Goal: Information Seeking & Learning: Check status

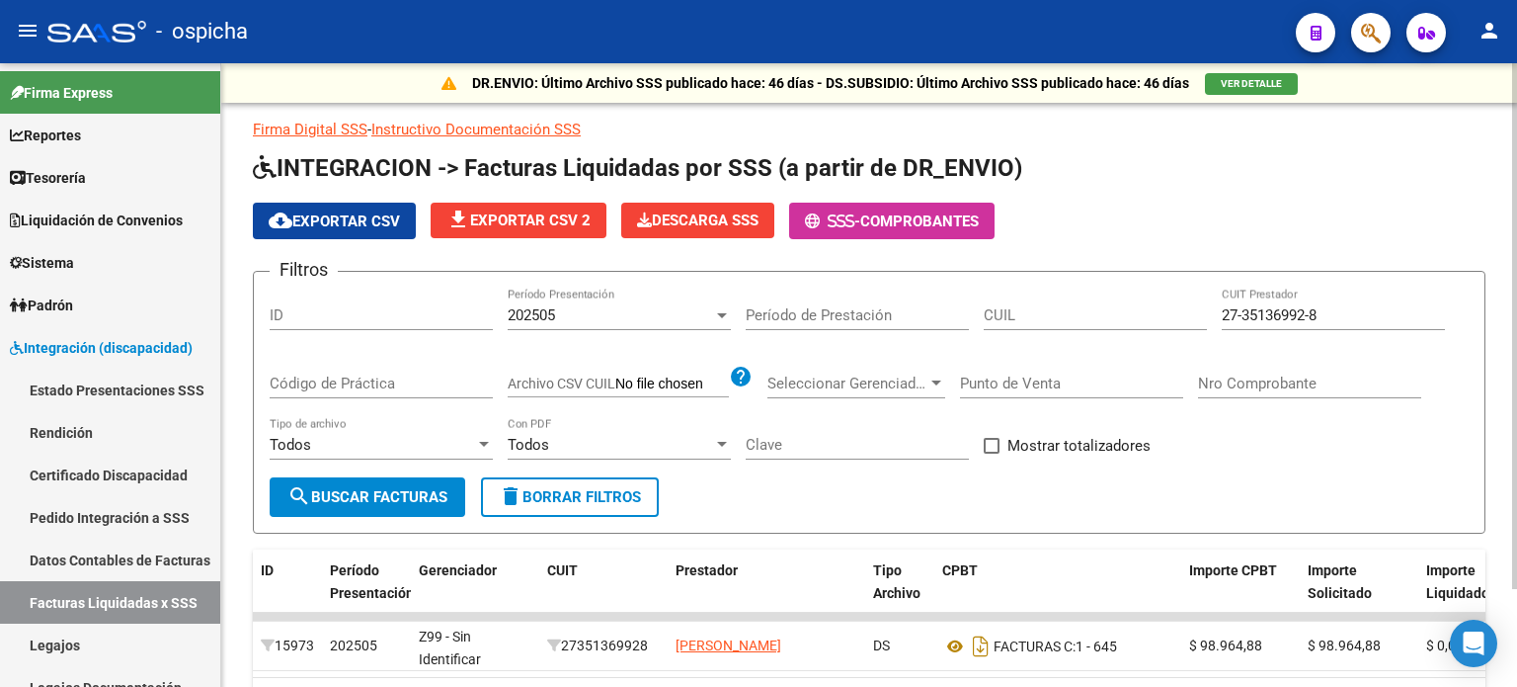
scroll to position [198, 0]
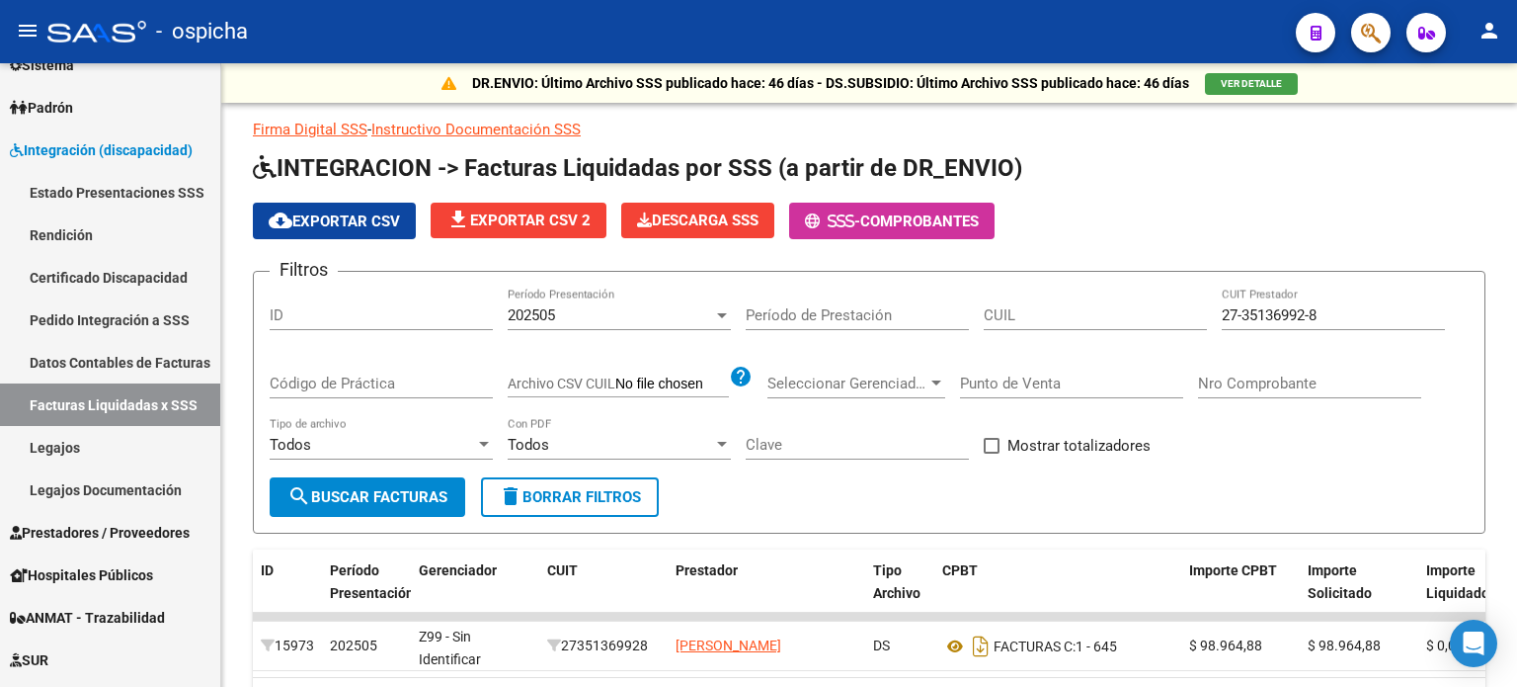
click at [1350, 37] on div at bounding box center [1363, 32] width 55 height 41
click at [1357, 35] on button "button" at bounding box center [1371, 33] width 40 height 40
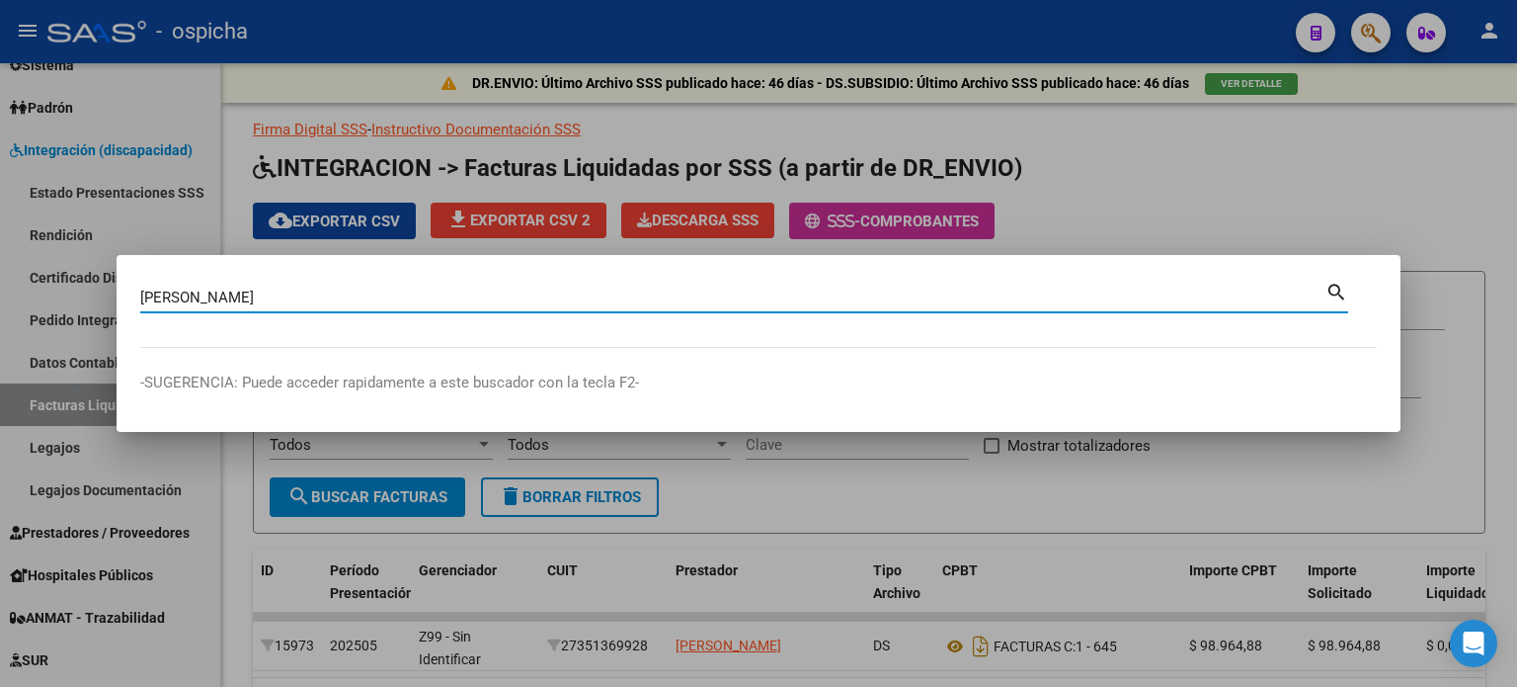
type input "[PERSON_NAME]"
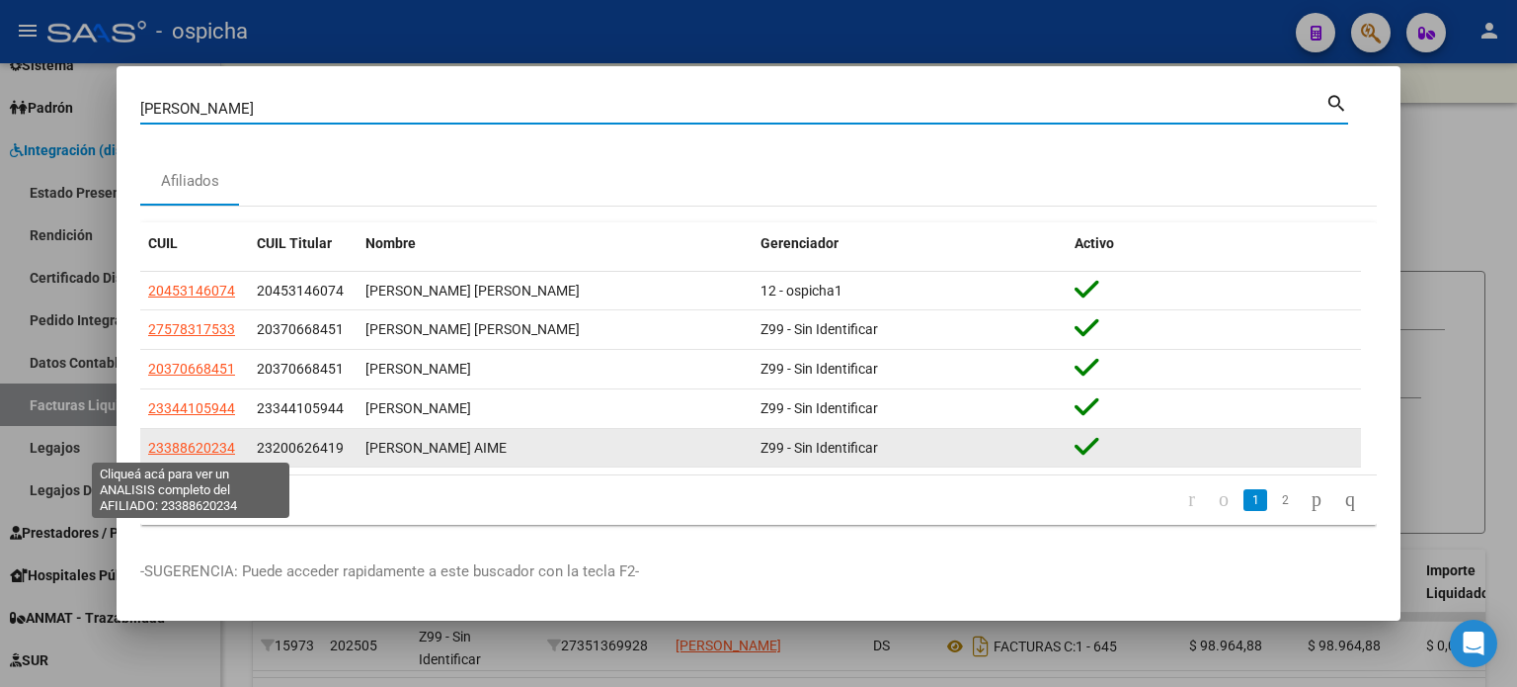
click at [178, 442] on span "23388620234" at bounding box center [191, 448] width 87 height 16
type textarea "23388620234"
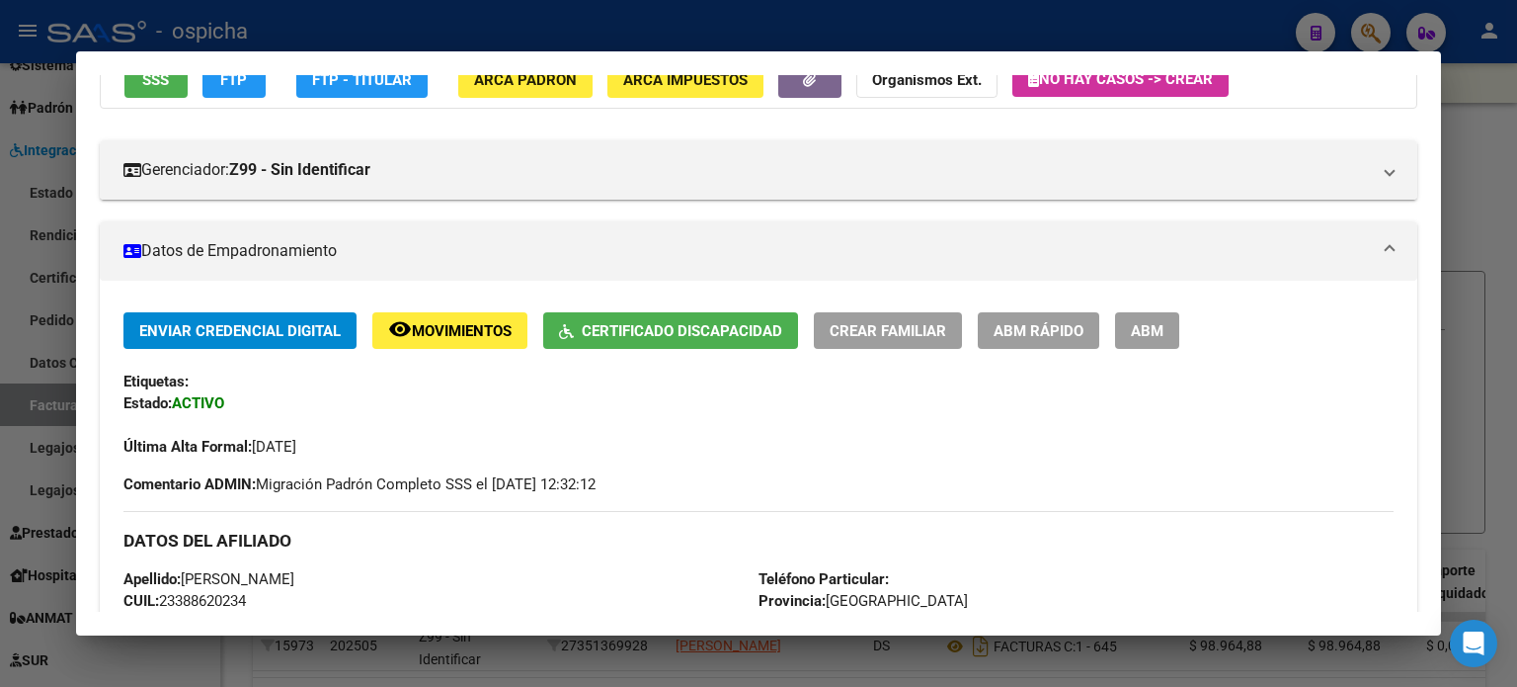
scroll to position [0, 0]
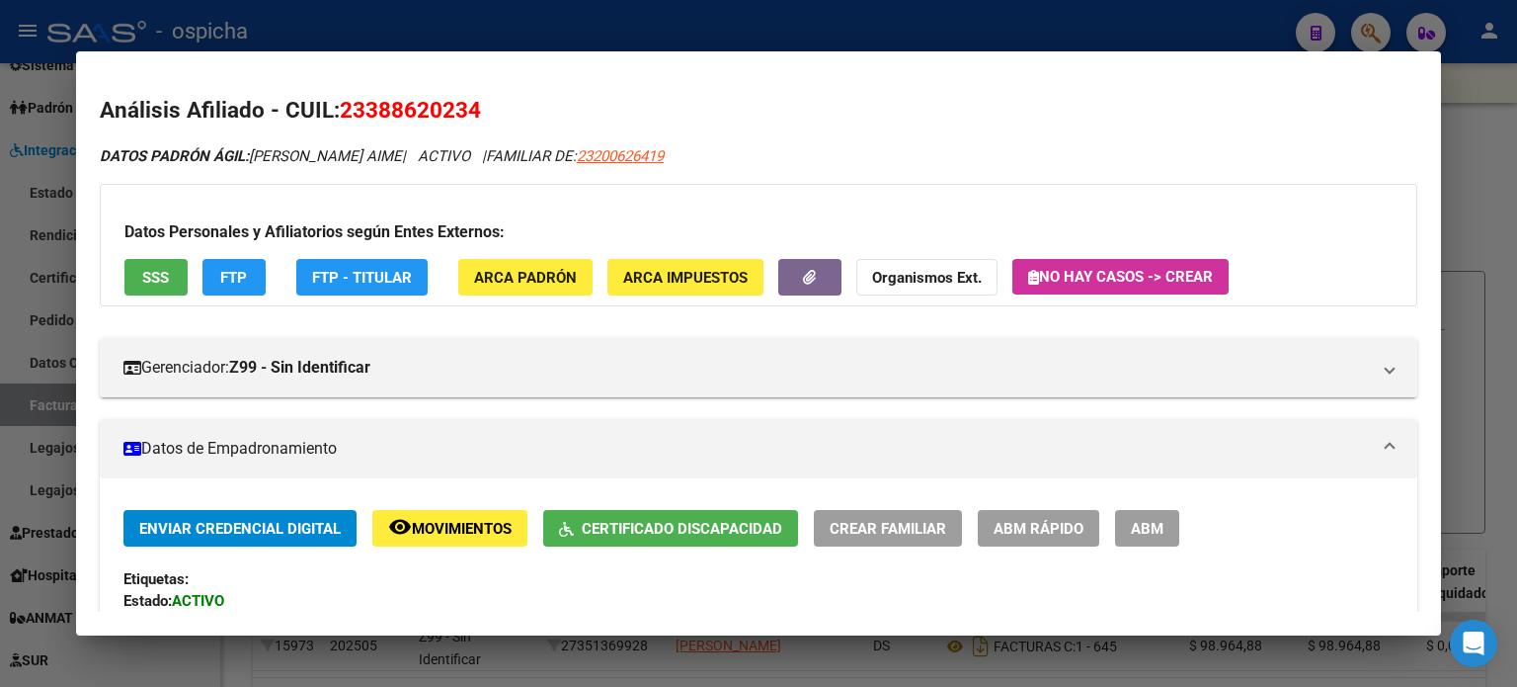
drag, startPoint x: 343, startPoint y: 114, endPoint x: 530, endPoint y: 110, distance: 186.8
click at [530, 110] on h2 "Análisis Afiliado - CUIL: 23388620234" at bounding box center [759, 111] width 1318 height 34
copy span "23388620234"
click at [1499, 99] on div at bounding box center [758, 343] width 1517 height 687
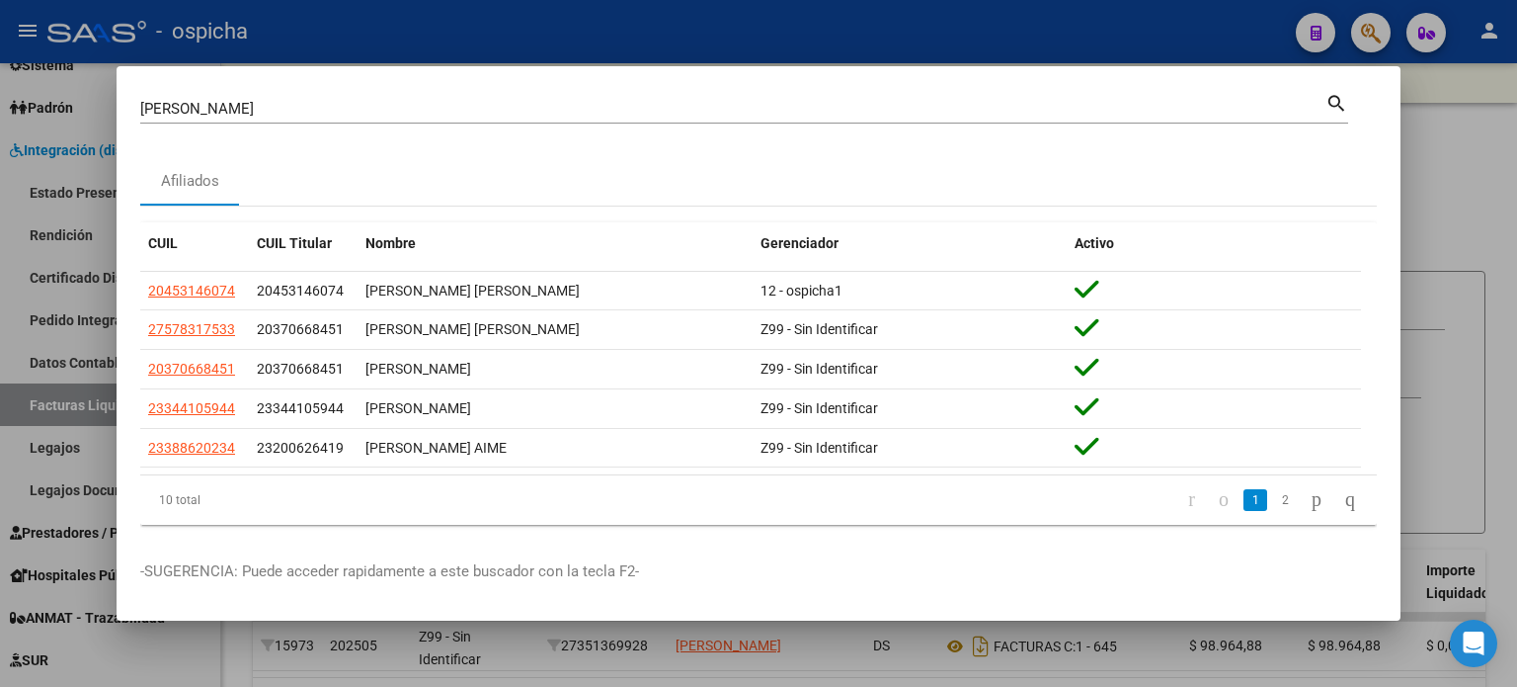
click at [1487, 153] on div at bounding box center [758, 343] width 1517 height 687
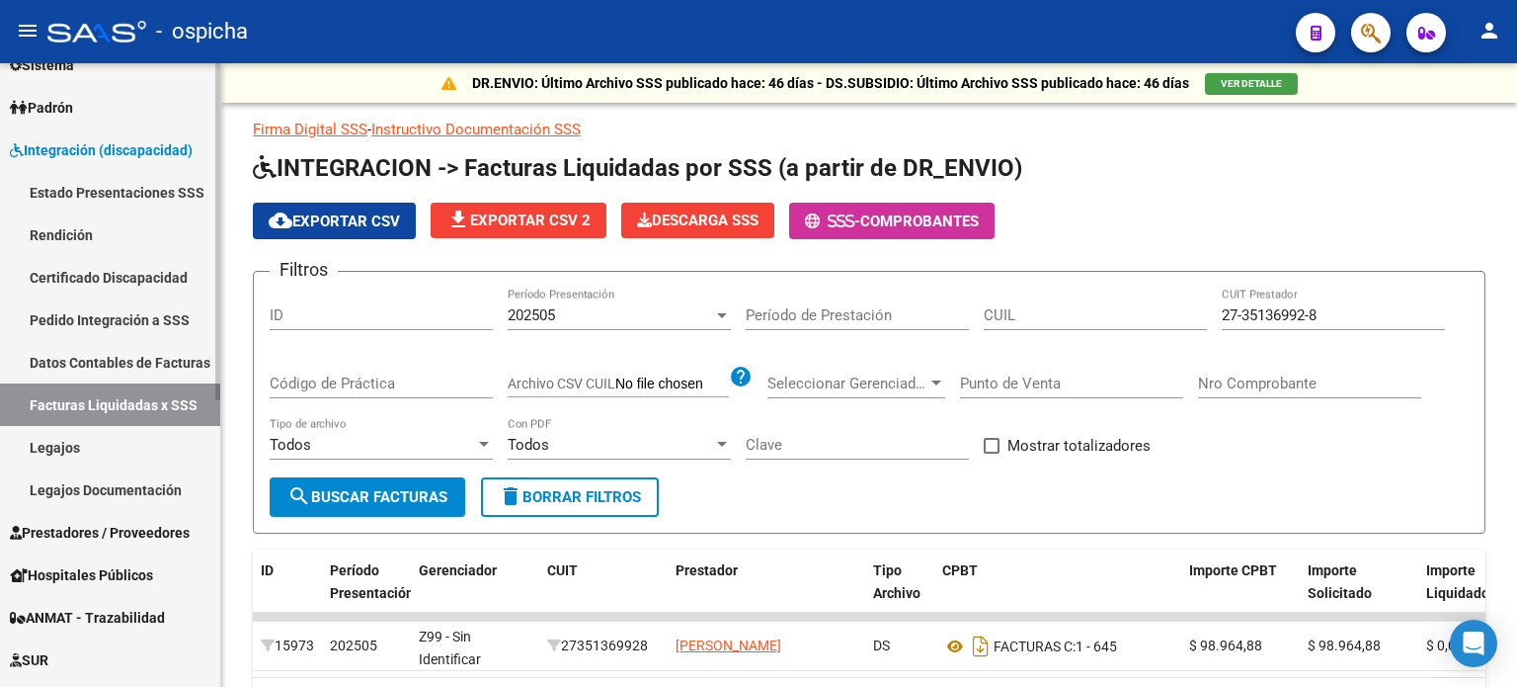
click at [75, 442] on link "Legajos" at bounding box center [110, 447] width 220 height 42
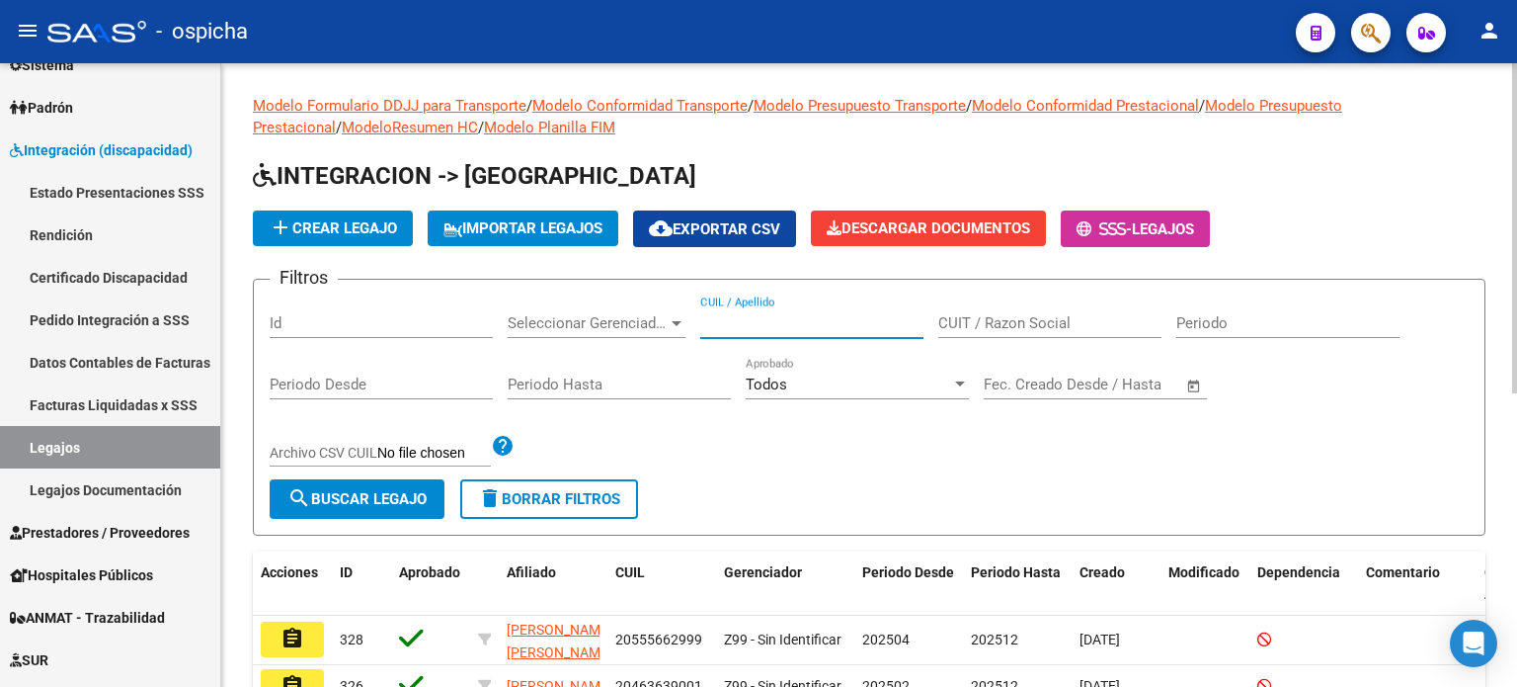
paste input "23388620234"
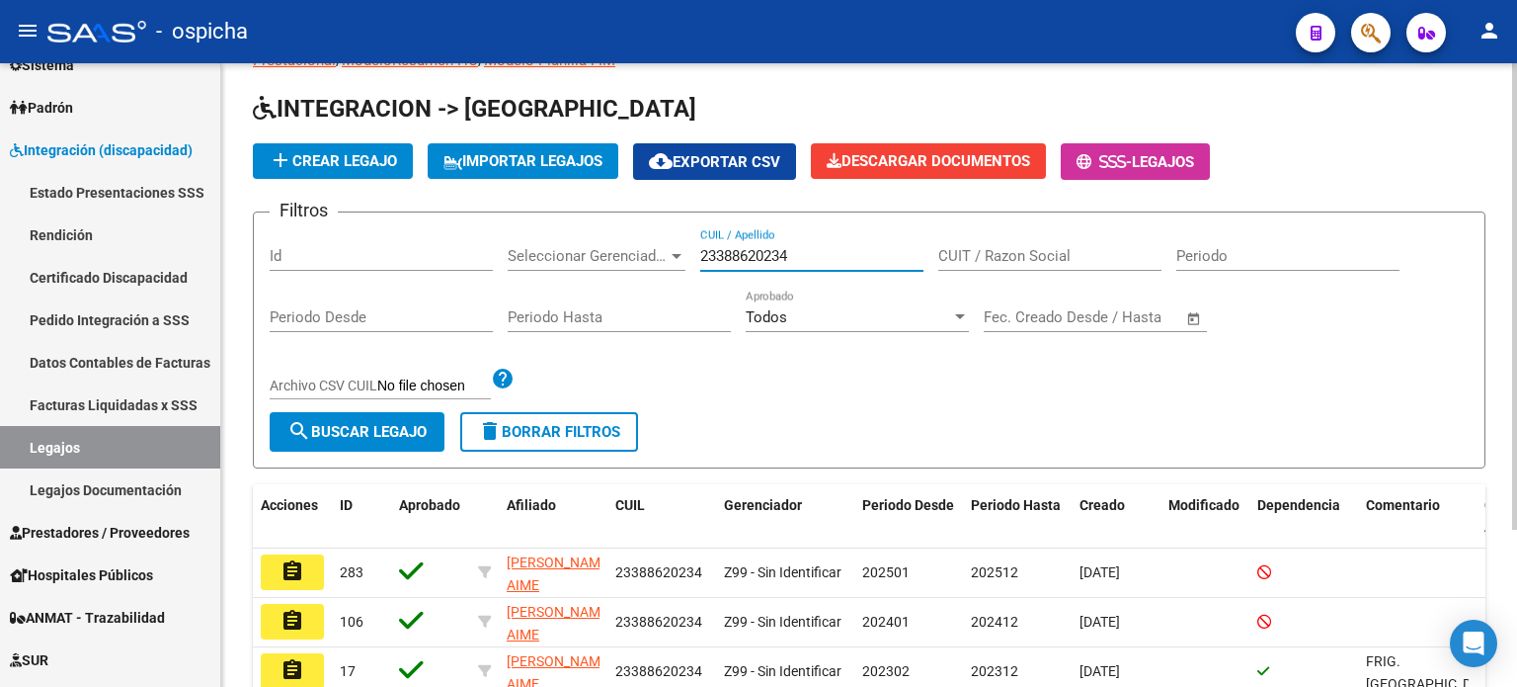
scroll to position [99, 0]
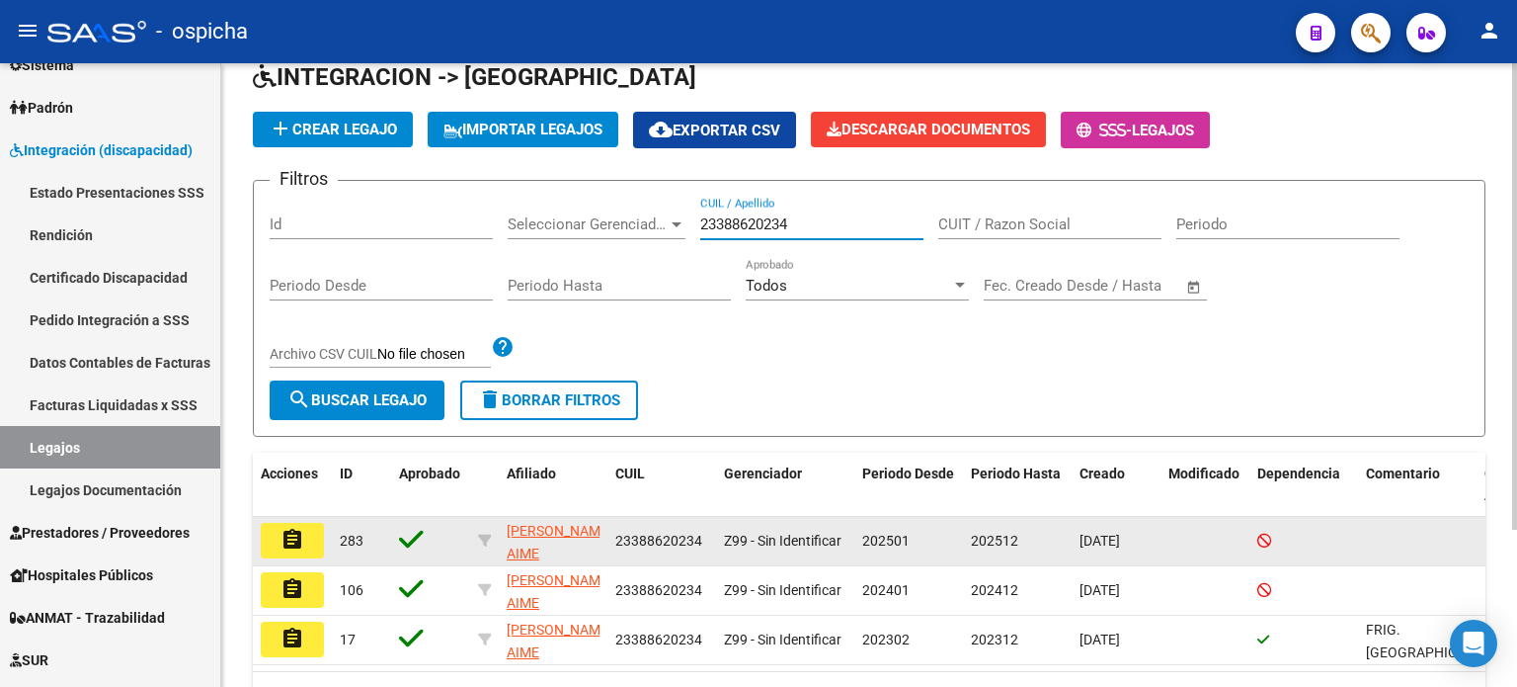
type input "23388620234"
click at [294, 551] on button "assignment" at bounding box center [292, 541] width 63 height 36
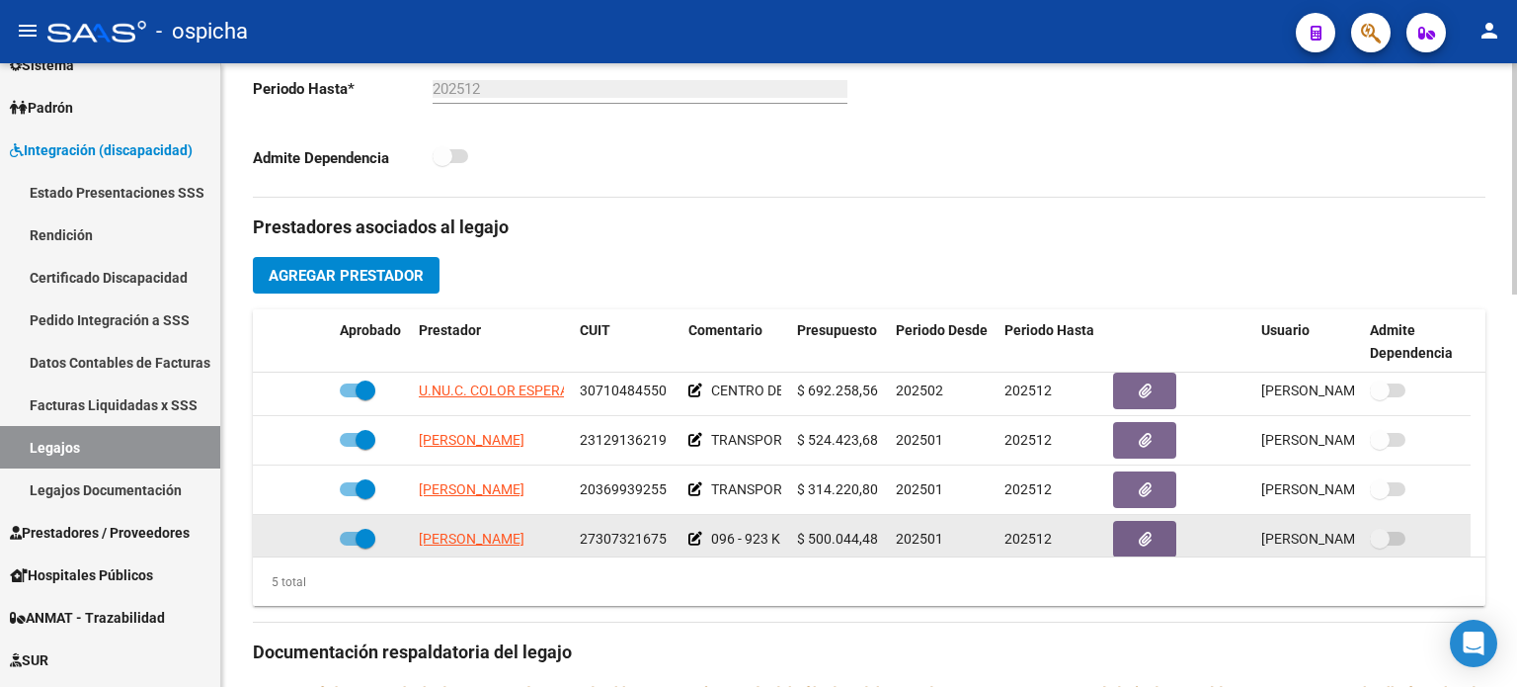
scroll to position [68, 0]
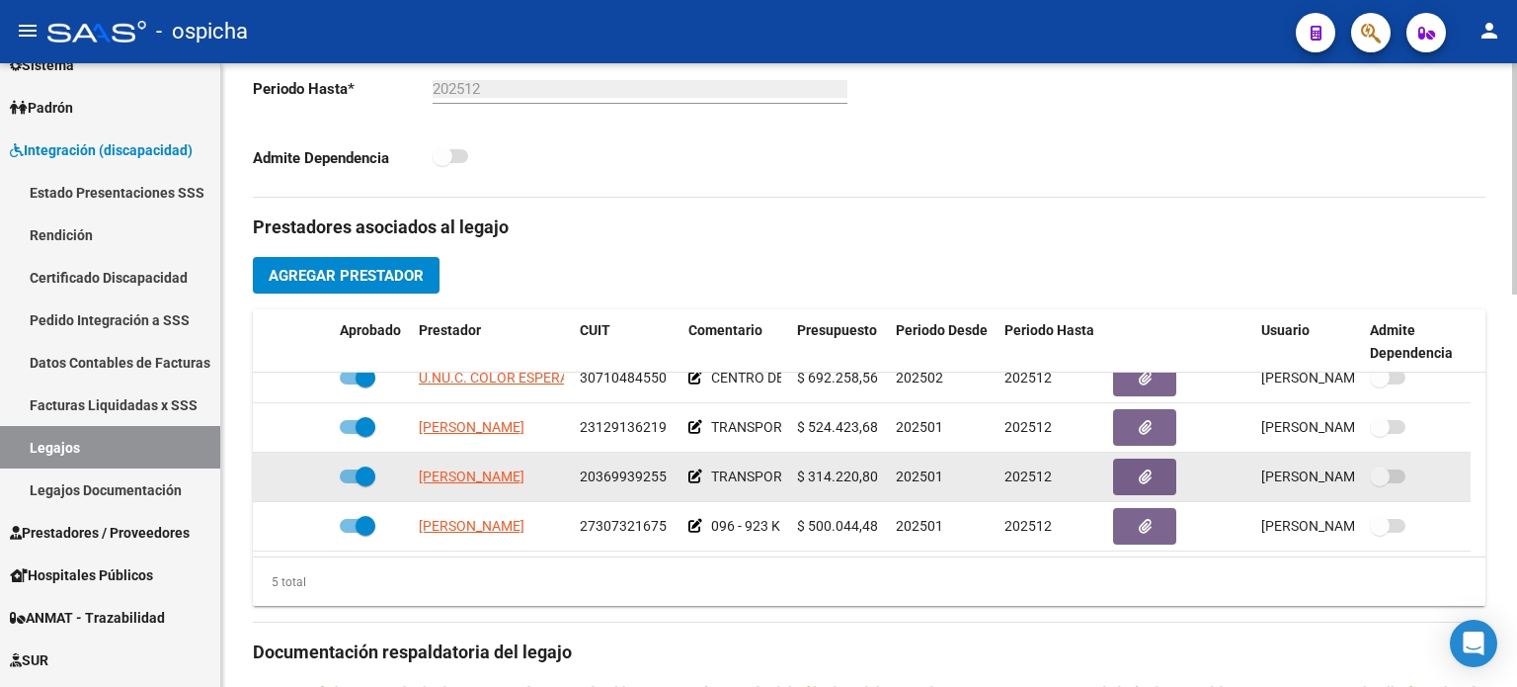
drag, startPoint x: 581, startPoint y: 544, endPoint x: 674, endPoint y: 474, distance: 116.4
click at [674, 474] on datatable-body-cell "20369939255" at bounding box center [626, 476] width 109 height 48
copy span "20369939255"
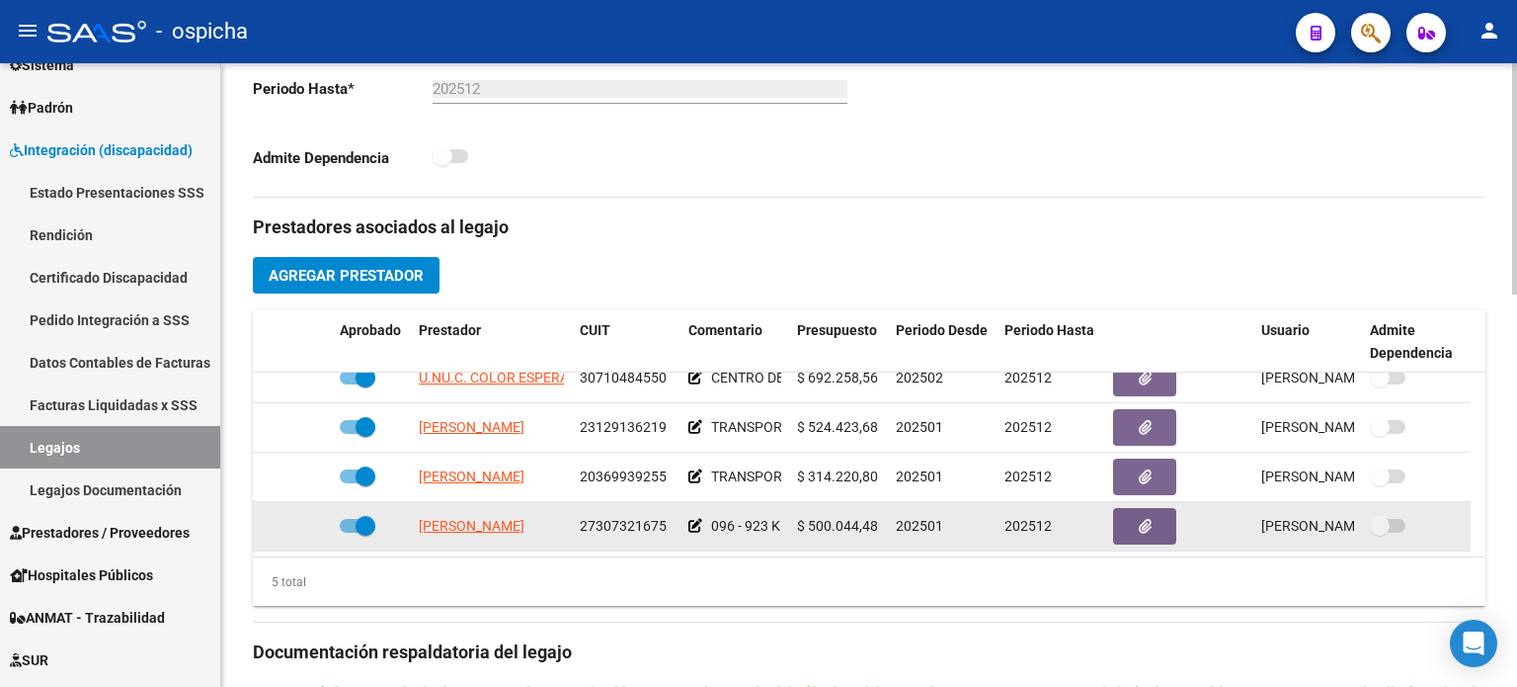
scroll to position [0, 64]
drag, startPoint x: 420, startPoint y: 521, endPoint x: 669, endPoint y: 526, distance: 249.0
click at [669, 526] on div "[PERSON_NAME] 27307321675 096 - 923 KM $ 500.044,48 202501 202512 [PERSON_NAME]…" at bounding box center [862, 526] width 1218 height 49
copy div "[PERSON_NAME] 27307321675"
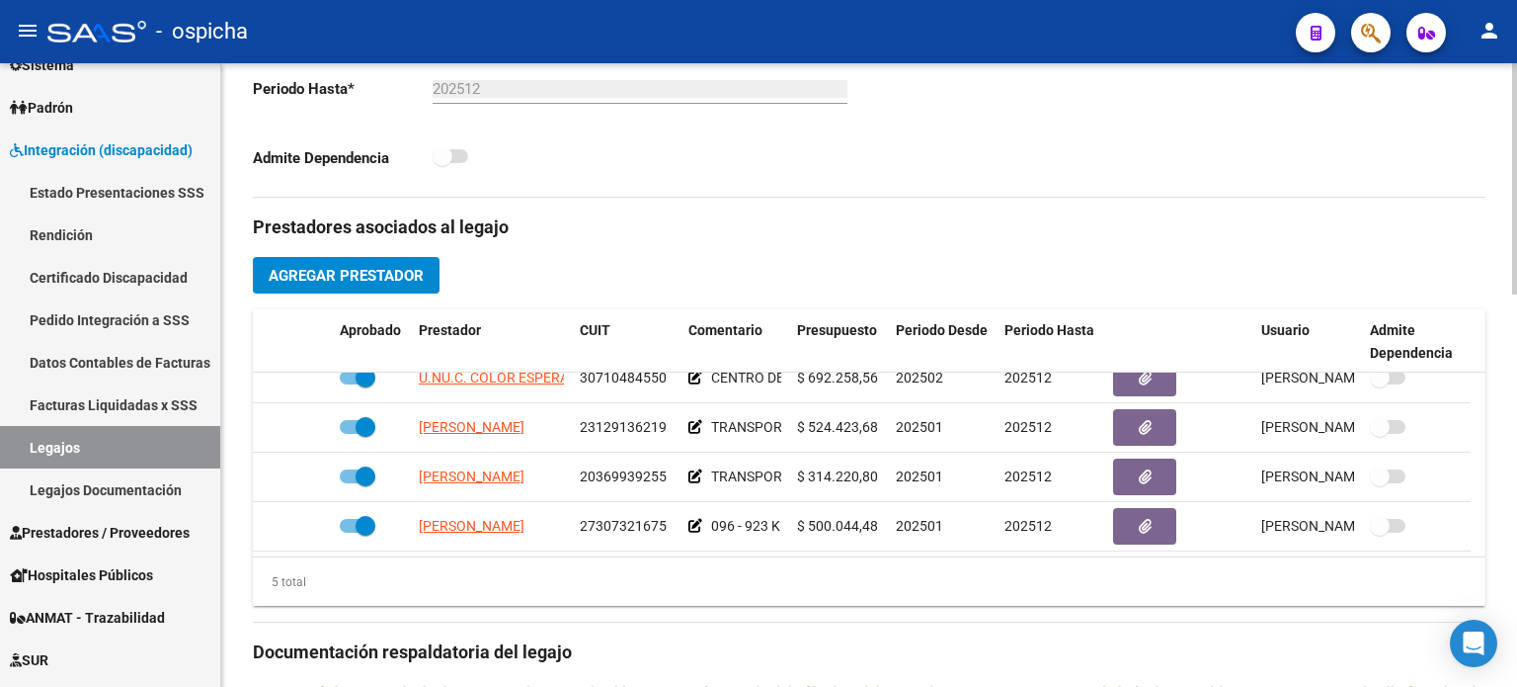
click at [526, 568] on div "5 total" at bounding box center [869, 581] width 1233 height 49
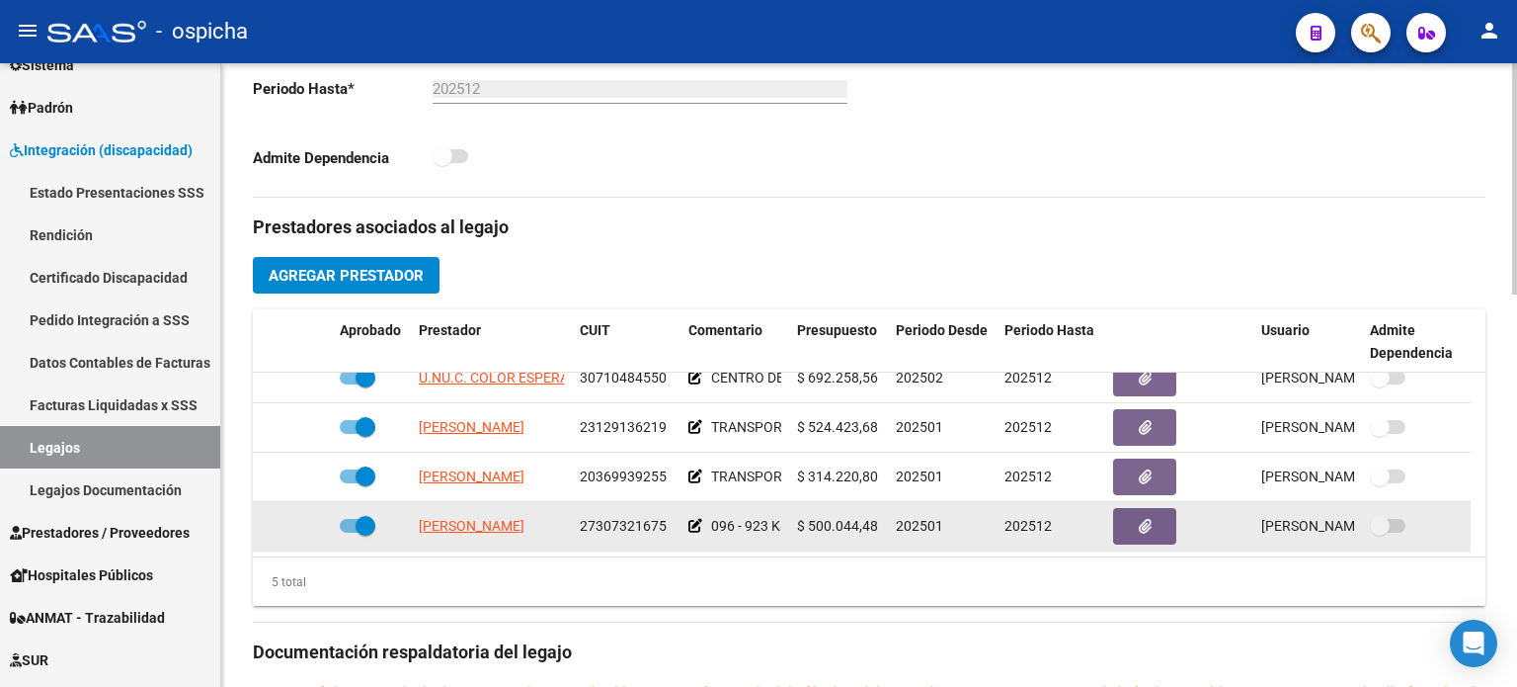
drag, startPoint x: 581, startPoint y: 525, endPoint x: 676, endPoint y: 524, distance: 94.8
click at [676, 524] on datatable-body-cell "27307321675" at bounding box center [626, 526] width 109 height 48
copy span "27307321675"
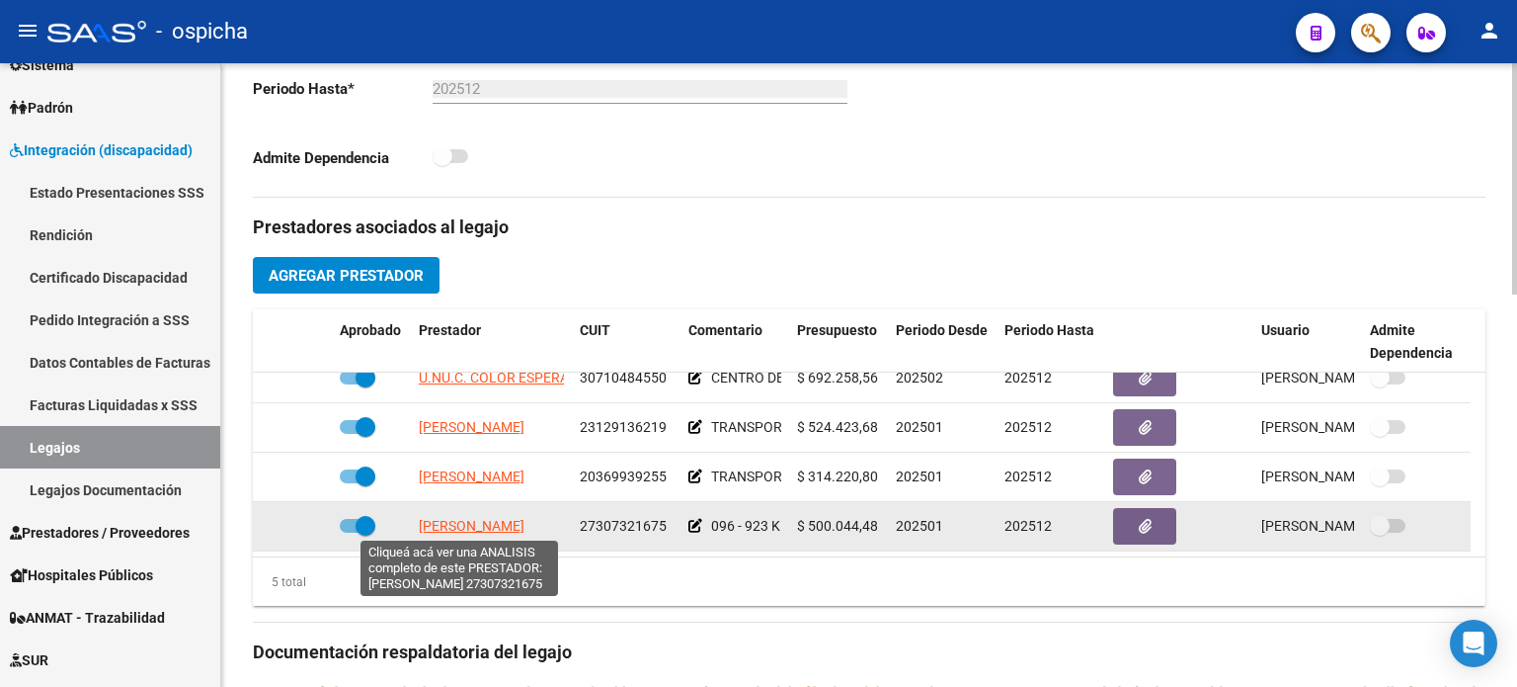
click at [447, 524] on span "[PERSON_NAME]" at bounding box center [472, 526] width 106 height 16
type textarea "27307321675"
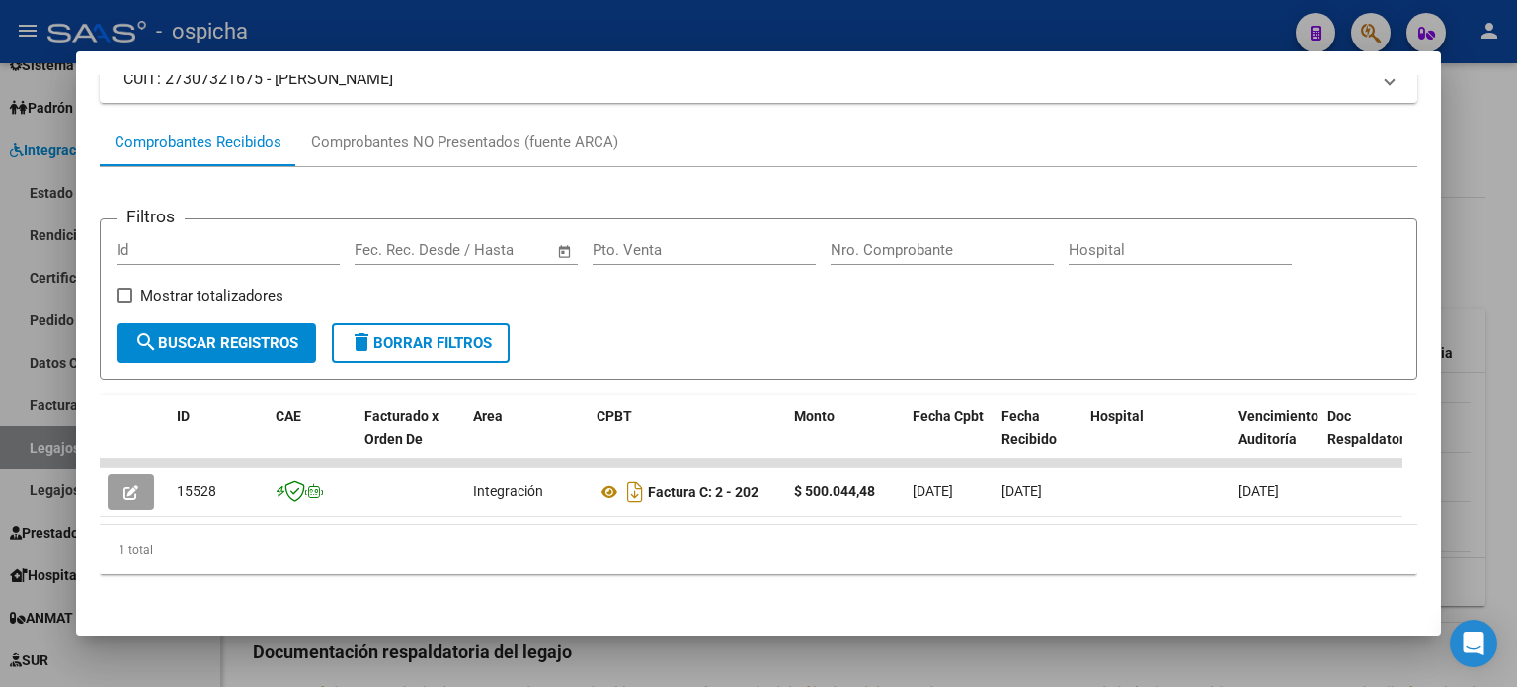
scroll to position [163, 0]
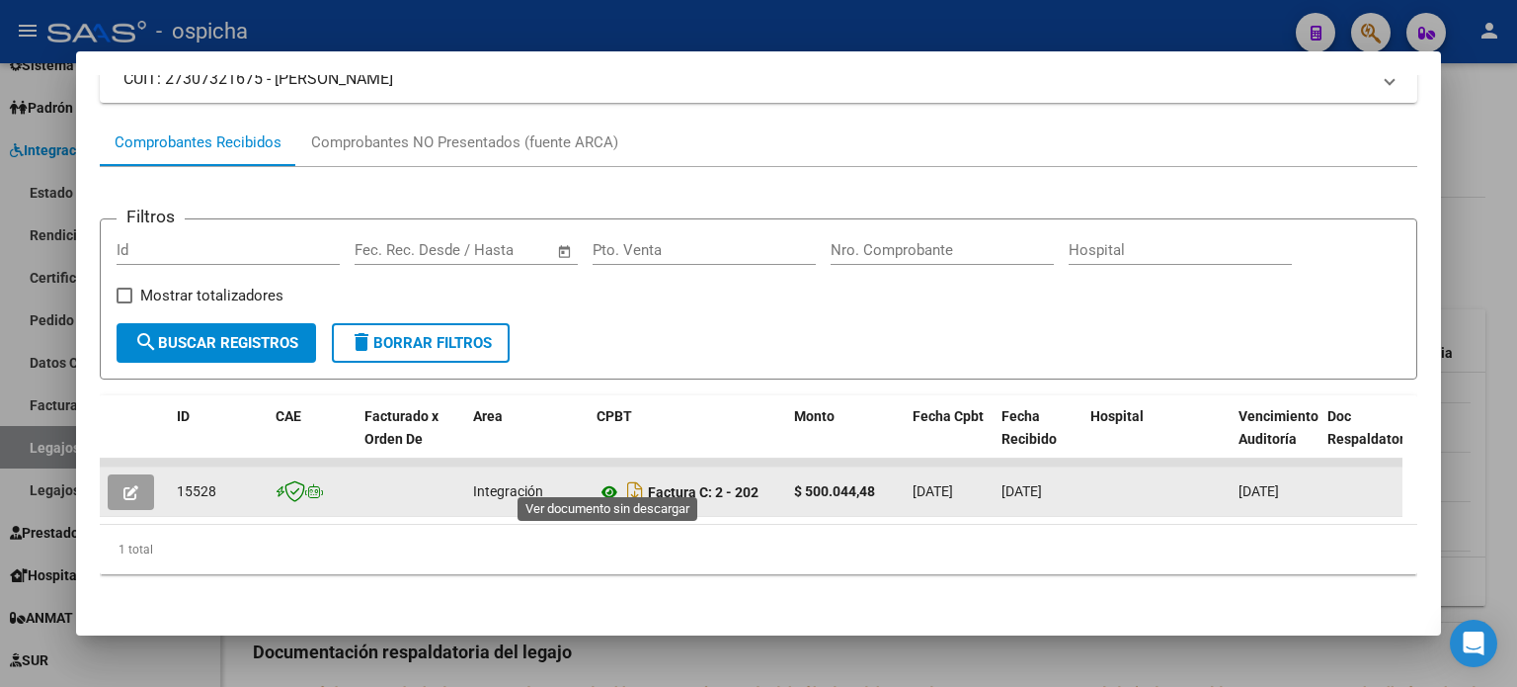
click at [607, 480] on icon at bounding box center [610, 492] width 26 height 24
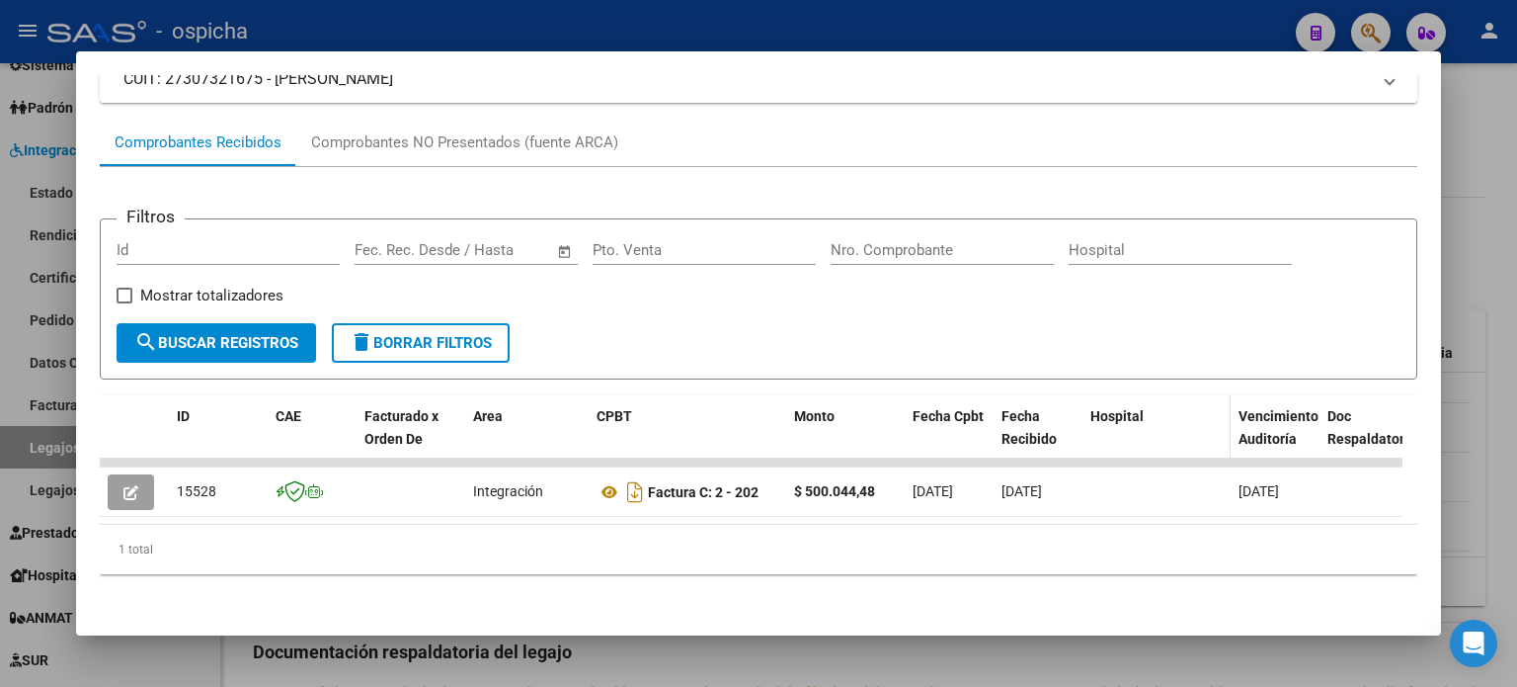
scroll to position [0, 0]
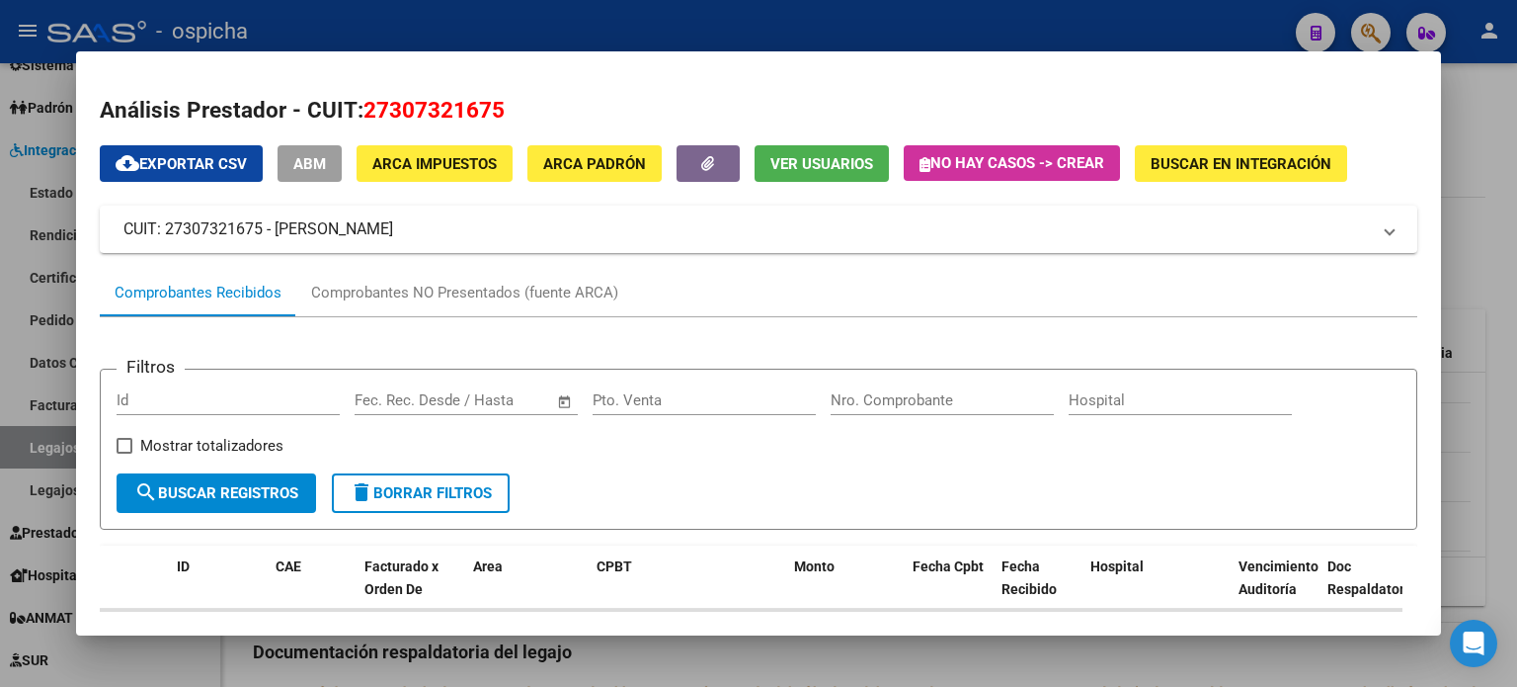
click at [1464, 108] on div at bounding box center [758, 343] width 1517 height 687
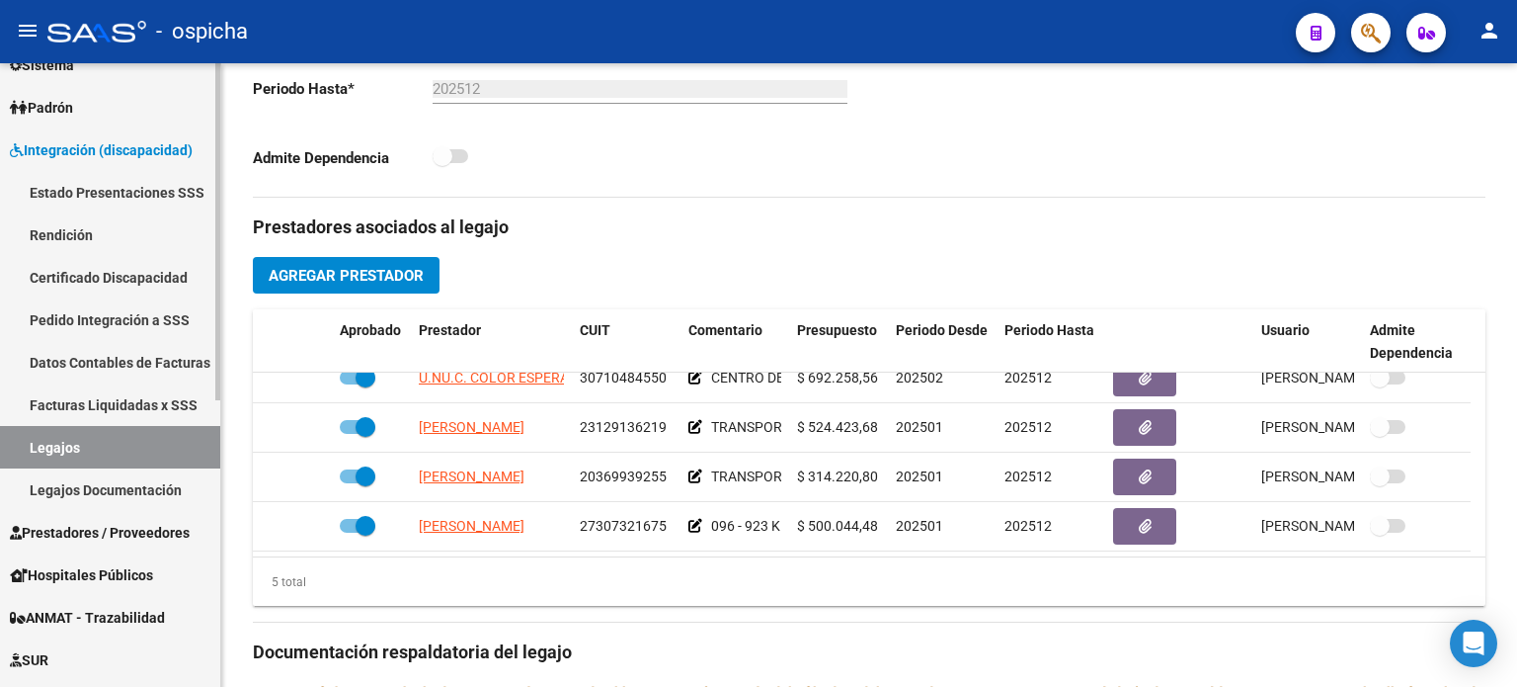
click at [91, 451] on link "Legajos" at bounding box center [110, 447] width 220 height 42
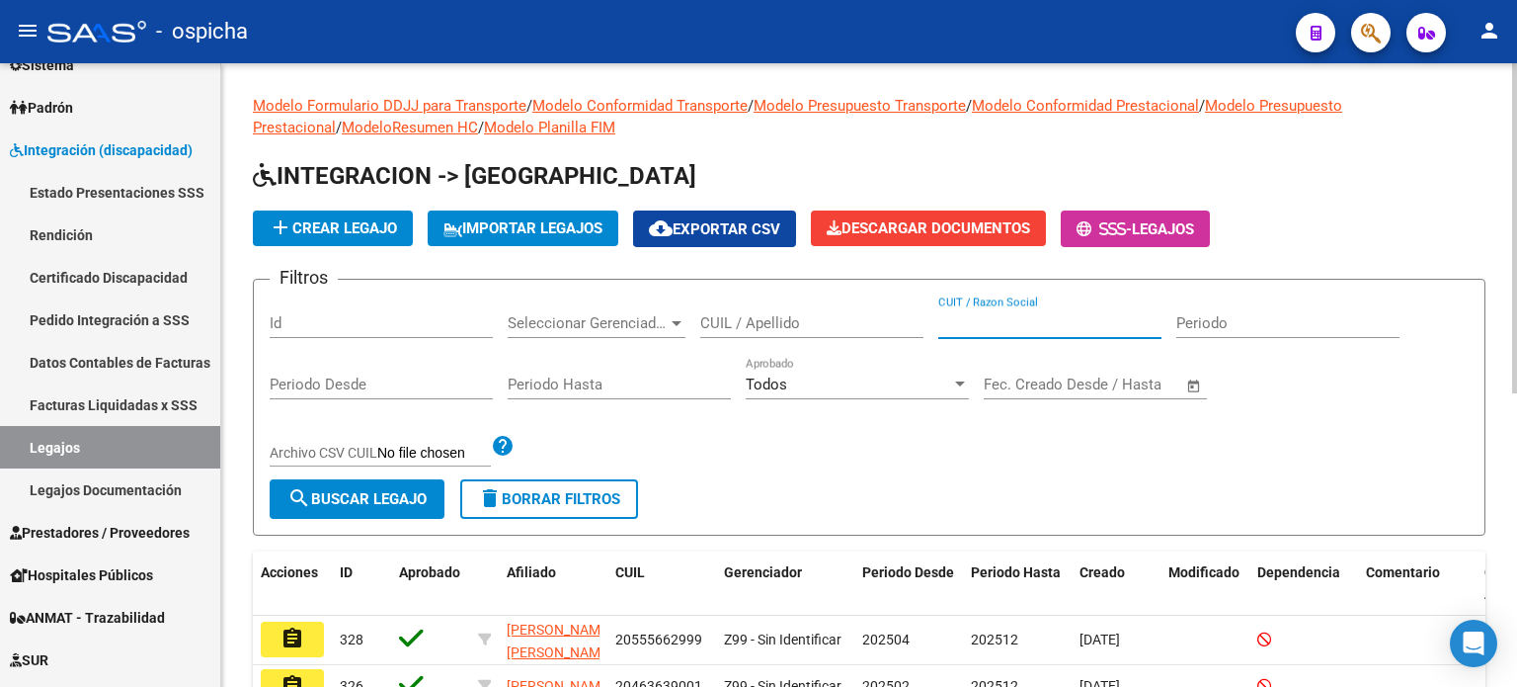
paste input "23-12913621-9"
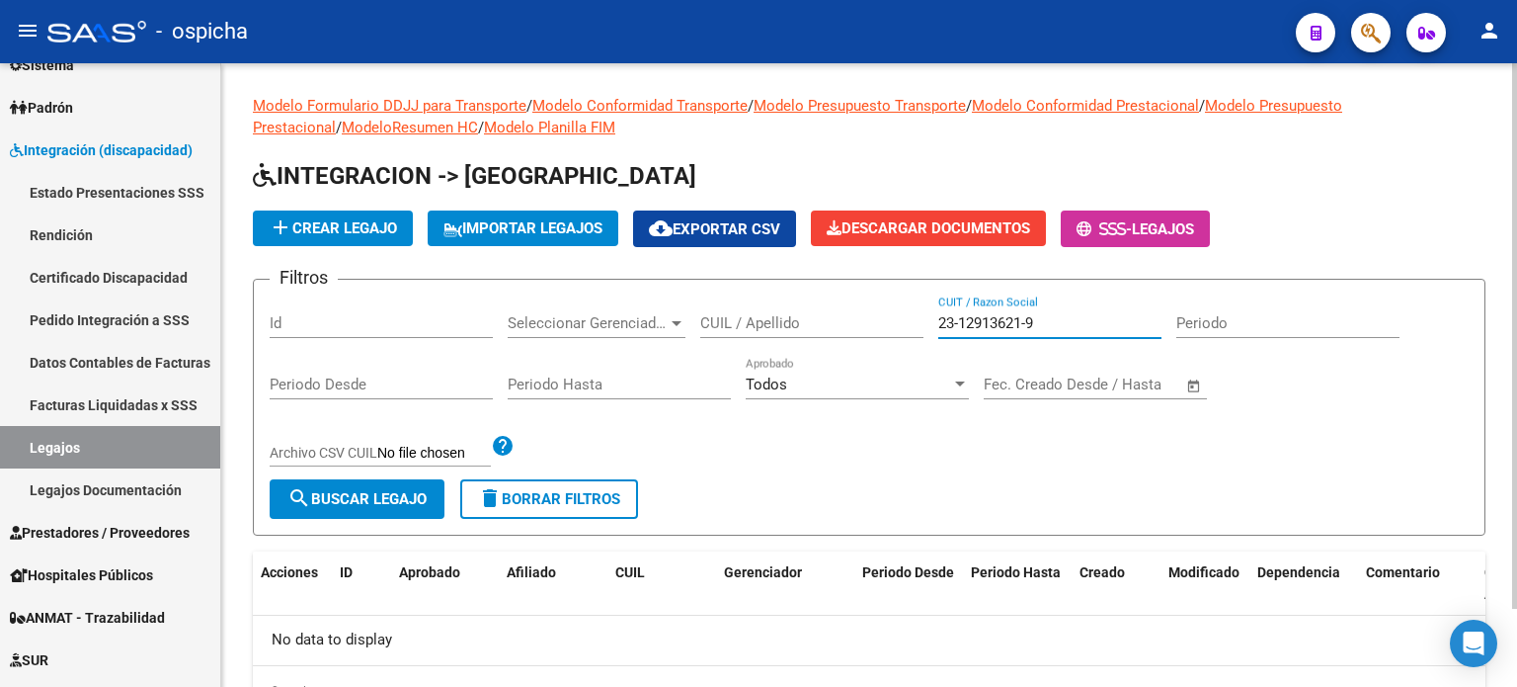
click at [963, 326] on input "23-12913621-9" at bounding box center [1050, 323] width 223 height 18
drag, startPoint x: 954, startPoint y: 323, endPoint x: 982, endPoint y: 317, distance: 28.3
click at [956, 321] on input "23-12913621-9" at bounding box center [1050, 323] width 223 height 18
click at [1028, 320] on input "2312913621-9" at bounding box center [1050, 323] width 223 height 18
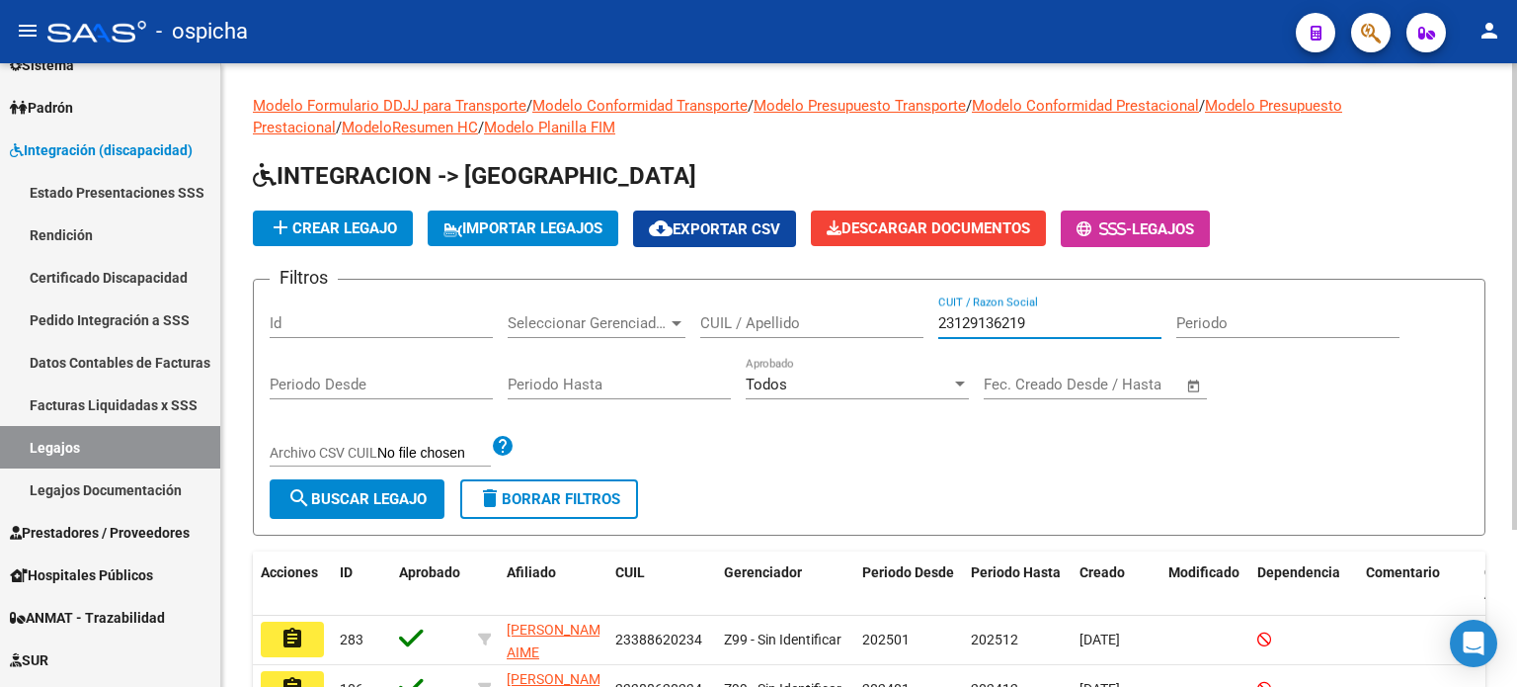
scroll to position [198, 0]
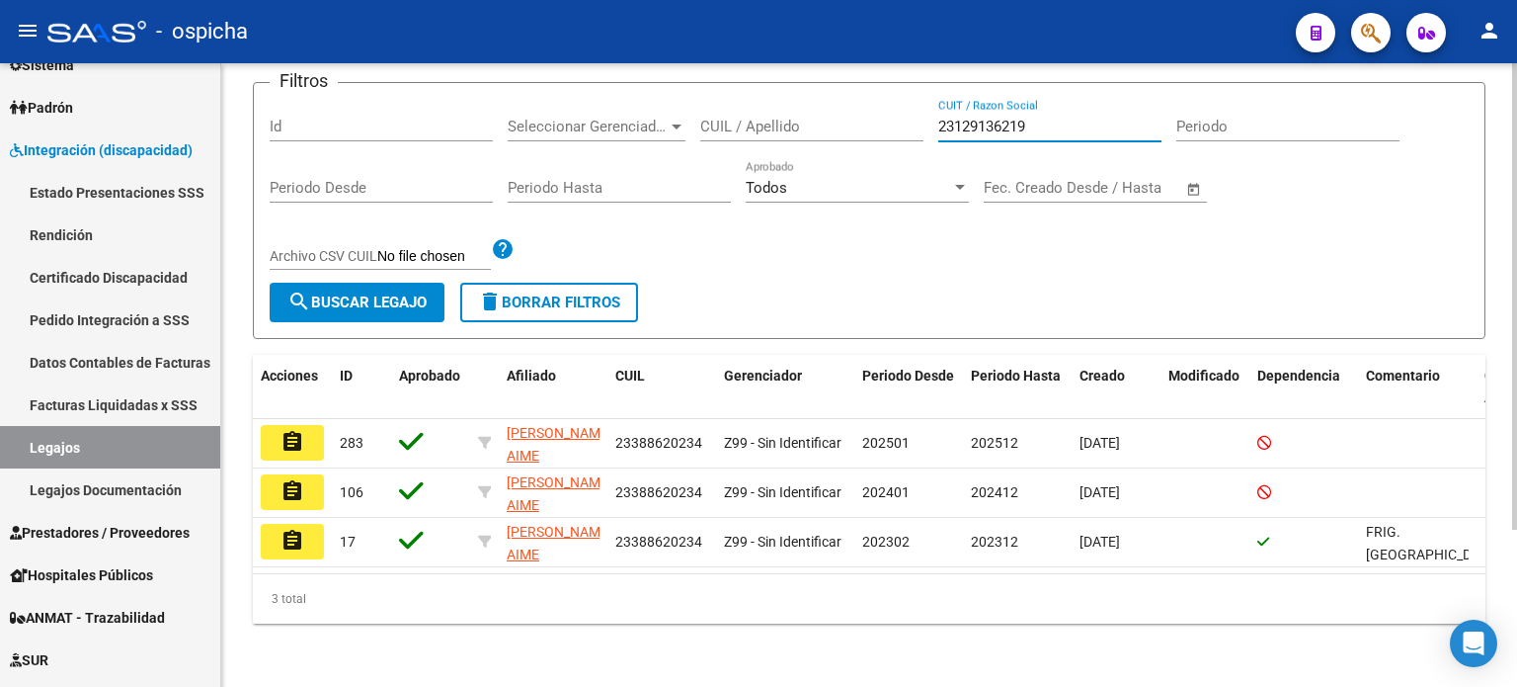
type input "23129136219"
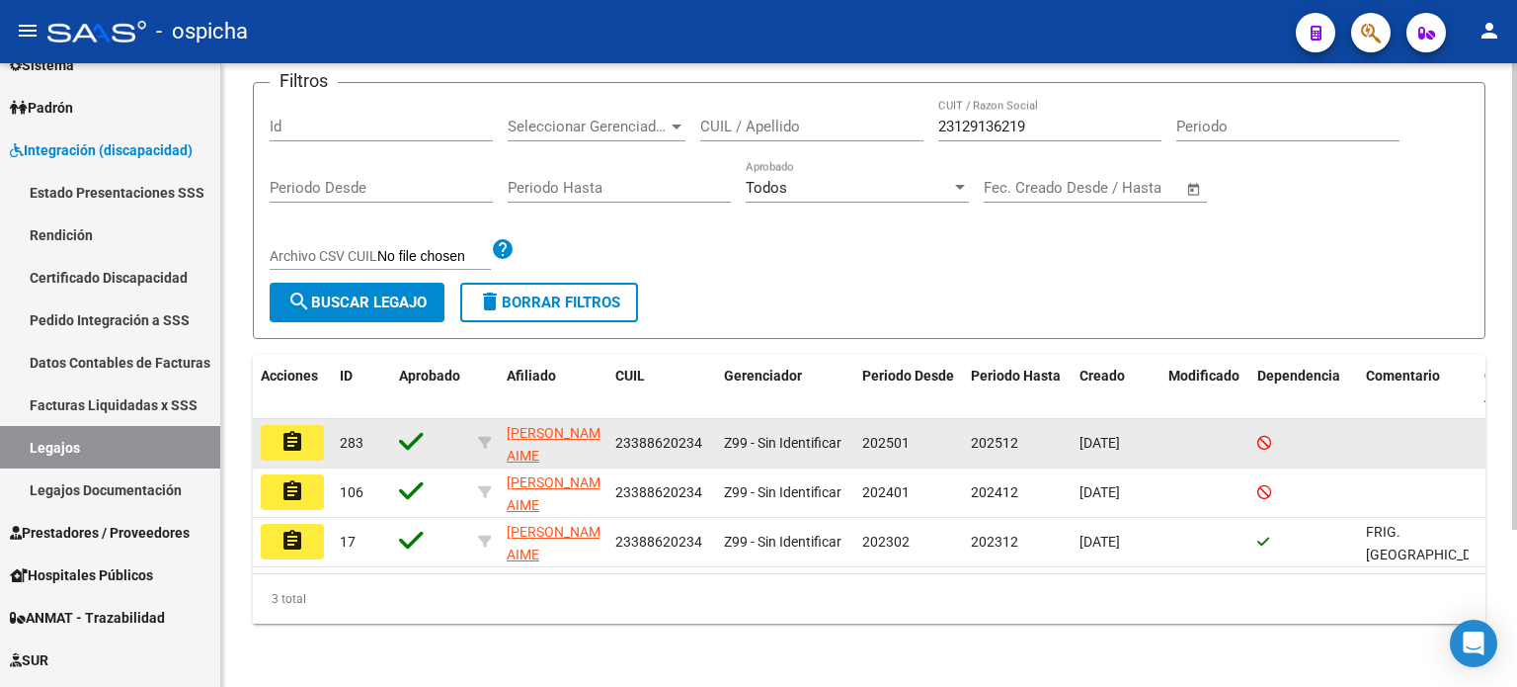
click at [506, 445] on datatable-body-cell "[PERSON_NAME] AIME" at bounding box center [553, 443] width 109 height 48
click at [291, 442] on mat-icon "assignment" at bounding box center [293, 442] width 24 height 24
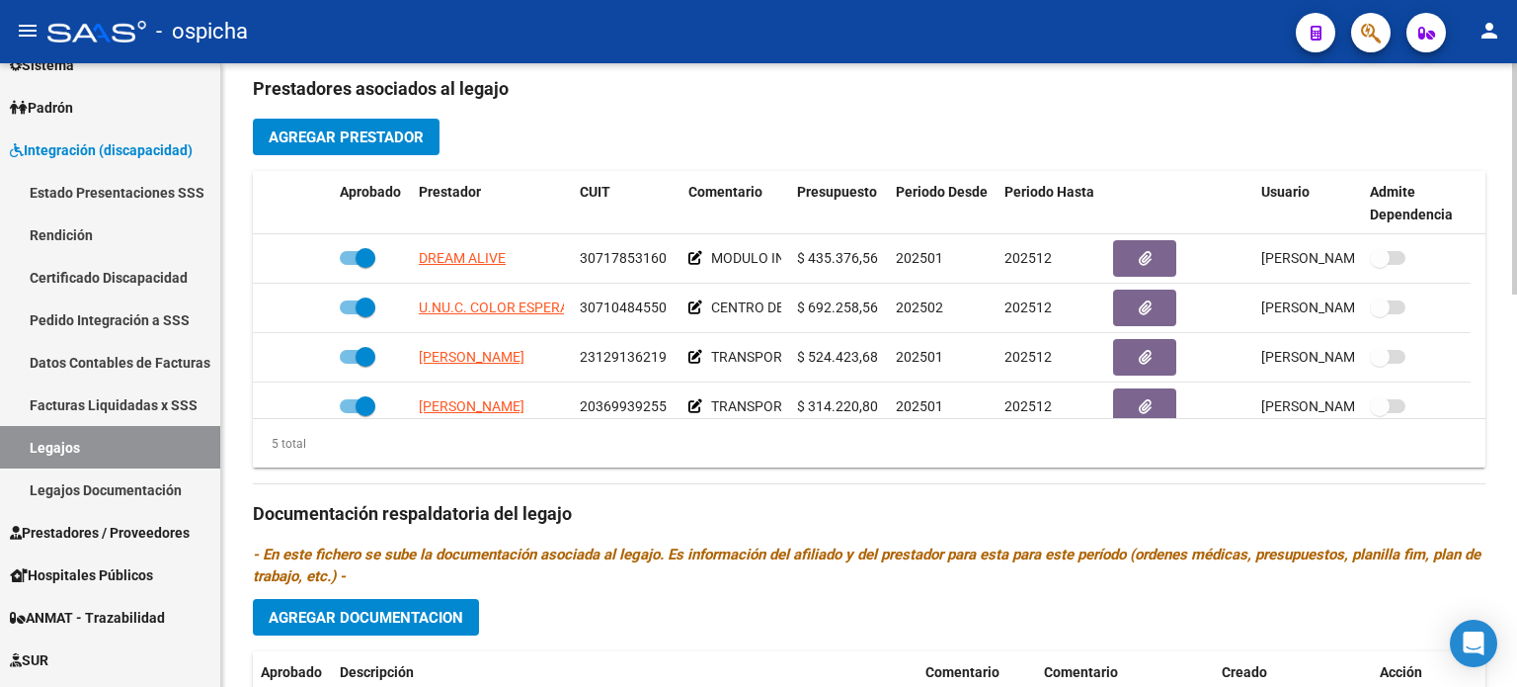
scroll to position [790, 0]
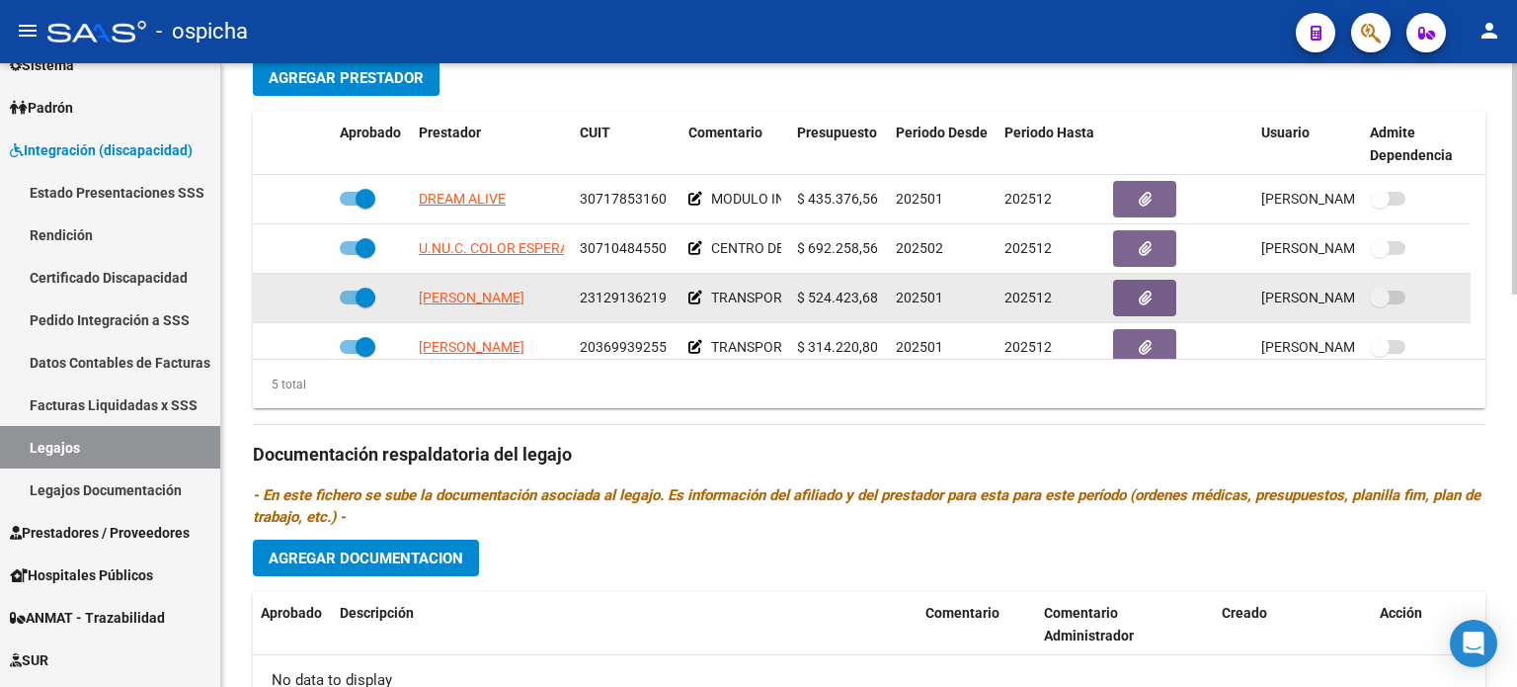
drag, startPoint x: 579, startPoint y: 288, endPoint x: 672, endPoint y: 293, distance: 93.0
click at [672, 293] on div "23129136219" at bounding box center [626, 297] width 93 height 23
copy span "23129136219"
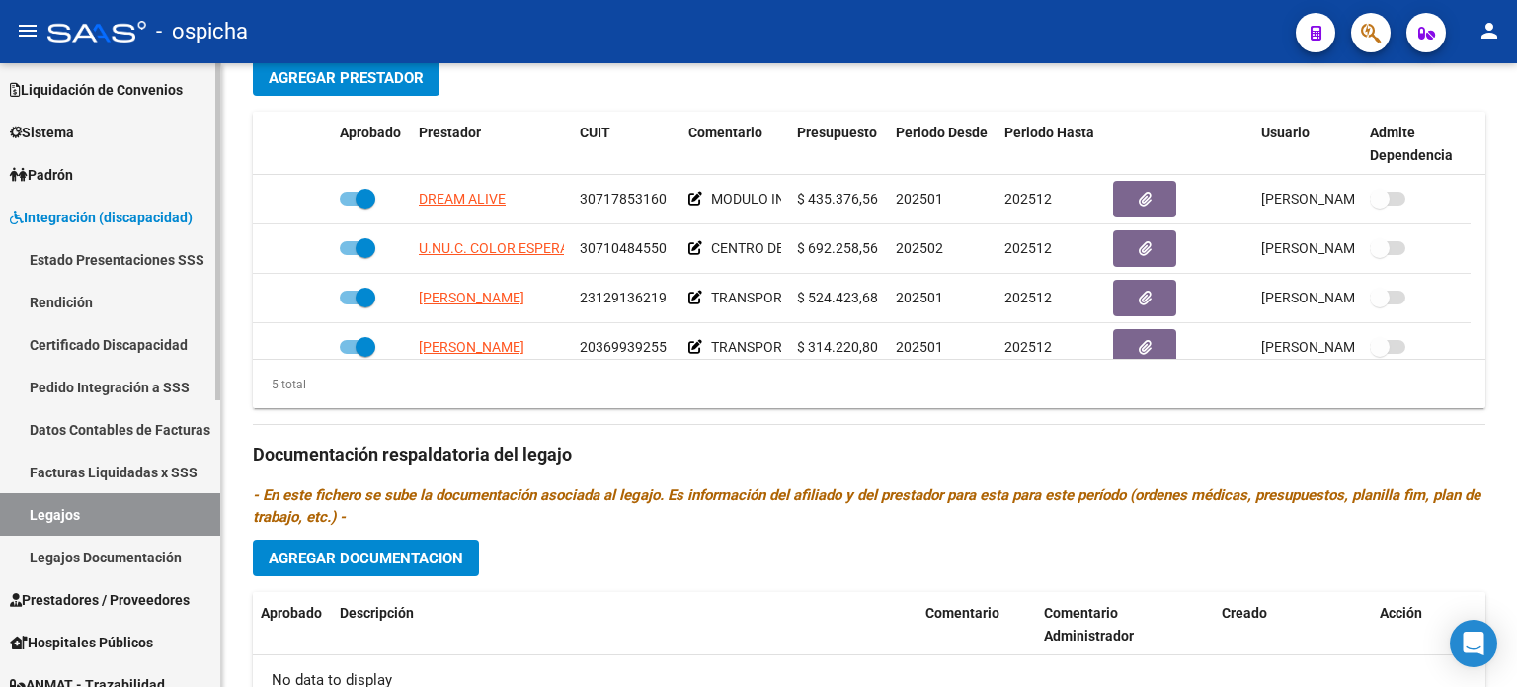
scroll to position [99, 0]
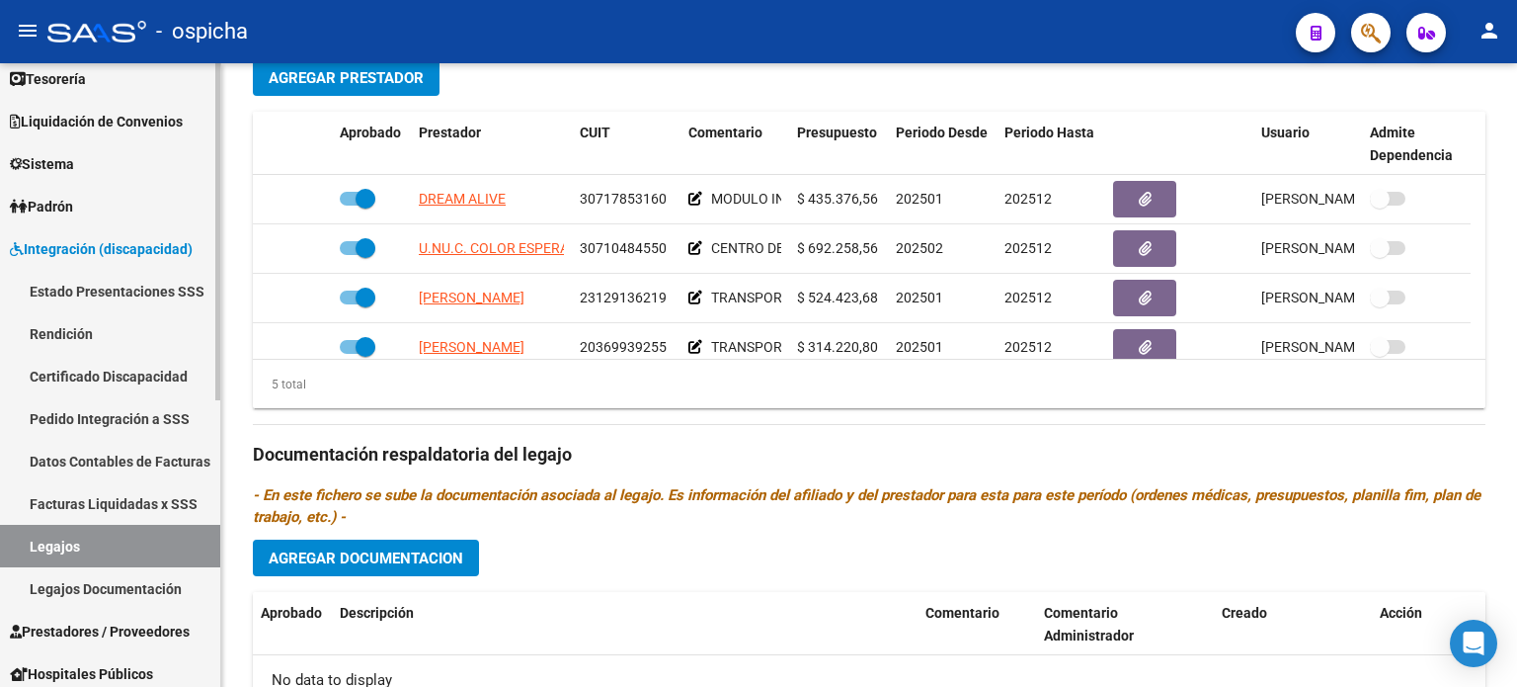
drag, startPoint x: 175, startPoint y: 509, endPoint x: 212, endPoint y: 509, distance: 37.5
click at [175, 509] on link "Facturas Liquidadas x SSS" at bounding box center [110, 503] width 220 height 42
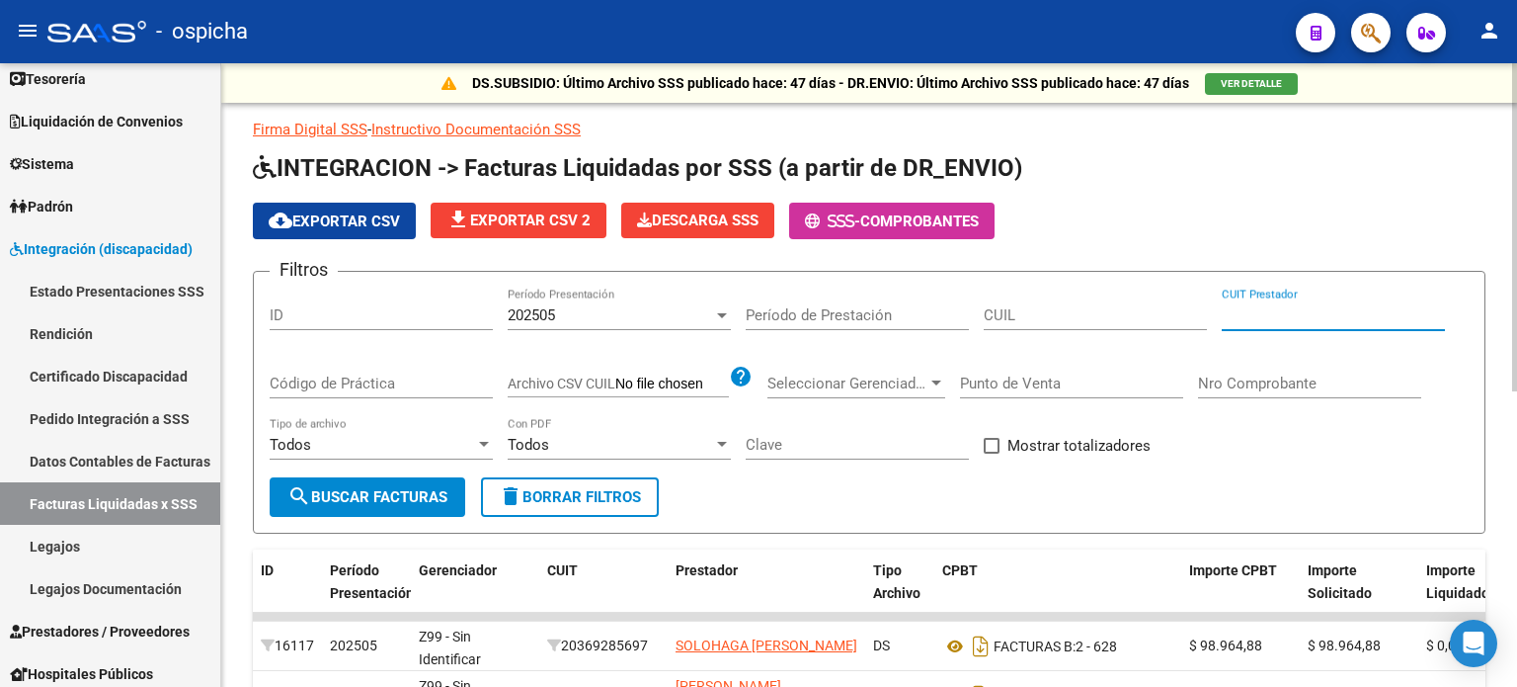
click at [1246, 310] on input "CUIT Prestador" at bounding box center [1333, 315] width 223 height 18
paste input "23-12913621-9"
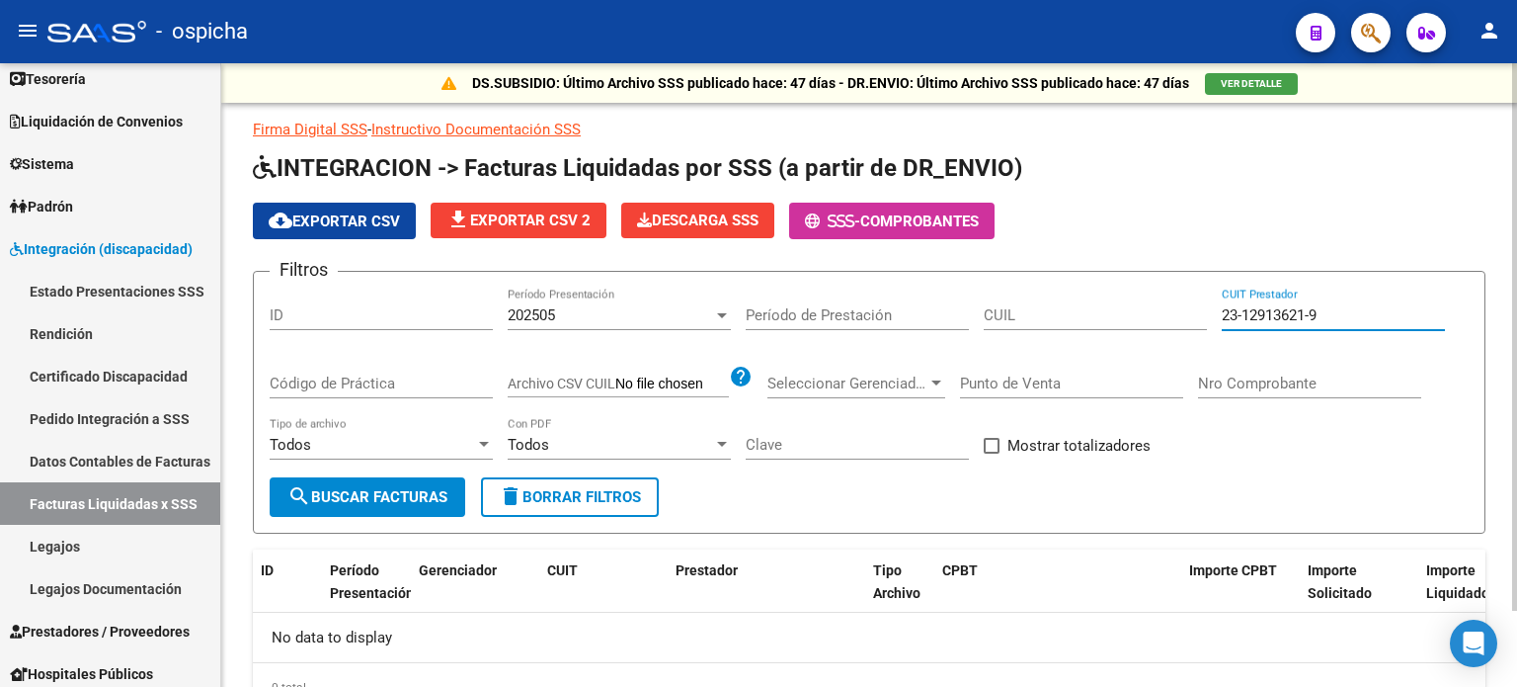
click at [1245, 315] on input "23-12913621-9" at bounding box center [1333, 315] width 223 height 18
click at [1245, 319] on input "23-29136219" at bounding box center [1333, 315] width 223 height 18
click at [1347, 310] on input "23-12991362-1" at bounding box center [1333, 315] width 223 height 18
type input "2"
click at [1379, 344] on div "CUIT Prestador" at bounding box center [1333, 317] width 223 height 61
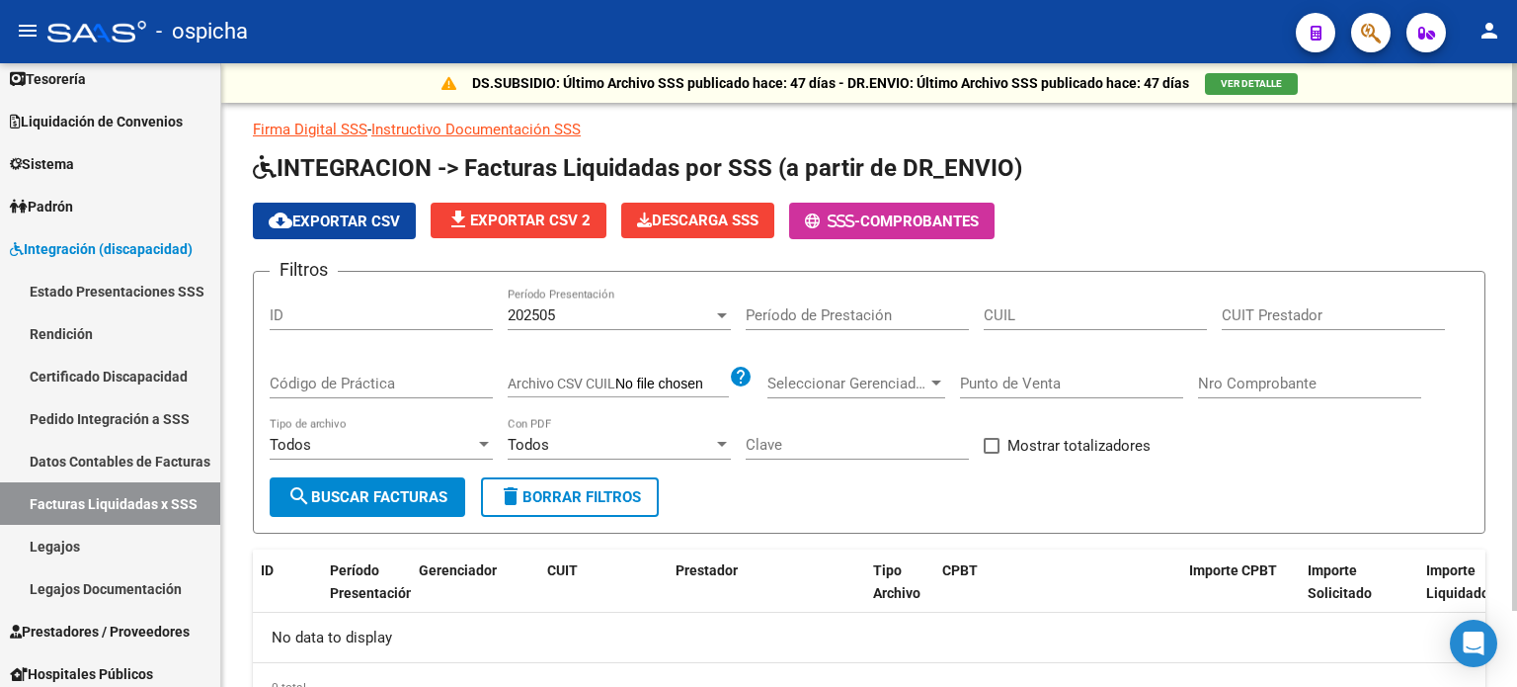
click at [1256, 319] on input "CUIT Prestador" at bounding box center [1333, 315] width 223 height 18
click at [564, 492] on span "delete Borrar Filtros" at bounding box center [570, 497] width 142 height 18
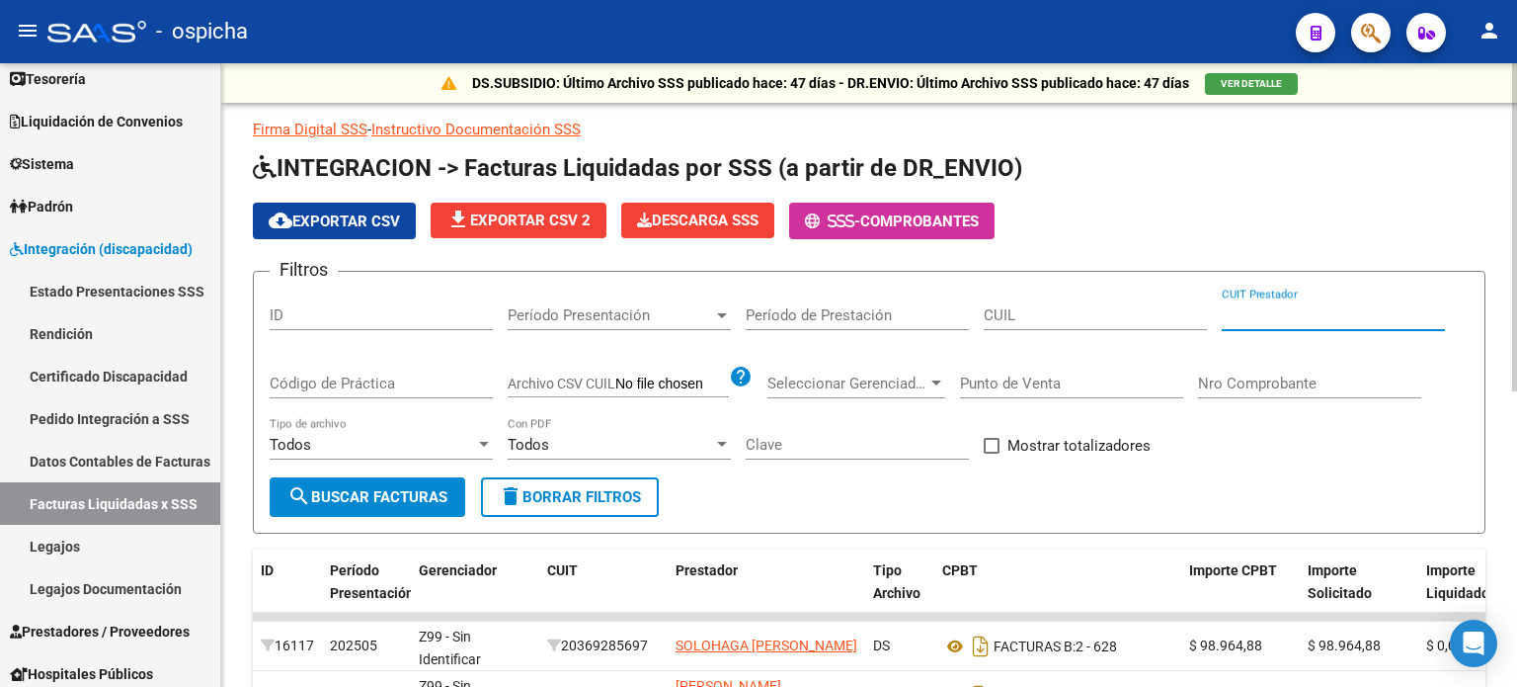
click at [1249, 311] on input "CUIT Prestador" at bounding box center [1333, 315] width 223 height 18
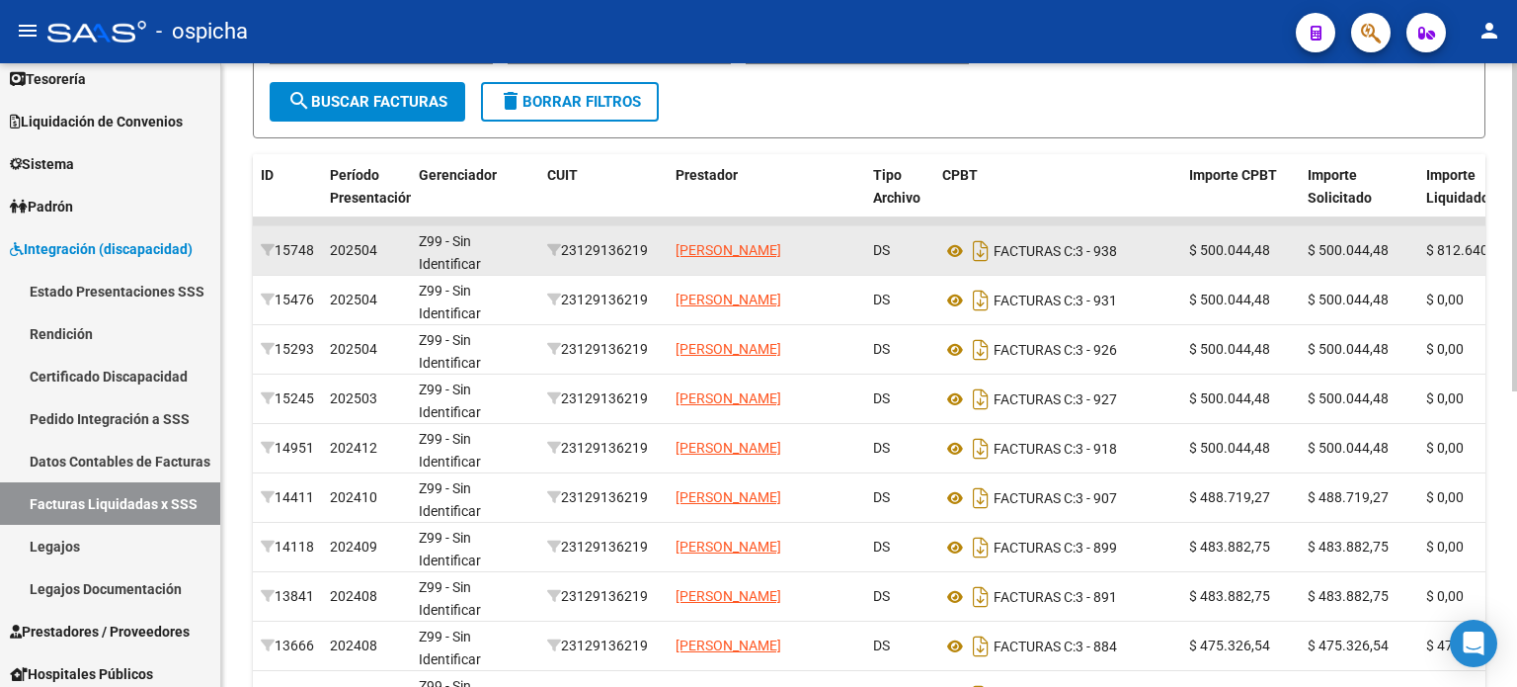
scroll to position [494, 0]
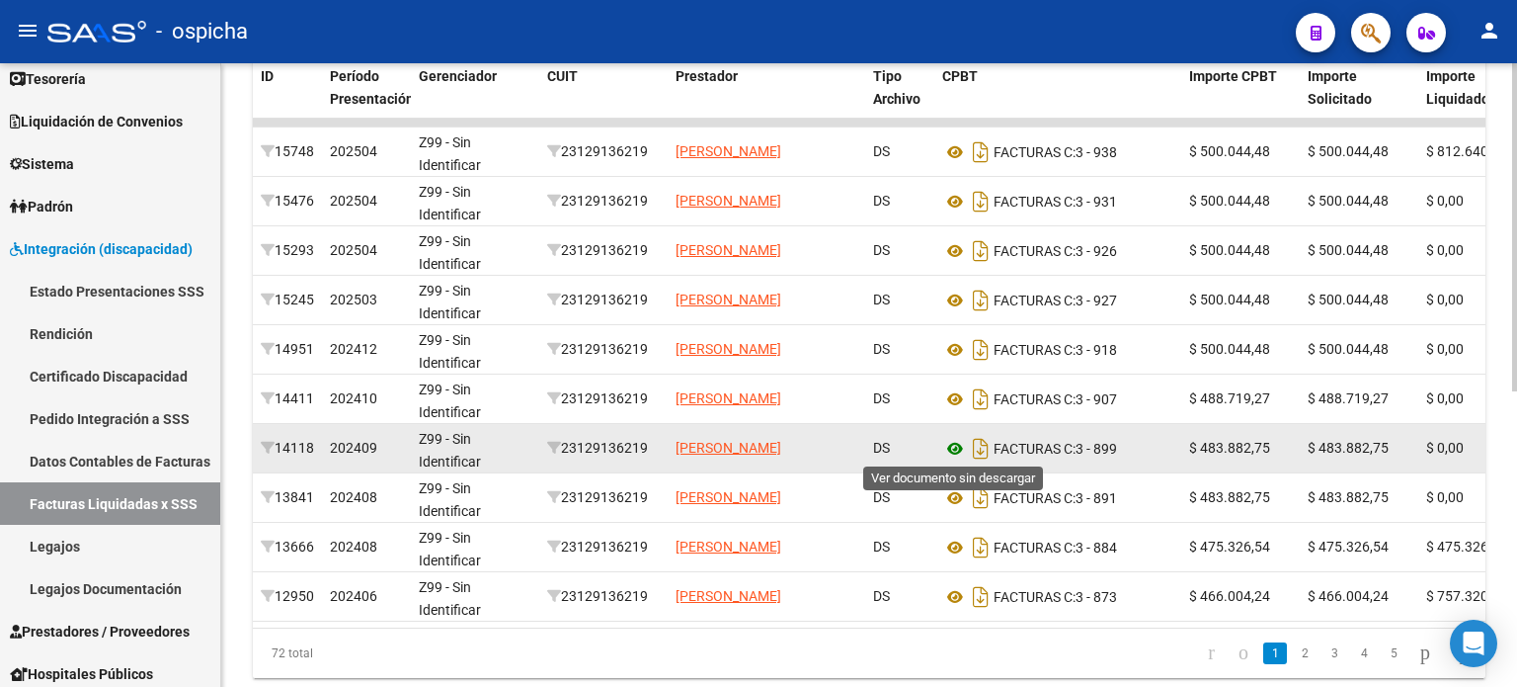
click at [955, 446] on icon at bounding box center [955, 449] width 26 height 24
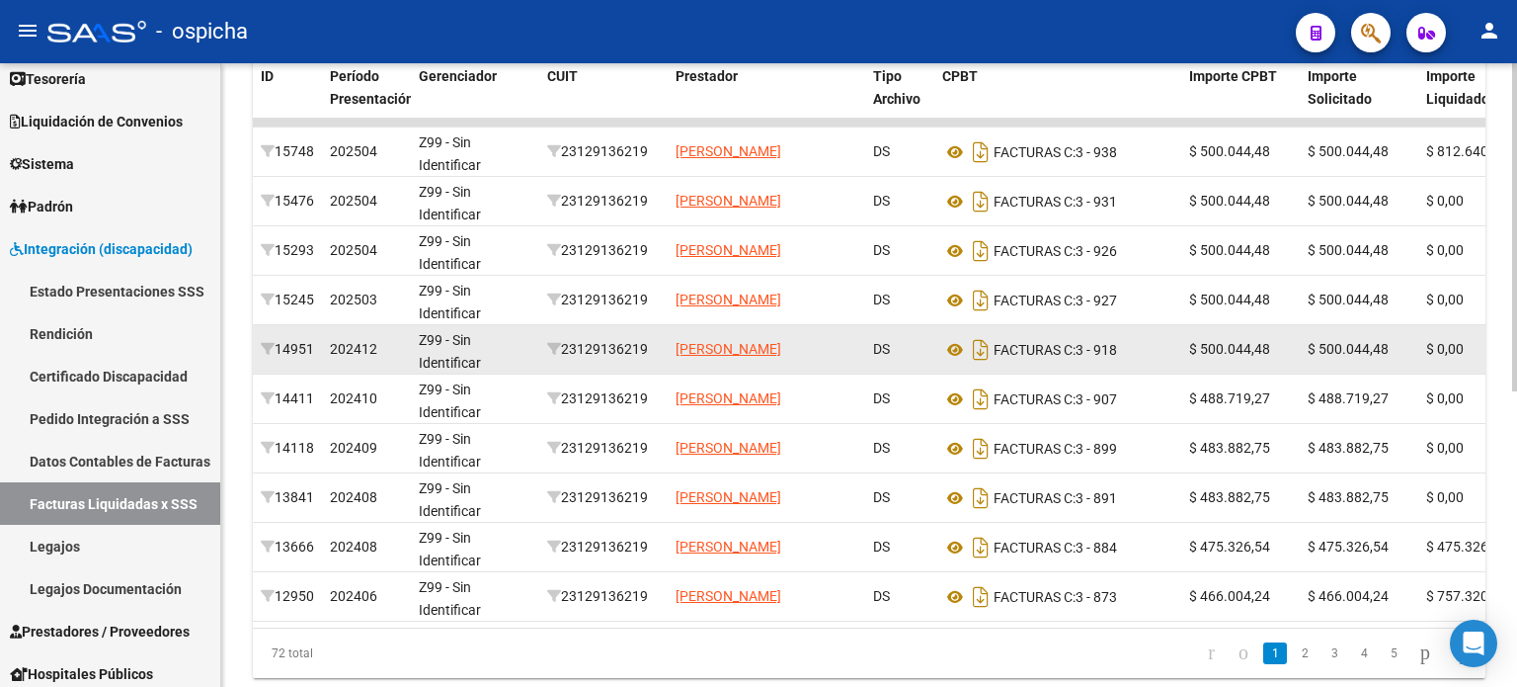
scroll to position [395, 0]
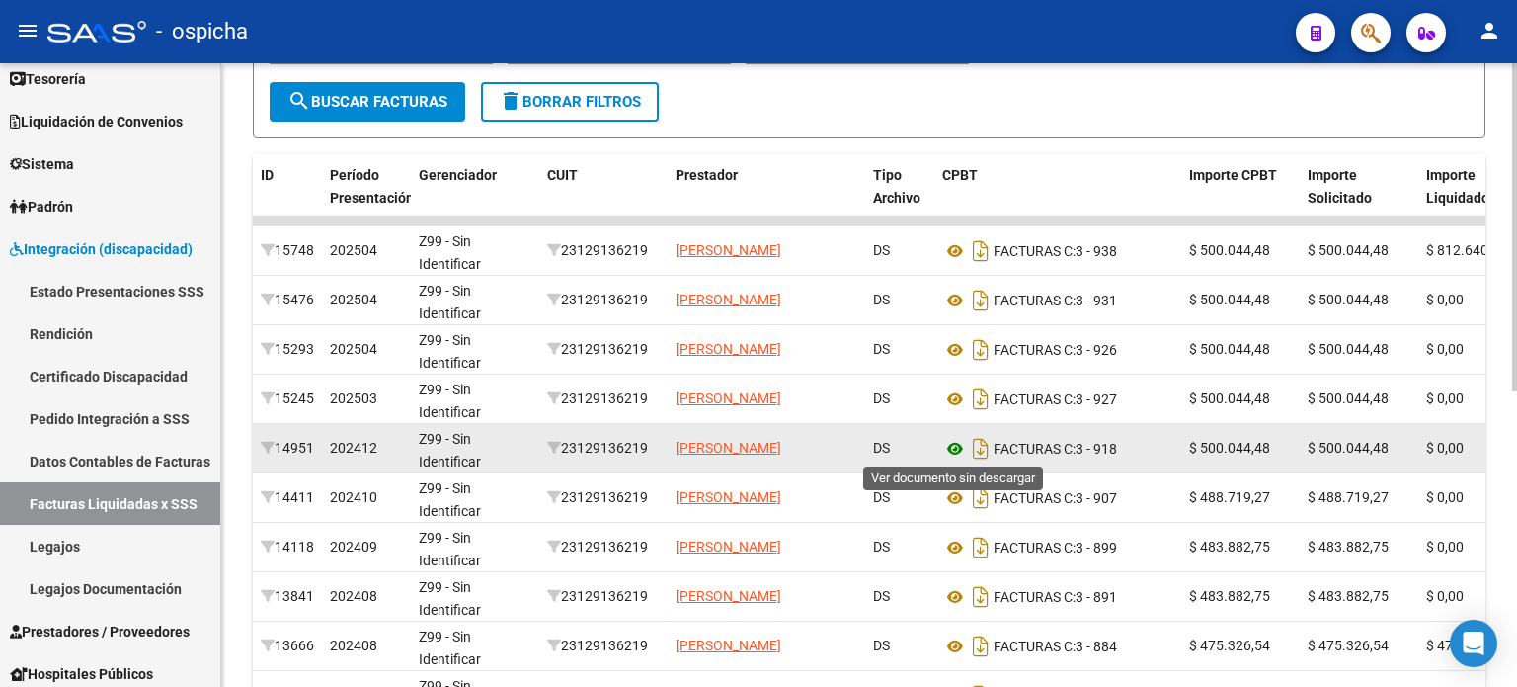
click at [952, 445] on icon at bounding box center [955, 449] width 26 height 24
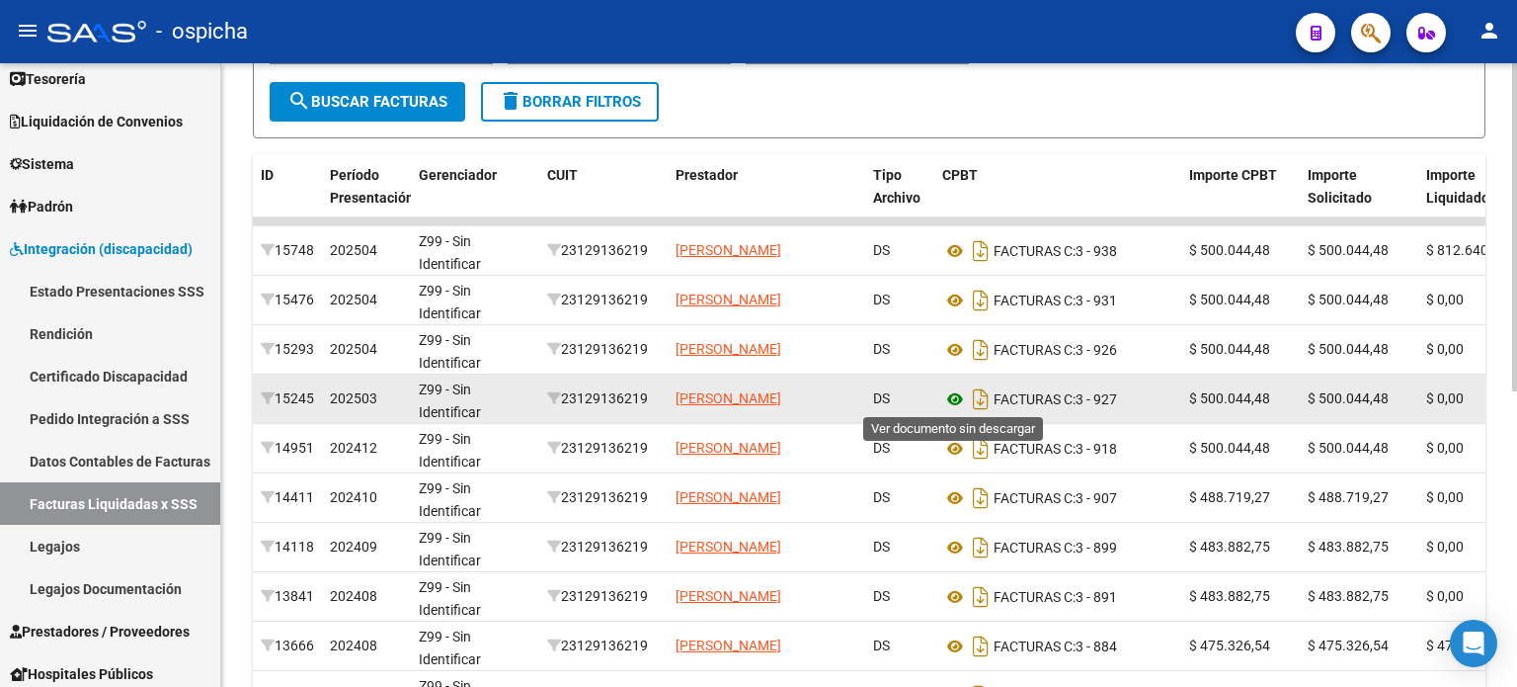
click at [955, 394] on icon at bounding box center [955, 399] width 26 height 24
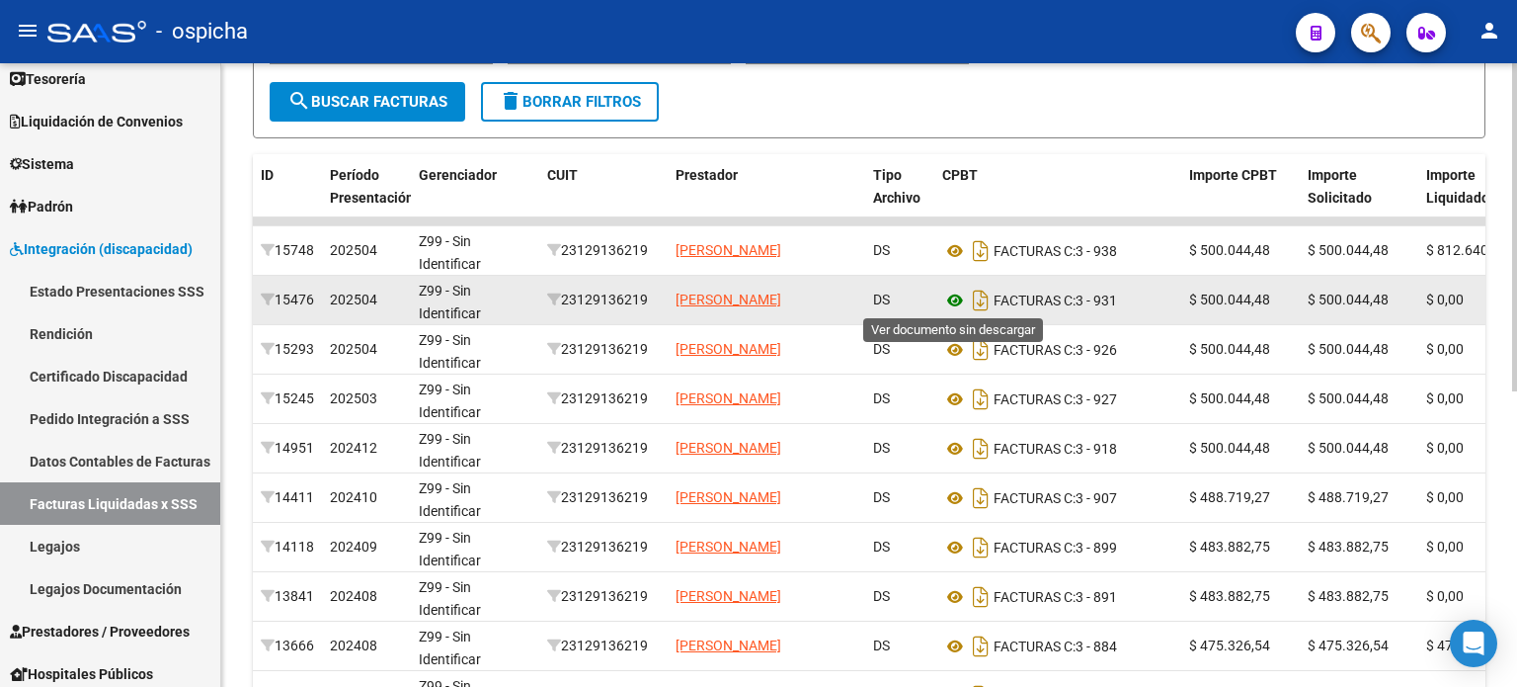
click at [959, 299] on icon at bounding box center [955, 300] width 26 height 24
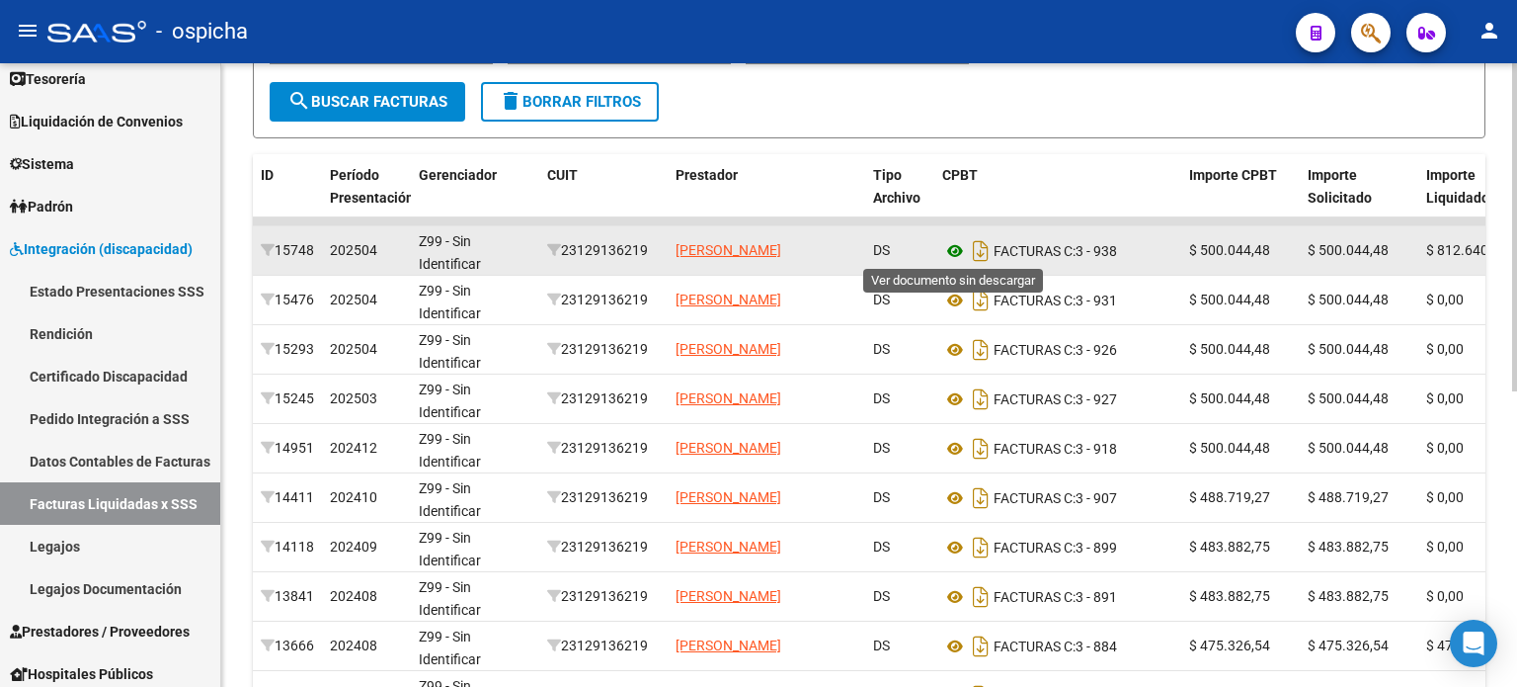
click at [958, 248] on icon at bounding box center [955, 251] width 26 height 24
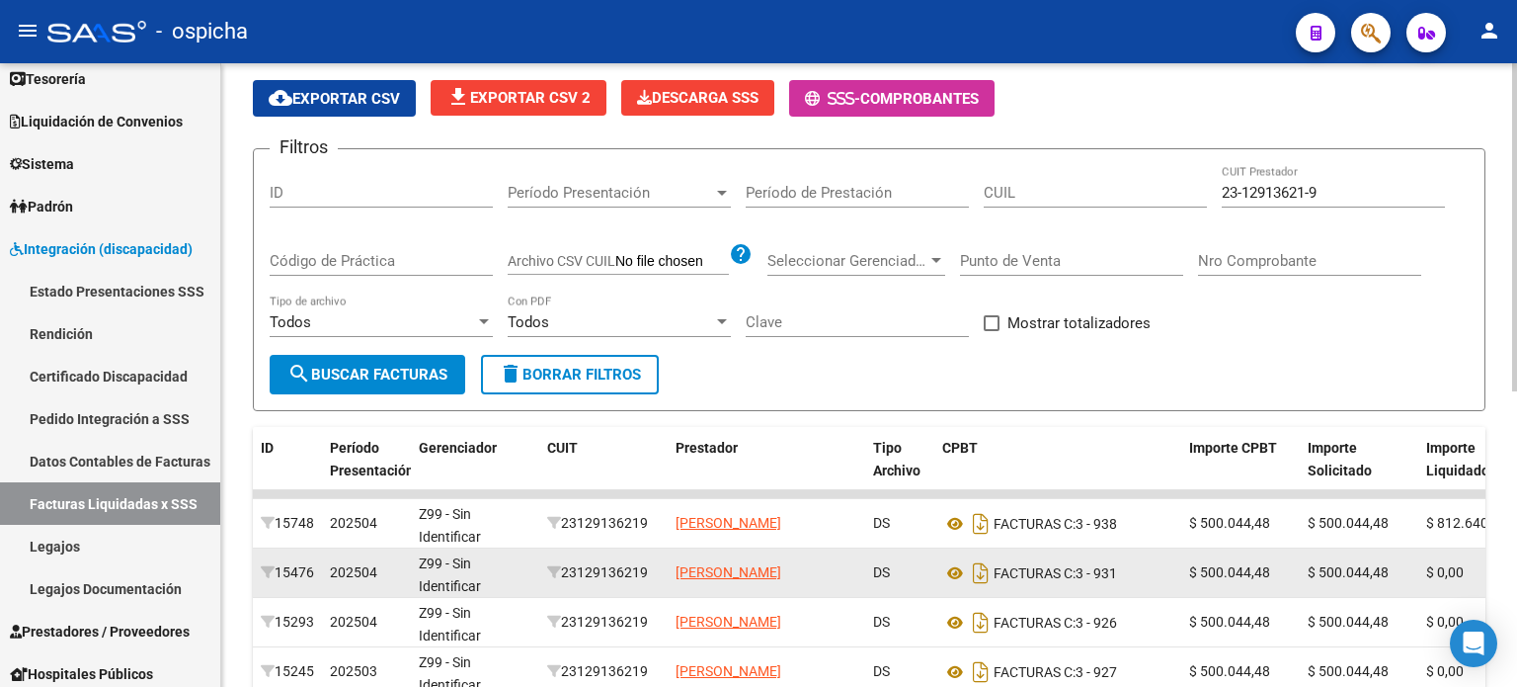
scroll to position [0, 0]
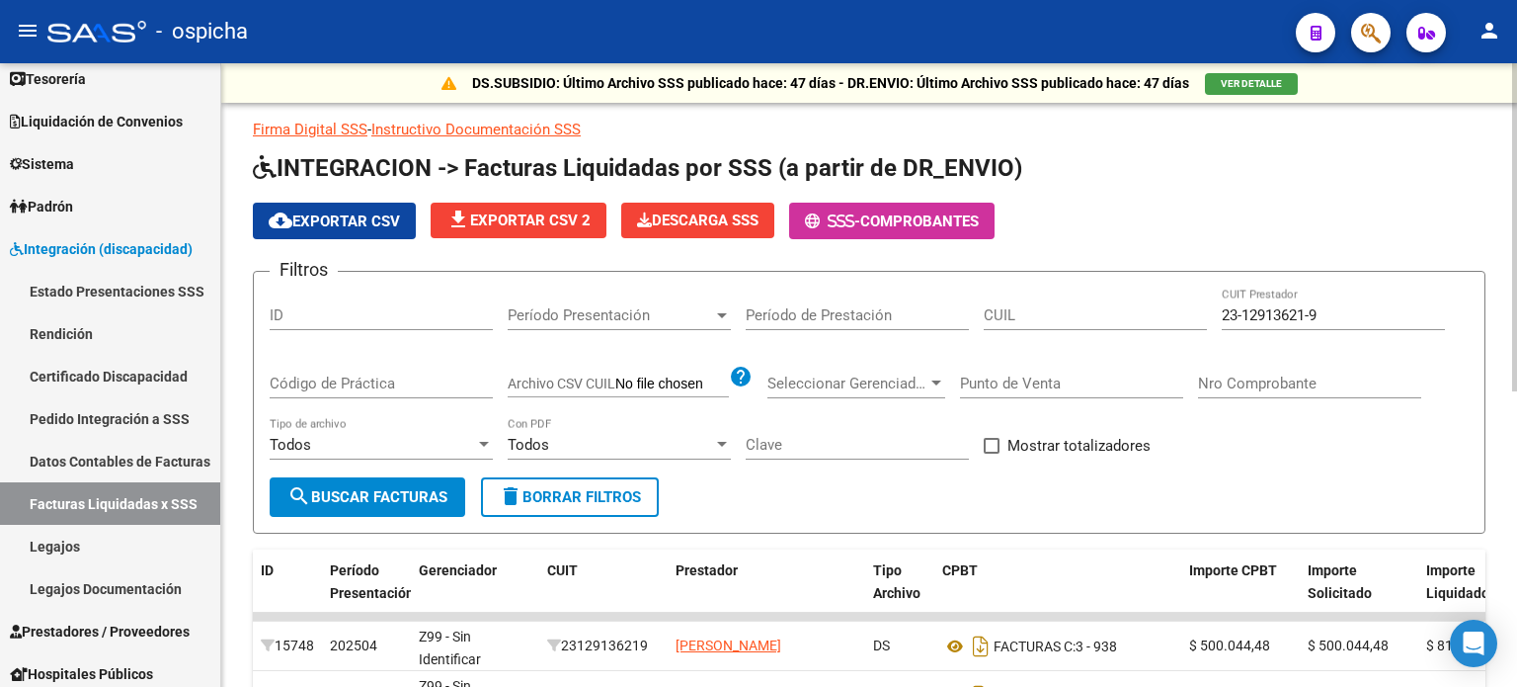
click at [1346, 311] on input "23-12913621-9" at bounding box center [1333, 315] width 223 height 18
type input "2"
paste input "30-71785316-0"
type input "30-71785316-0"
click at [543, 488] on span "delete Borrar Filtros" at bounding box center [570, 497] width 142 height 18
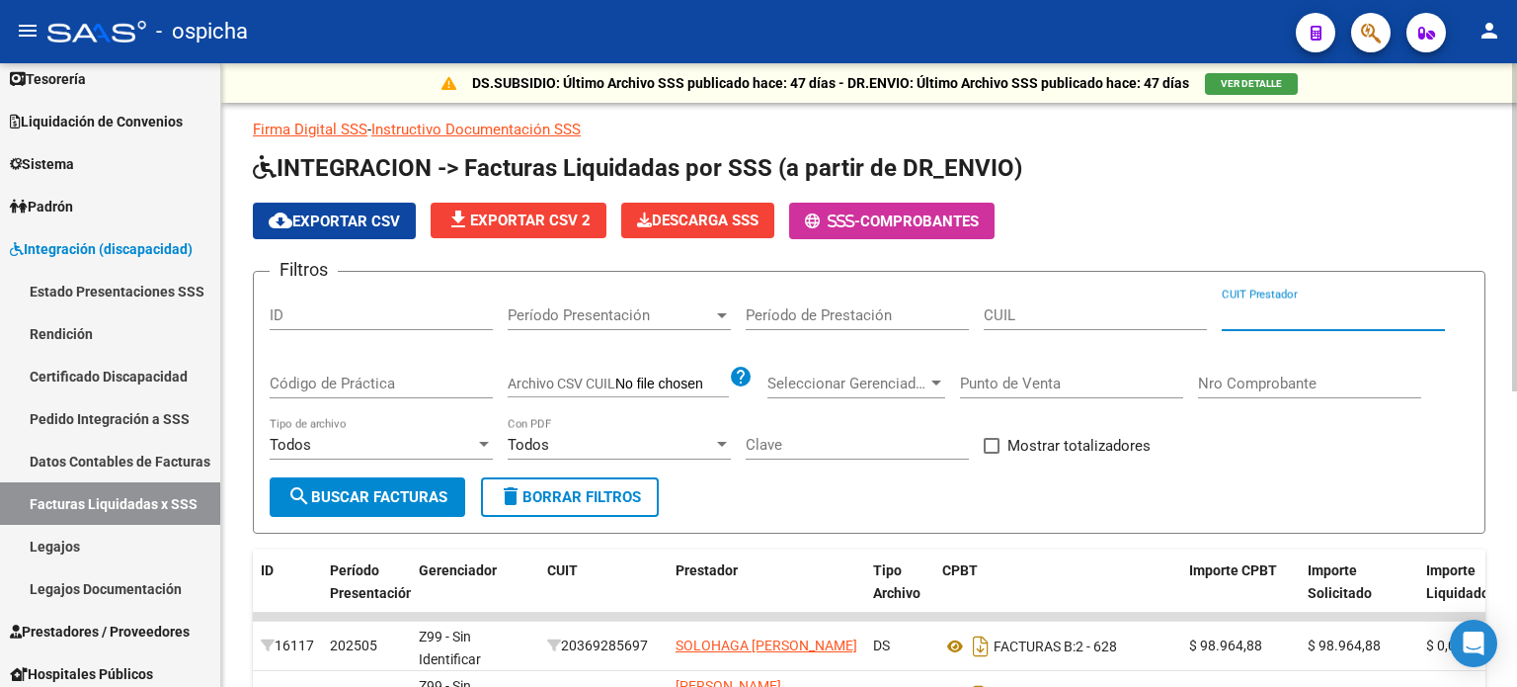
paste input "30-71785316-0"
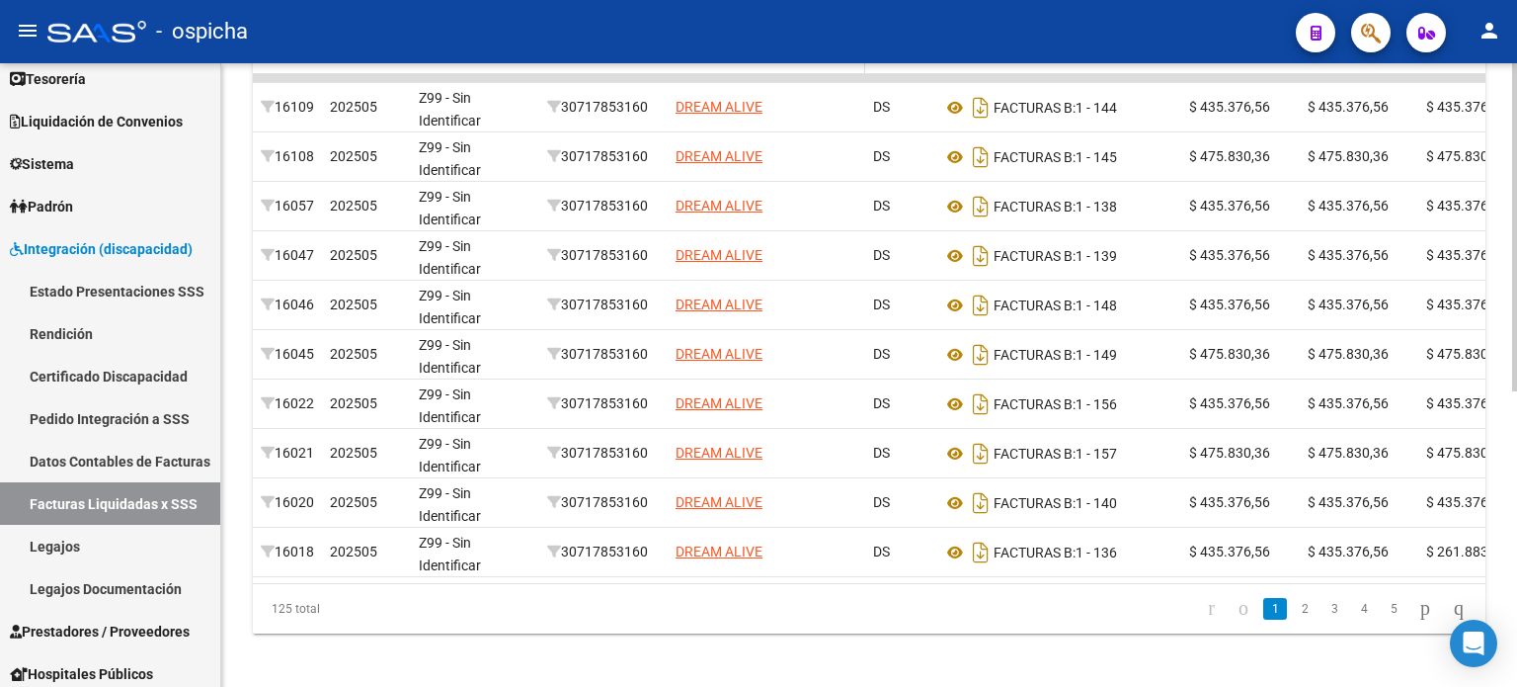
scroll to position [561, 0]
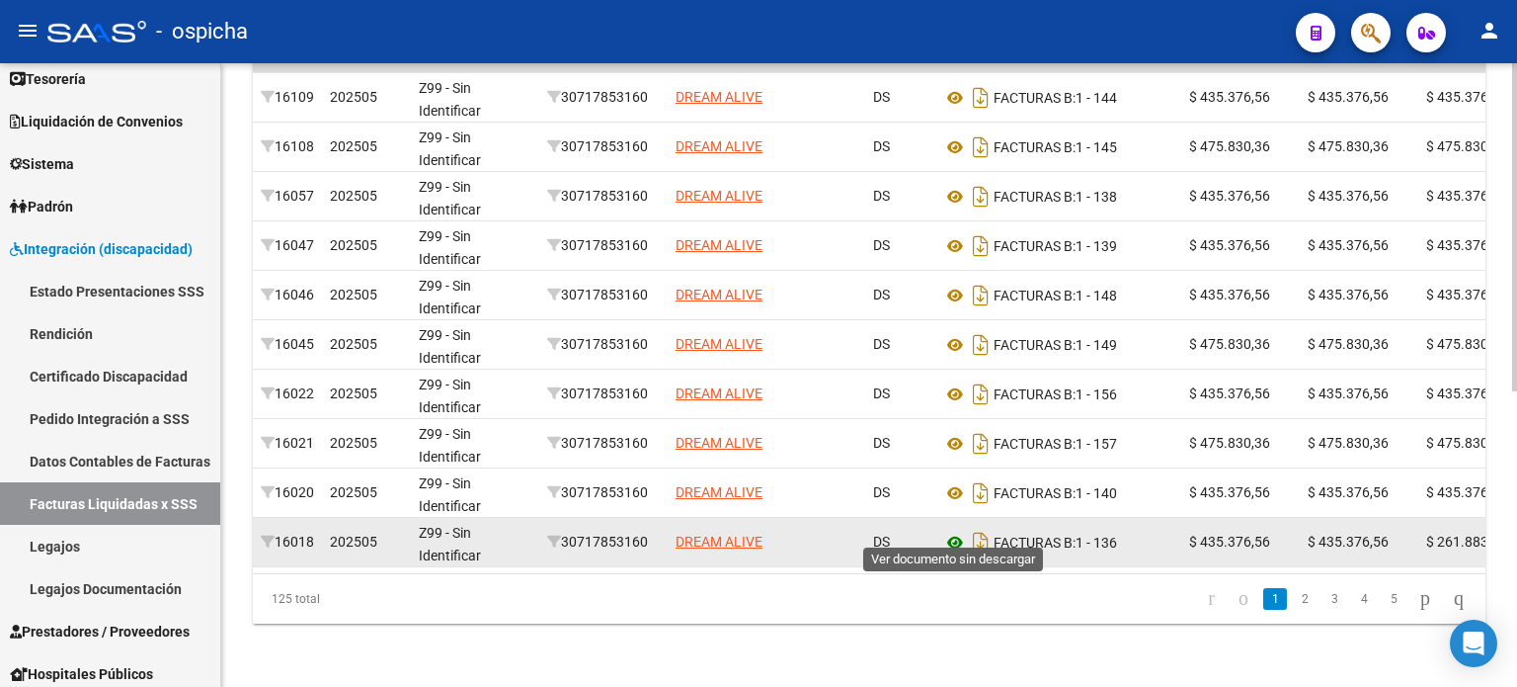
click at [950, 531] on icon at bounding box center [955, 543] width 26 height 24
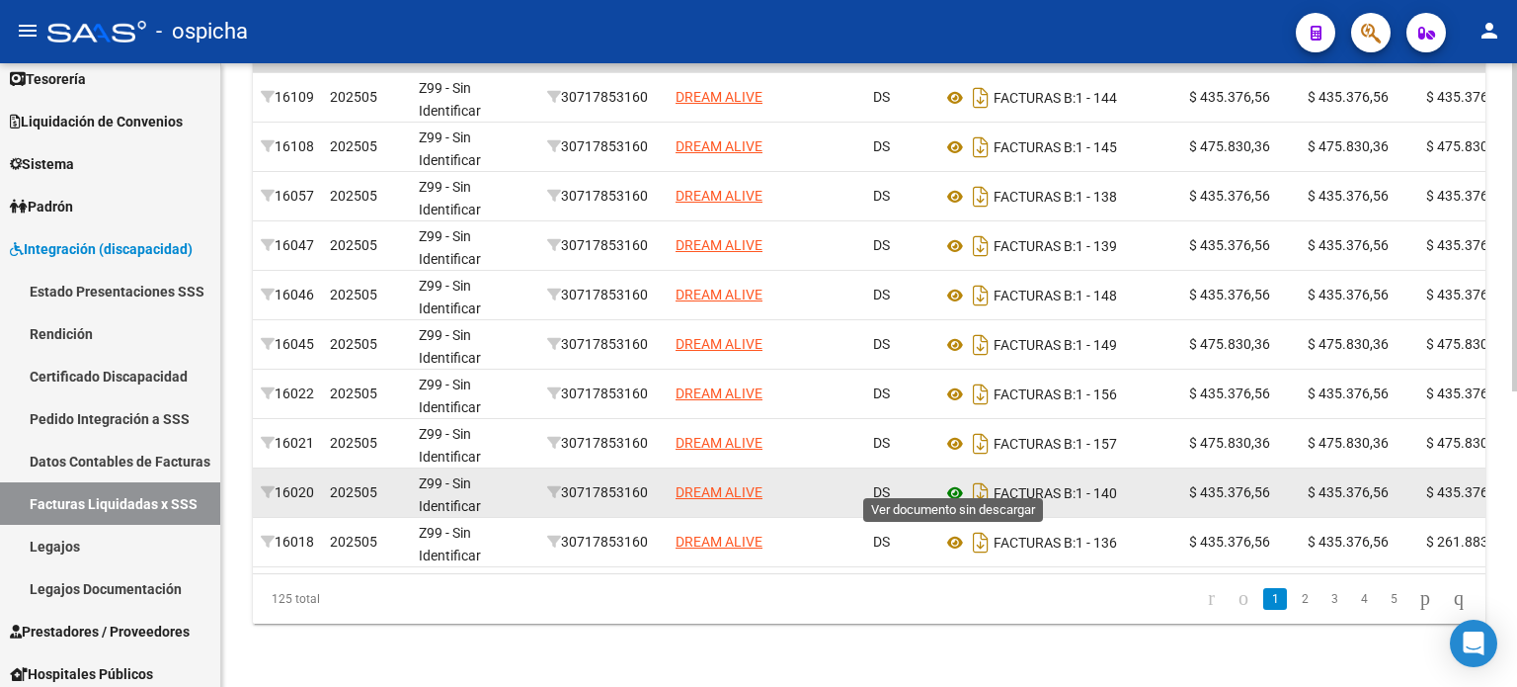
click at [952, 481] on icon at bounding box center [955, 493] width 26 height 24
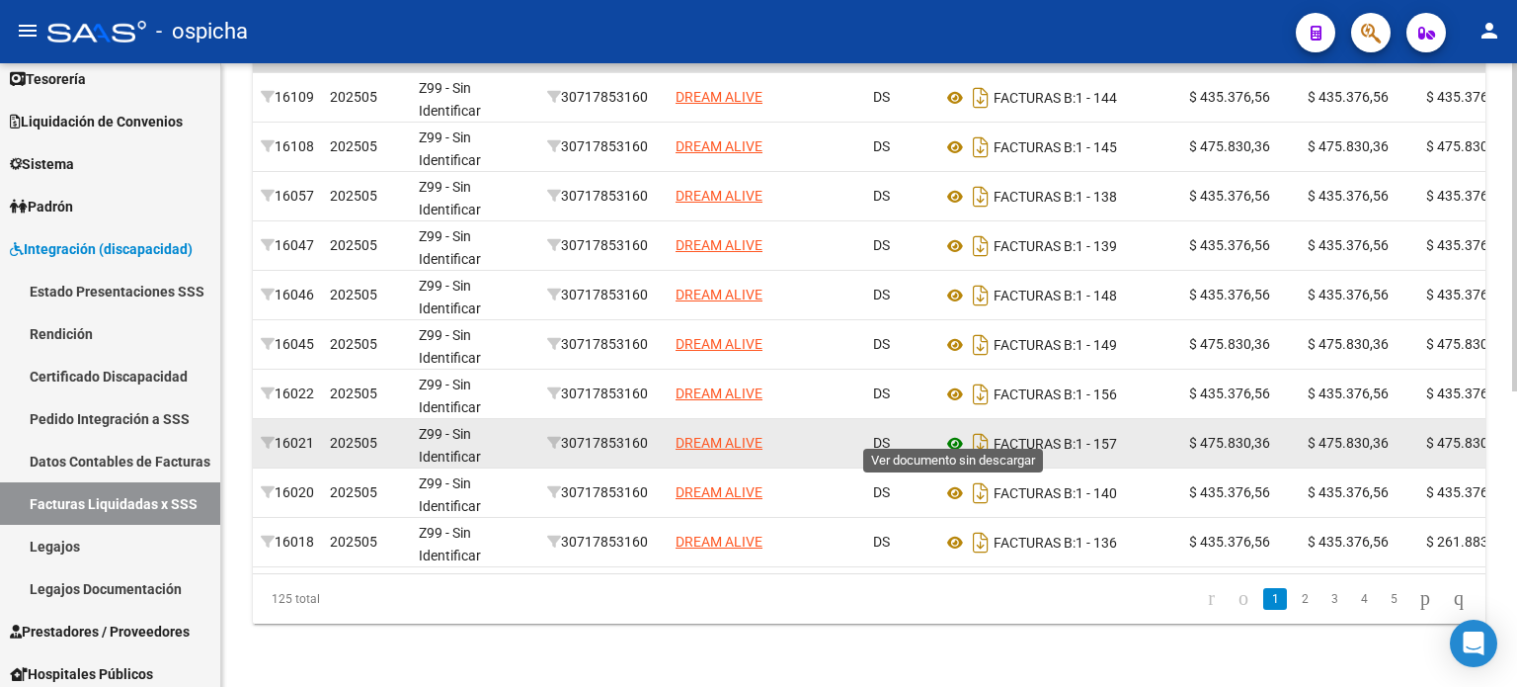
click at [956, 432] on icon at bounding box center [955, 444] width 26 height 24
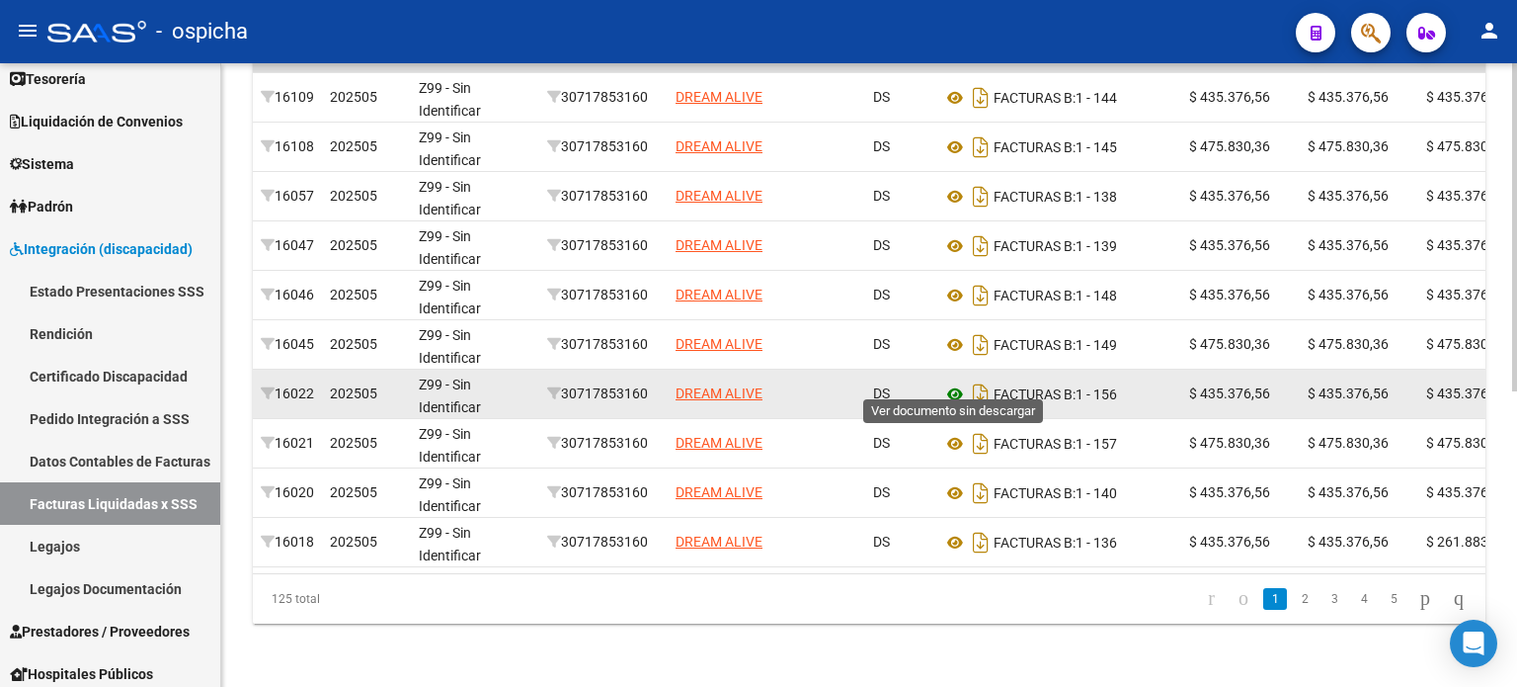
click at [957, 382] on icon at bounding box center [955, 394] width 26 height 24
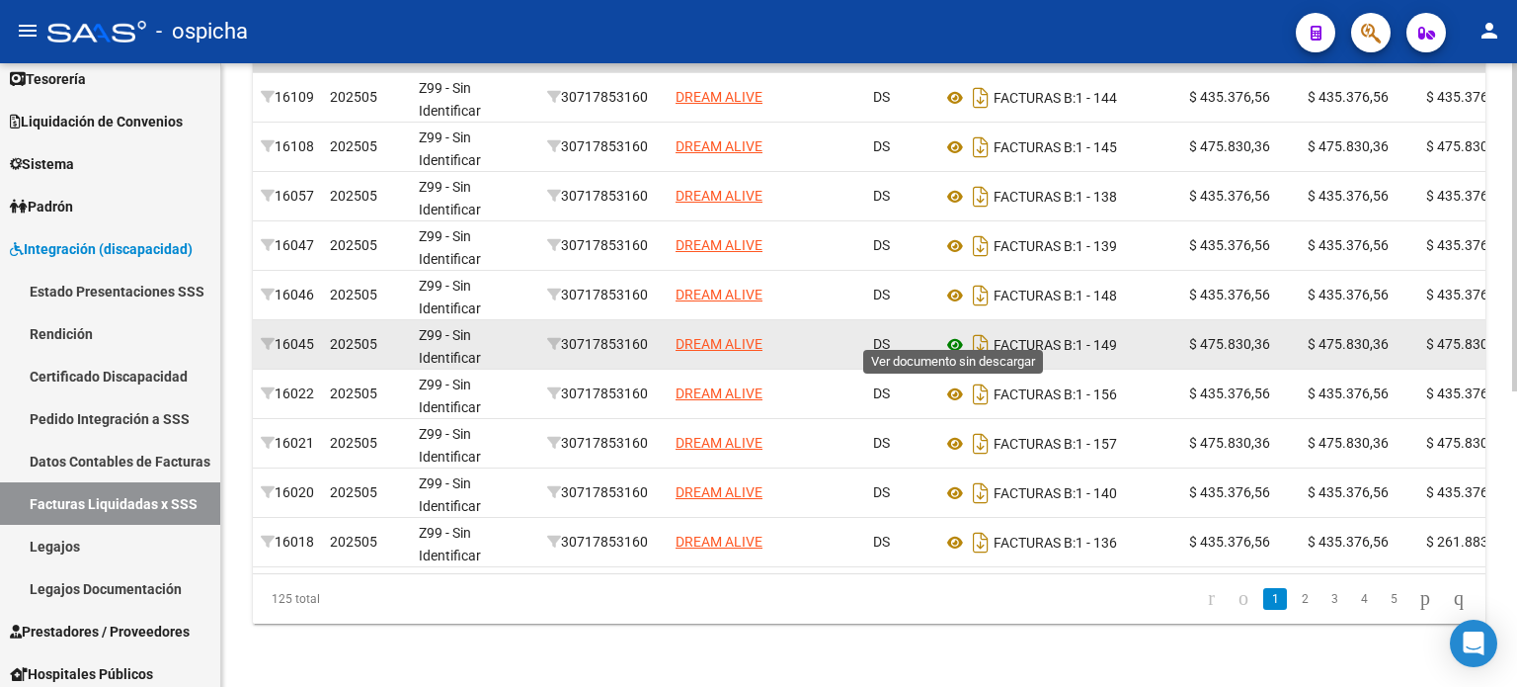
click at [950, 333] on icon at bounding box center [955, 345] width 26 height 24
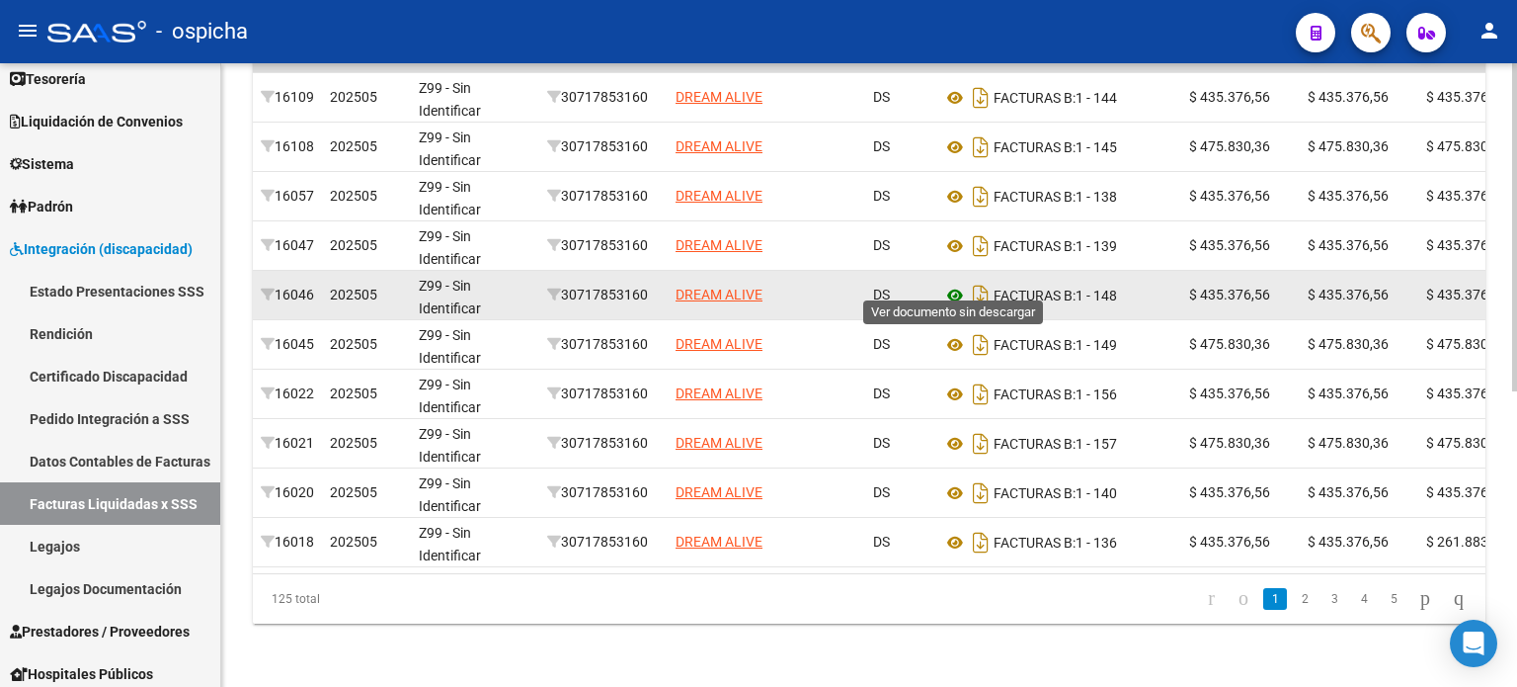
click at [952, 284] on icon at bounding box center [955, 296] width 26 height 24
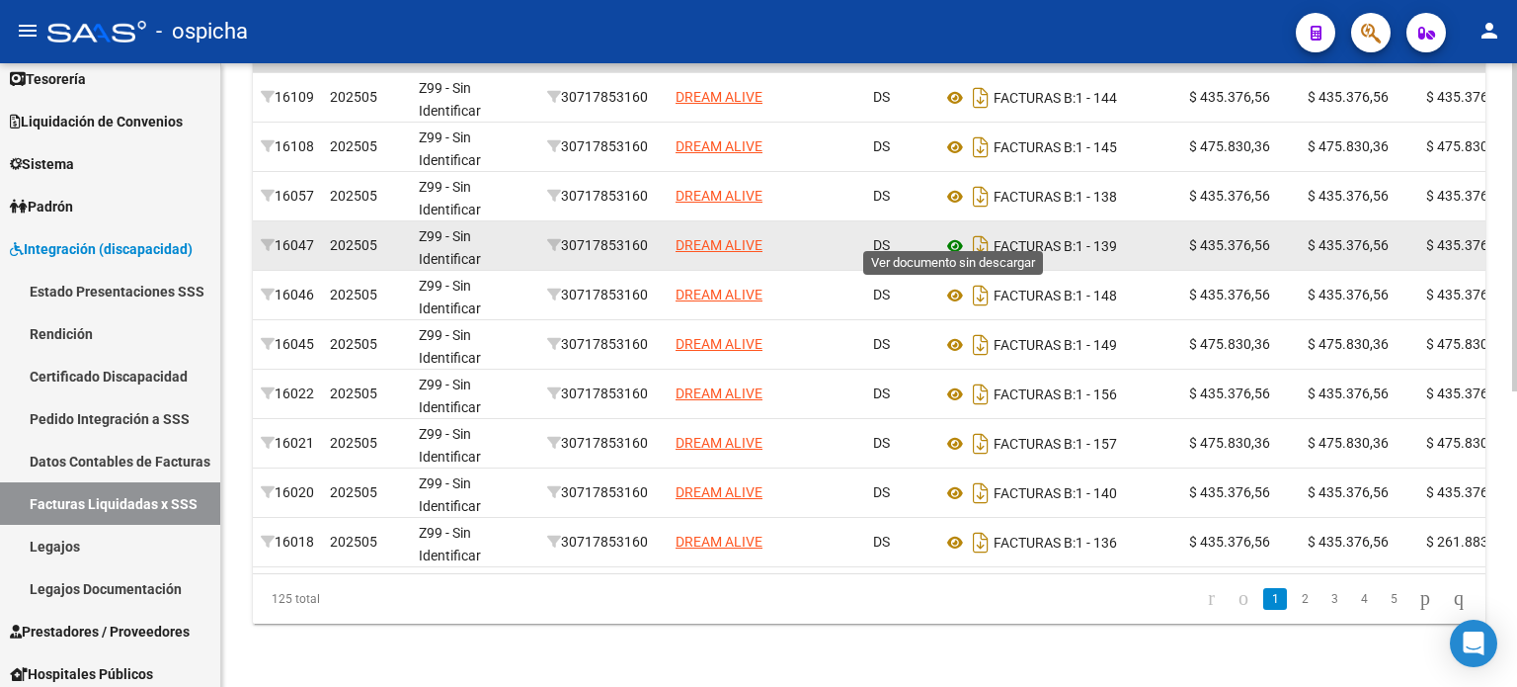
click at [955, 234] on icon at bounding box center [955, 246] width 26 height 24
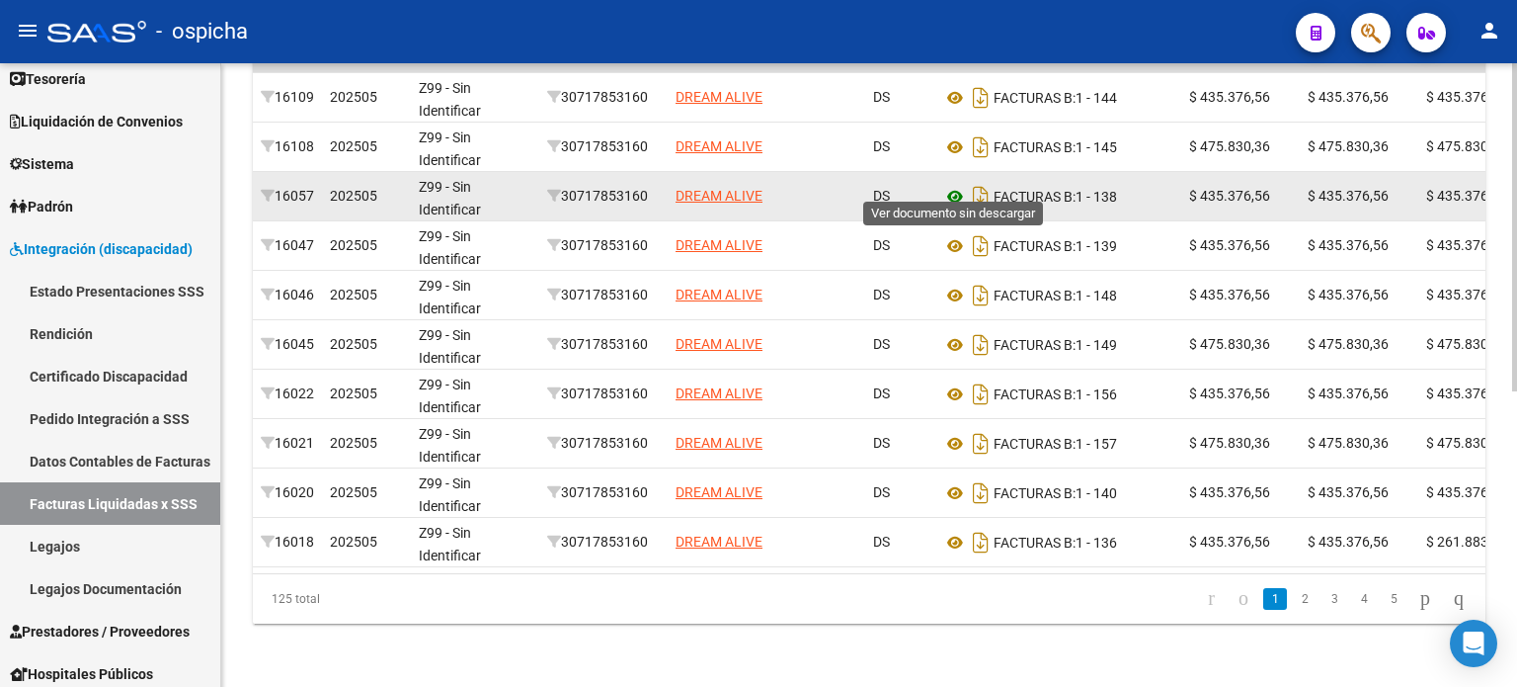
click at [951, 185] on icon at bounding box center [955, 197] width 26 height 24
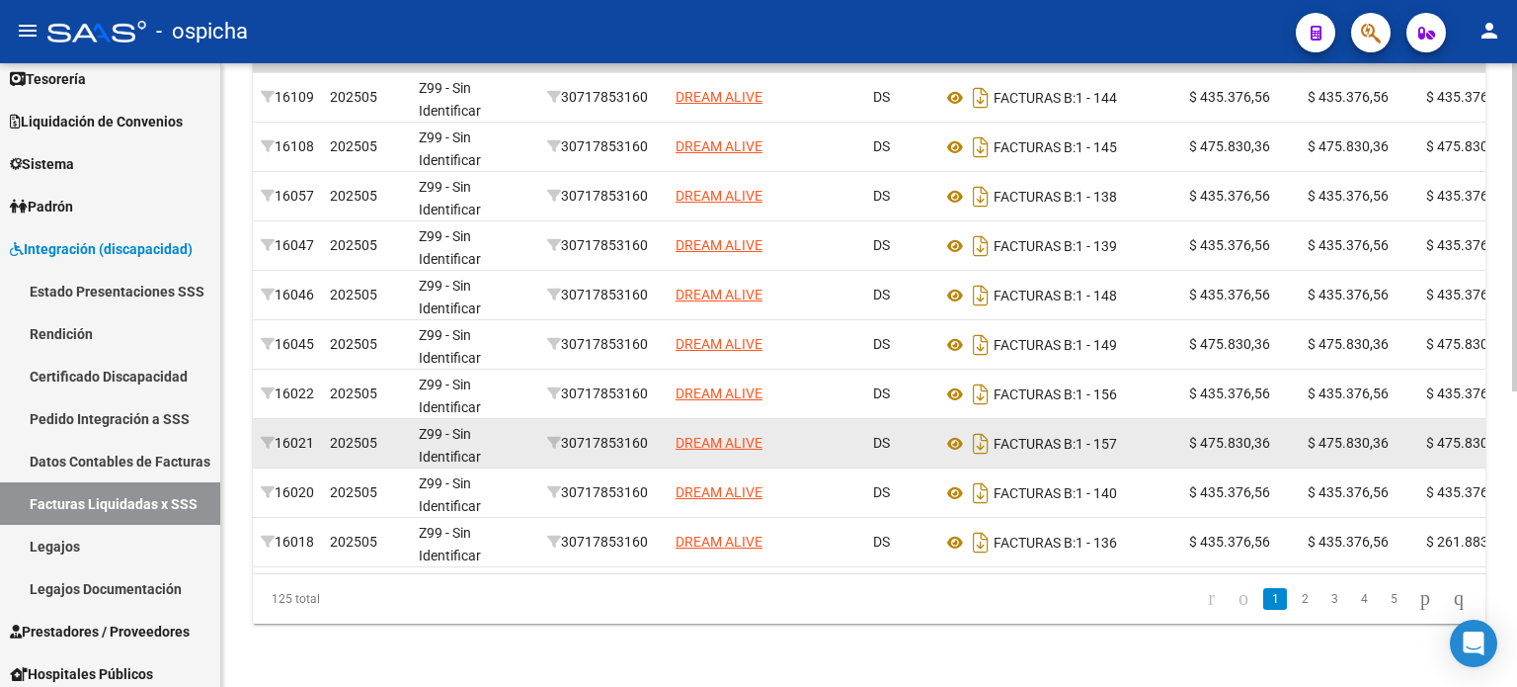
scroll to position [462, 0]
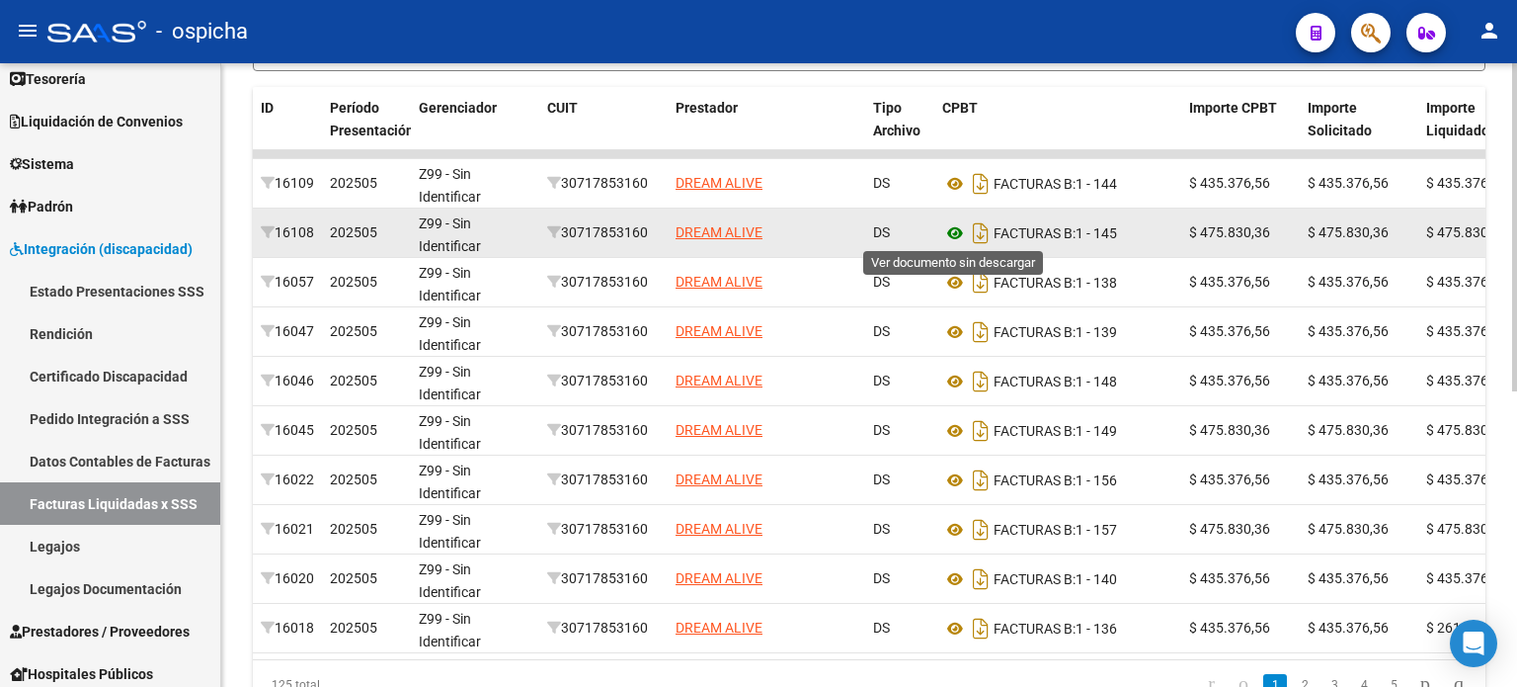
click at [949, 228] on icon at bounding box center [955, 233] width 26 height 24
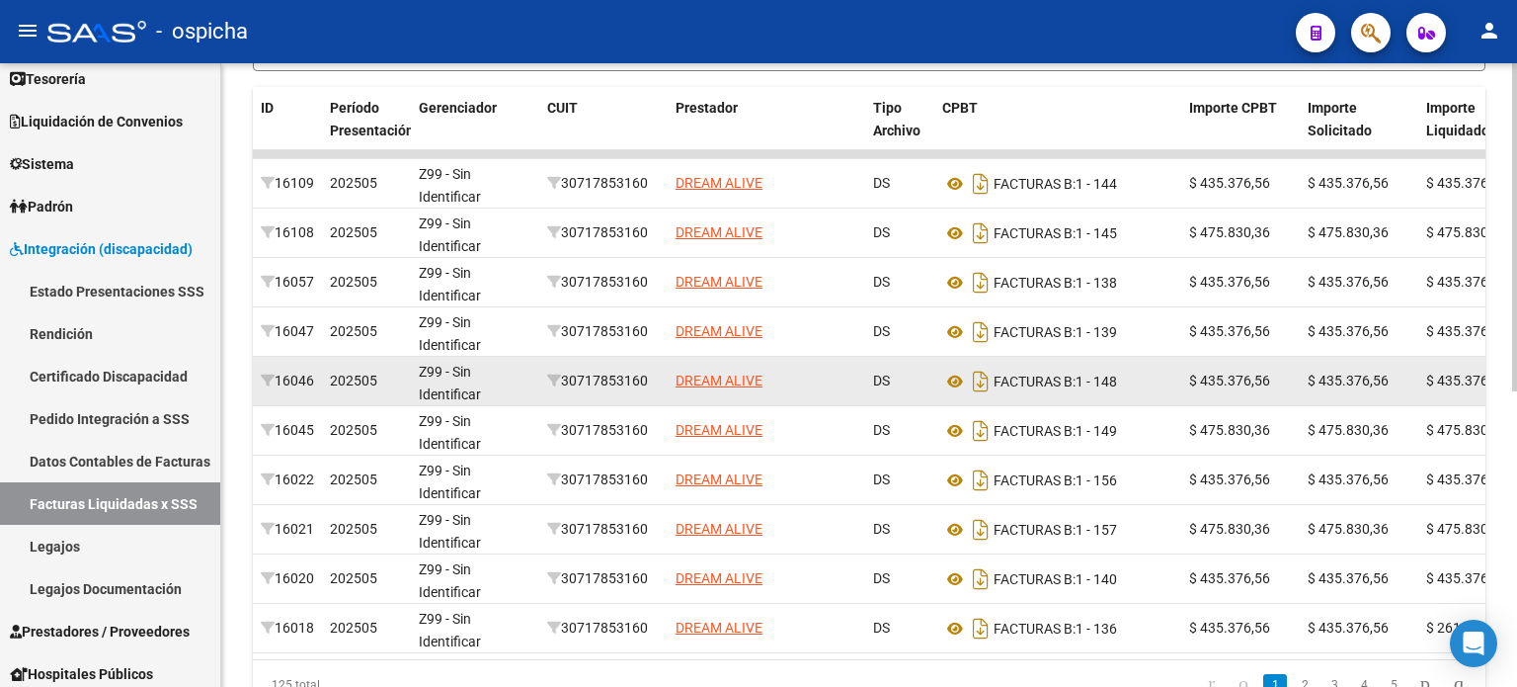
scroll to position [265, 0]
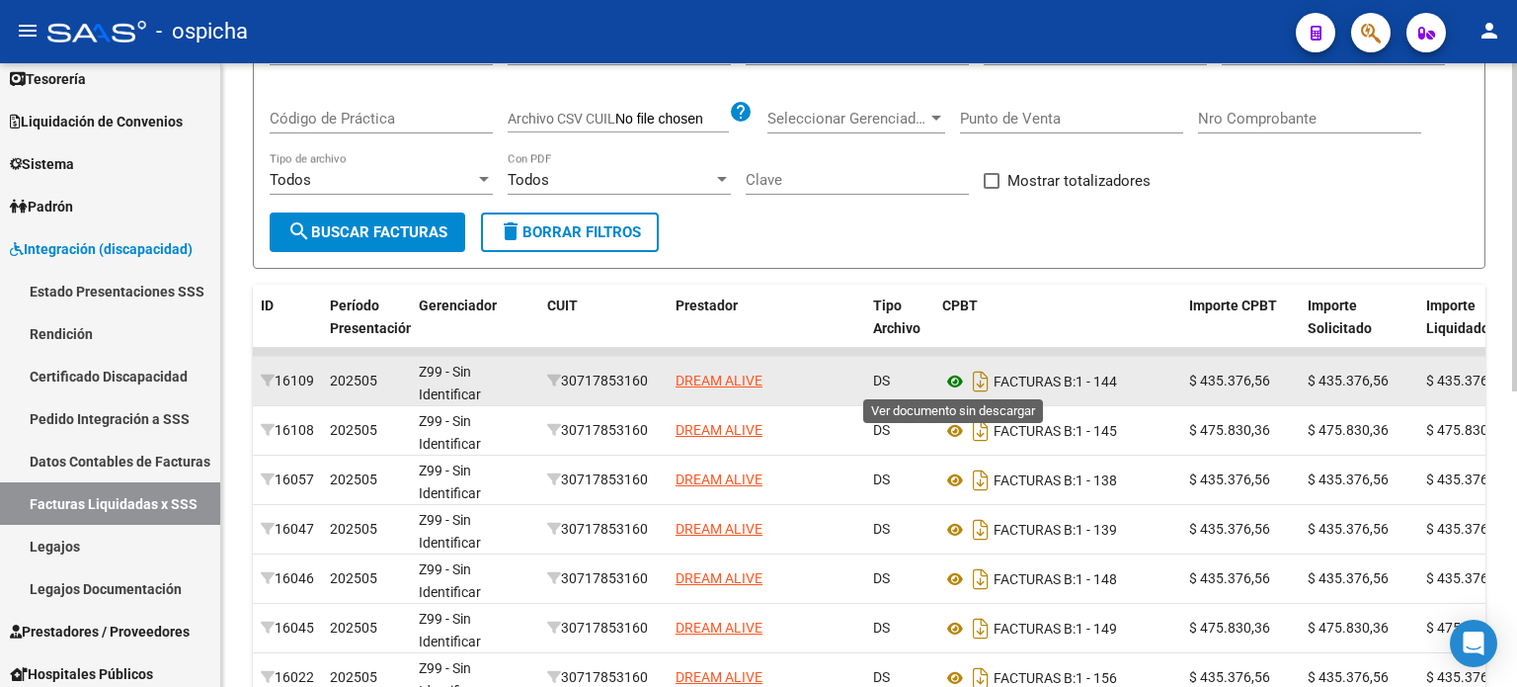
click at [955, 378] on icon at bounding box center [955, 381] width 26 height 24
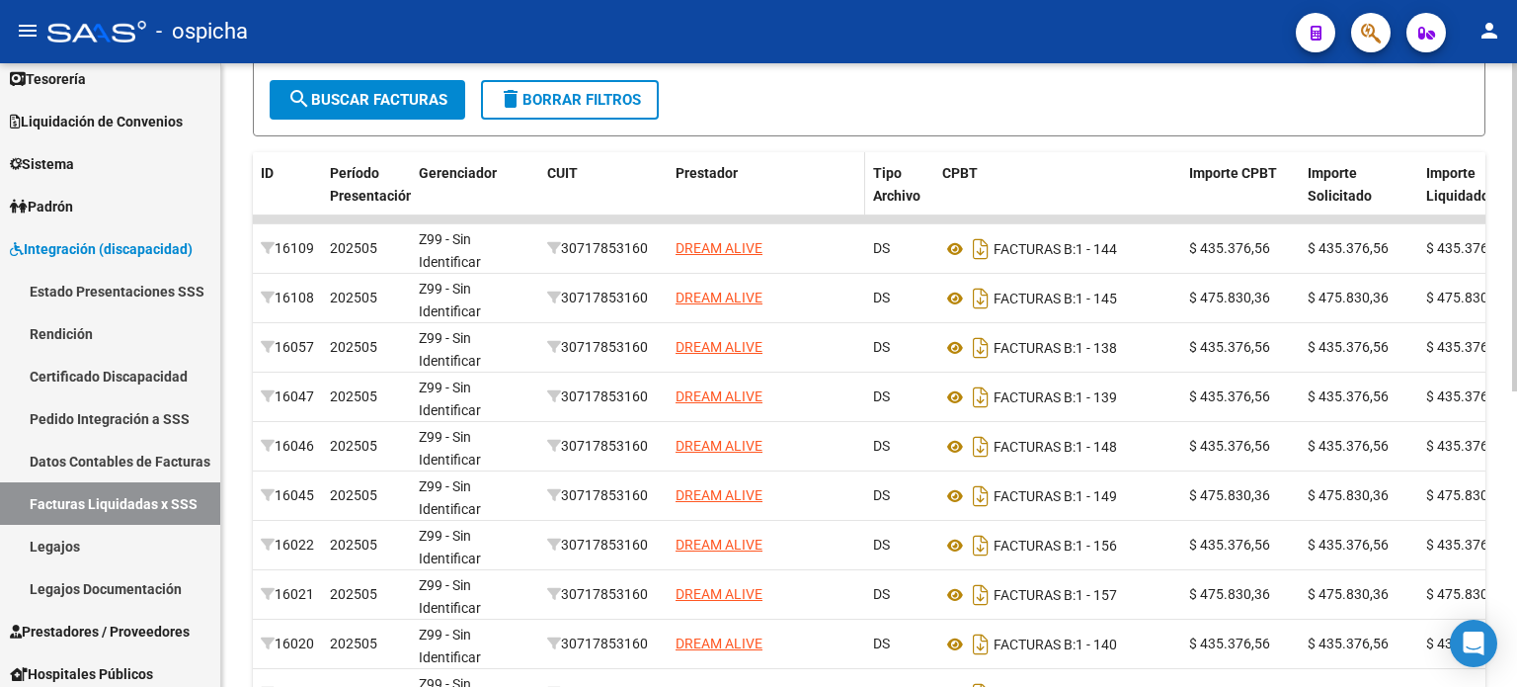
scroll to position [364, 0]
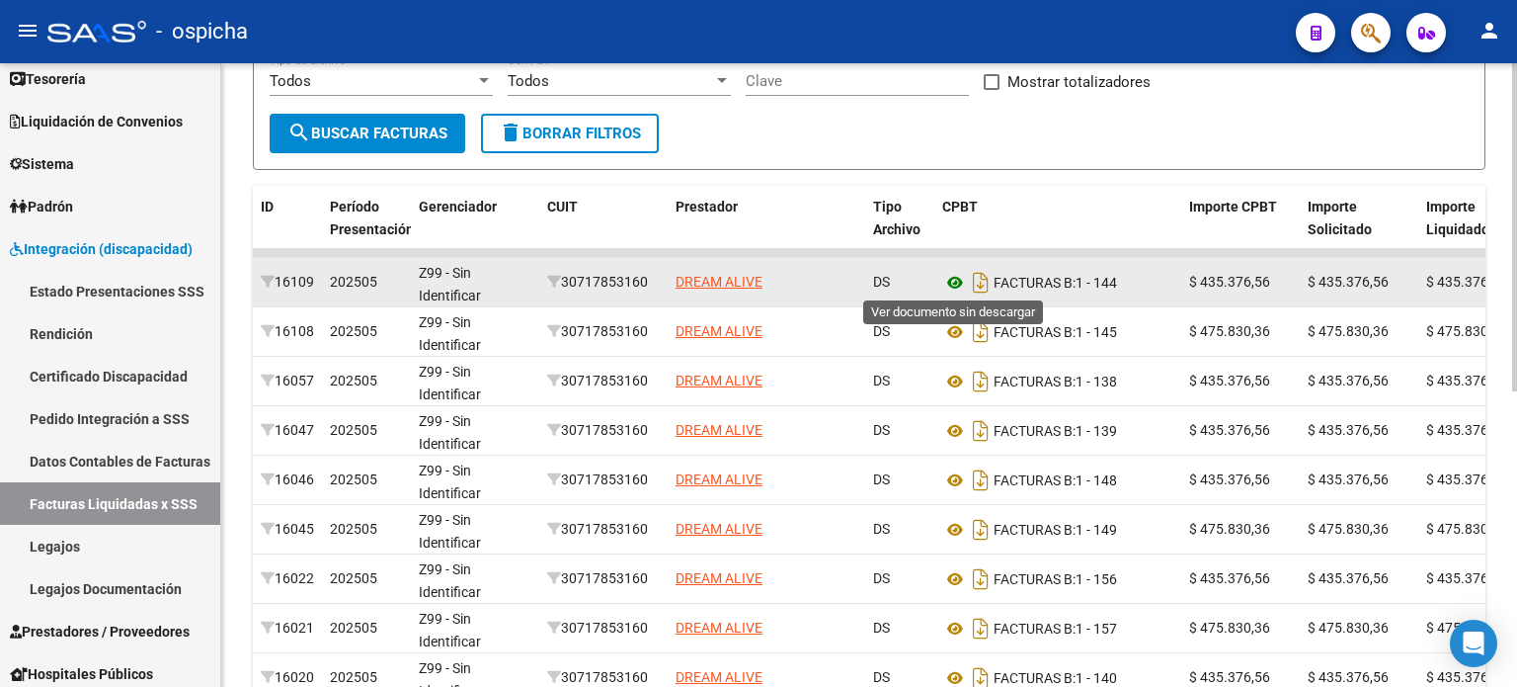
click at [954, 282] on icon at bounding box center [955, 283] width 26 height 24
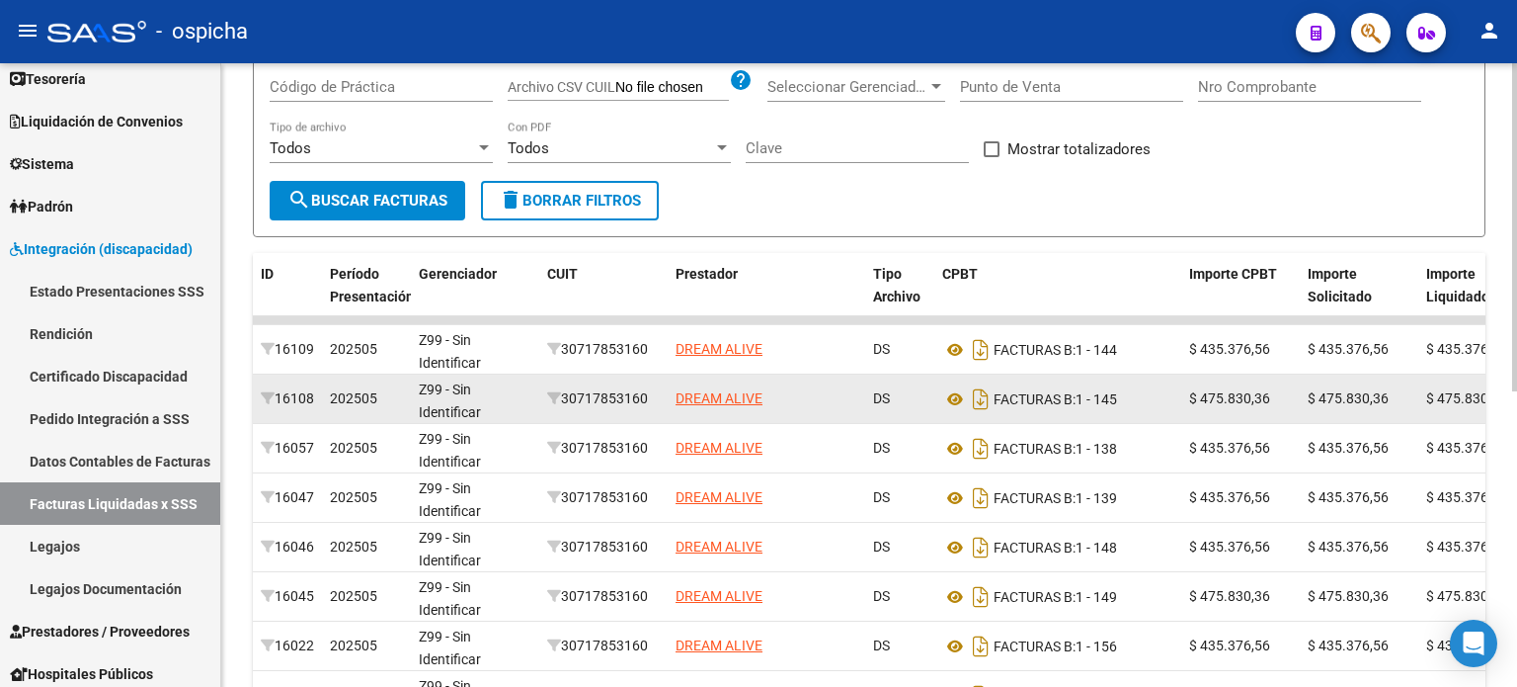
scroll to position [0, 0]
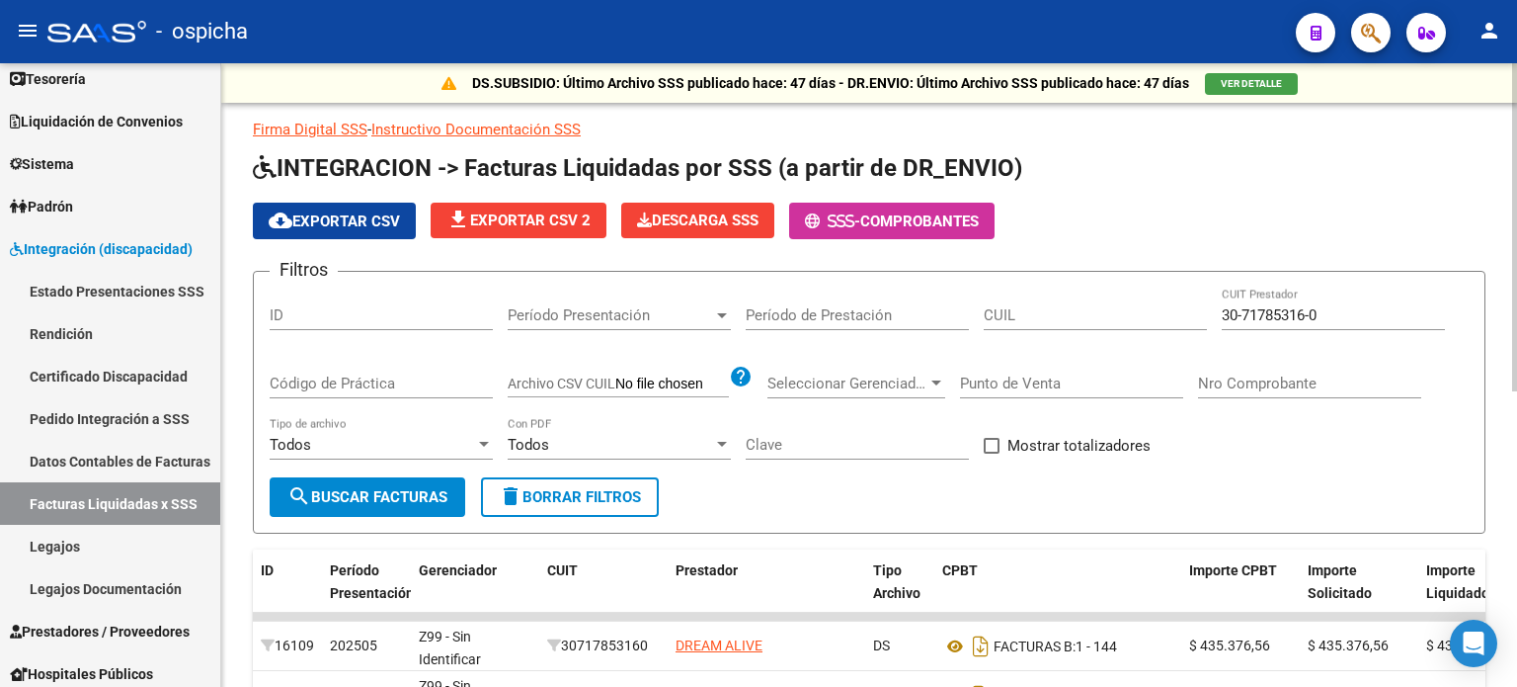
click at [1369, 312] on input "30-71785316-0" at bounding box center [1333, 315] width 223 height 18
type input "3"
drag, startPoint x: 1296, startPoint y: 326, endPoint x: 1416, endPoint y: 313, distance: 120.2
click at [1416, 313] on input "CUIT Prestador" at bounding box center [1333, 315] width 223 height 18
drag, startPoint x: 1219, startPoint y: 315, endPoint x: 1398, endPoint y: 300, distance: 179.4
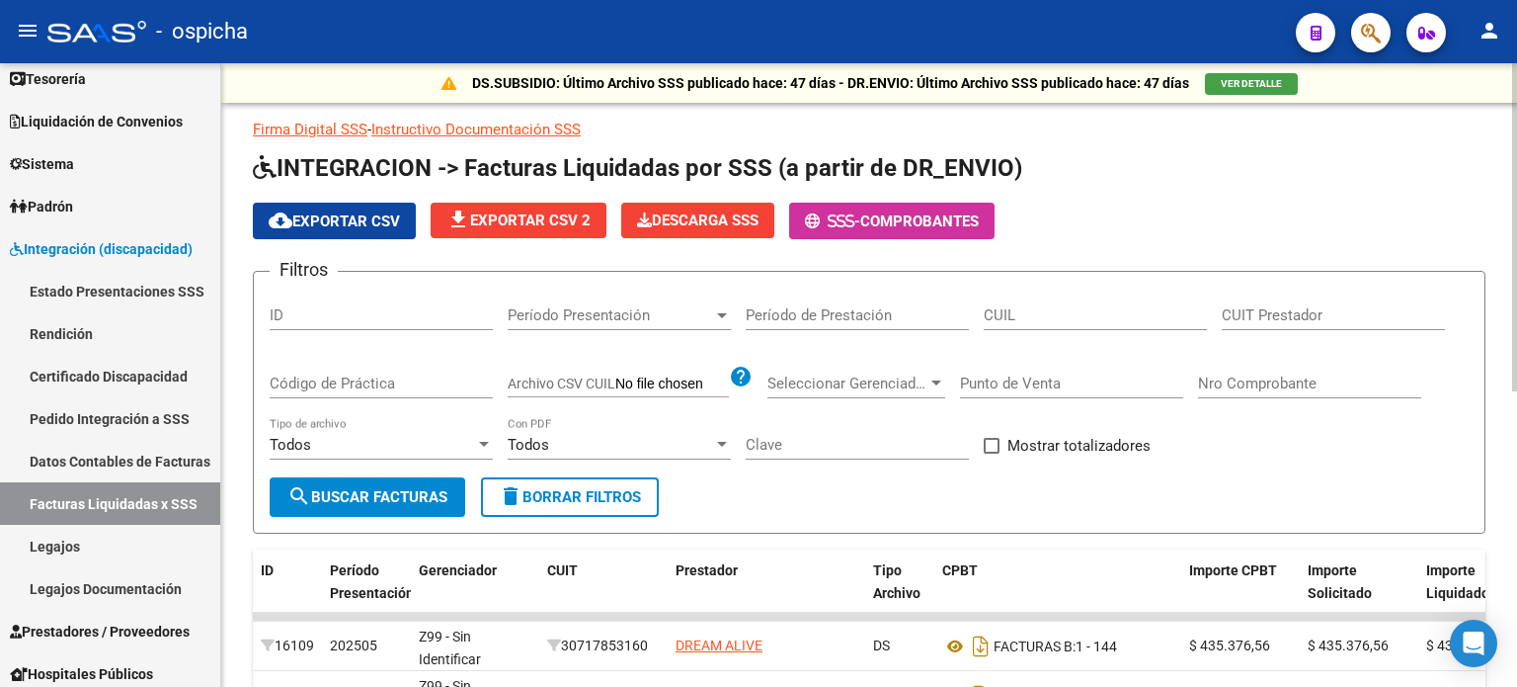
click at [1398, 300] on div "CUIT Prestador" at bounding box center [1333, 308] width 223 height 42
click at [582, 504] on span "delete Borrar Filtros" at bounding box center [570, 497] width 142 height 18
paste input "30-71048455-0"
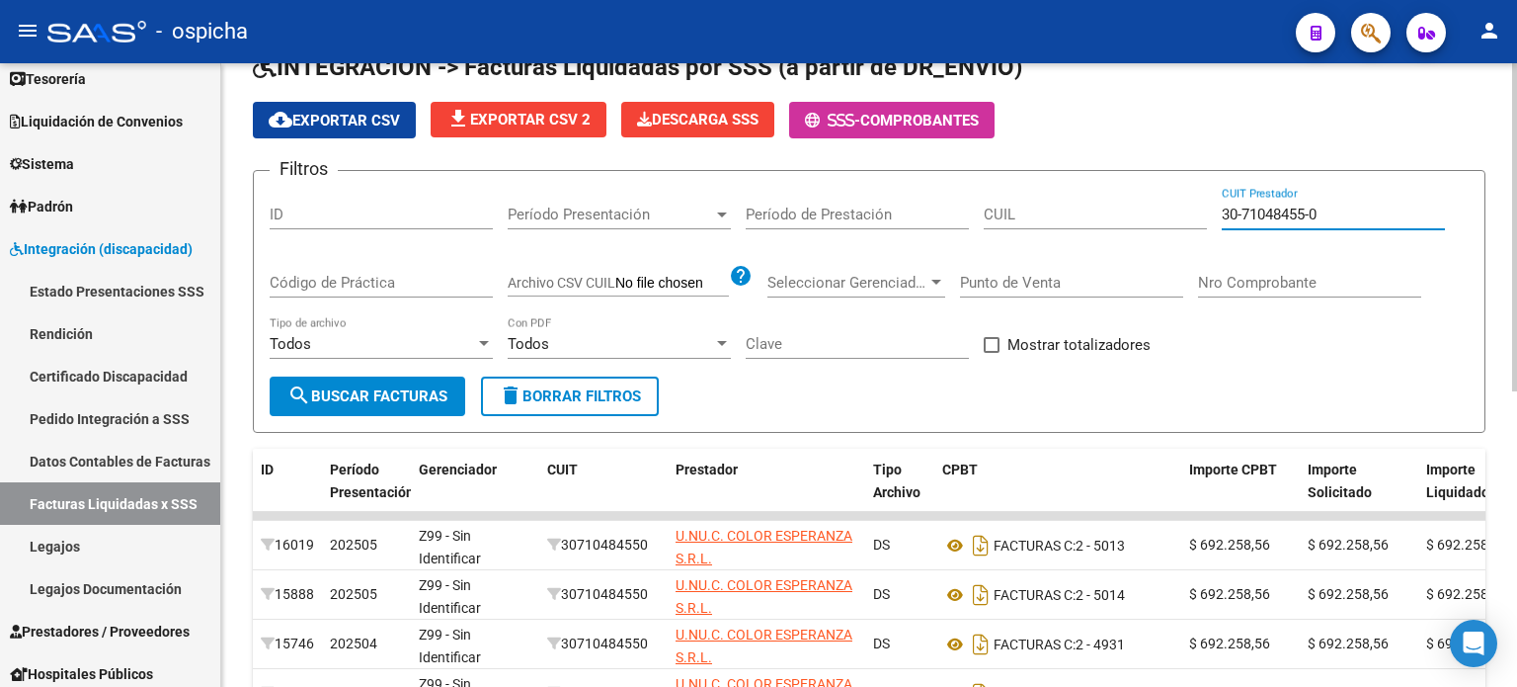
scroll to position [198, 0]
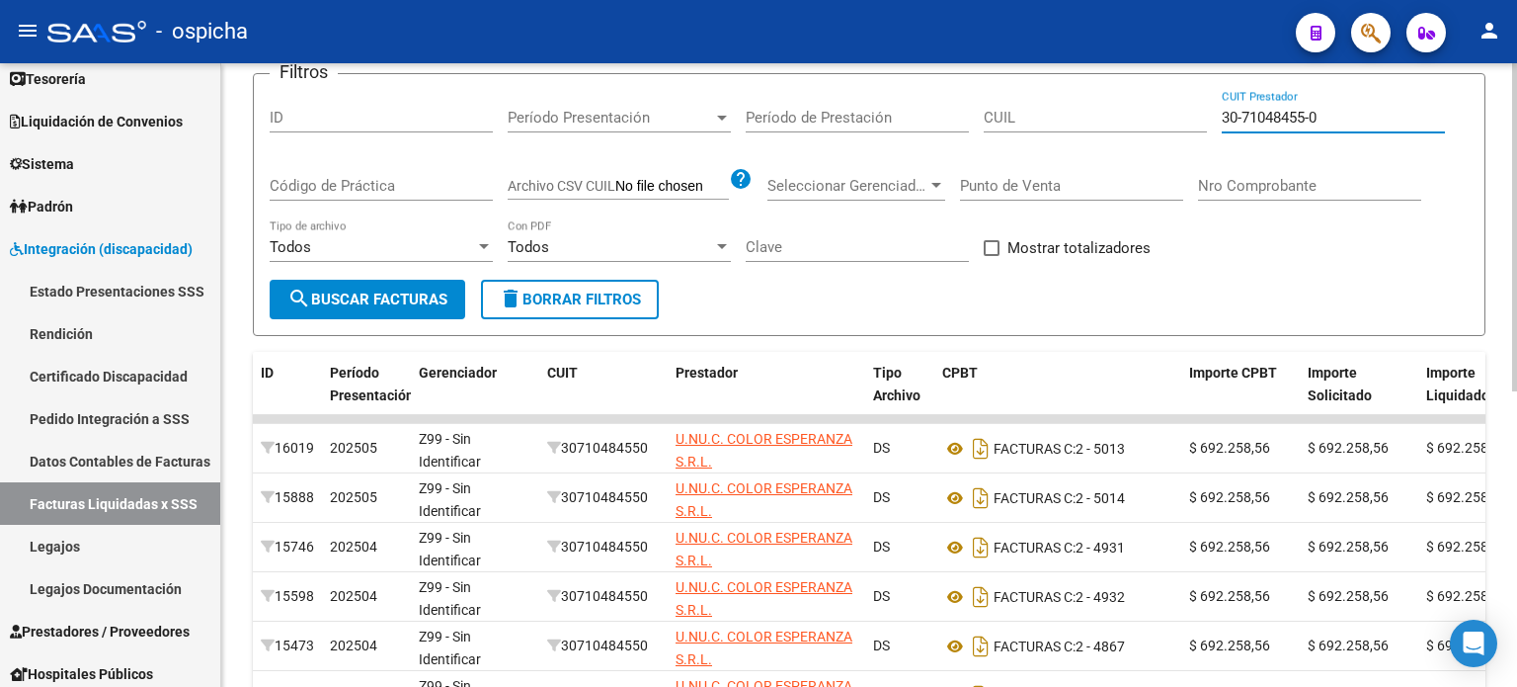
type input "30-71048455-0"
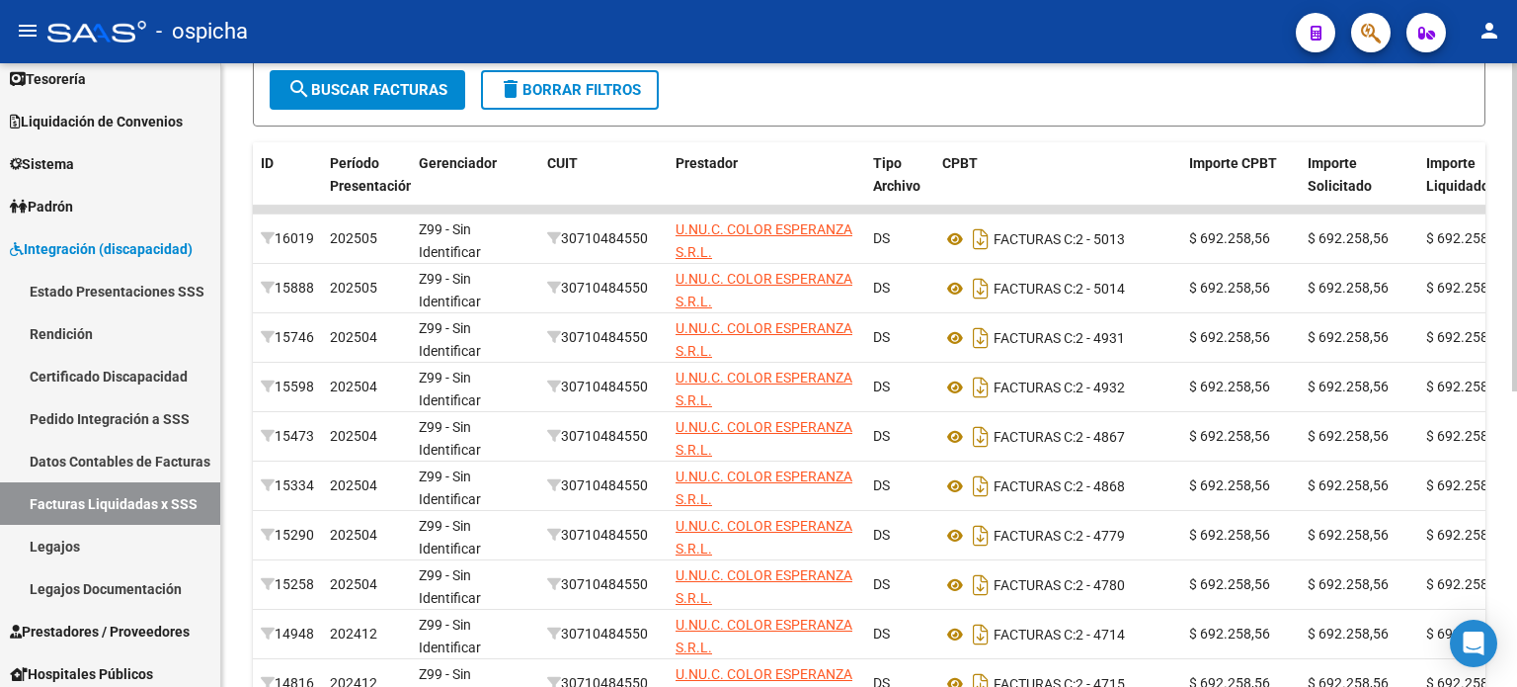
scroll to position [494, 0]
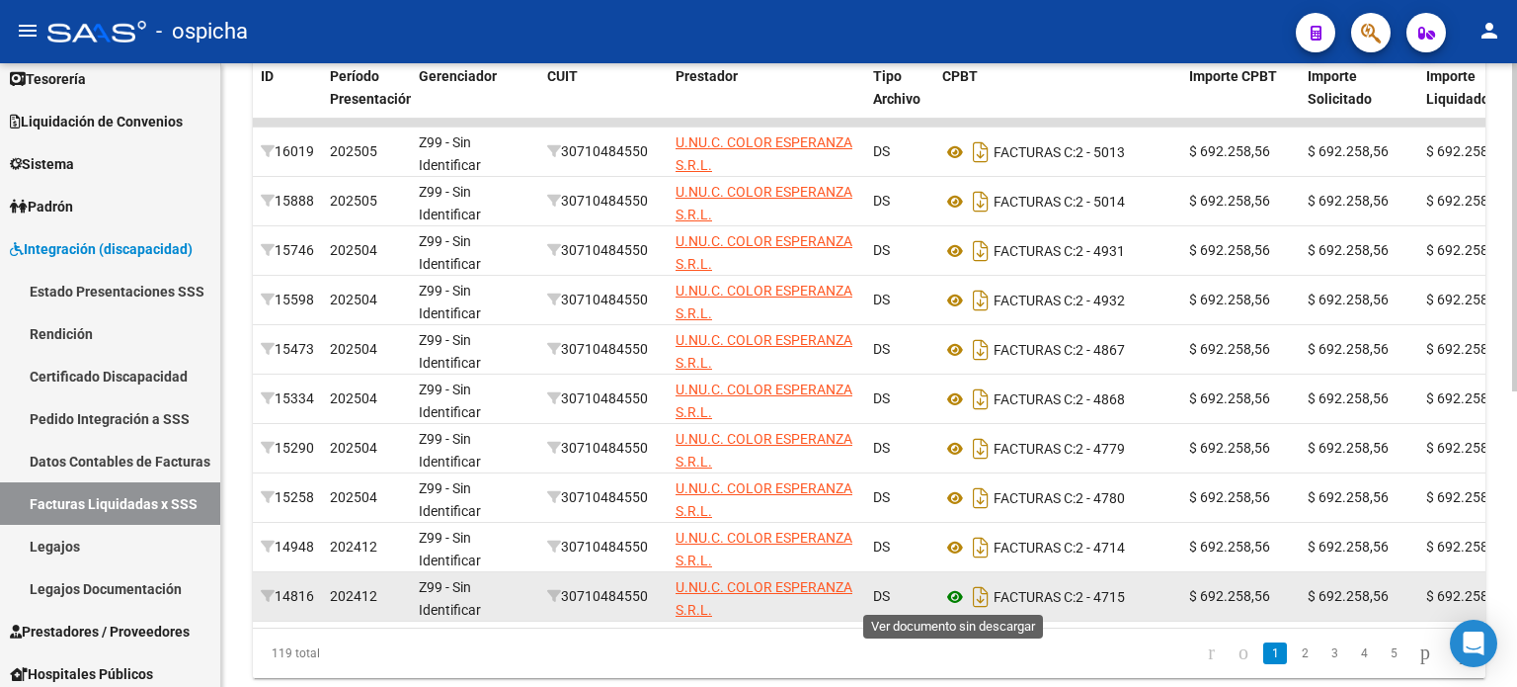
click at [957, 601] on icon at bounding box center [955, 597] width 26 height 24
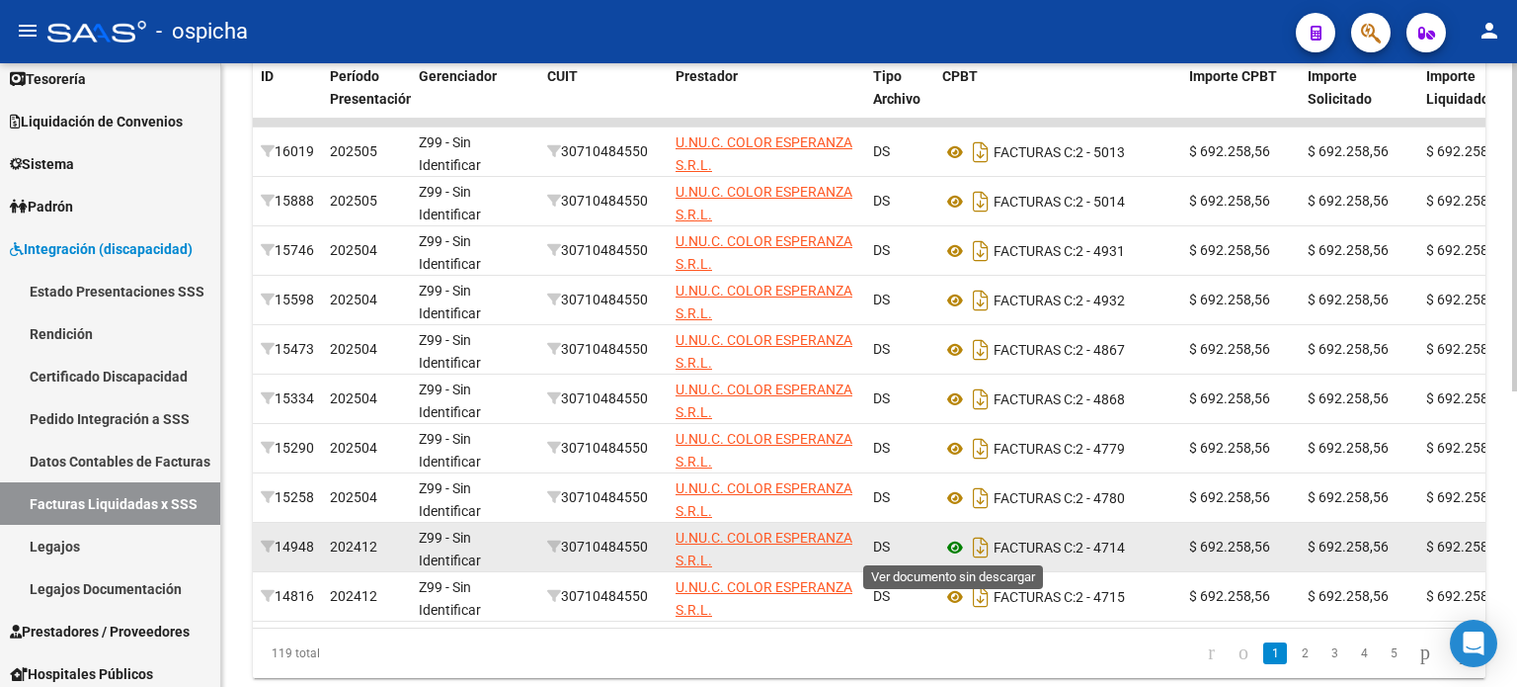
click at [948, 540] on icon at bounding box center [955, 547] width 26 height 24
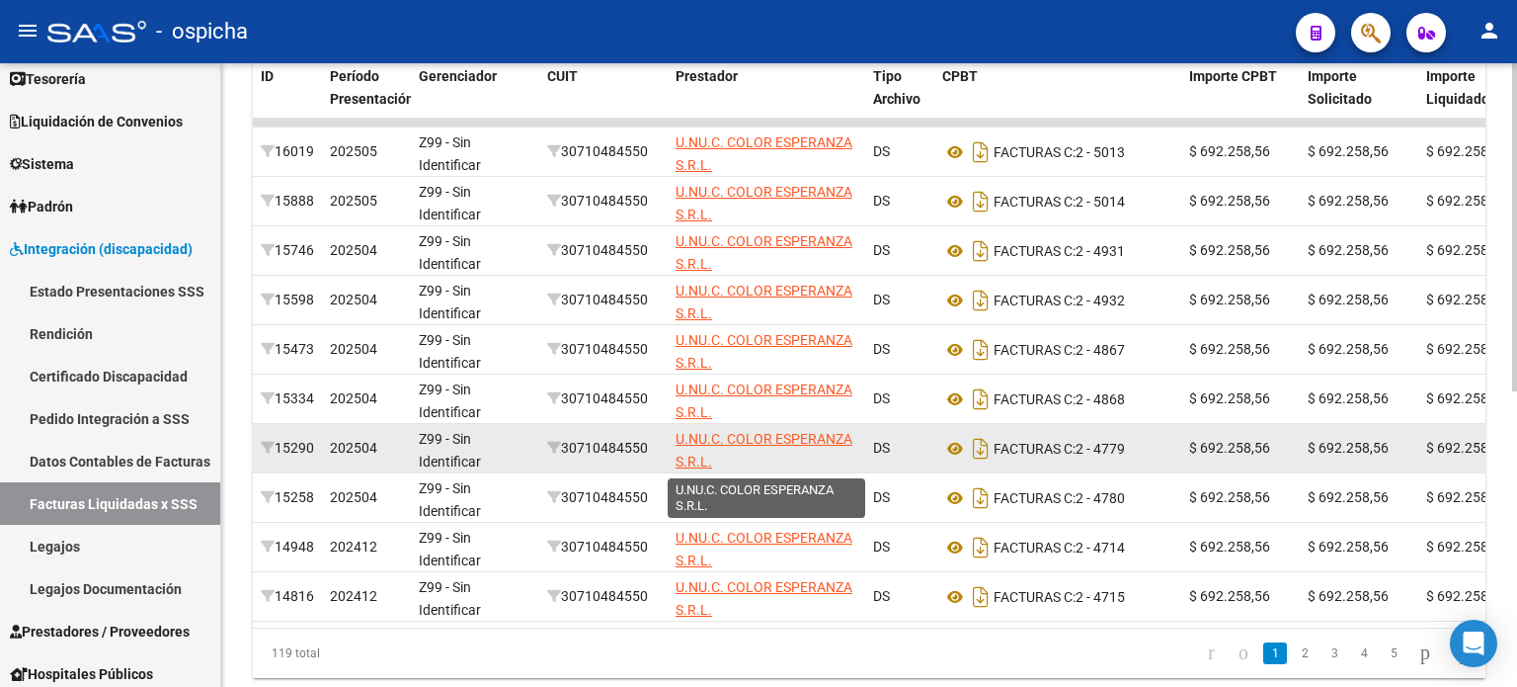
scroll to position [395, 0]
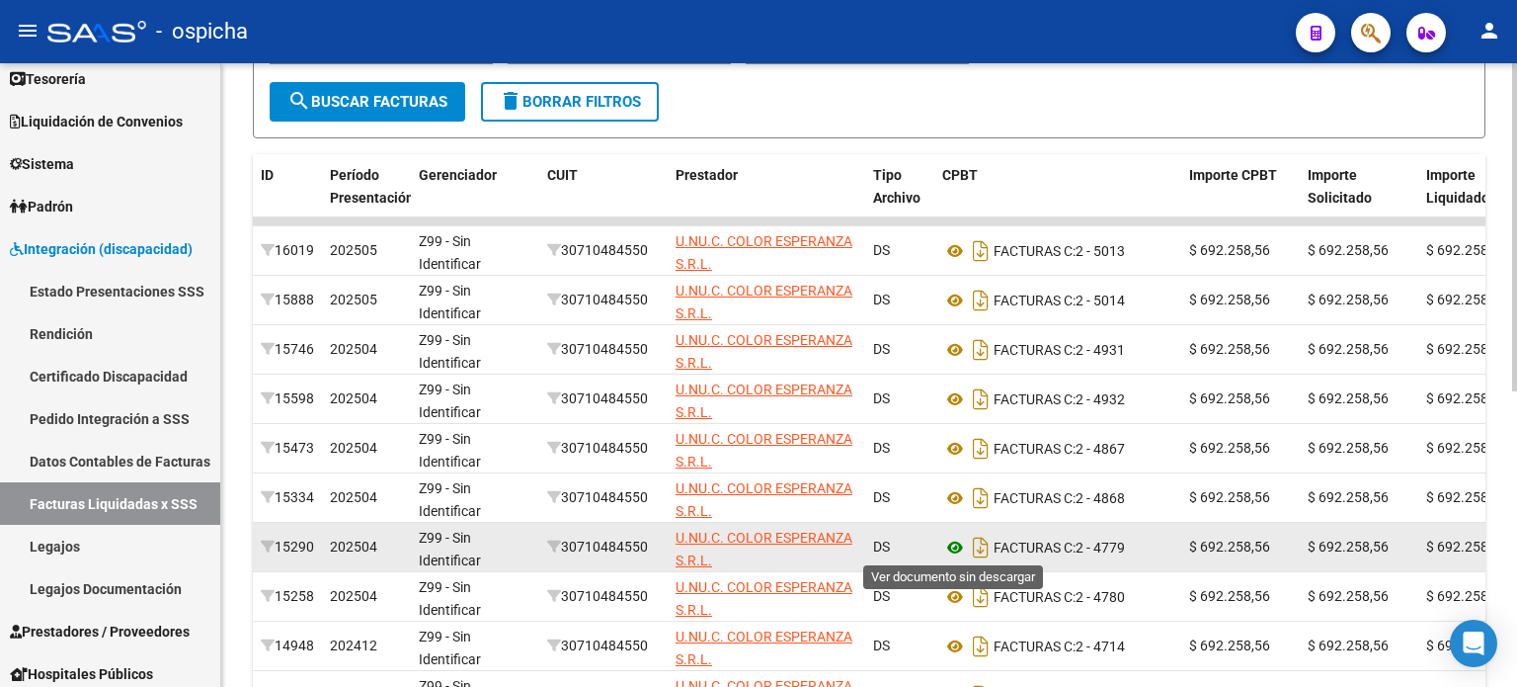
click at [954, 540] on icon at bounding box center [955, 547] width 26 height 24
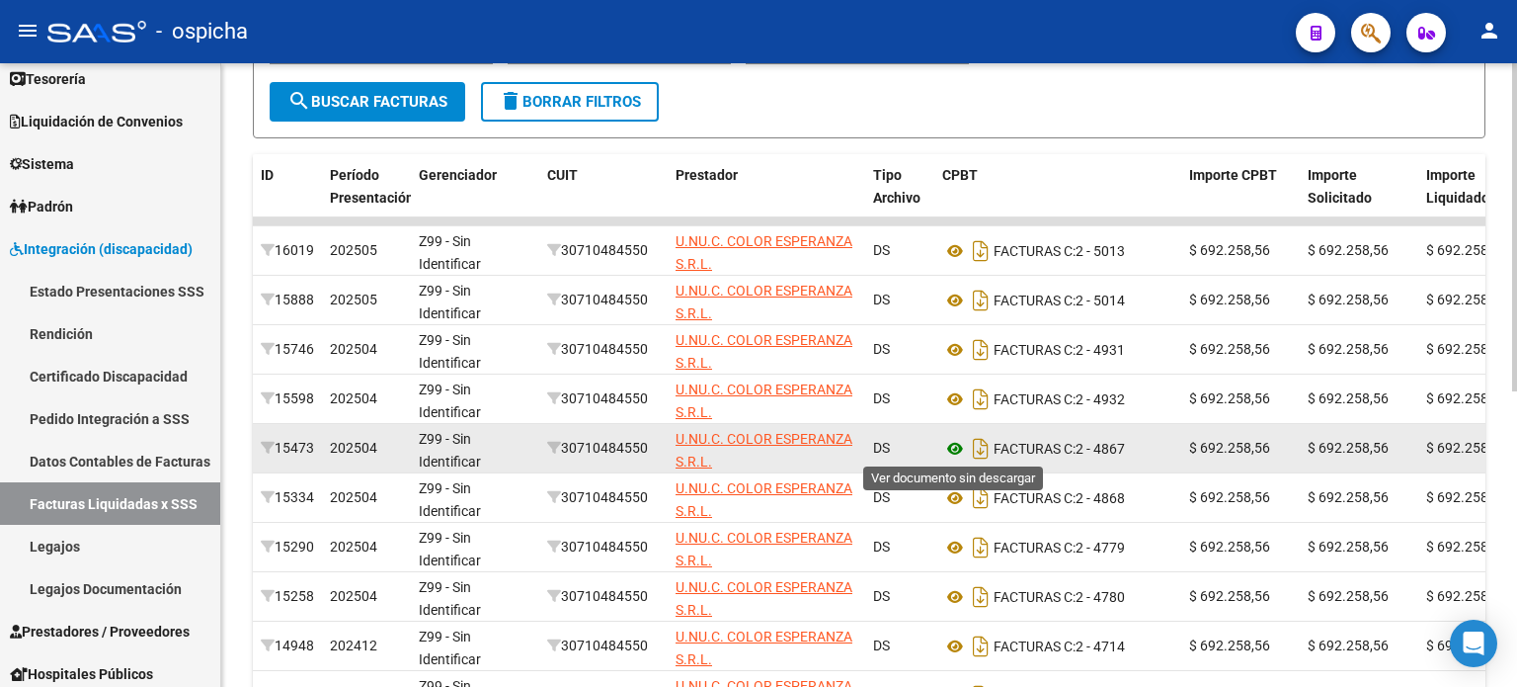
click at [953, 454] on icon at bounding box center [955, 449] width 26 height 24
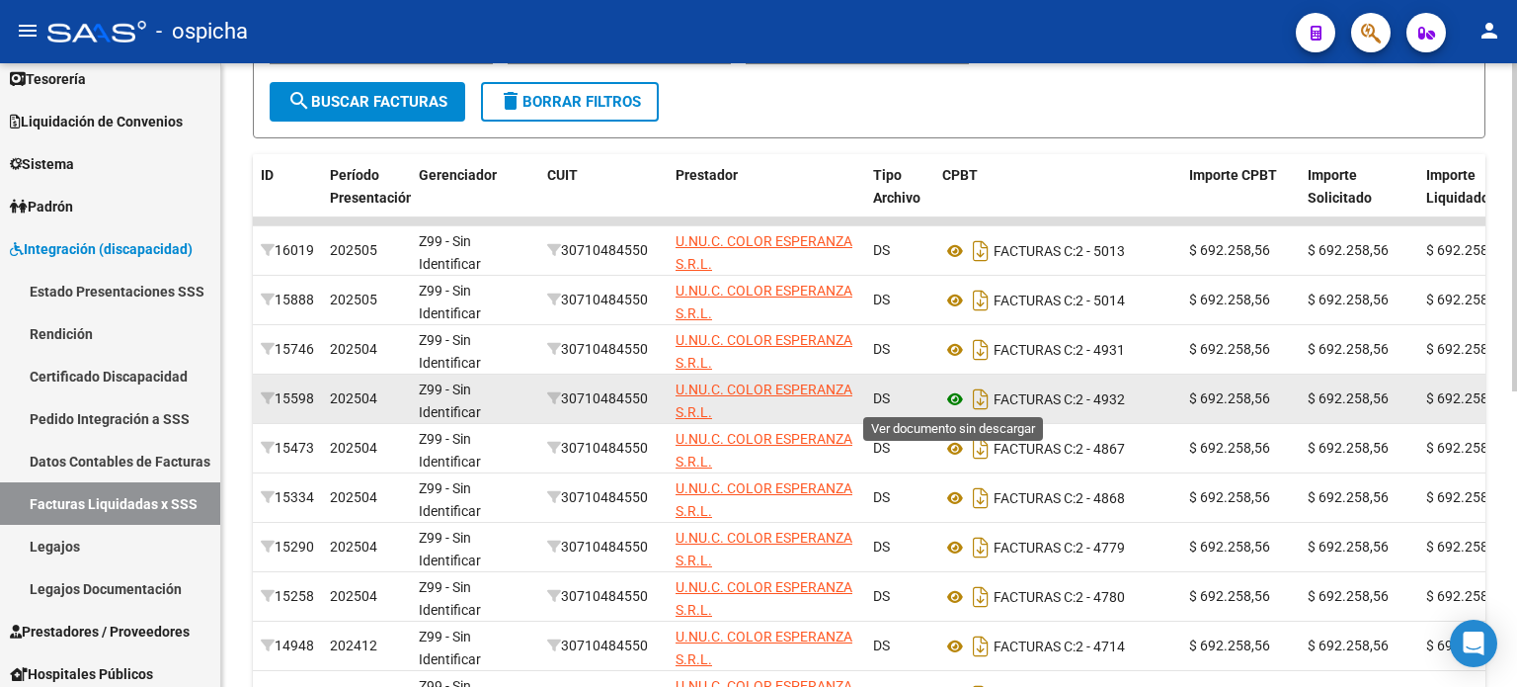
click at [956, 396] on icon at bounding box center [955, 399] width 26 height 24
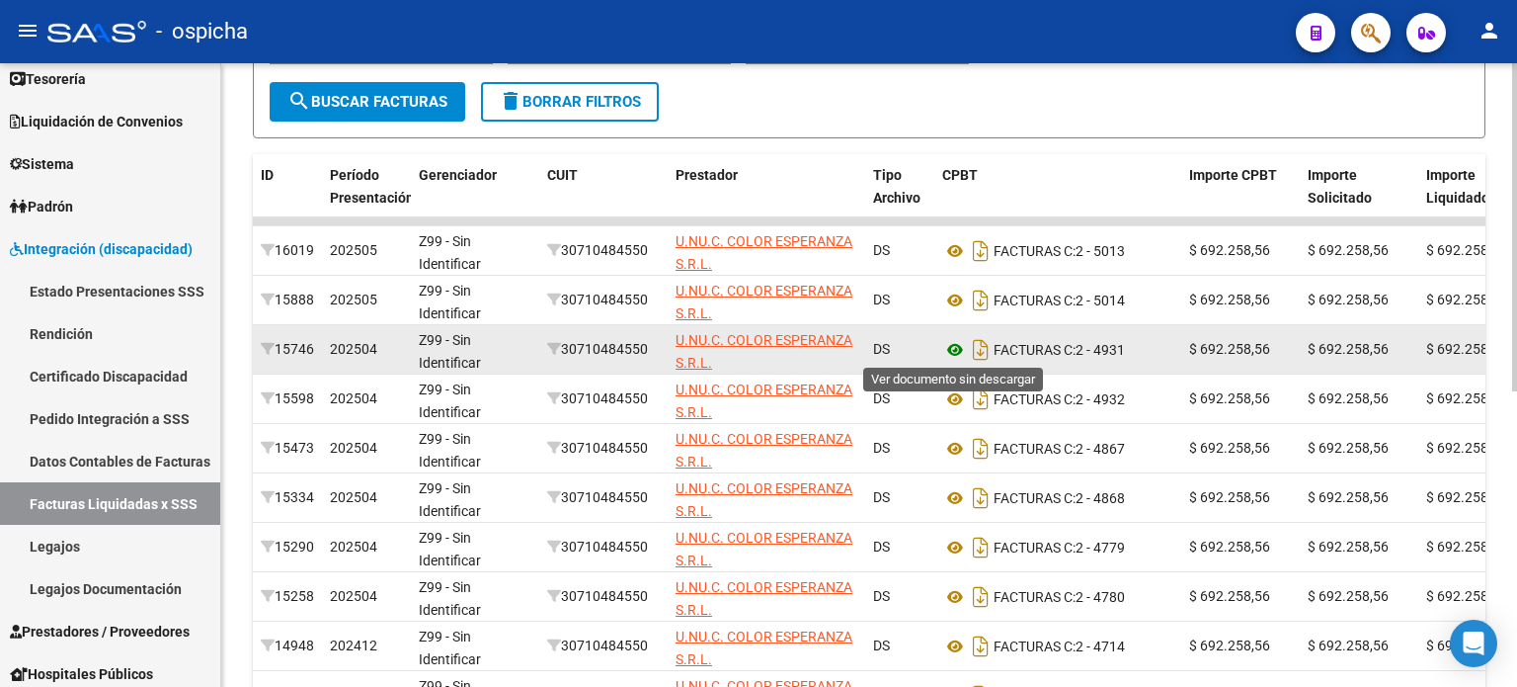
click at [954, 351] on icon at bounding box center [955, 350] width 26 height 24
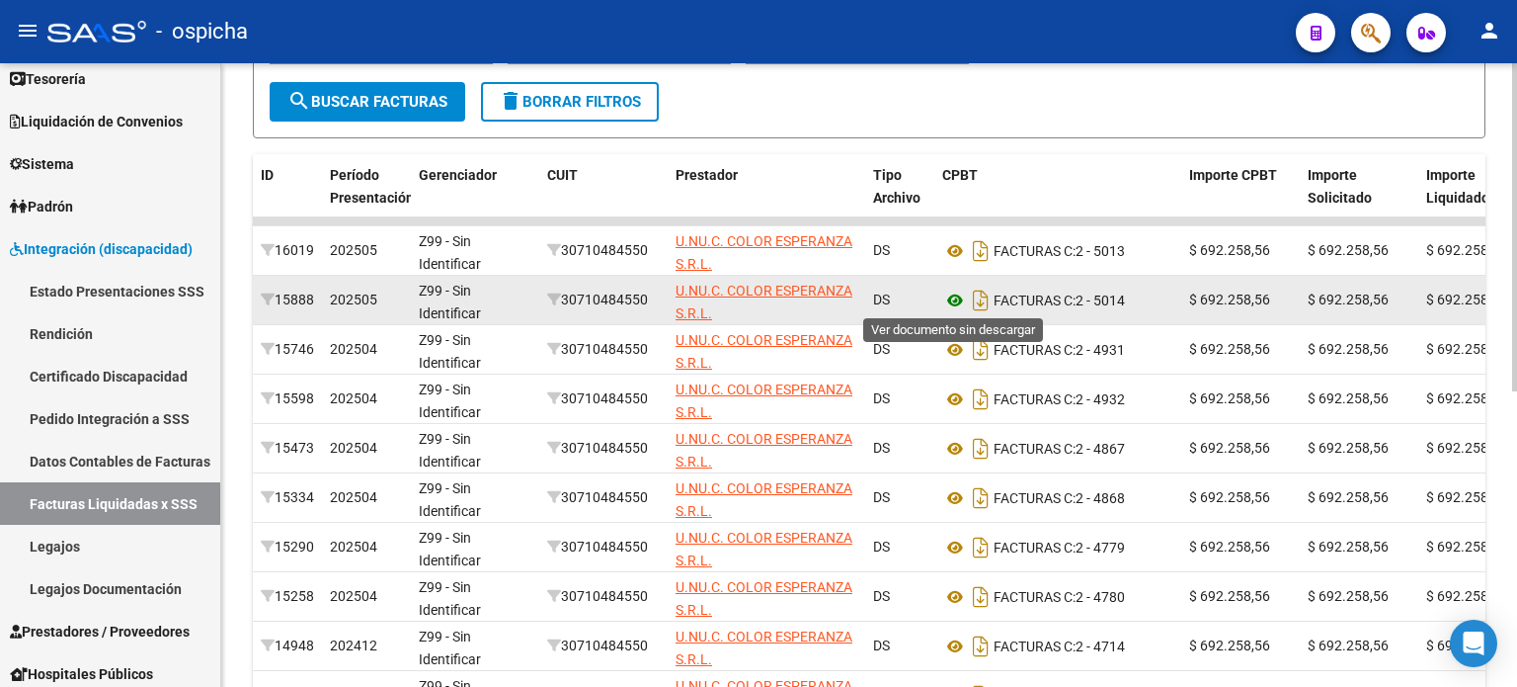
click at [959, 292] on icon at bounding box center [955, 300] width 26 height 24
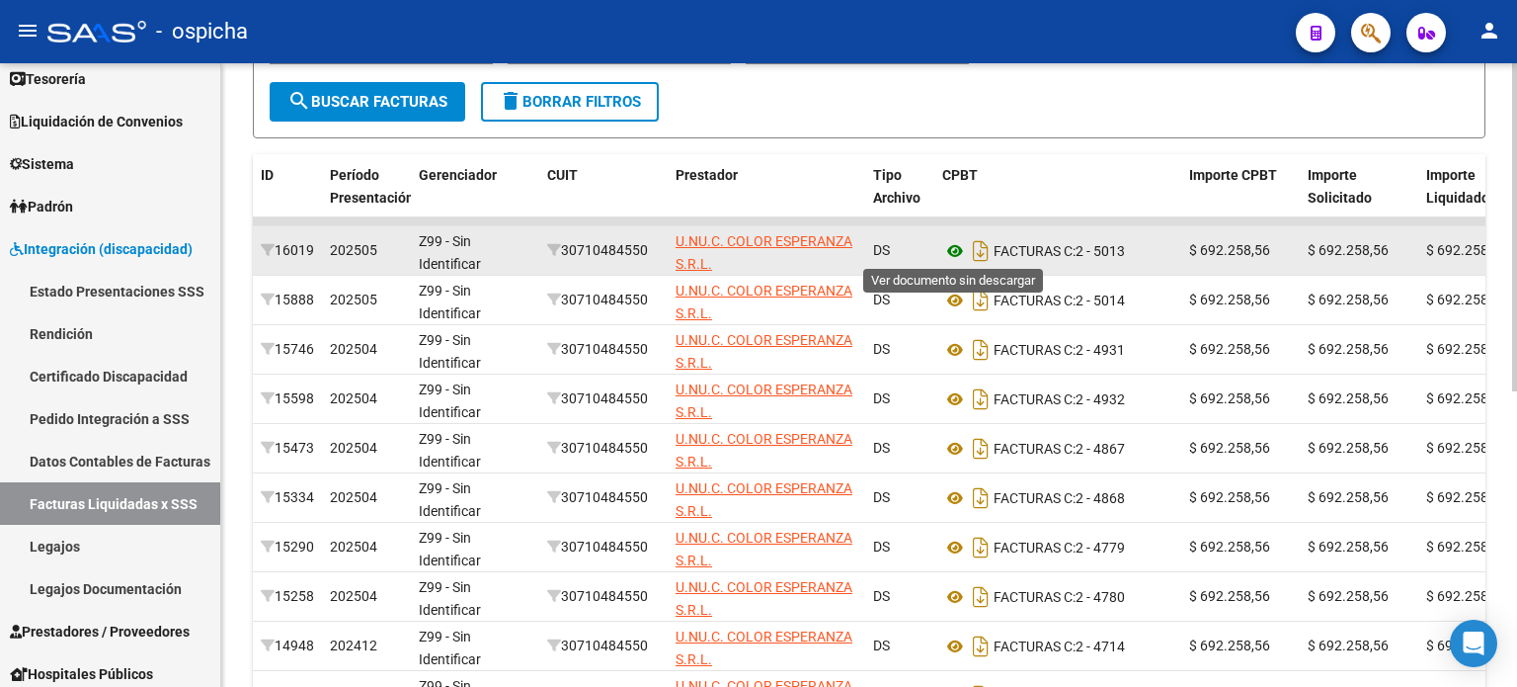
click at [954, 246] on icon at bounding box center [955, 251] width 26 height 24
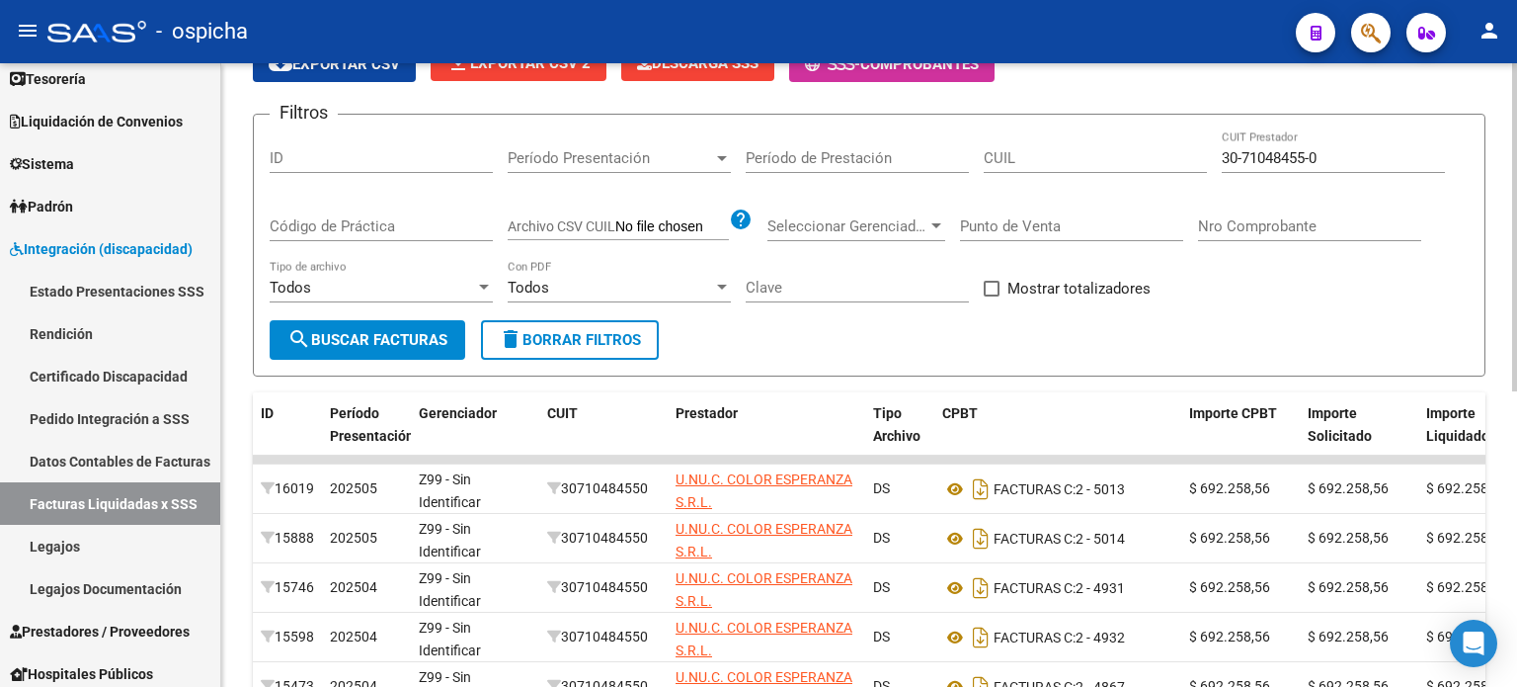
scroll to position [0, 0]
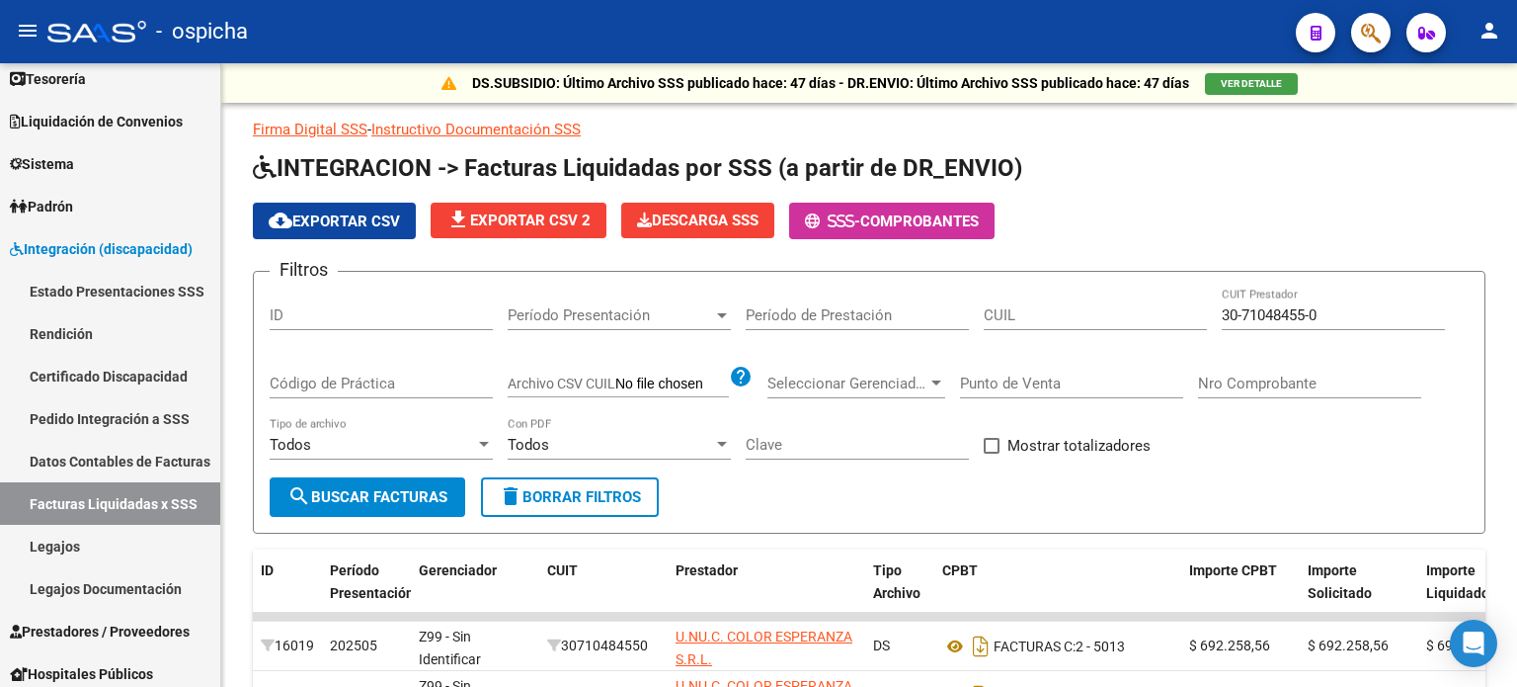
click at [1355, 26] on button "button" at bounding box center [1371, 33] width 40 height 40
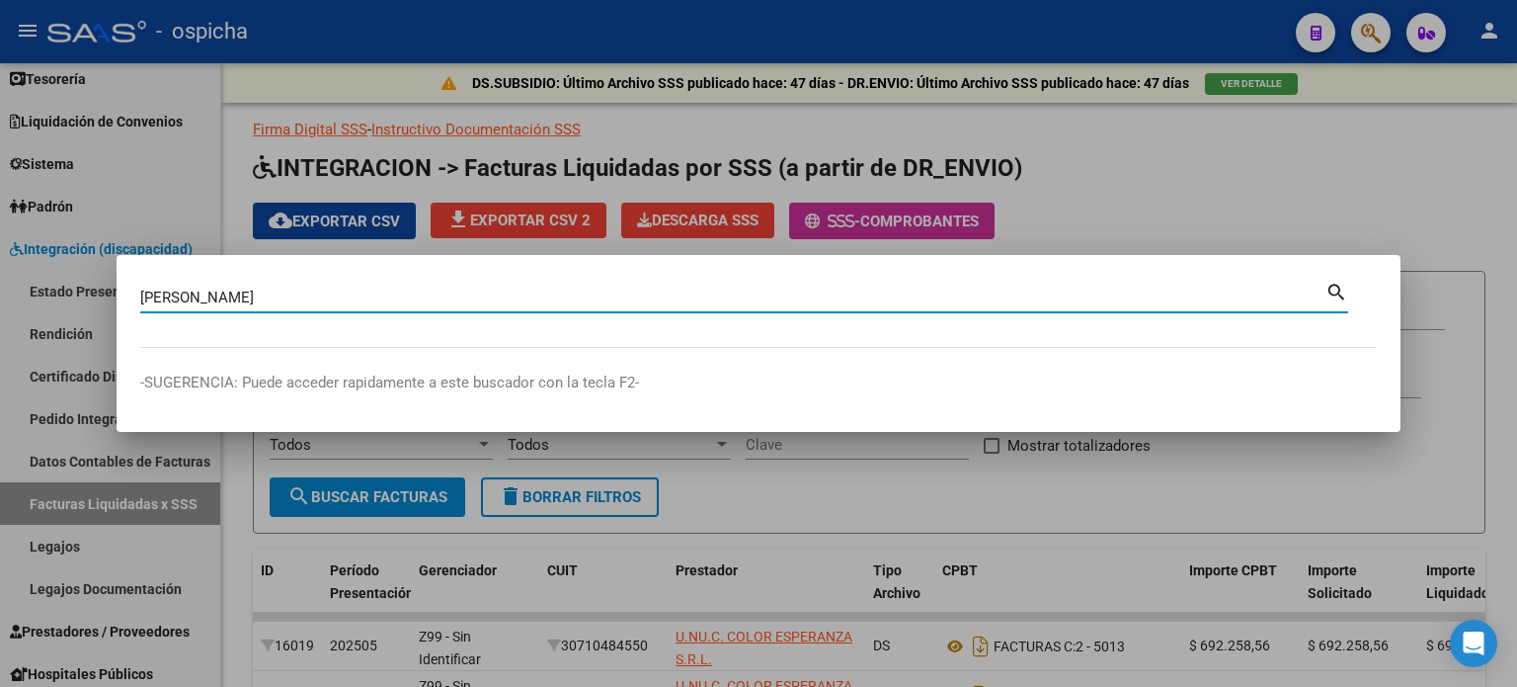
type input "[PERSON_NAME]"
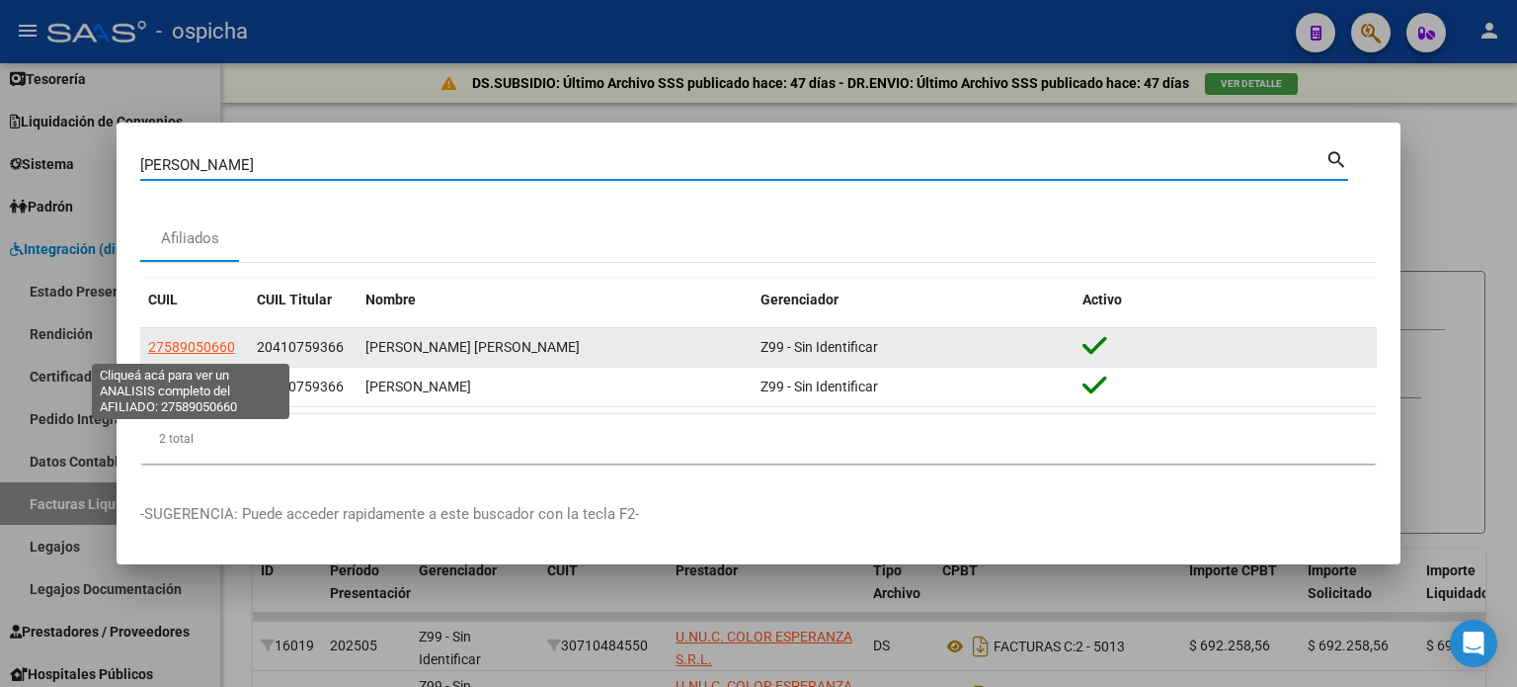
click at [230, 347] on span "27589050660" at bounding box center [191, 347] width 87 height 16
type textarea "27589050660"
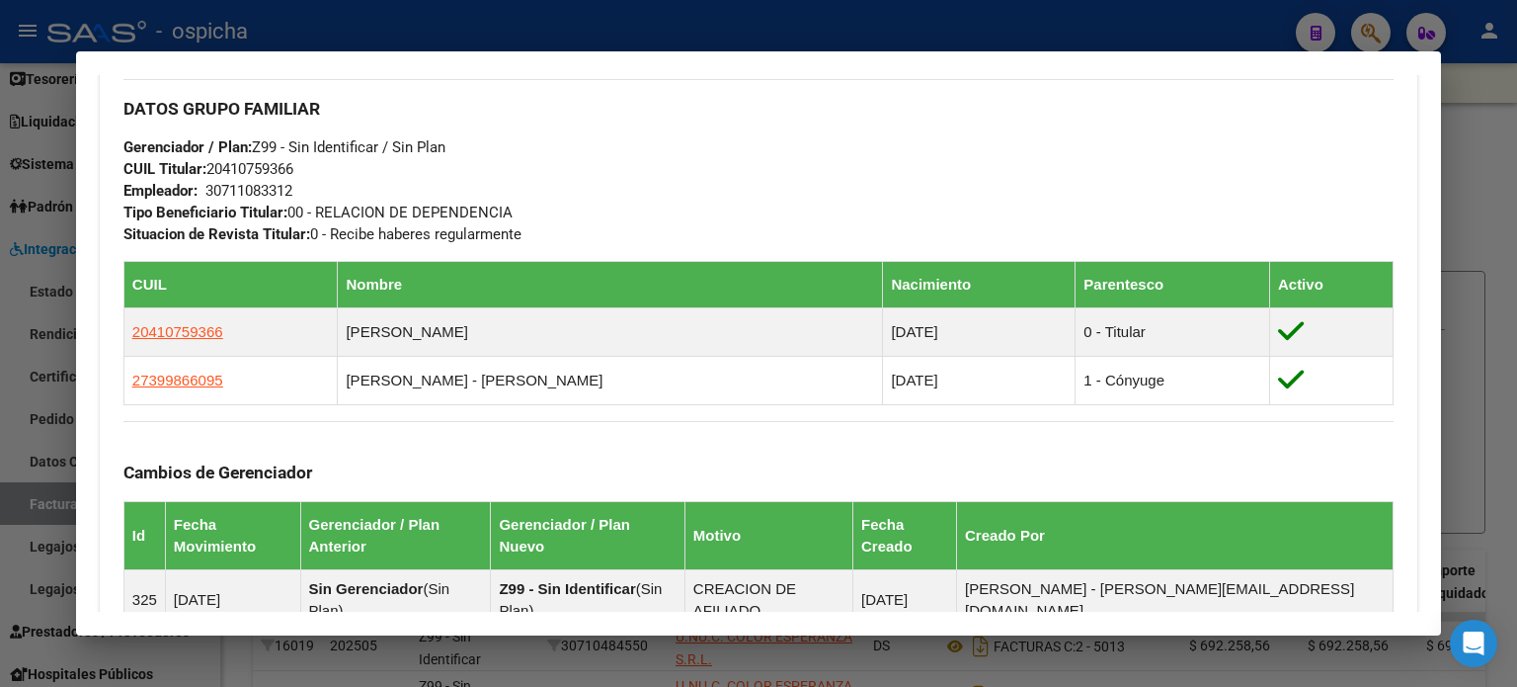
scroll to position [1280, 0]
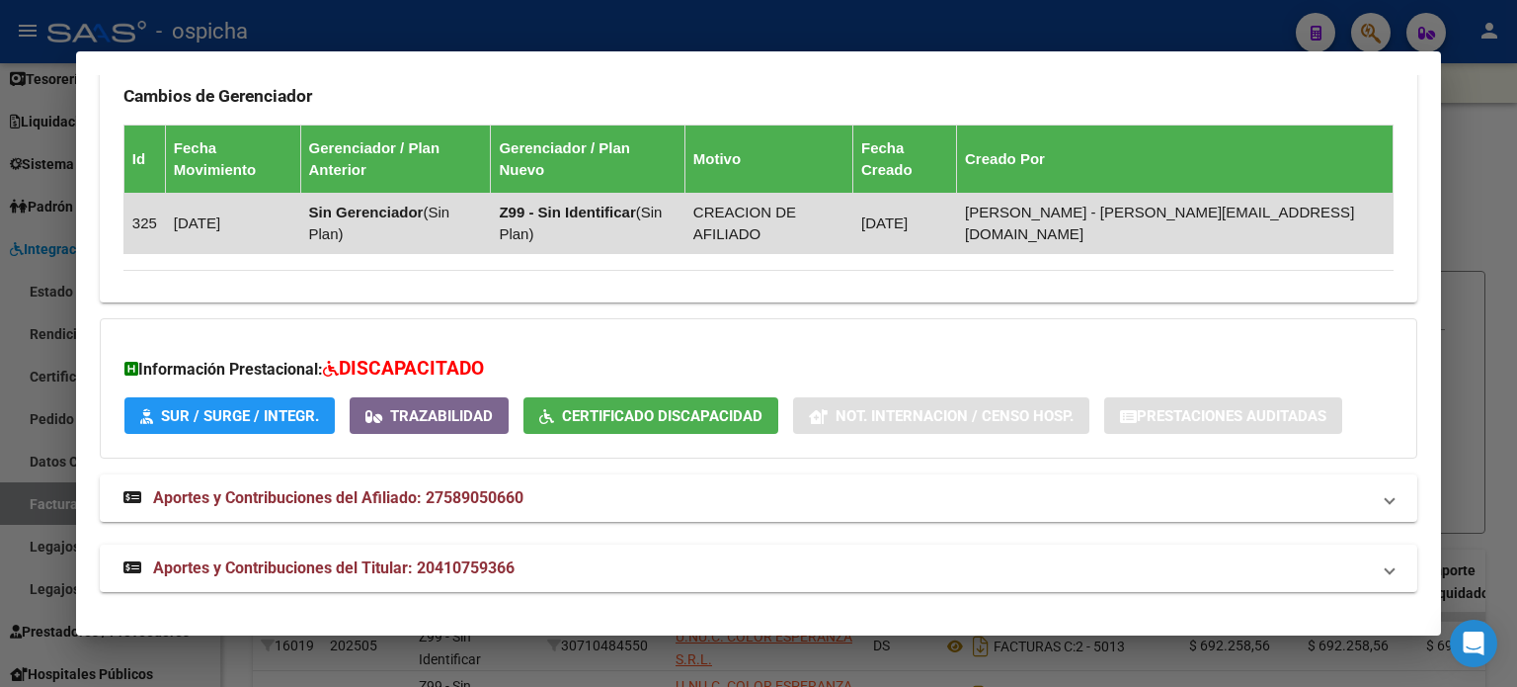
drag, startPoint x: 120, startPoint y: 183, endPoint x: 1304, endPoint y: 225, distance: 1185.2
copy div "Loremipsu: Dolors: AMETCO Adipis Elit Seddoe: 67/34/8876 TEMPO INC UTLABORE Etd…"
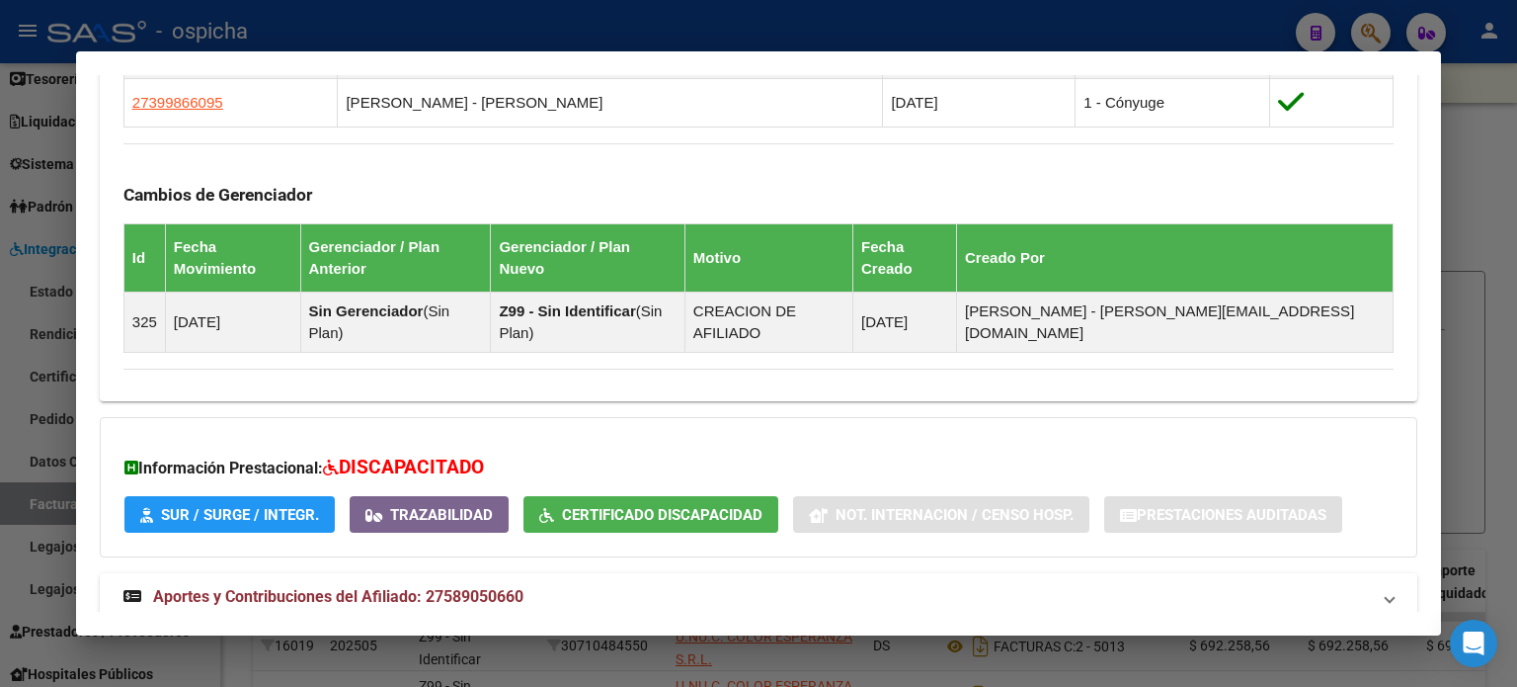
click at [853, 348] on td "CREACION DE AFILIADO" at bounding box center [769, 321] width 168 height 60
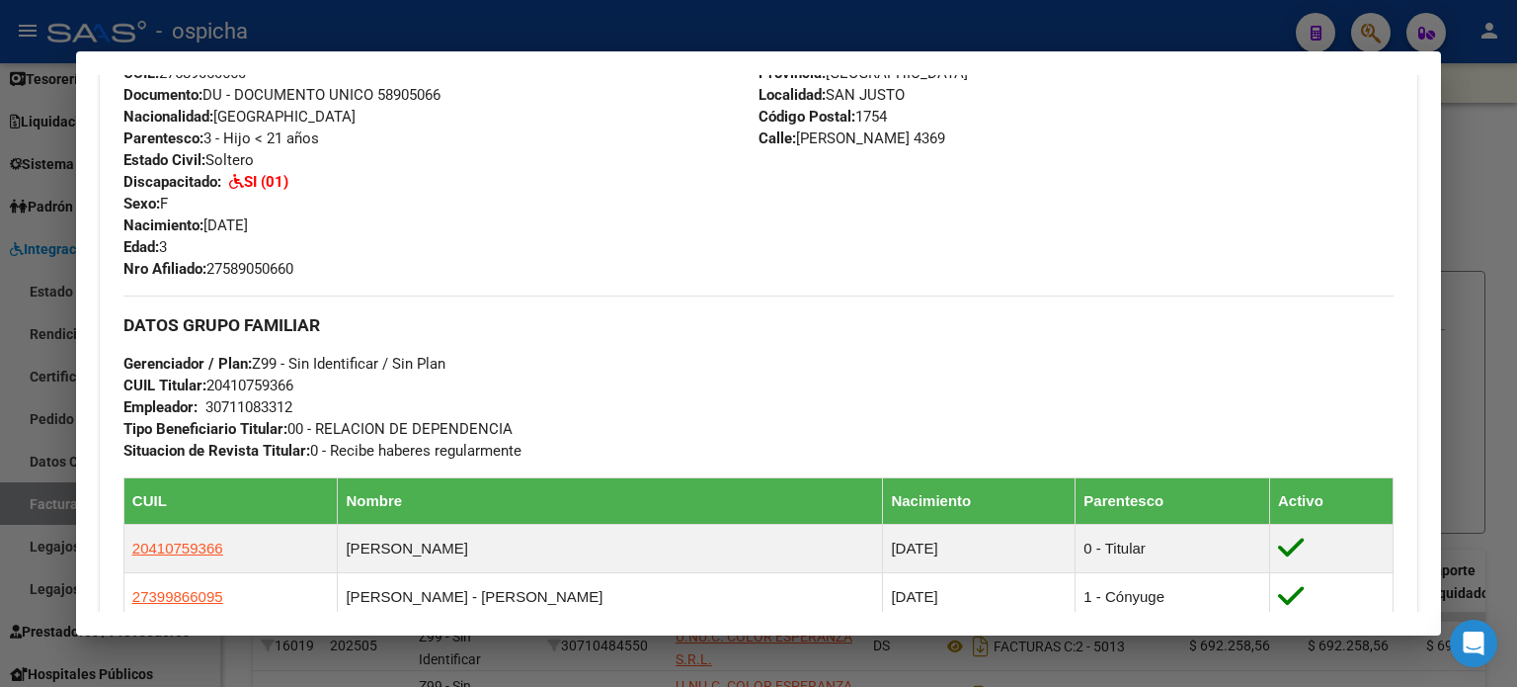
scroll to position [194, 0]
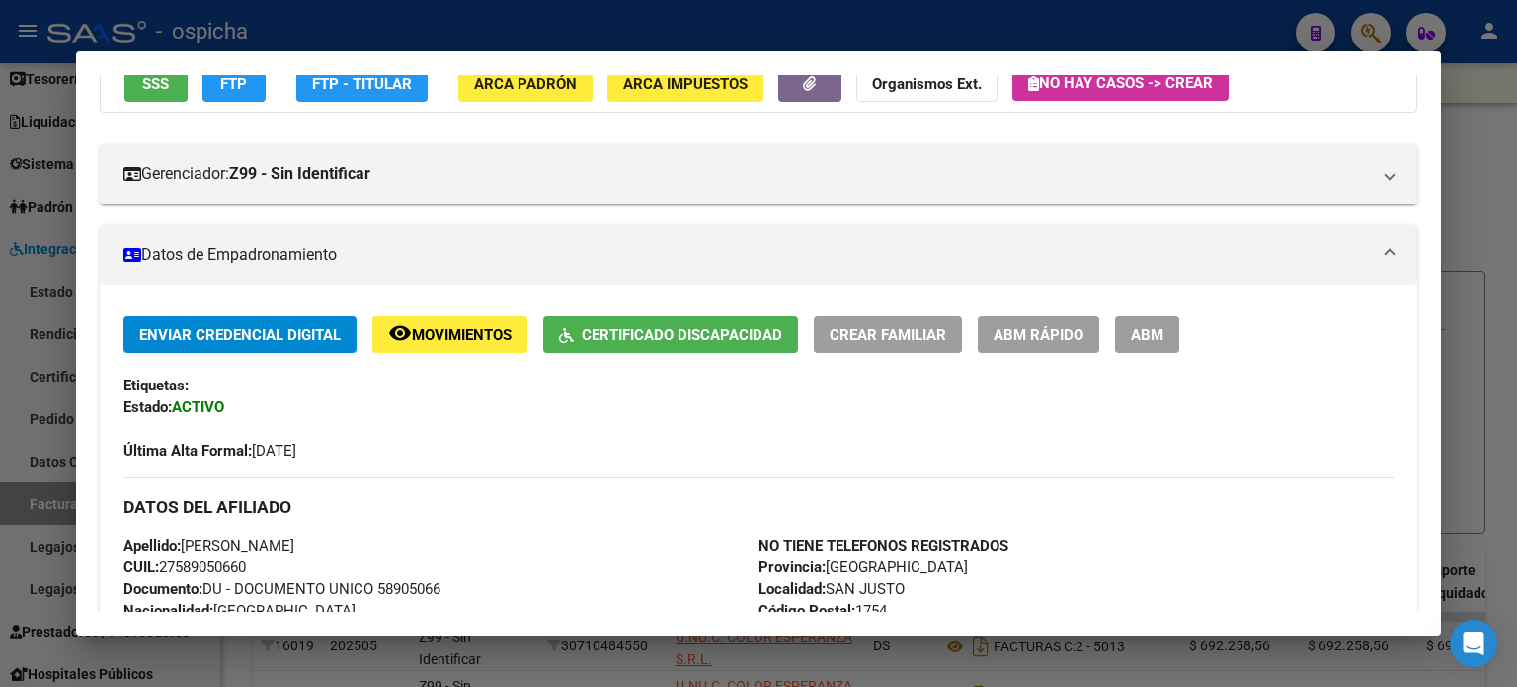
click at [1515, 145] on div at bounding box center [758, 343] width 1517 height 687
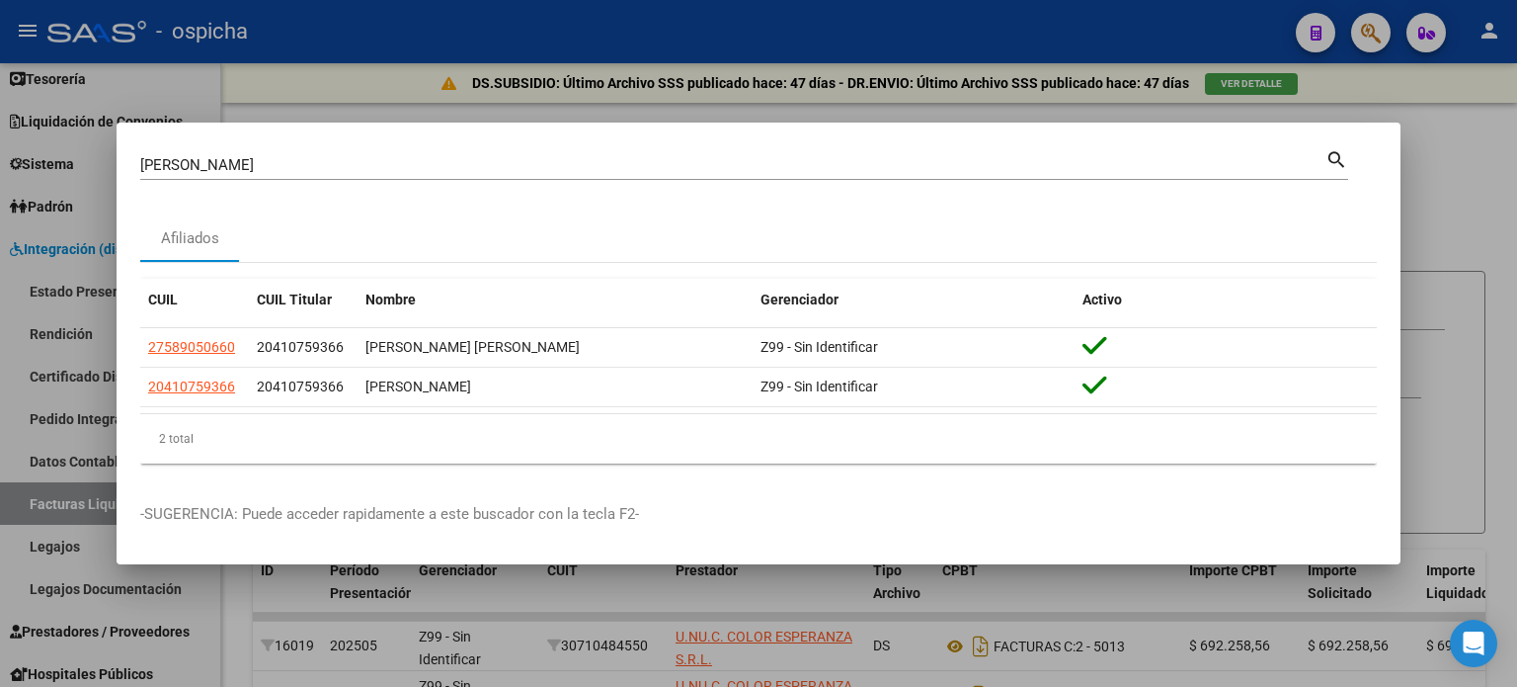
click at [1490, 184] on div at bounding box center [758, 343] width 1517 height 687
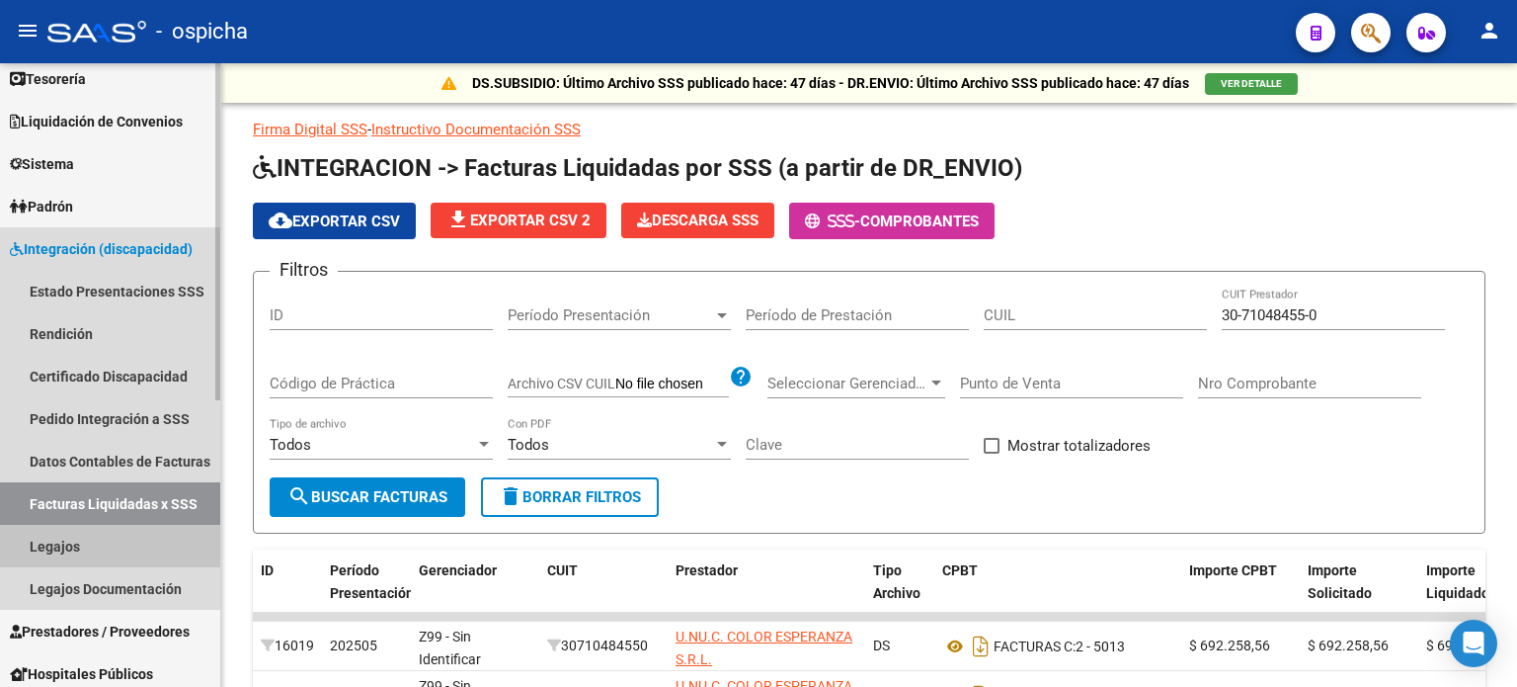
click at [43, 541] on link "Legajos" at bounding box center [110, 546] width 220 height 42
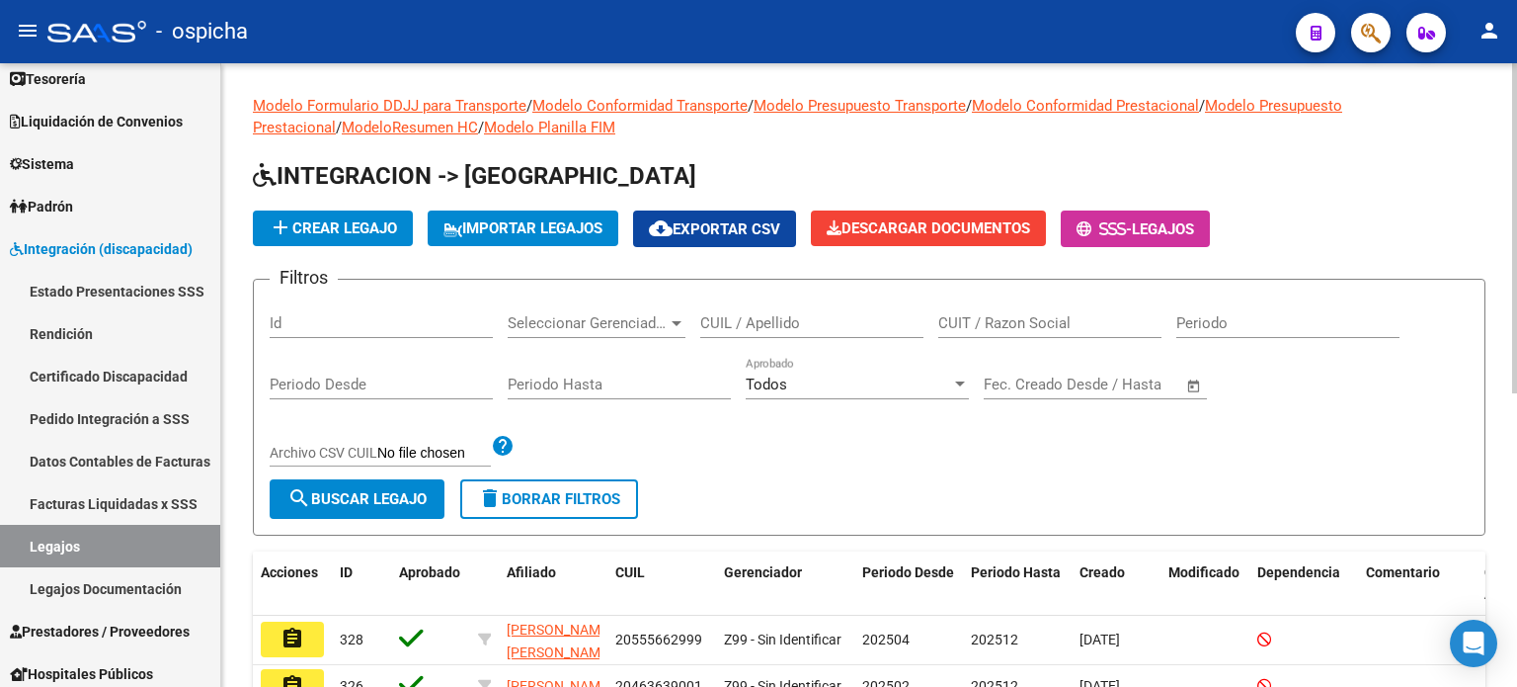
click at [971, 324] on input "CUIT / Razon Social" at bounding box center [1050, 323] width 223 height 18
click at [756, 335] on div "CUIL / Apellido" at bounding box center [811, 316] width 223 height 42
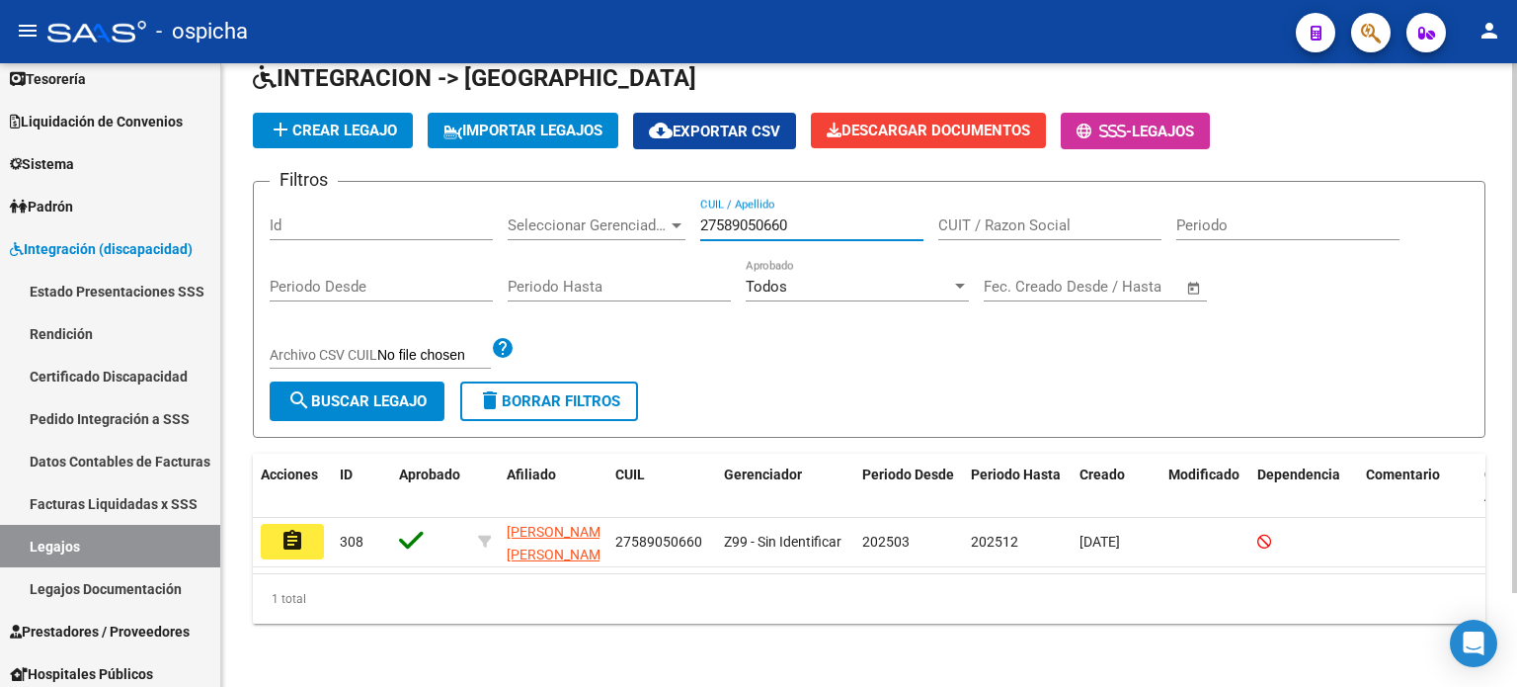
scroll to position [110, 0]
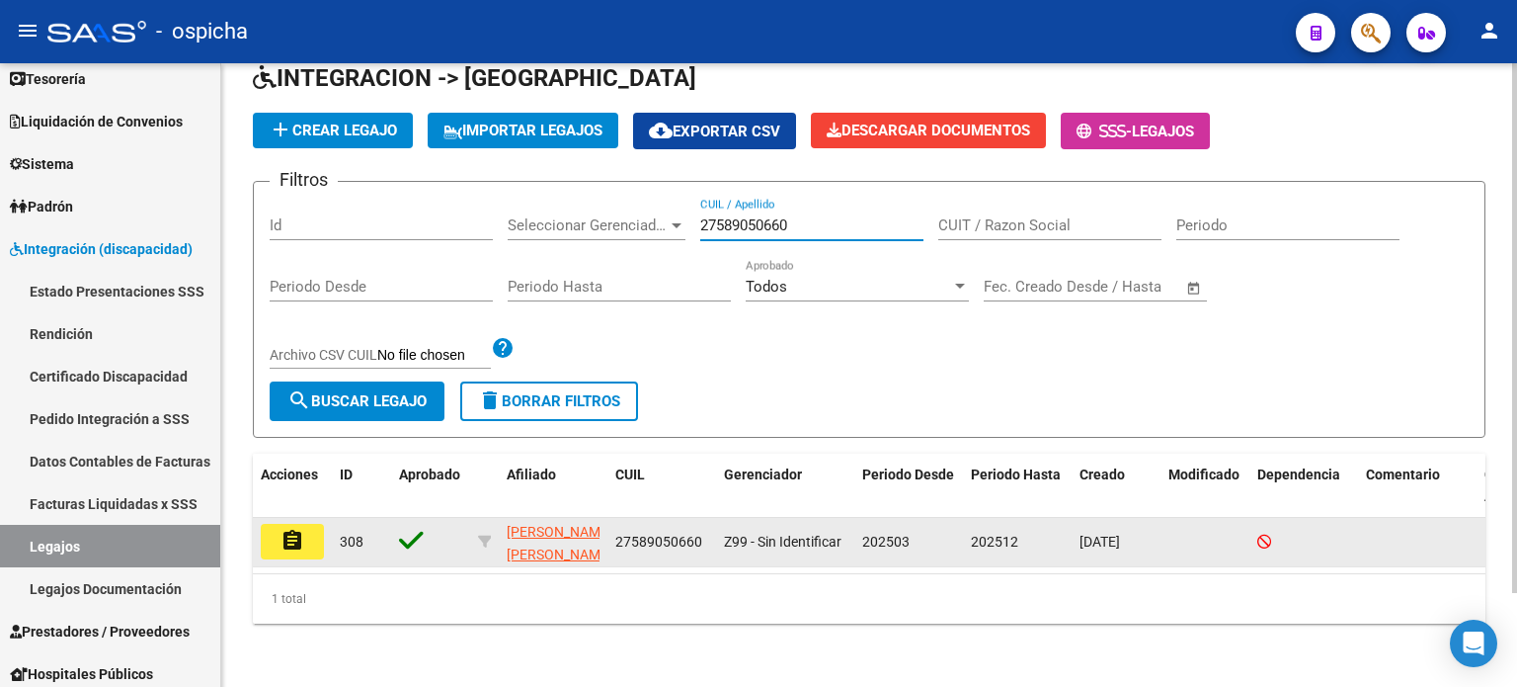
type input "27589050660"
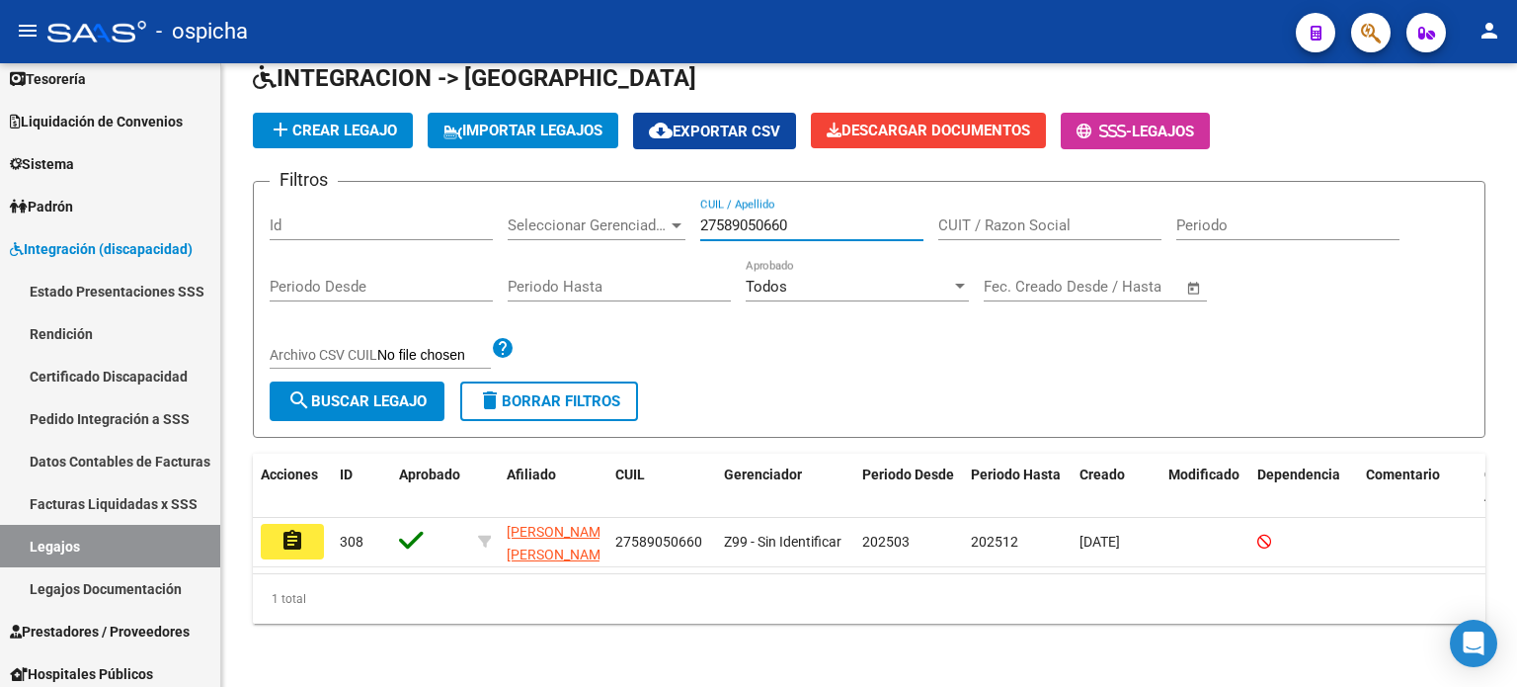
click at [299, 531] on mat-icon "assignment" at bounding box center [293, 541] width 24 height 24
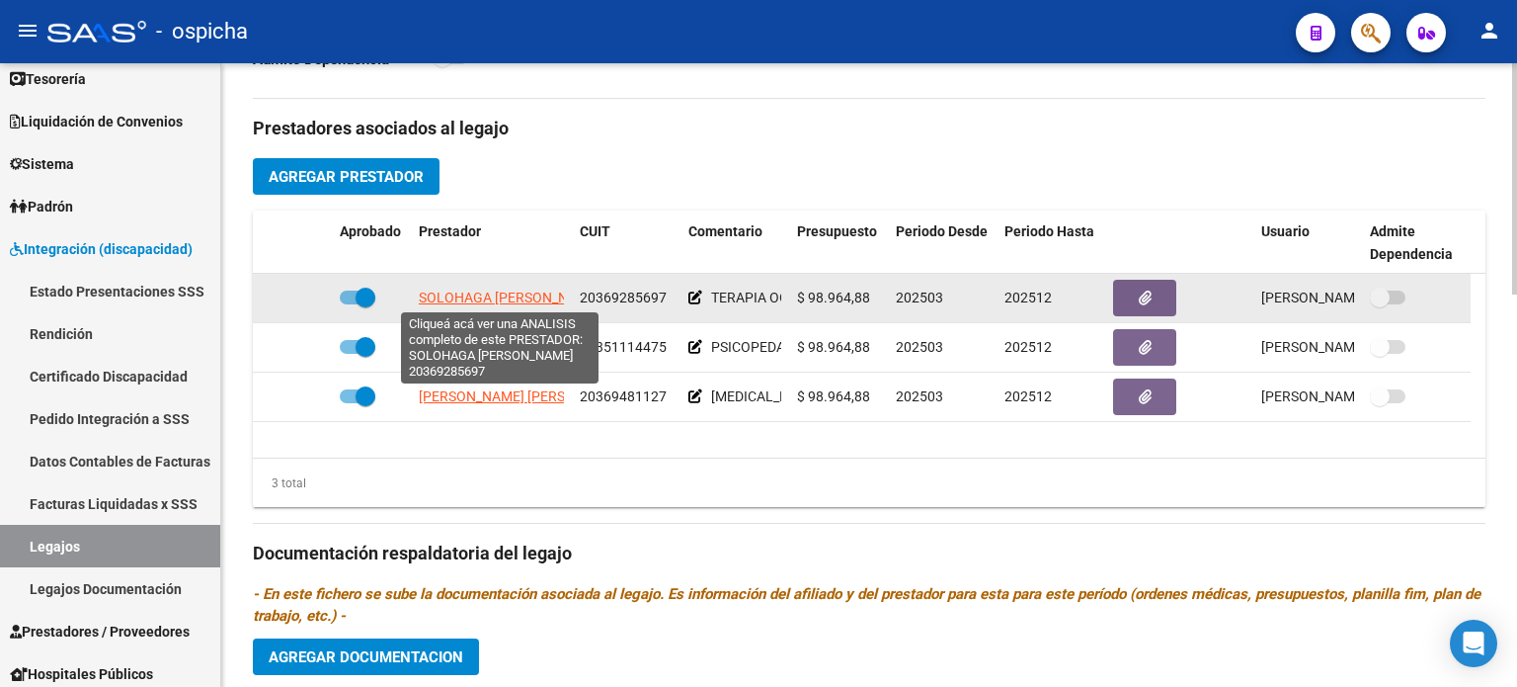
scroll to position [0, 16]
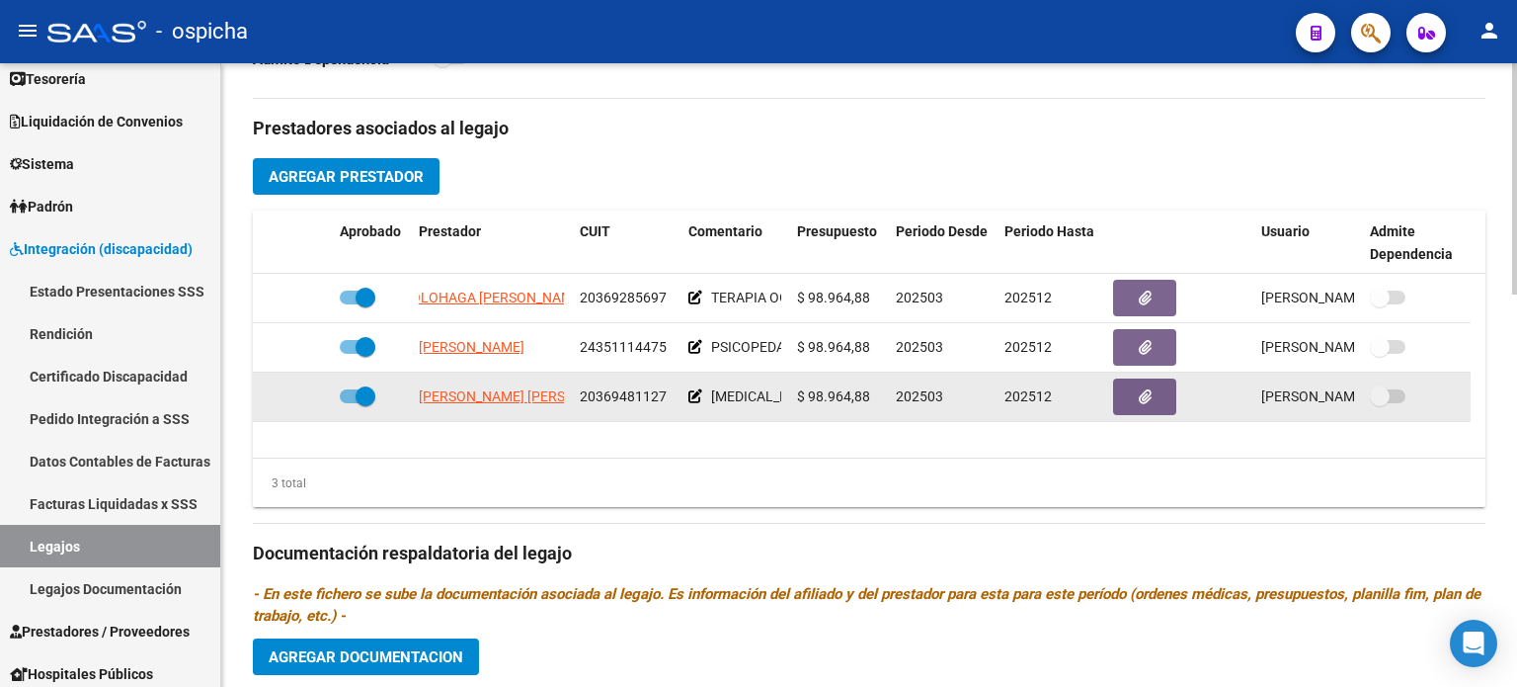
drag, startPoint x: 415, startPoint y: 287, endPoint x: 818, endPoint y: 398, distance: 418.0
click at [818, 398] on datatable-scroller "SOLOHAGA [PERSON_NAME] 20369285697 TERAPIA OCUPACIONAL 8 SES MENS. $ 98.964,88 …" at bounding box center [869, 348] width 1233 height 148
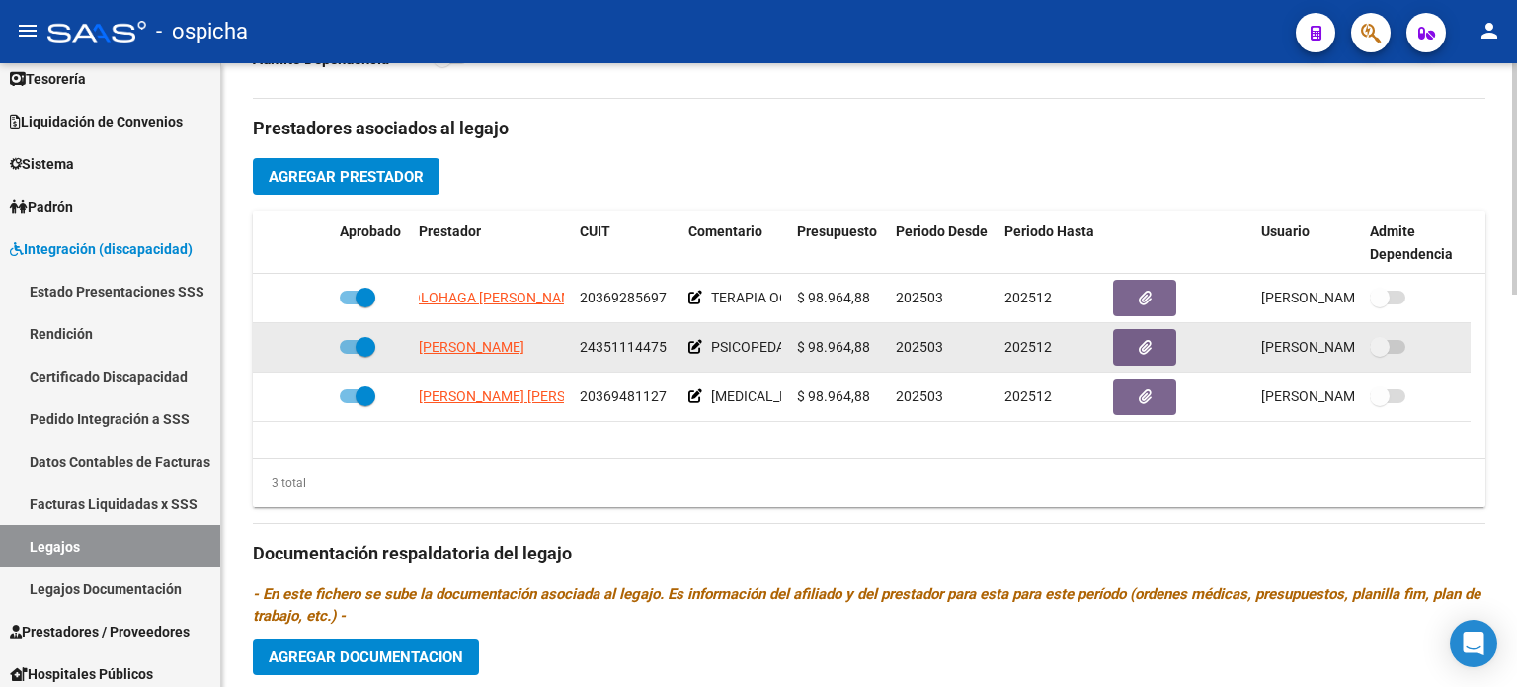
copy datatable-scroller "SOLOHAGA [PERSON_NAME] 20369285697 TERAPIA OCUPACIONAL 8 SES MENS. $ 98.964,88 …"
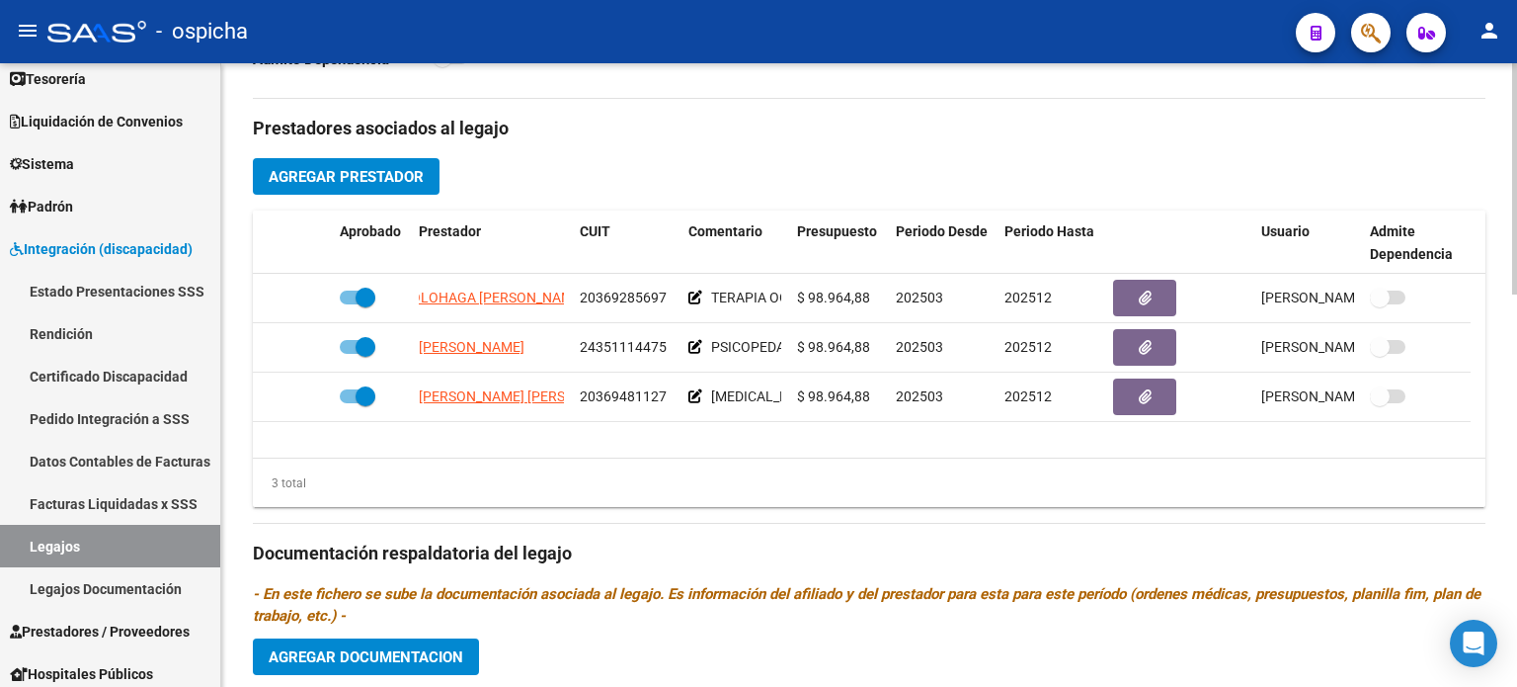
click at [977, 445] on datatable-body "SOLOHAGA [PERSON_NAME] 20369285697 TERAPIA OCUPACIONAL 8 SES MENS. $ 98.964,88 …" at bounding box center [869, 366] width 1233 height 184
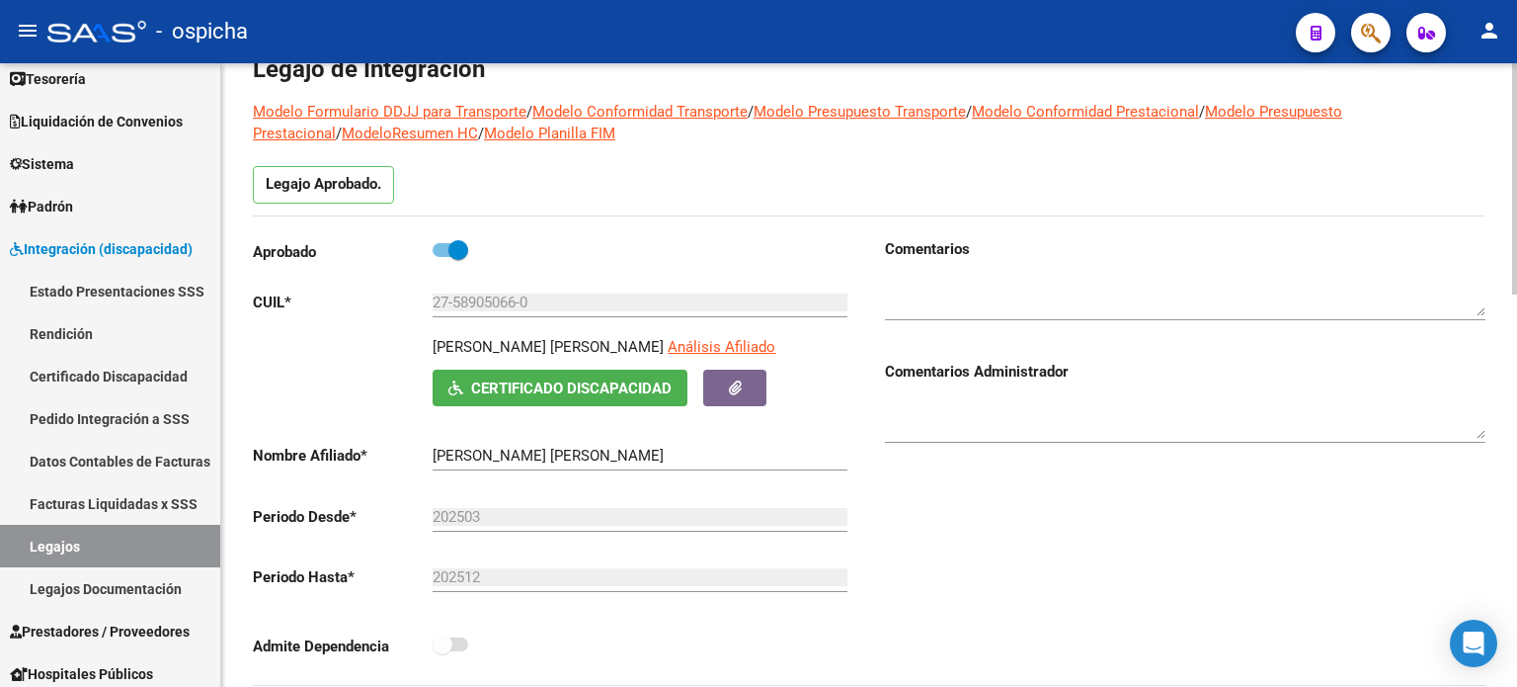
scroll to position [99, 0]
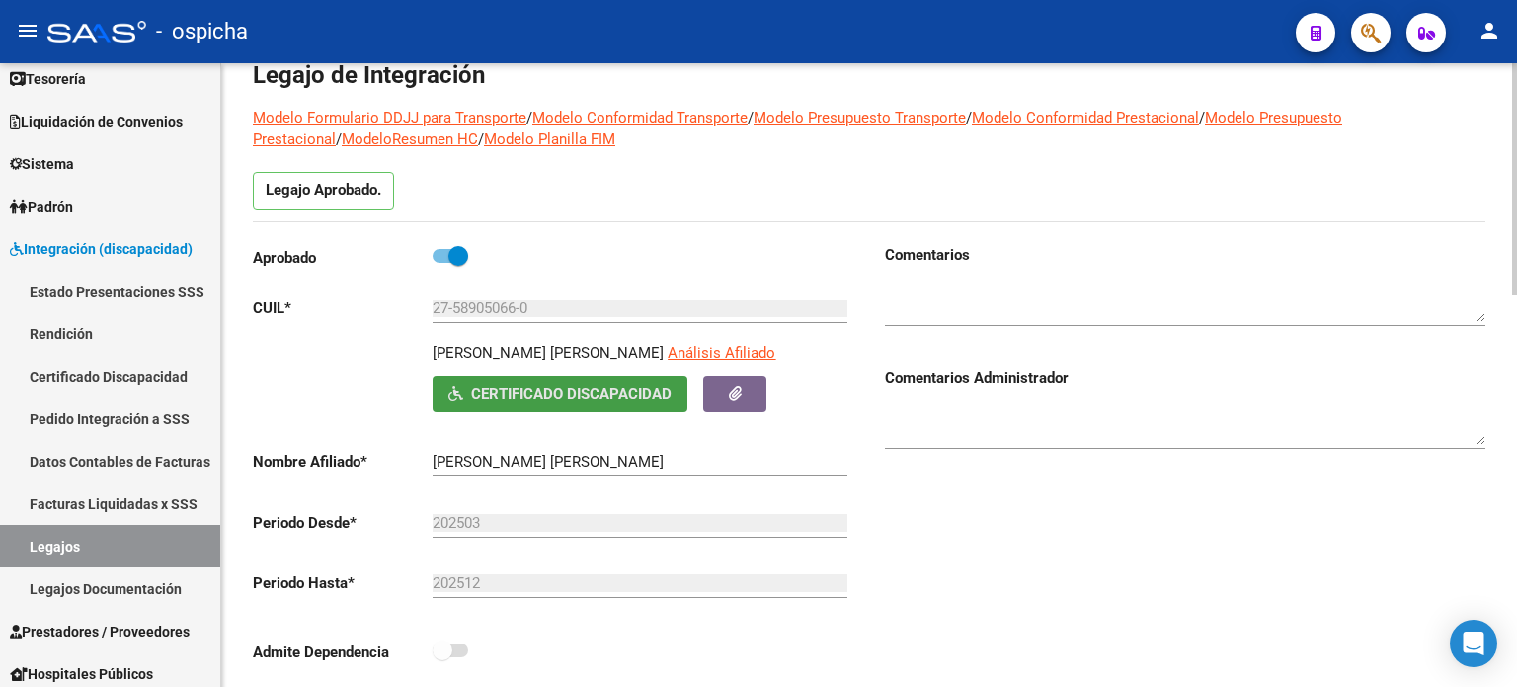
click at [599, 395] on span "Certificado Discapacidad" at bounding box center [571, 394] width 201 height 18
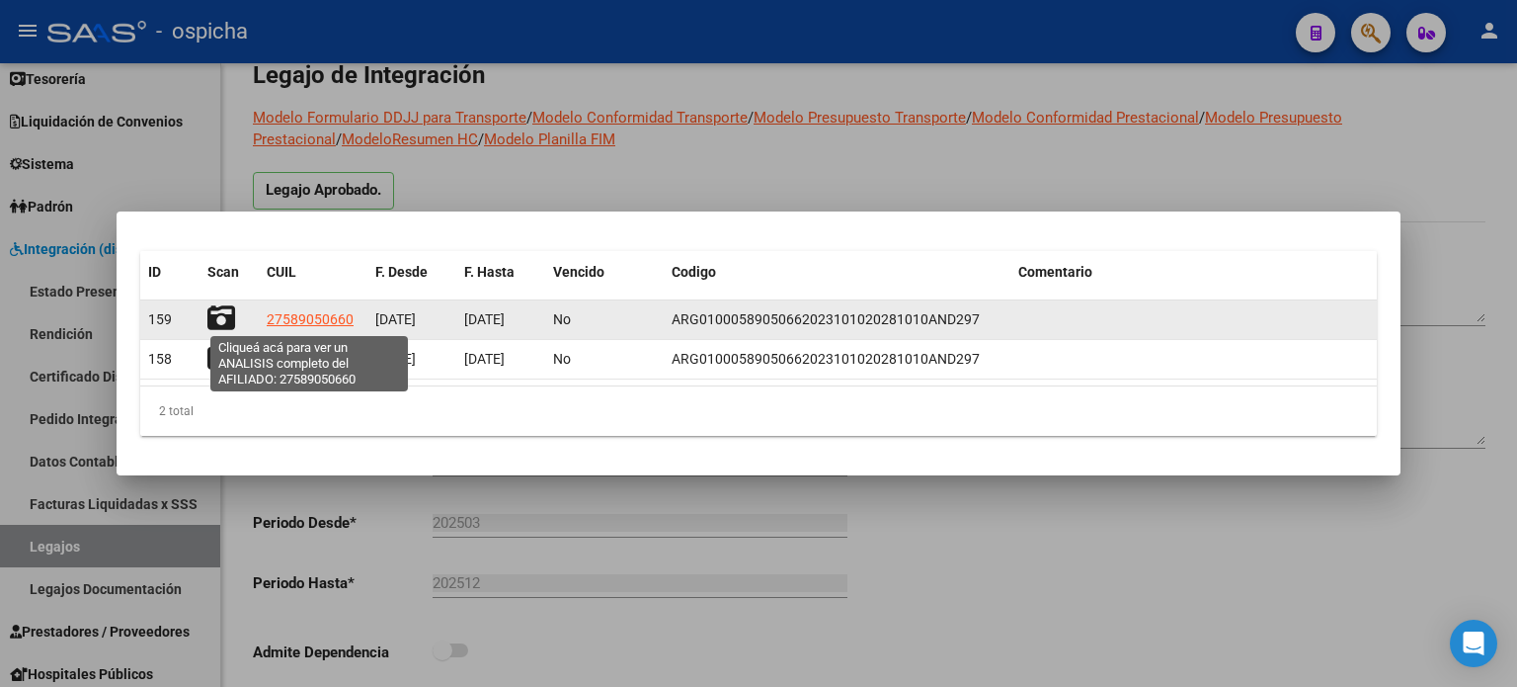
click at [286, 323] on span "27589050660" at bounding box center [310, 319] width 87 height 16
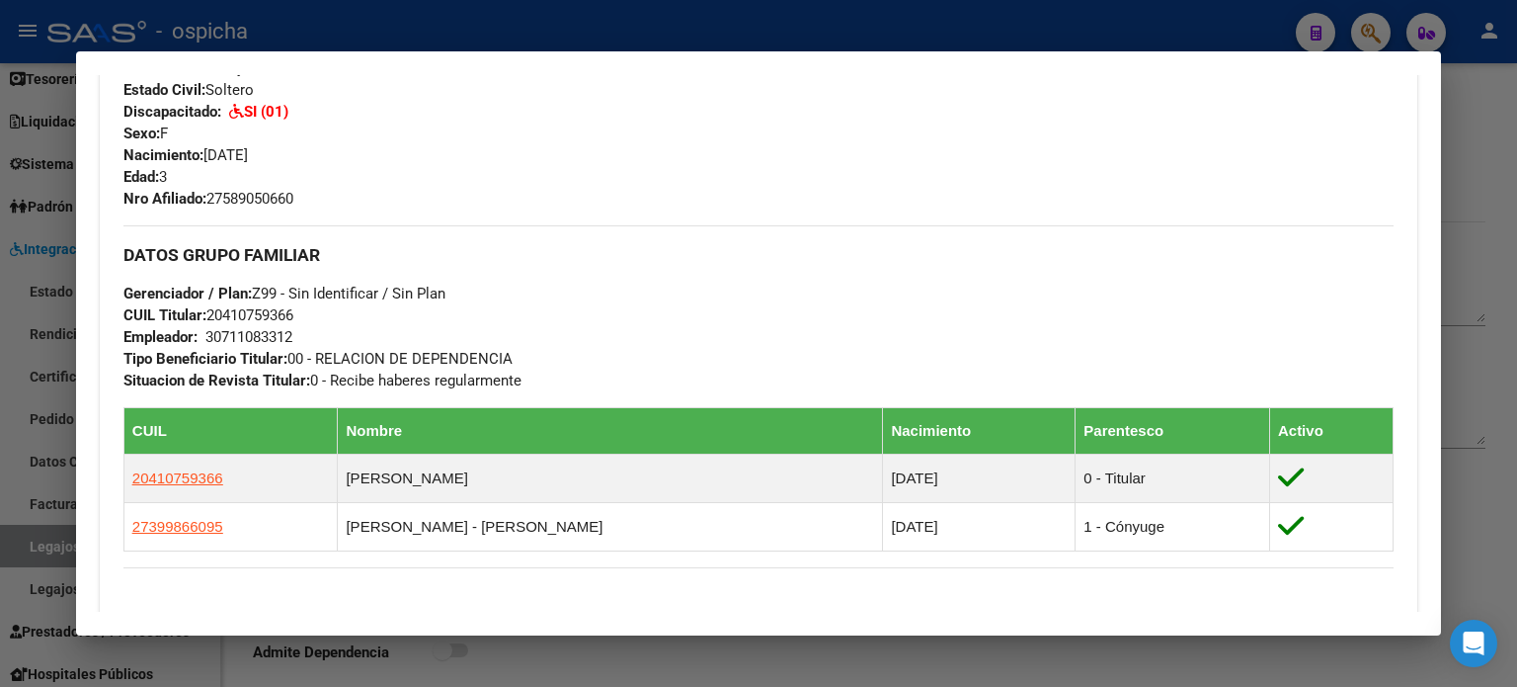
scroll to position [790, 0]
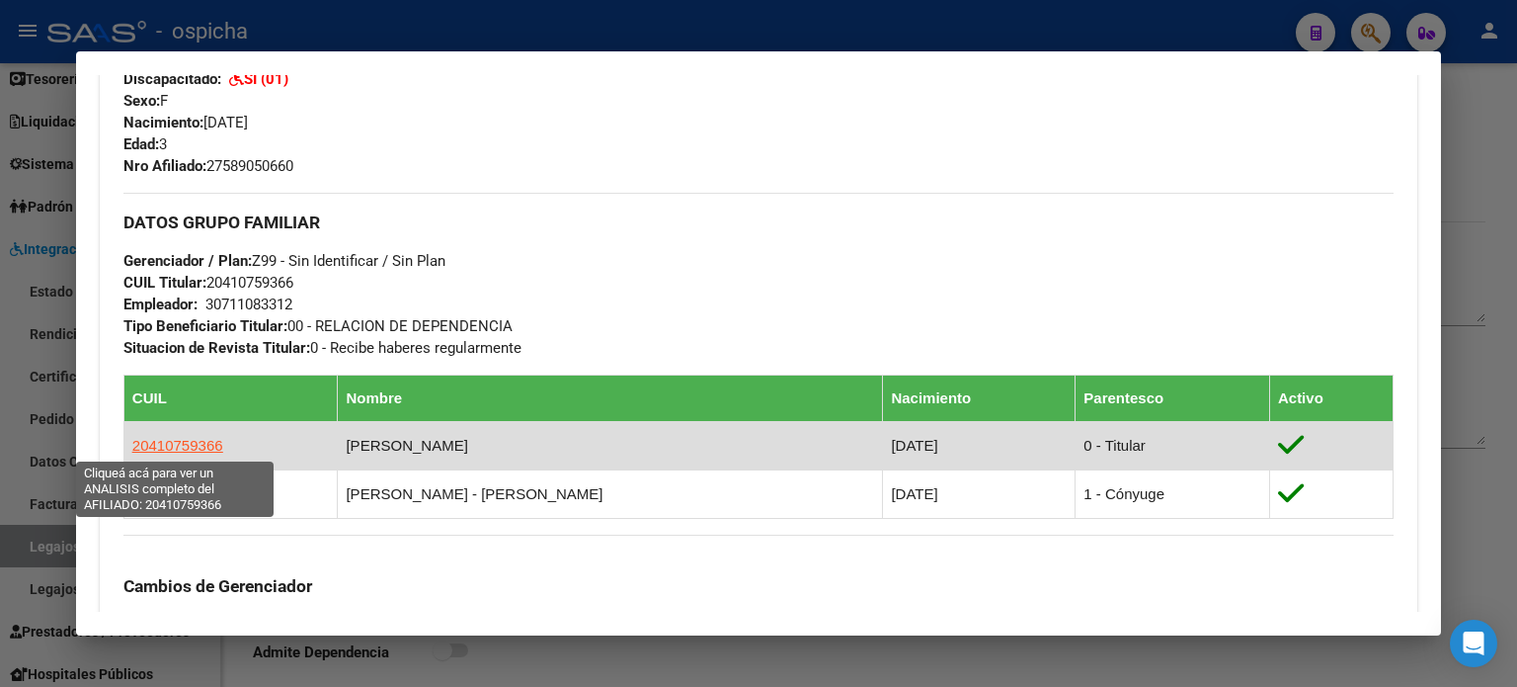
click at [140, 444] on span "20410759366" at bounding box center [177, 445] width 91 height 17
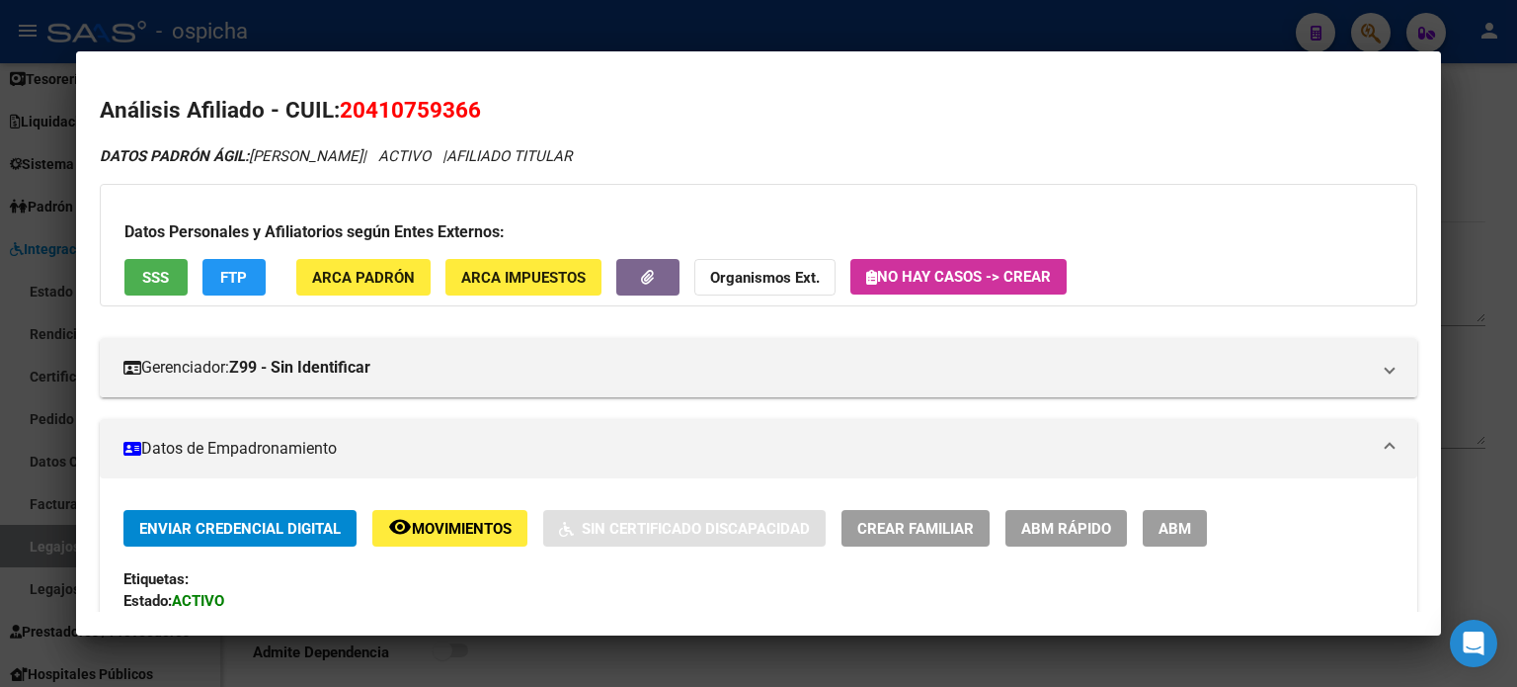
scroll to position [296, 0]
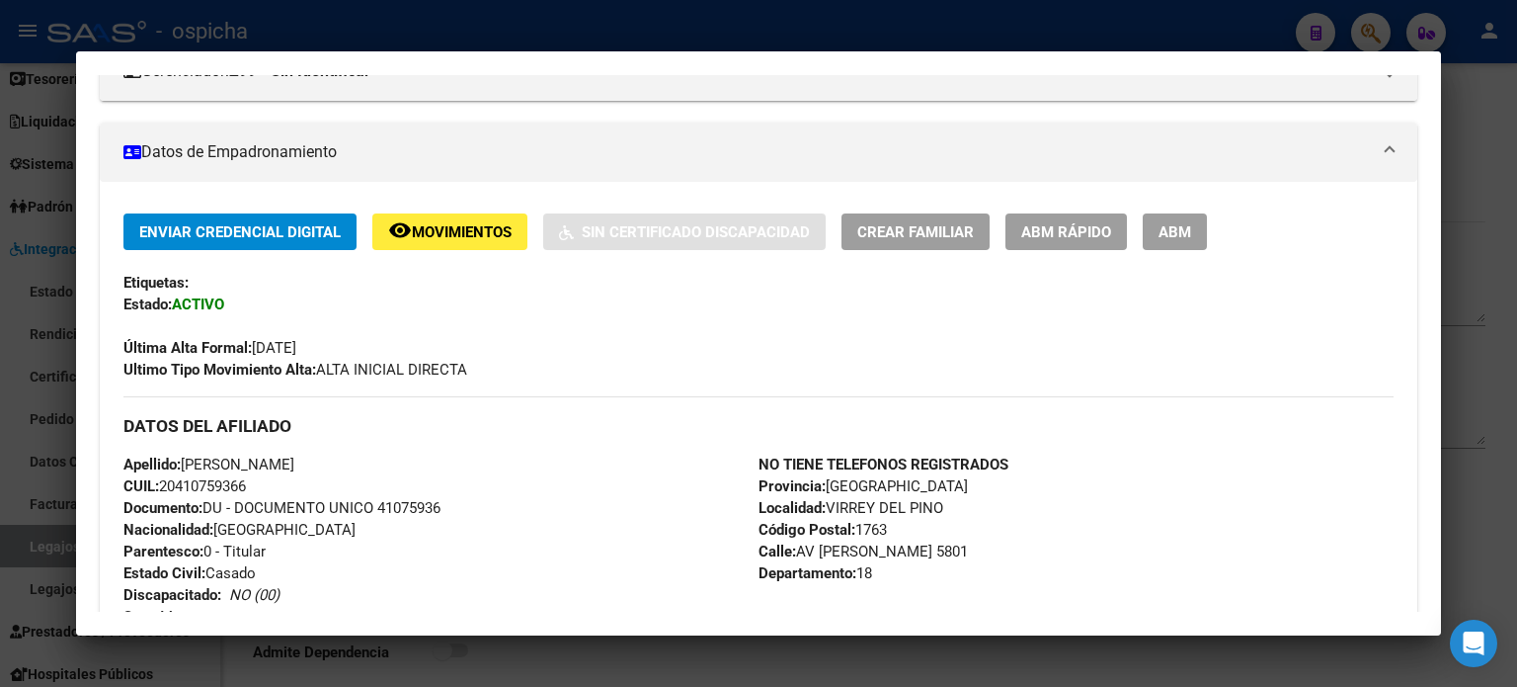
click at [1510, 112] on div at bounding box center [758, 343] width 1517 height 687
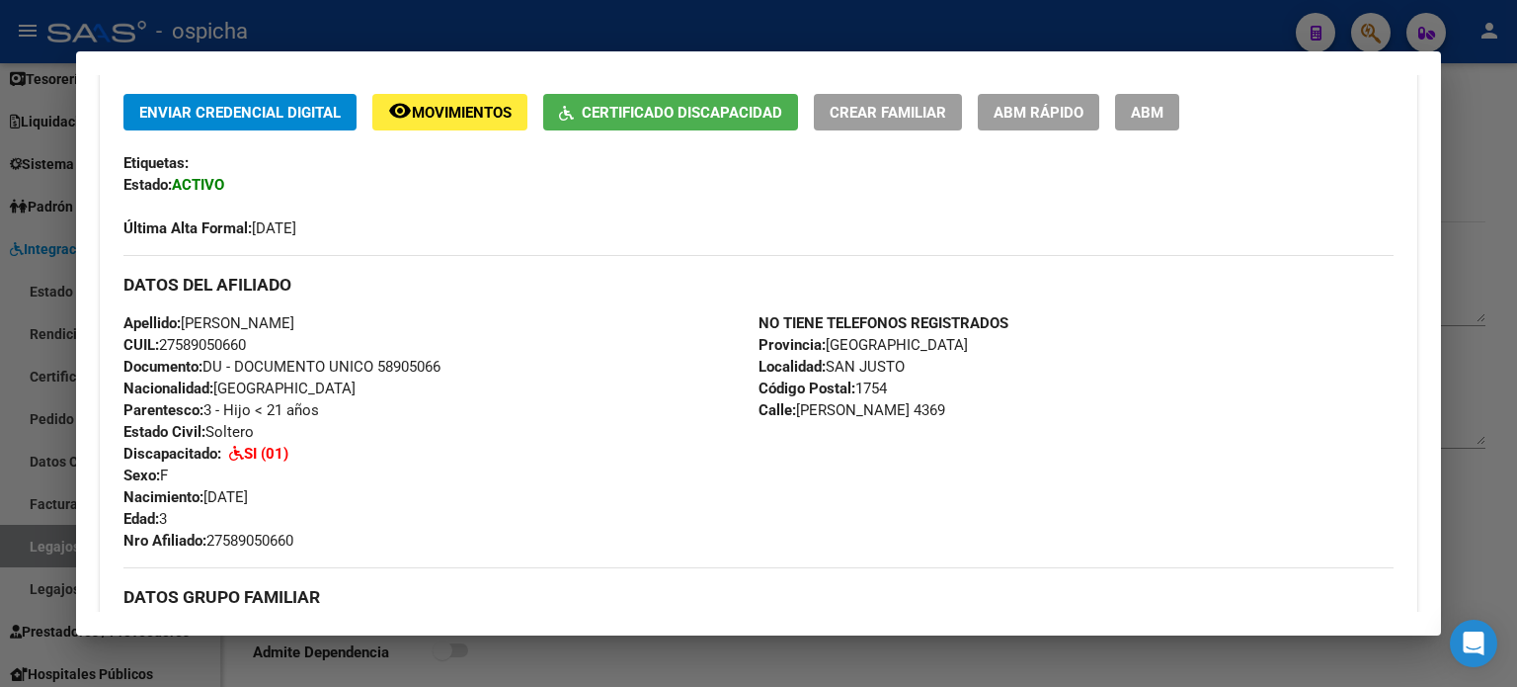
scroll to position [395, 0]
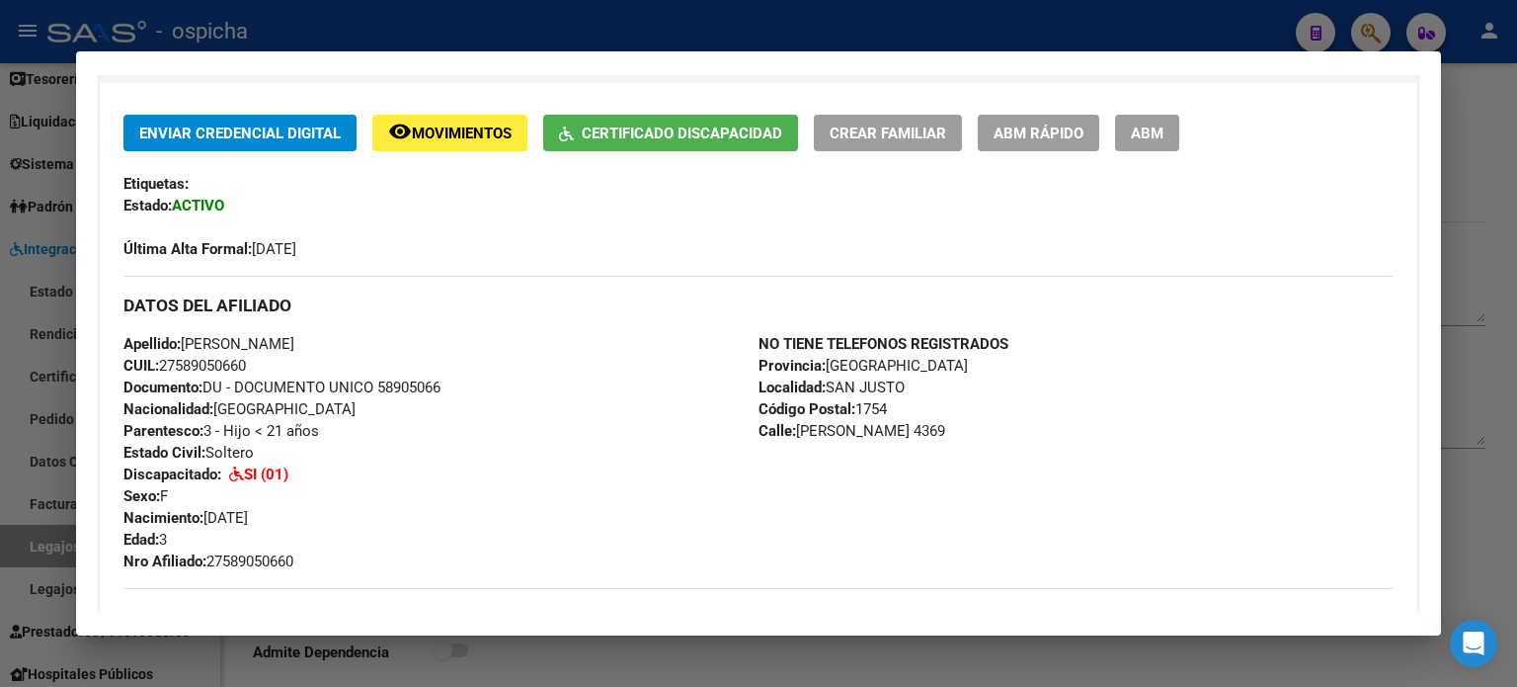
click at [1510, 86] on div at bounding box center [758, 343] width 1517 height 687
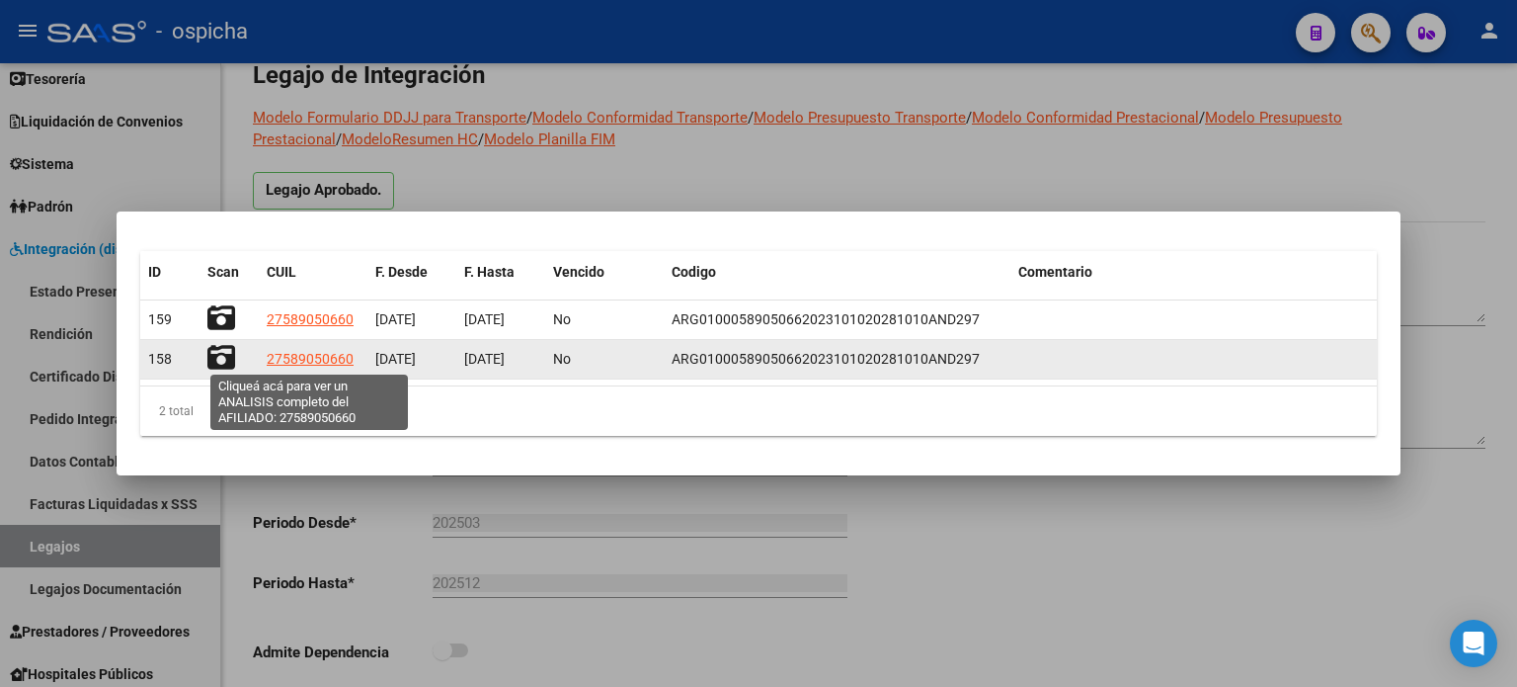
click at [288, 360] on span "27589050660" at bounding box center [310, 359] width 87 height 16
type textarea "27589050660"
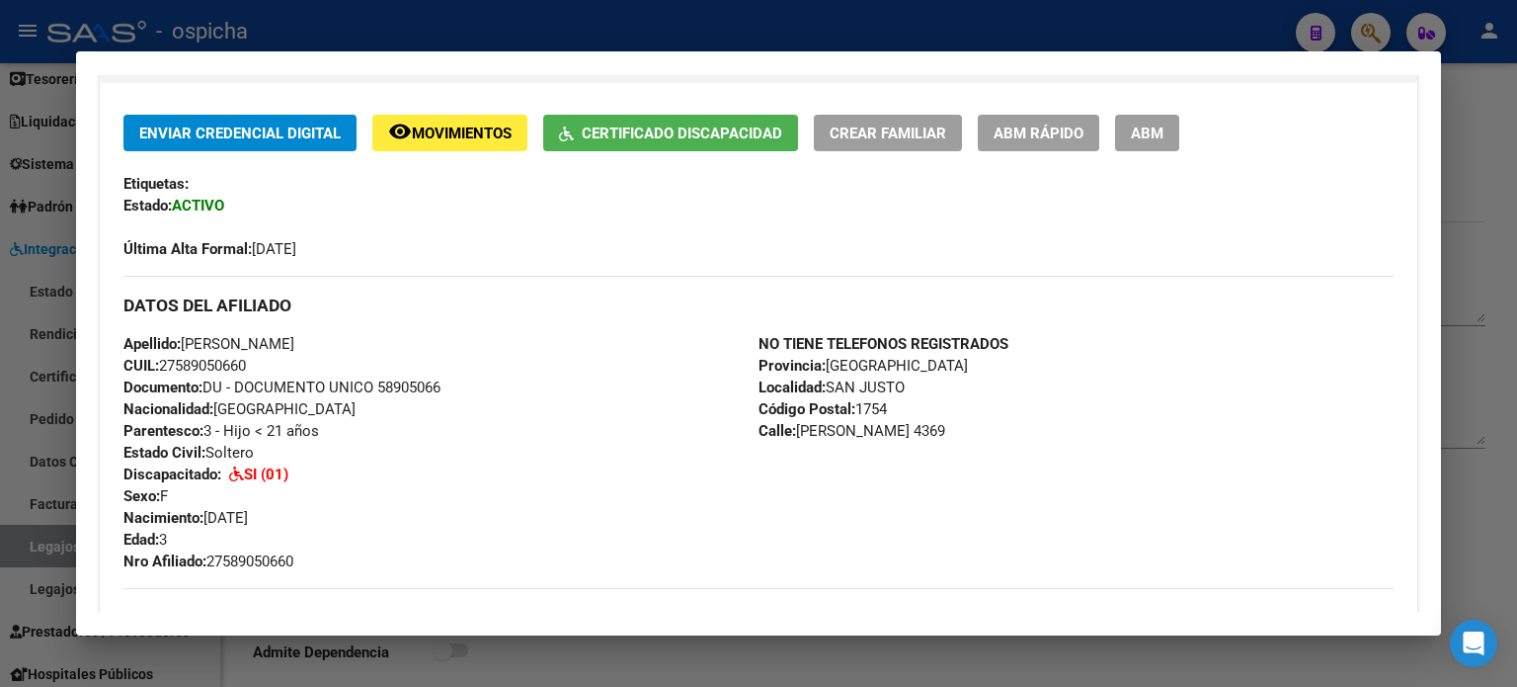
click at [1475, 190] on div at bounding box center [758, 343] width 1517 height 687
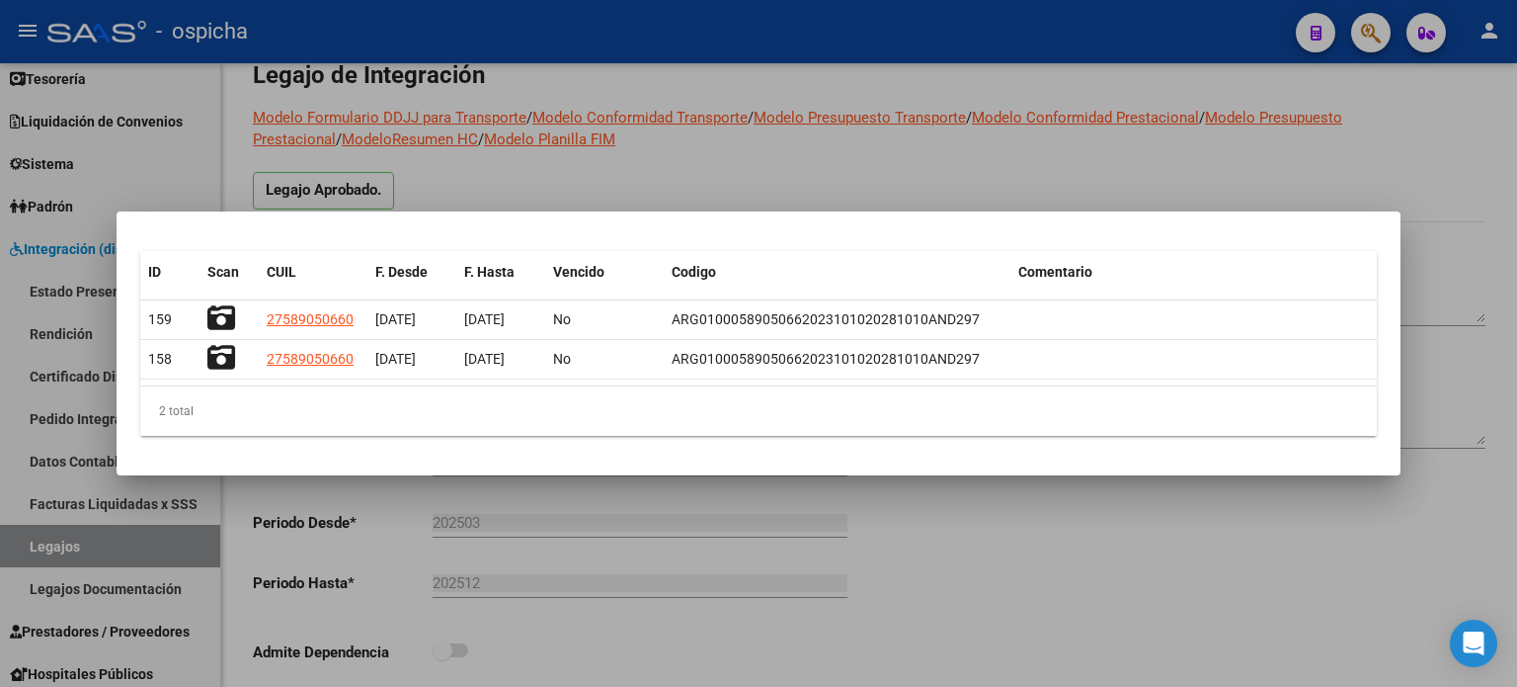
click at [1459, 148] on div at bounding box center [758, 343] width 1517 height 687
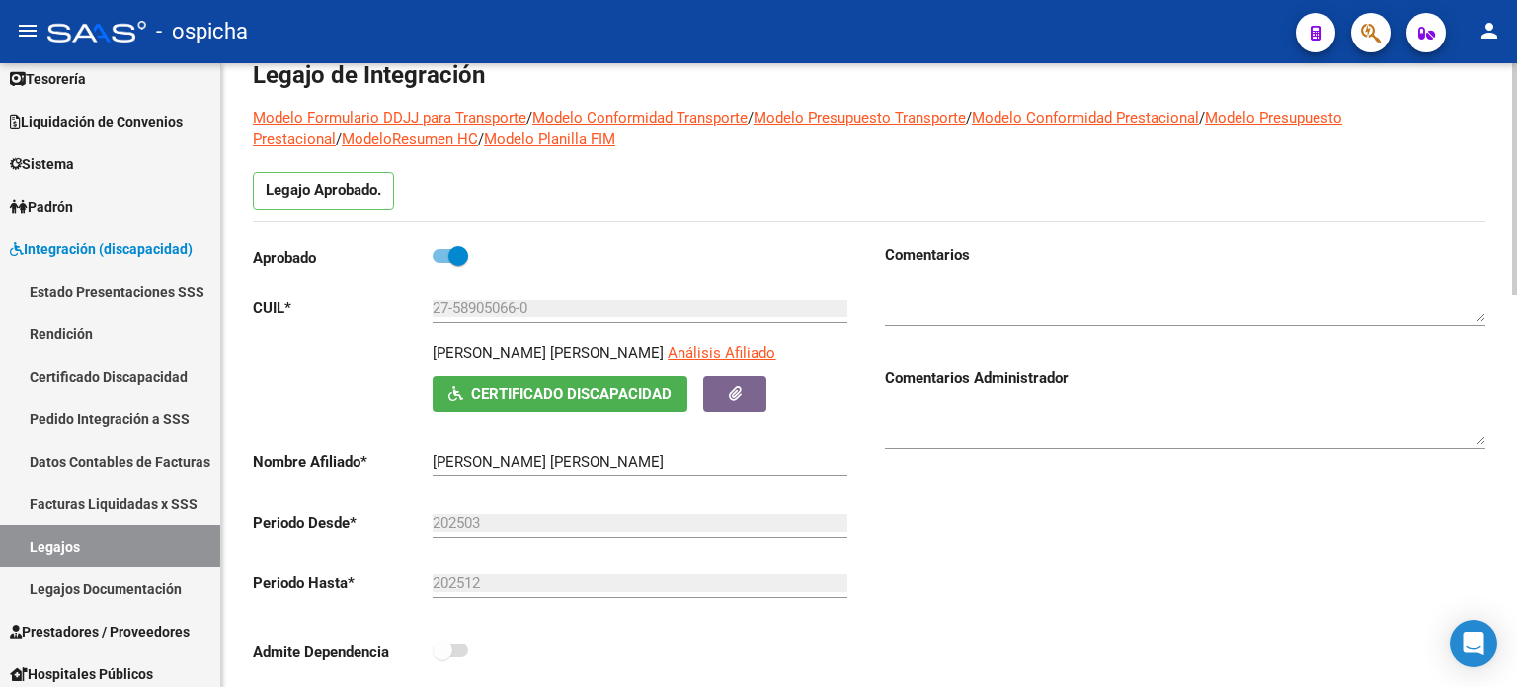
scroll to position [0, 0]
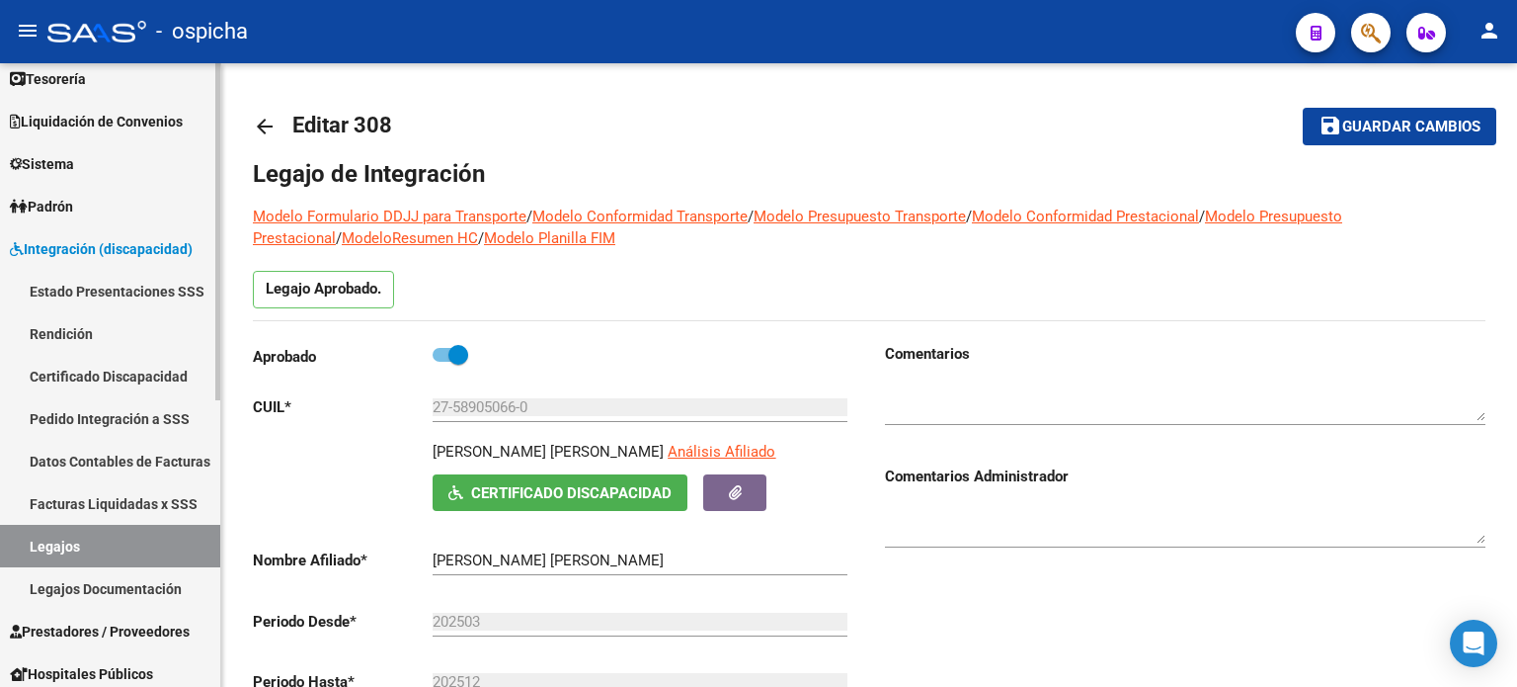
click at [103, 501] on link "Facturas Liquidadas x SSS" at bounding box center [110, 503] width 220 height 42
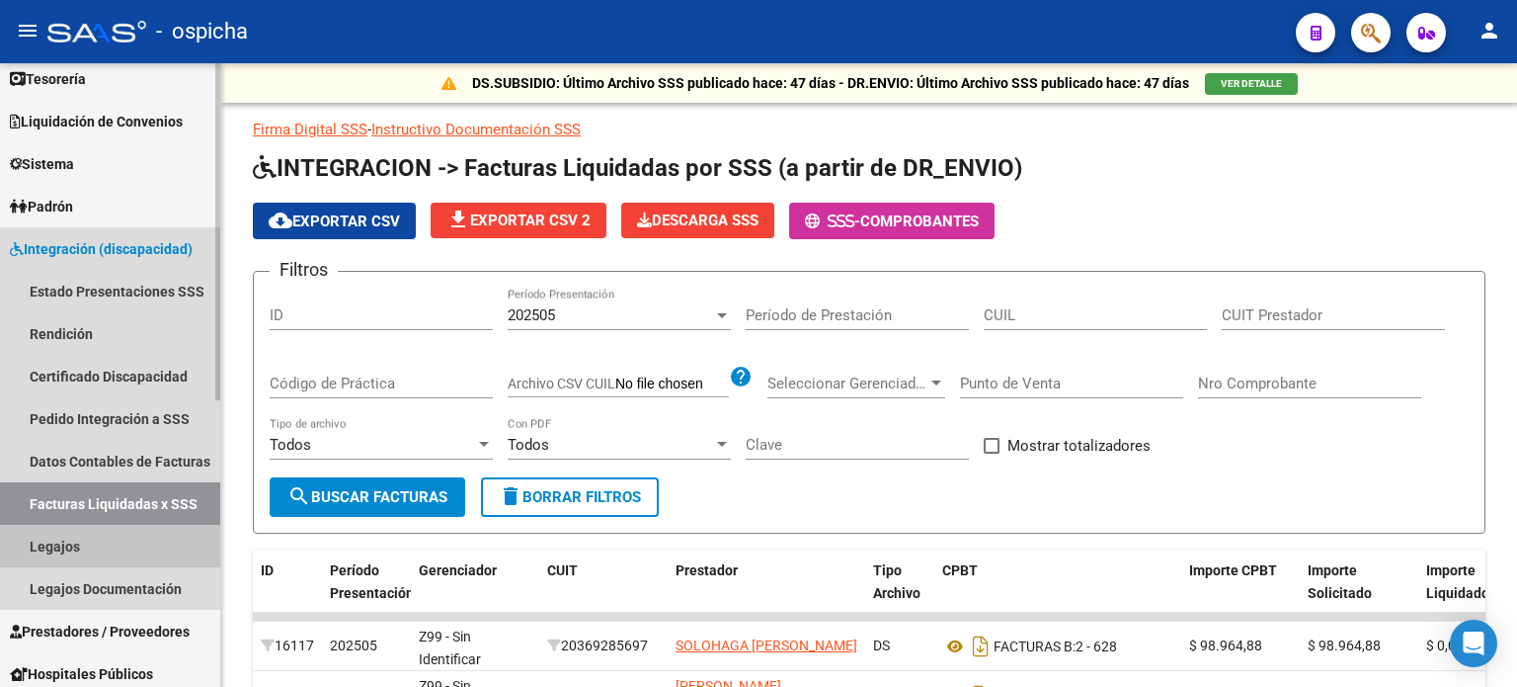
click at [56, 545] on link "Legajos" at bounding box center [110, 546] width 220 height 42
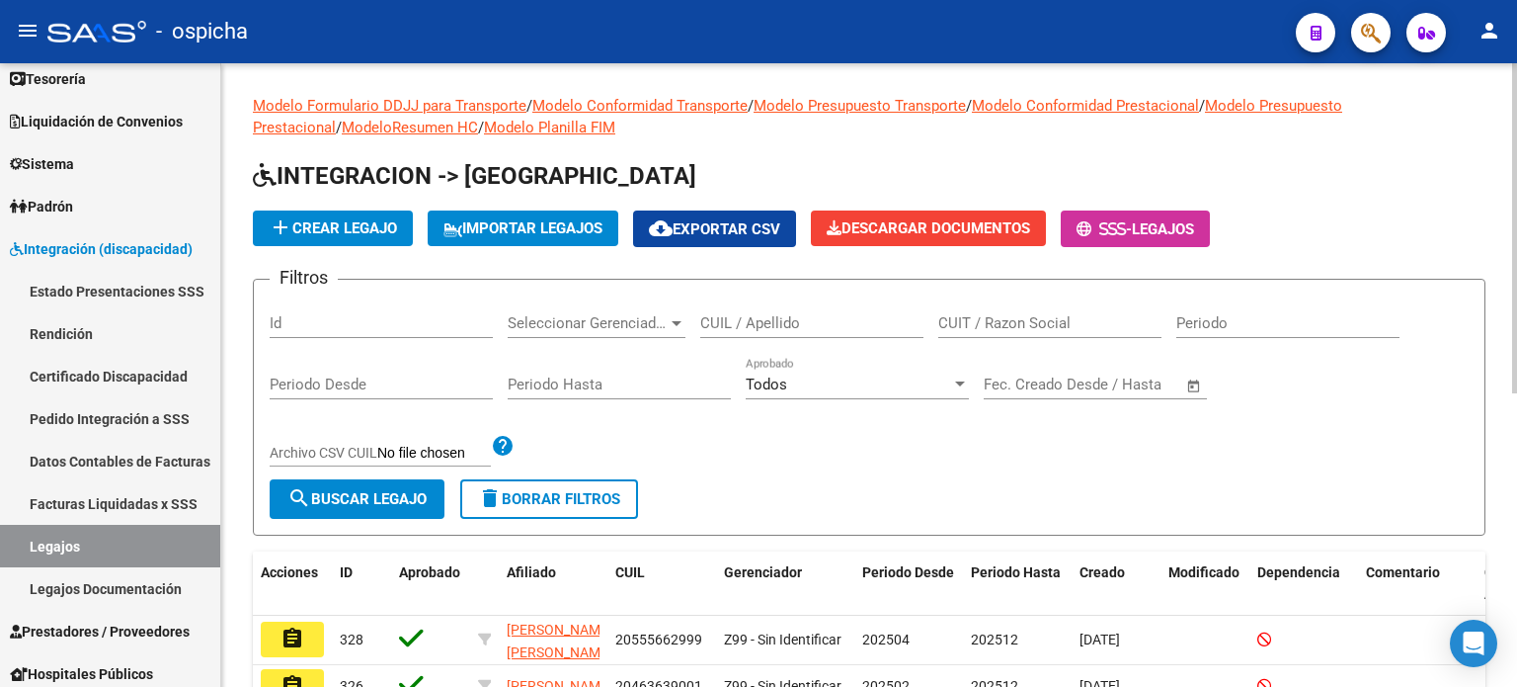
click at [779, 324] on input "CUIL / Apellido" at bounding box center [811, 323] width 223 height 18
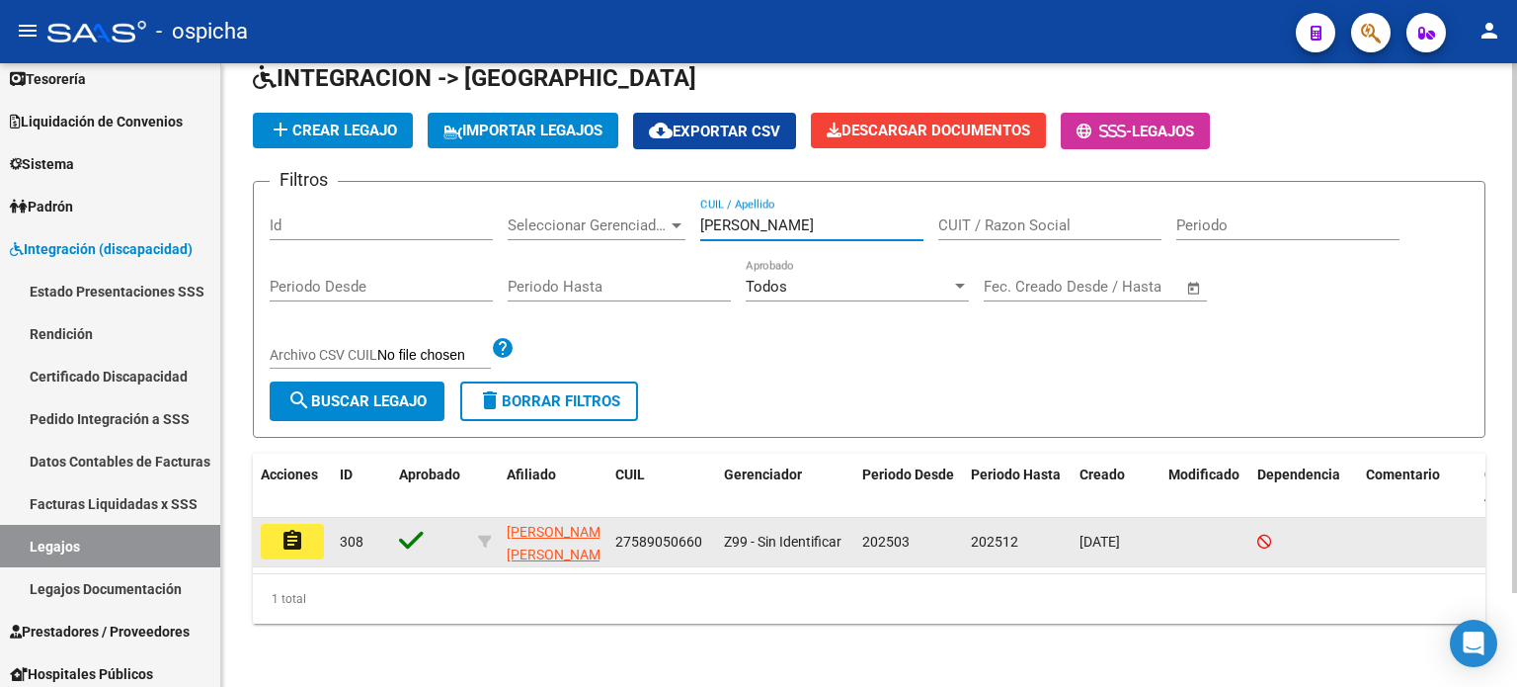
scroll to position [110, 0]
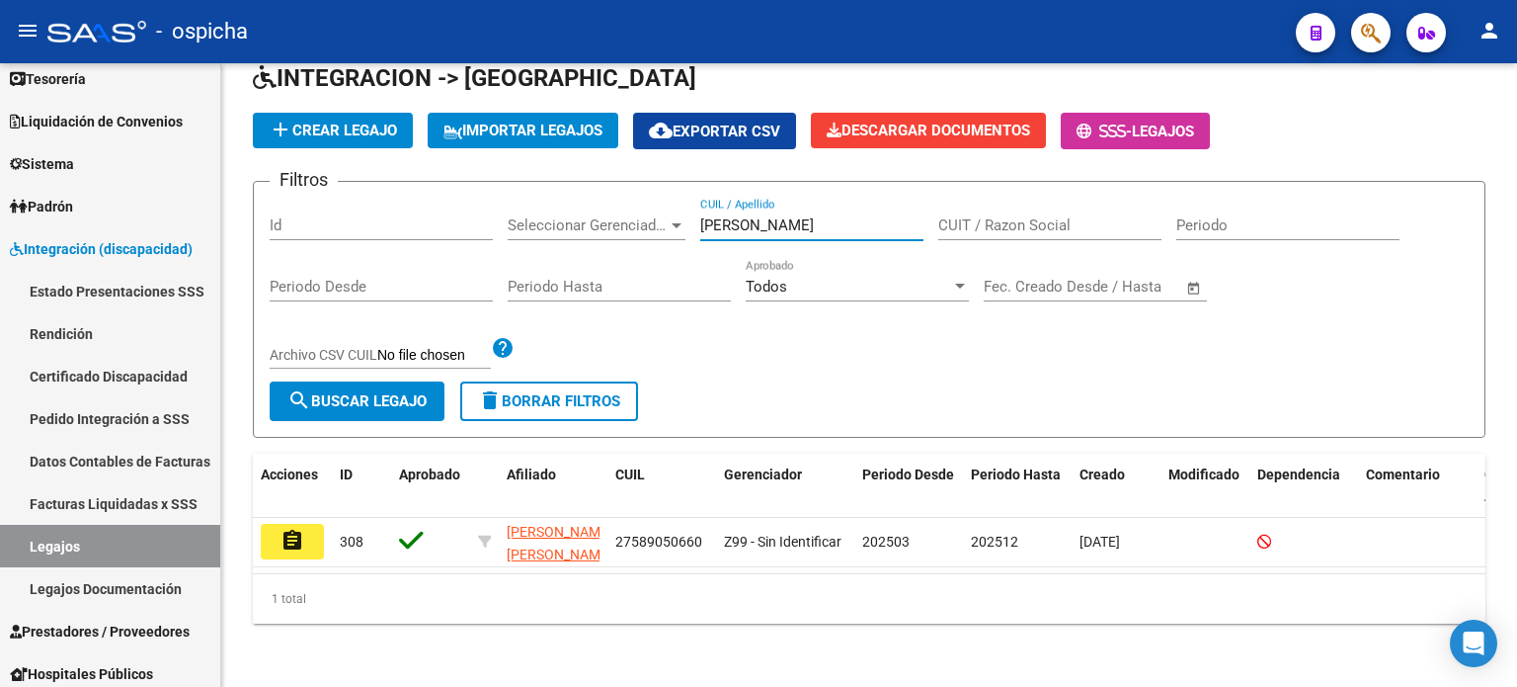
type input "[PERSON_NAME]"
click at [288, 530] on mat-icon "assignment" at bounding box center [293, 541] width 24 height 24
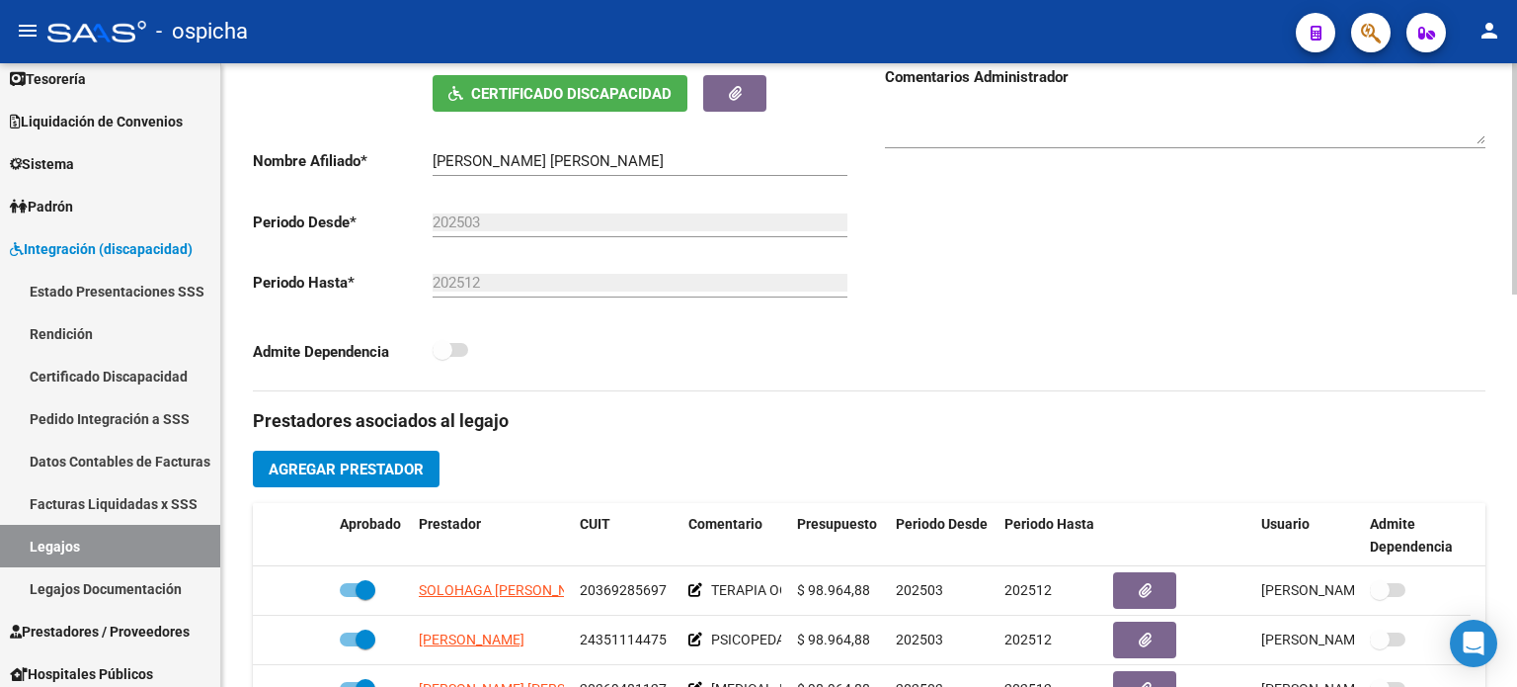
scroll to position [198, 0]
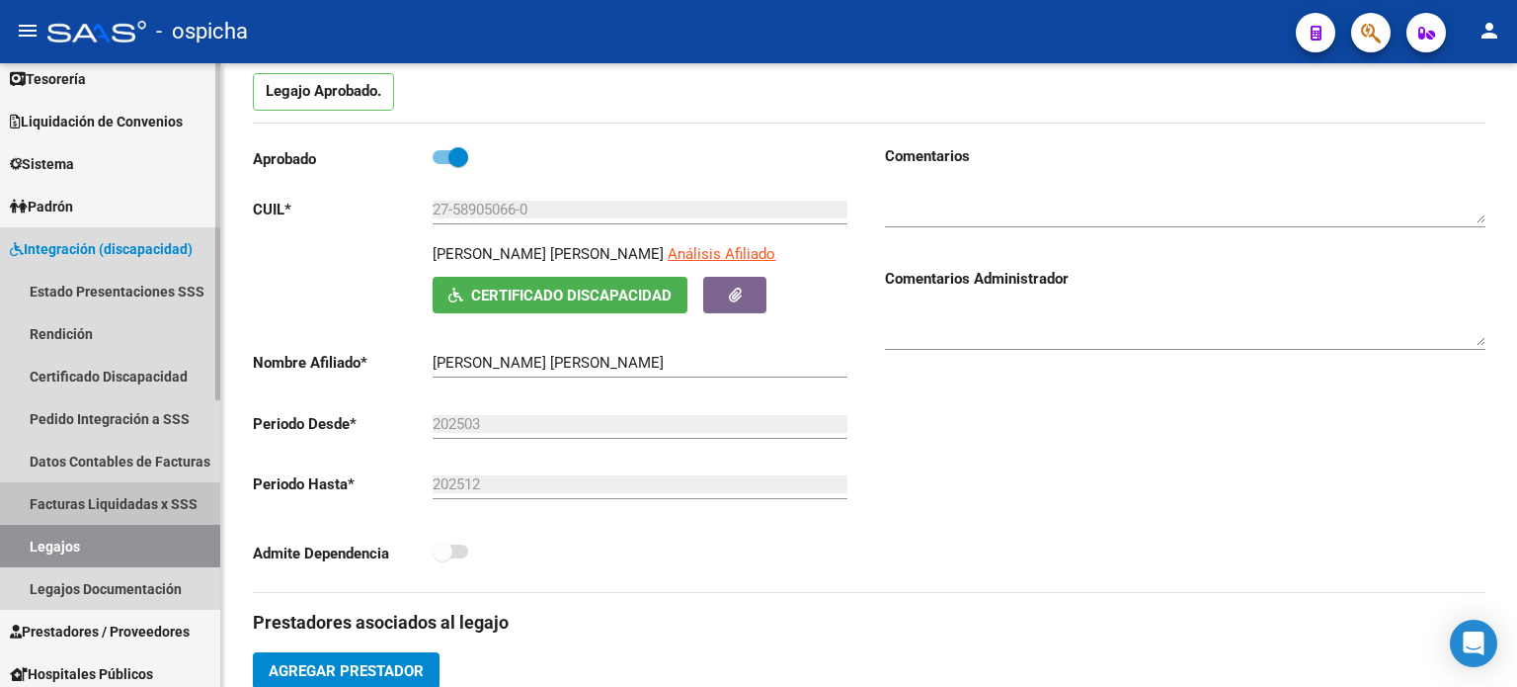
drag, startPoint x: 146, startPoint y: 510, endPoint x: 60, endPoint y: 474, distance: 93.0
click at [145, 509] on link "Facturas Liquidadas x SSS" at bounding box center [110, 503] width 220 height 42
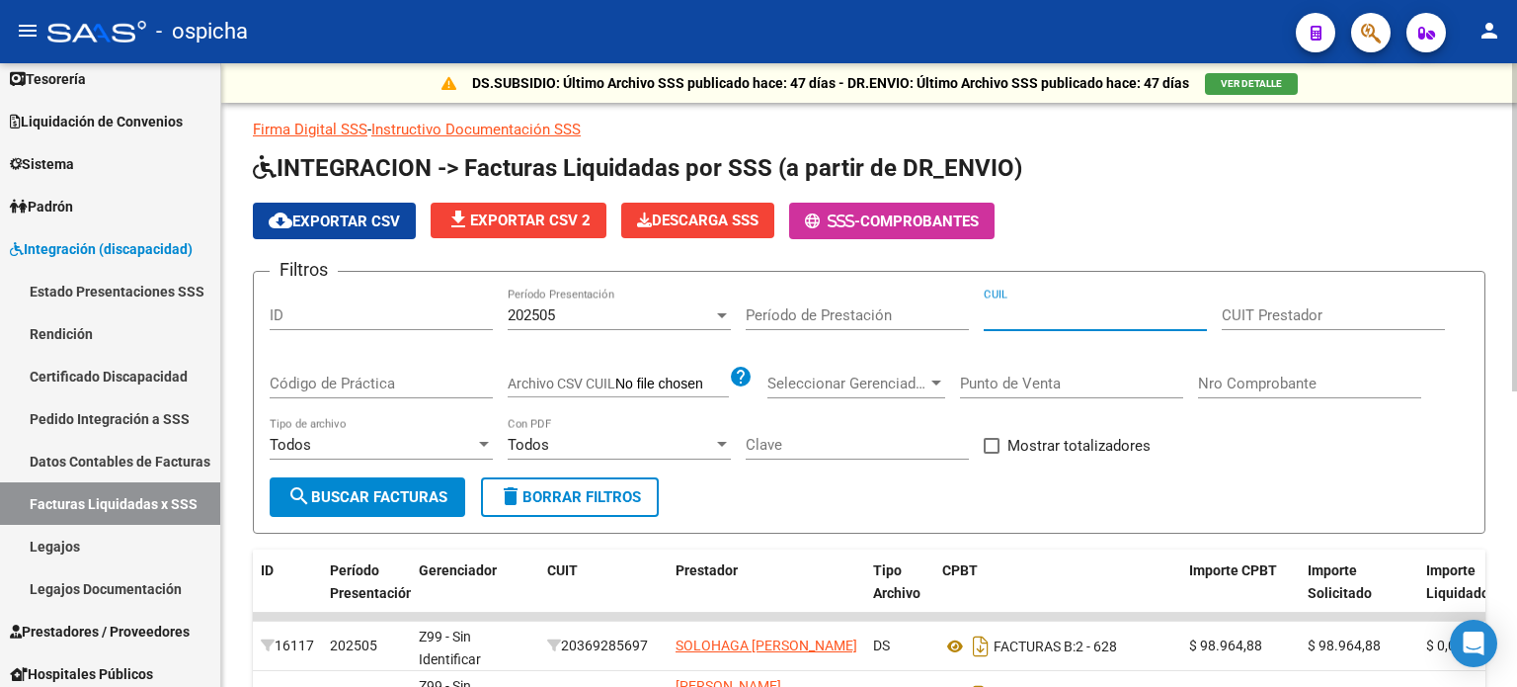
click at [1016, 315] on input "CUIL" at bounding box center [1095, 315] width 223 height 18
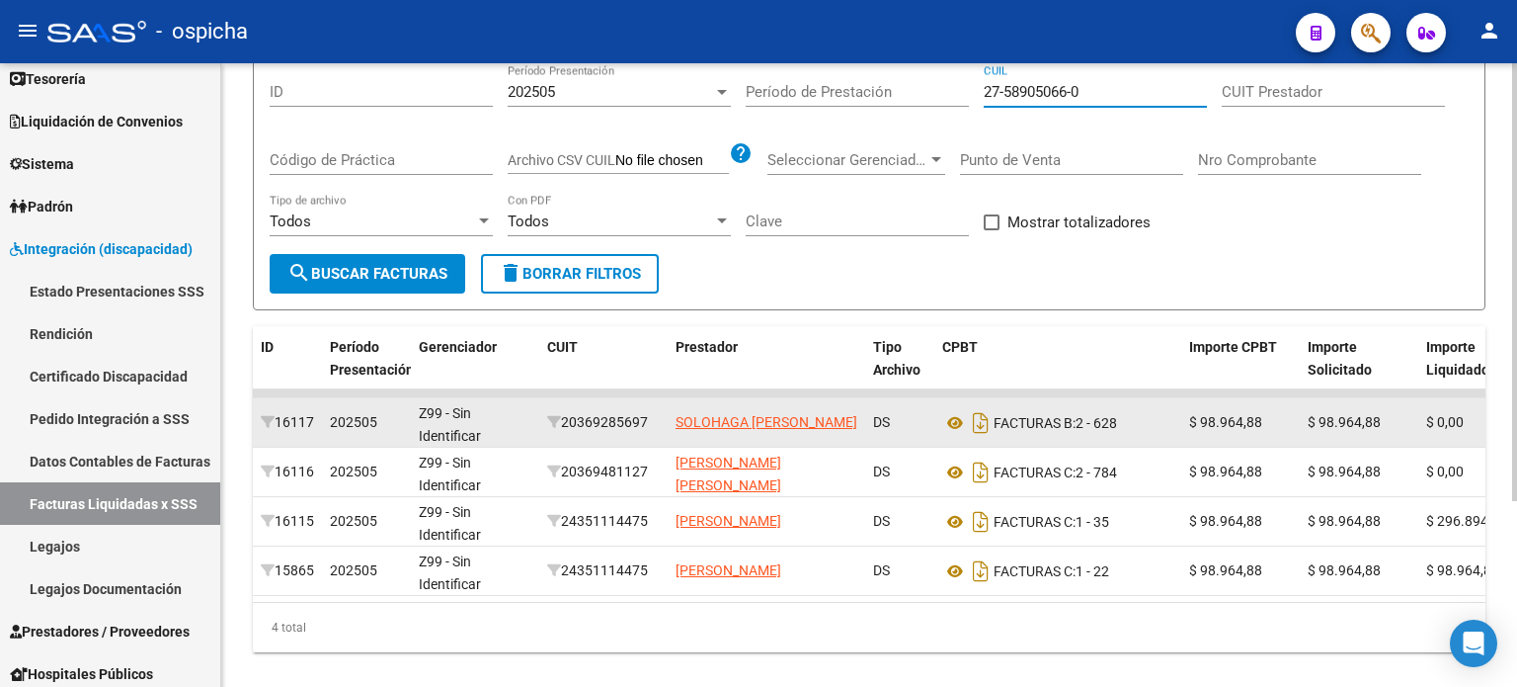
scroll to position [265, 0]
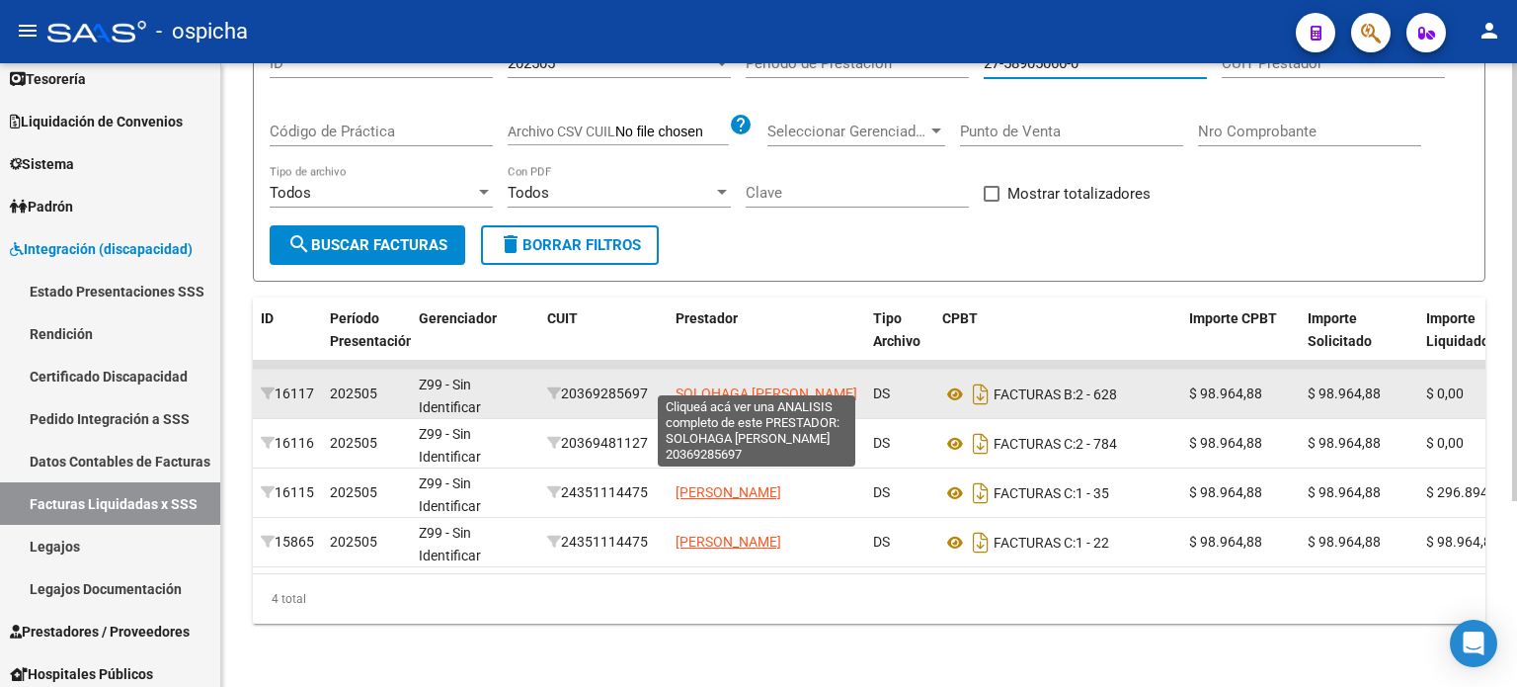
type input "27-58905066-0"
click at [703, 385] on span "SOLOHAGA [PERSON_NAME]" at bounding box center [767, 393] width 182 height 16
type textarea "20369285697"
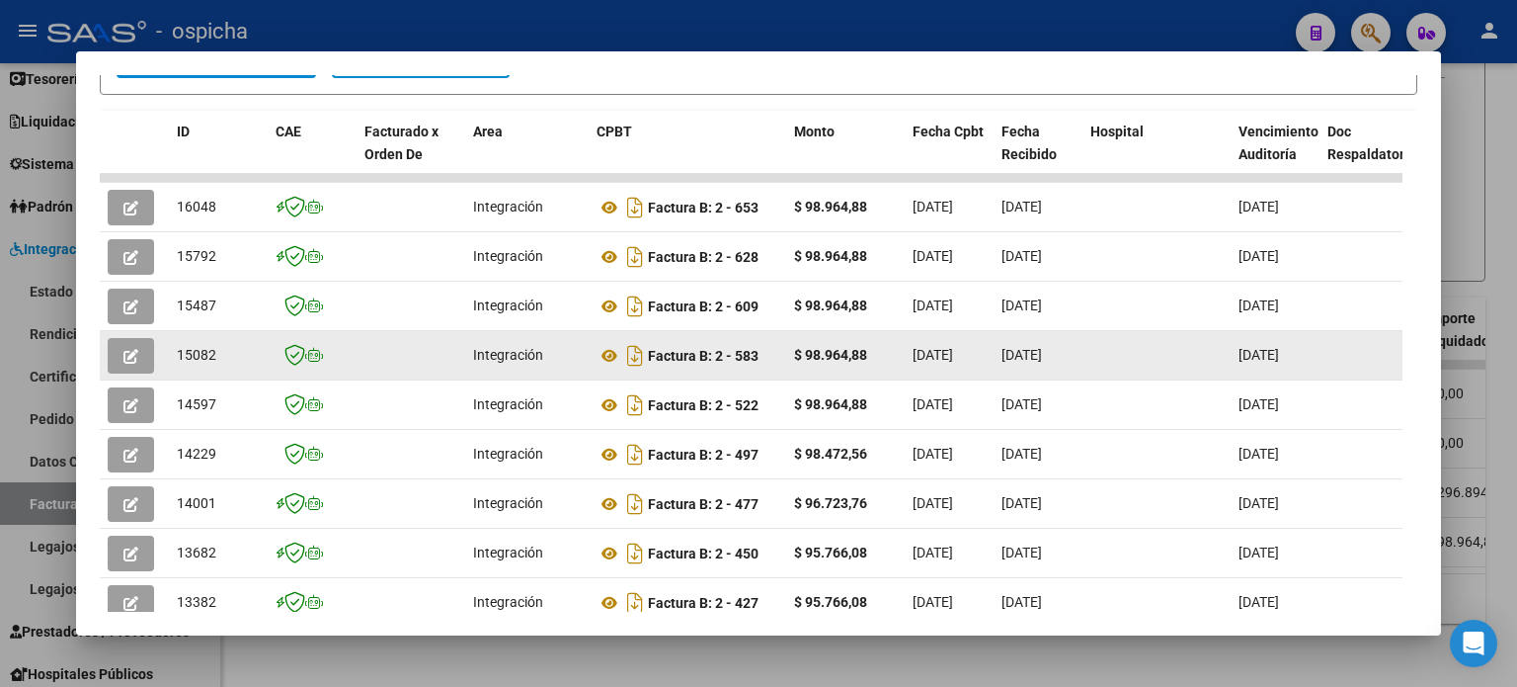
scroll to position [484, 0]
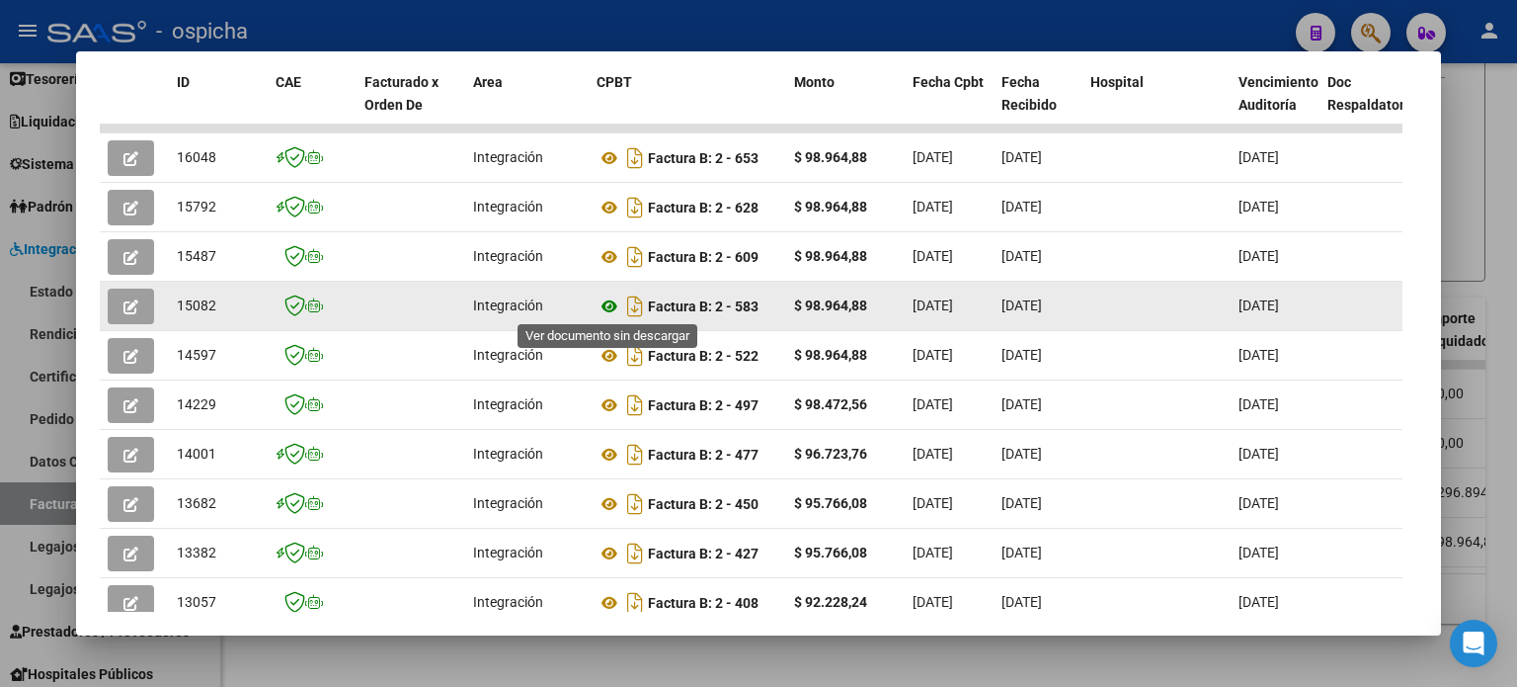
click at [612, 301] on icon at bounding box center [610, 306] width 26 height 24
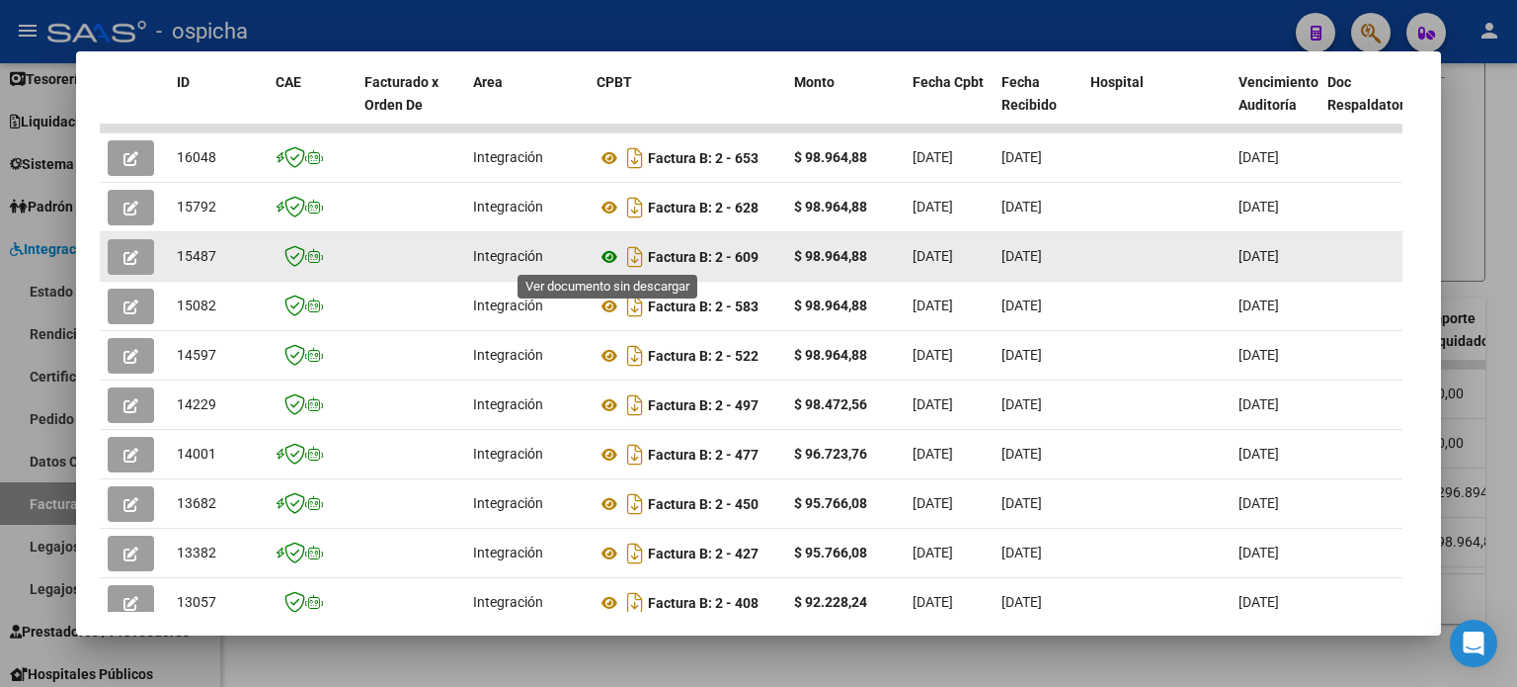
click at [610, 253] on icon at bounding box center [610, 257] width 26 height 24
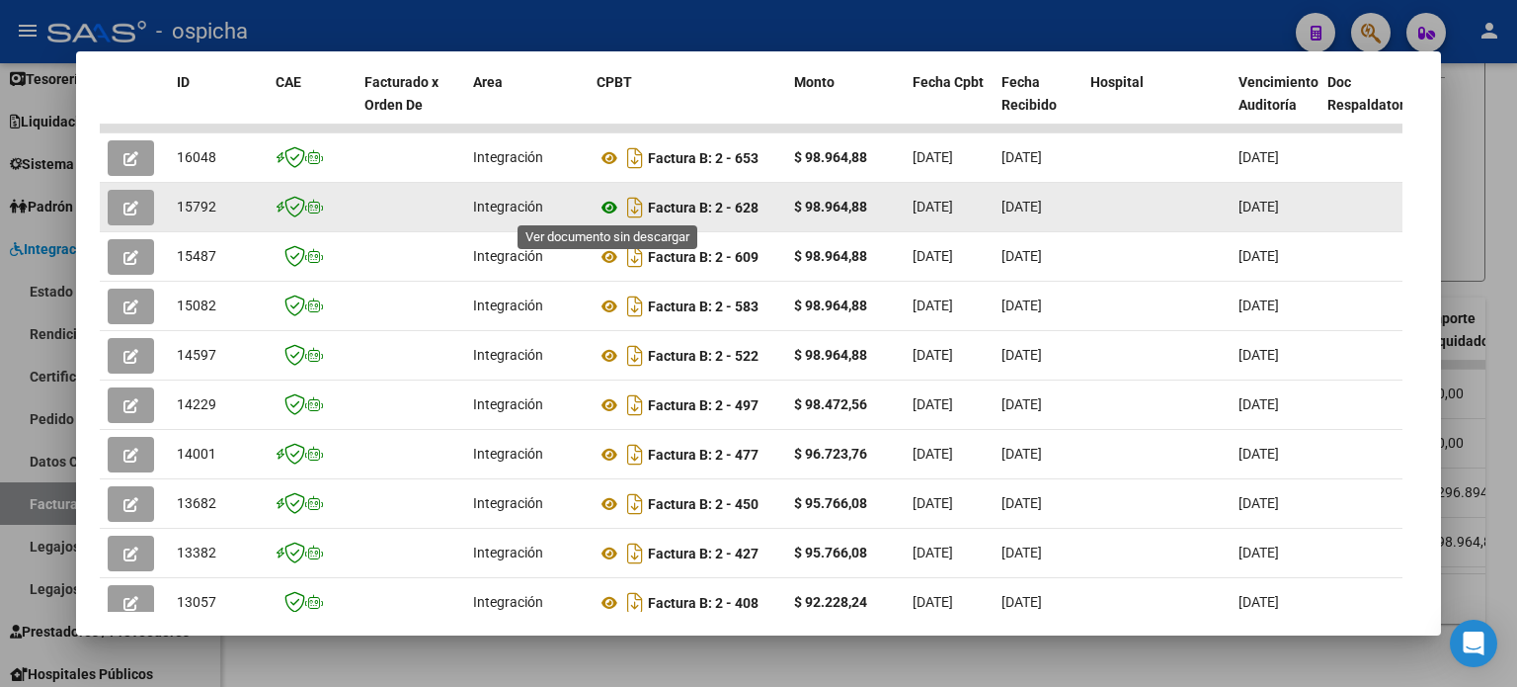
click at [612, 204] on icon at bounding box center [610, 208] width 26 height 24
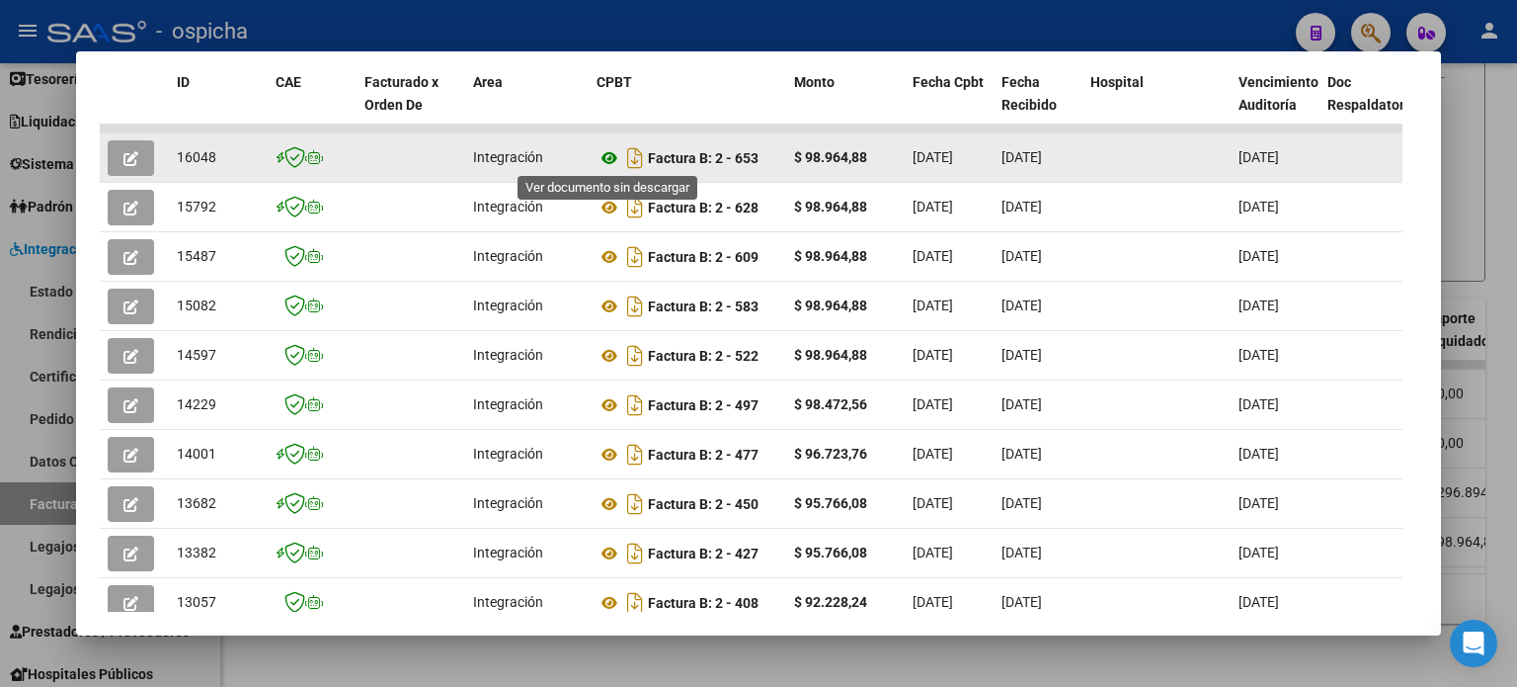
click at [607, 160] on icon at bounding box center [610, 158] width 26 height 24
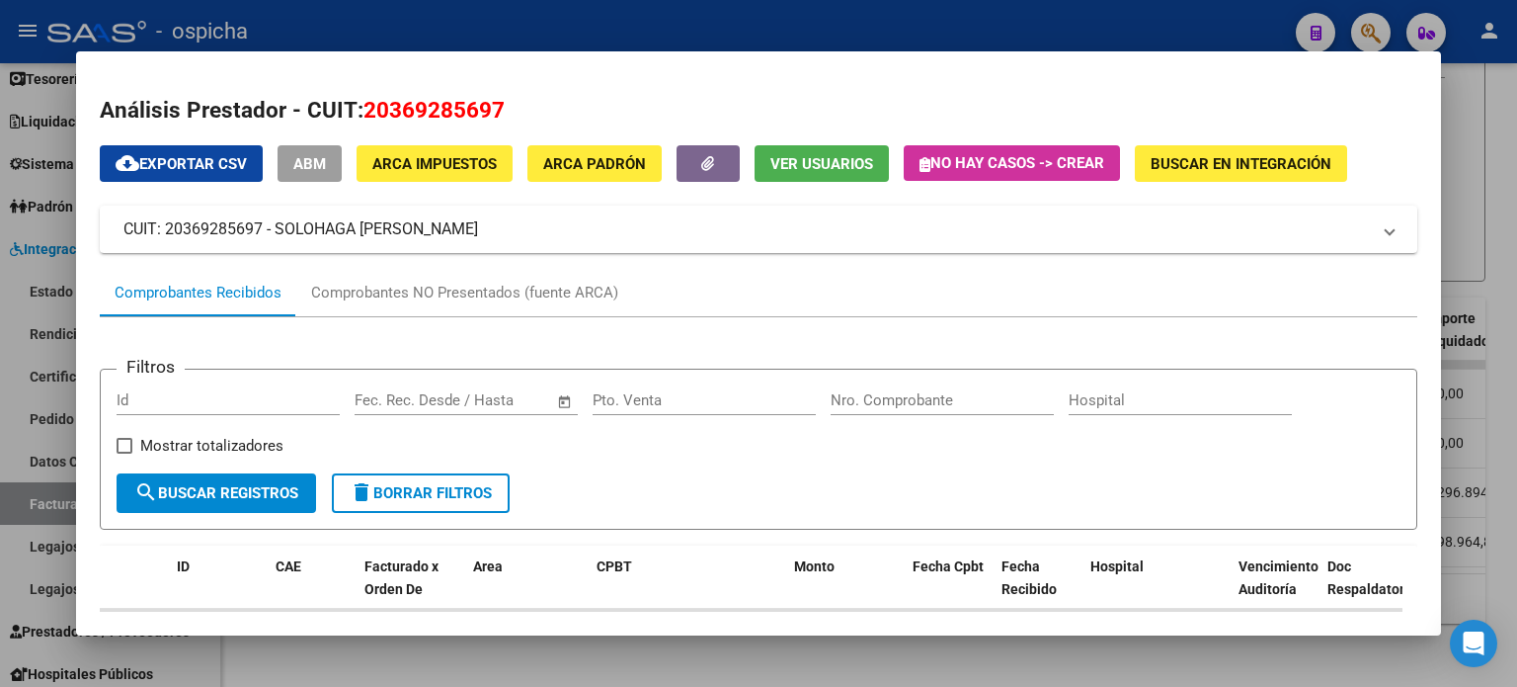
scroll to position [0, 0]
click at [445, 493] on span "delete Borrar Filtros" at bounding box center [421, 493] width 142 height 18
click at [428, 497] on span "delete Borrar Filtros" at bounding box center [421, 493] width 142 height 18
click at [1483, 221] on div at bounding box center [758, 343] width 1517 height 687
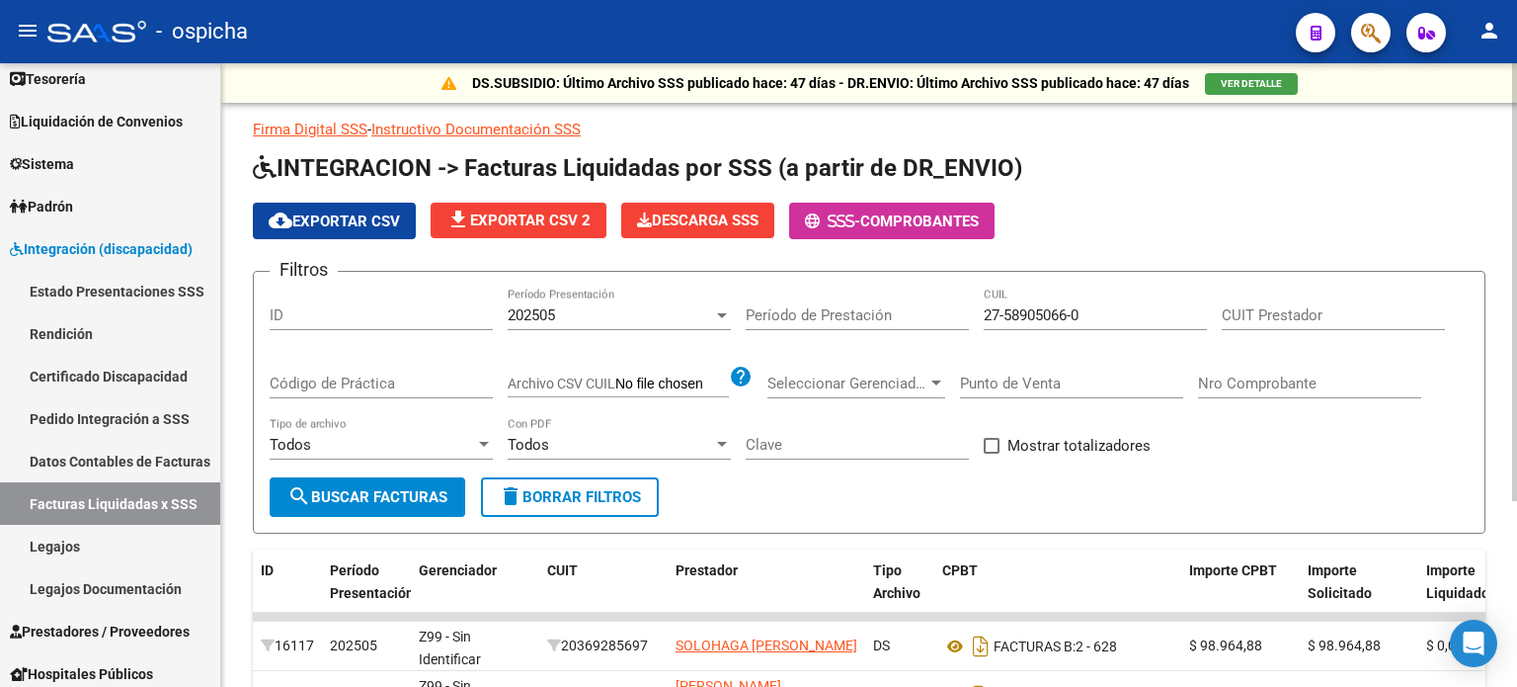
click at [1105, 306] on input "27-58905066-0" at bounding box center [1095, 315] width 223 height 18
type input "2"
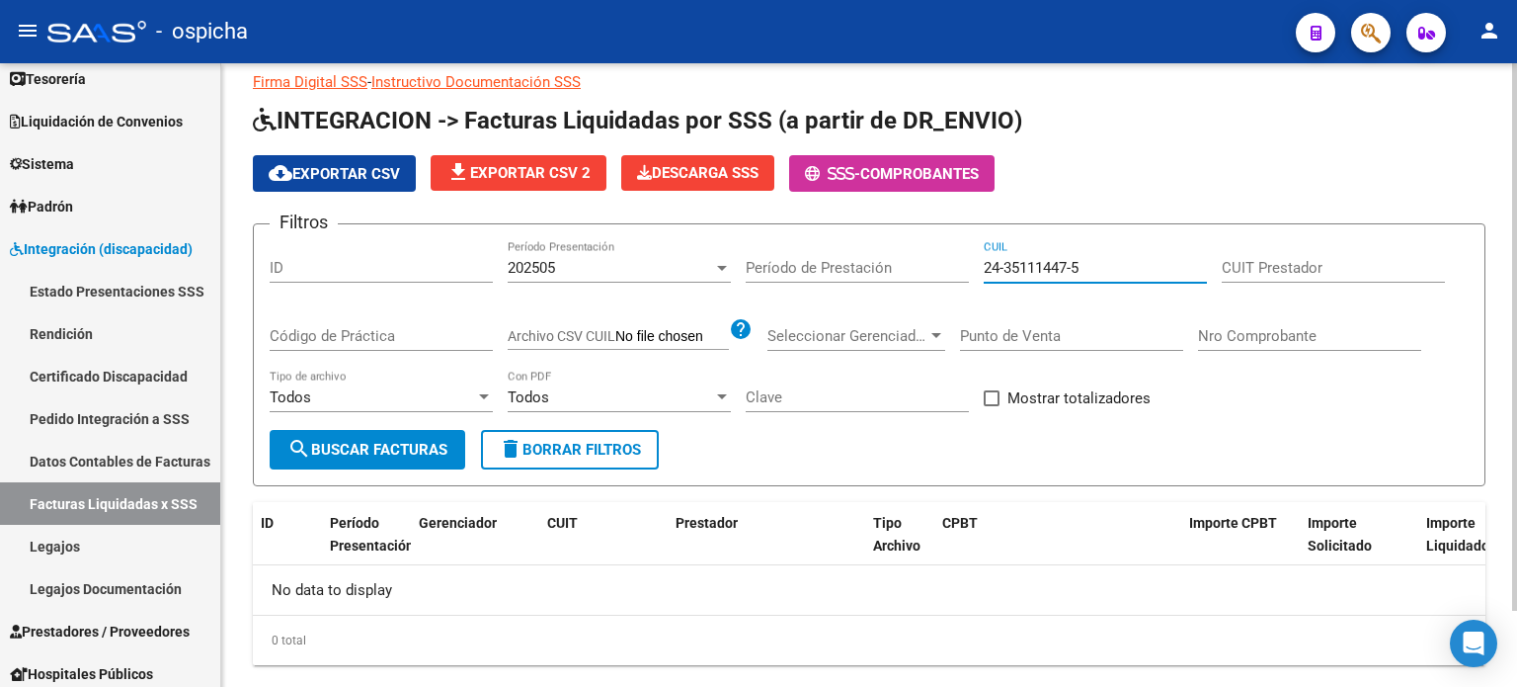
scroll to position [87, 0]
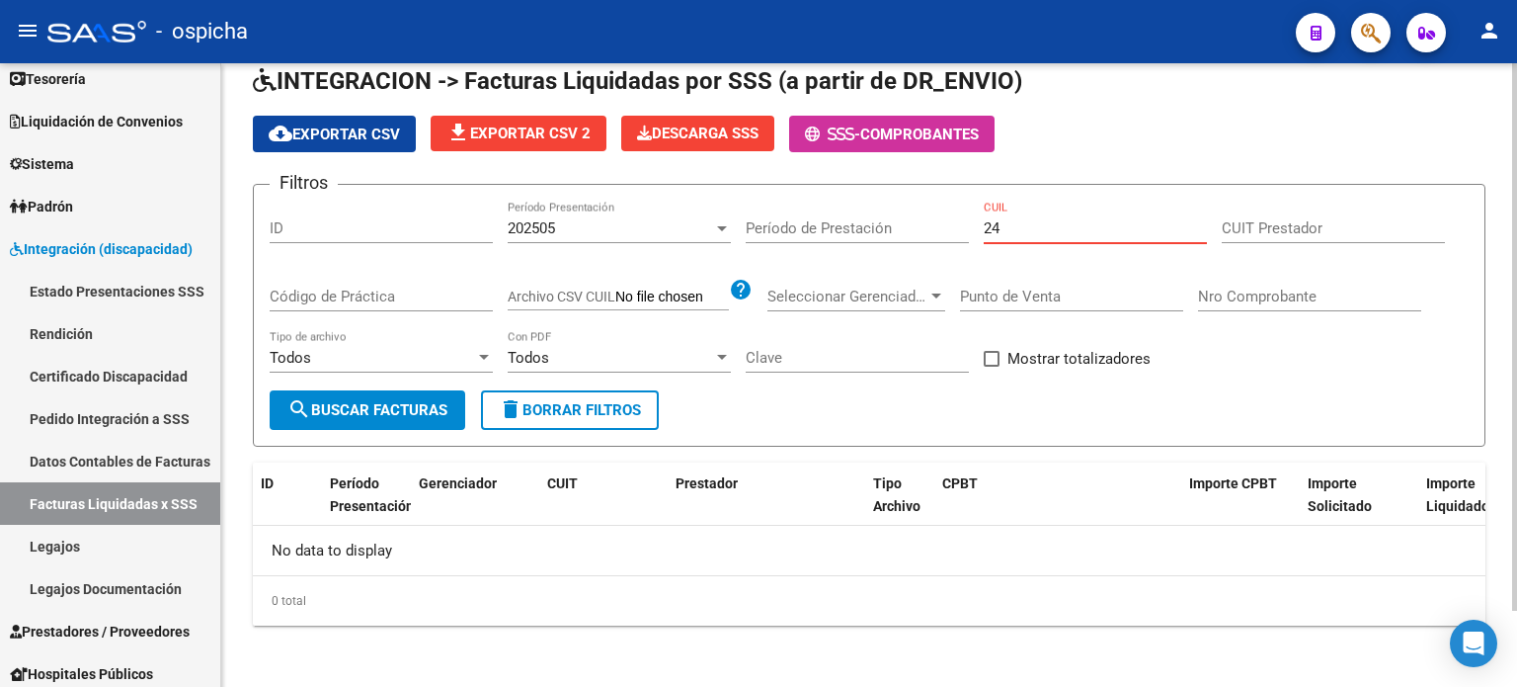
type input "2"
type input "24-35111447-5"
click at [611, 401] on span "delete Borrar Filtros" at bounding box center [570, 410] width 142 height 18
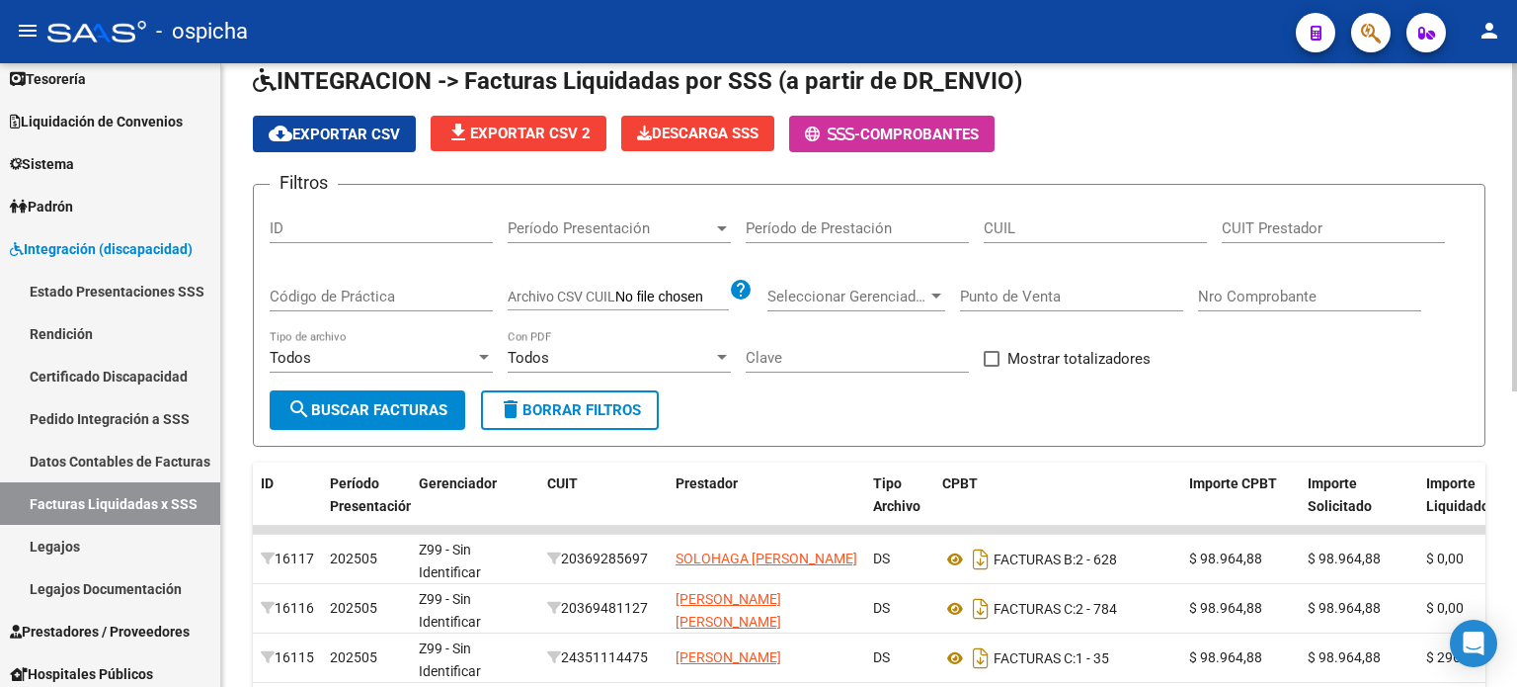
drag, startPoint x: 1241, startPoint y: 226, endPoint x: 1366, endPoint y: 218, distance: 125.7
click at [1241, 225] on input "CUIT Prestador" at bounding box center [1333, 228] width 223 height 18
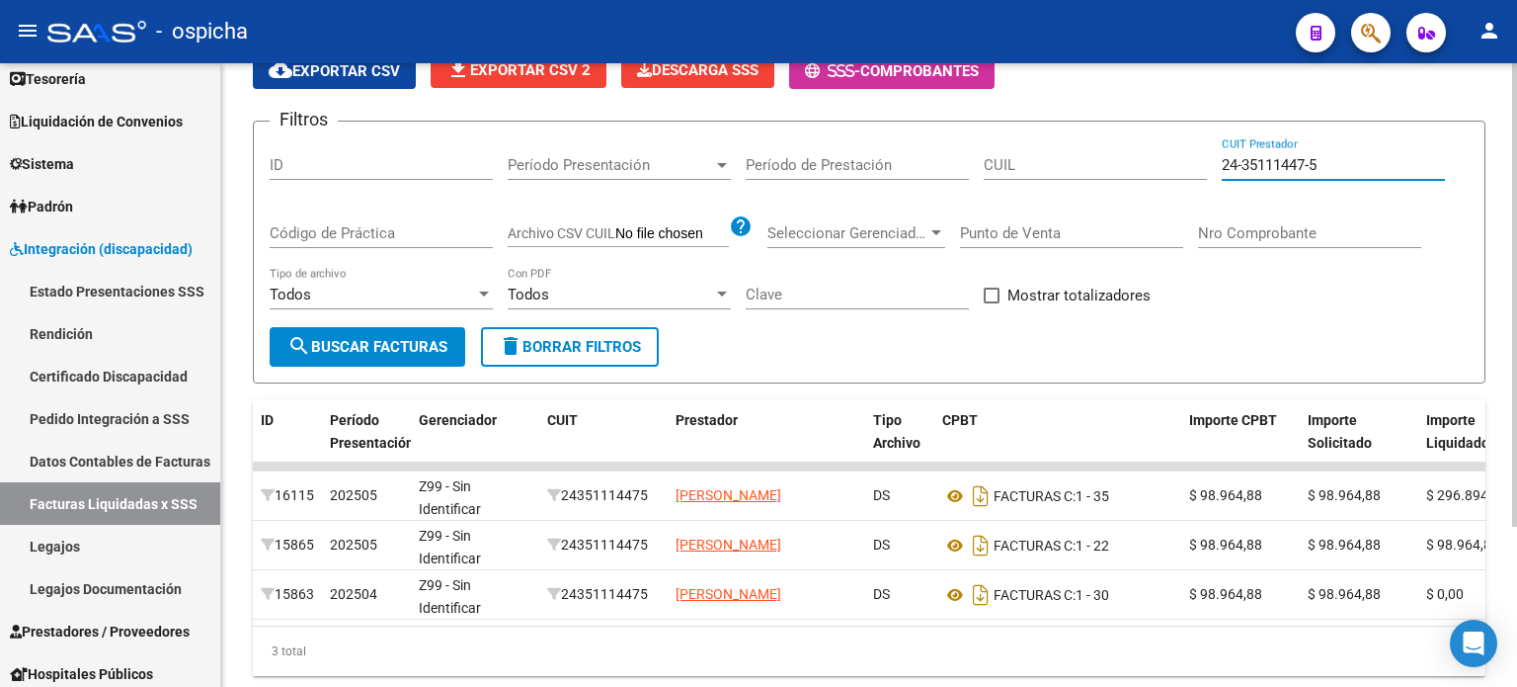
scroll to position [214, 0]
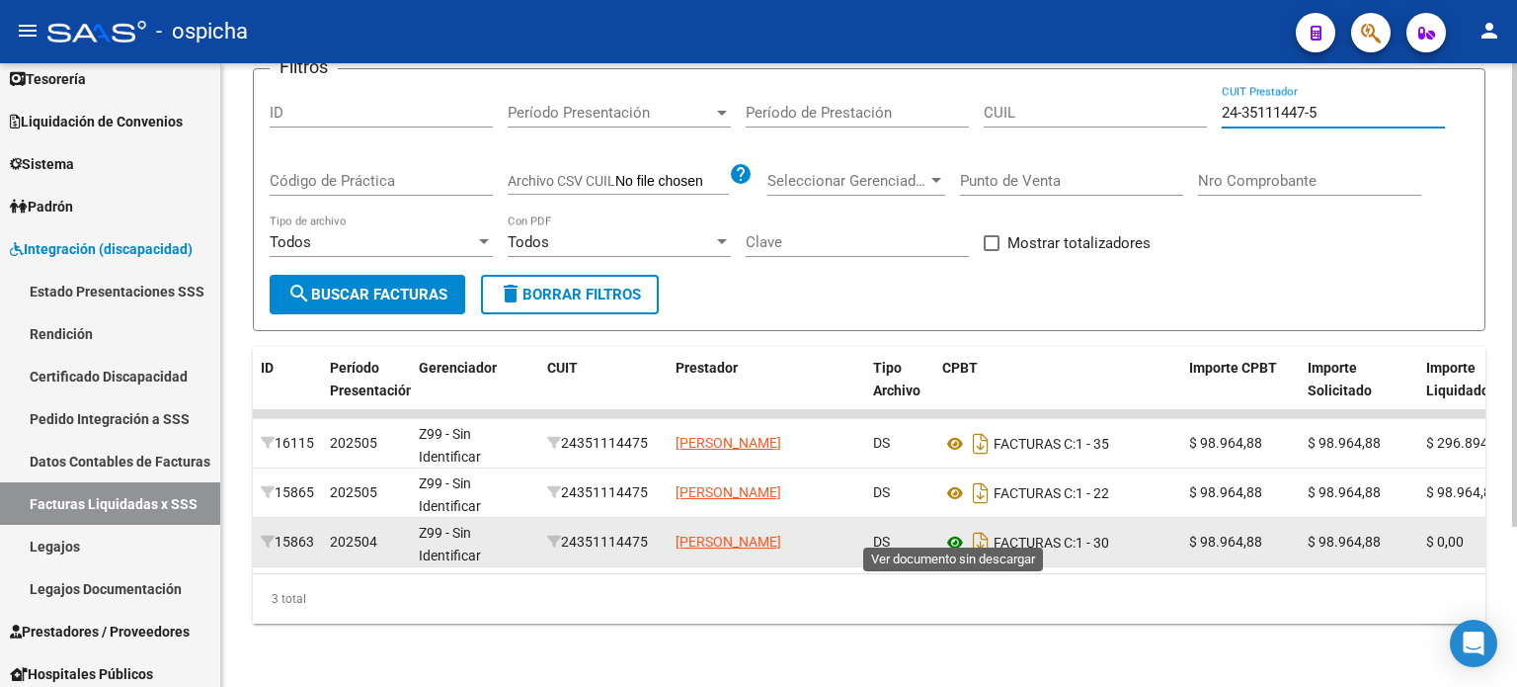
type input "24-35111447-5"
click at [952, 531] on icon at bounding box center [955, 543] width 26 height 24
click at [951, 531] on icon at bounding box center [955, 543] width 26 height 24
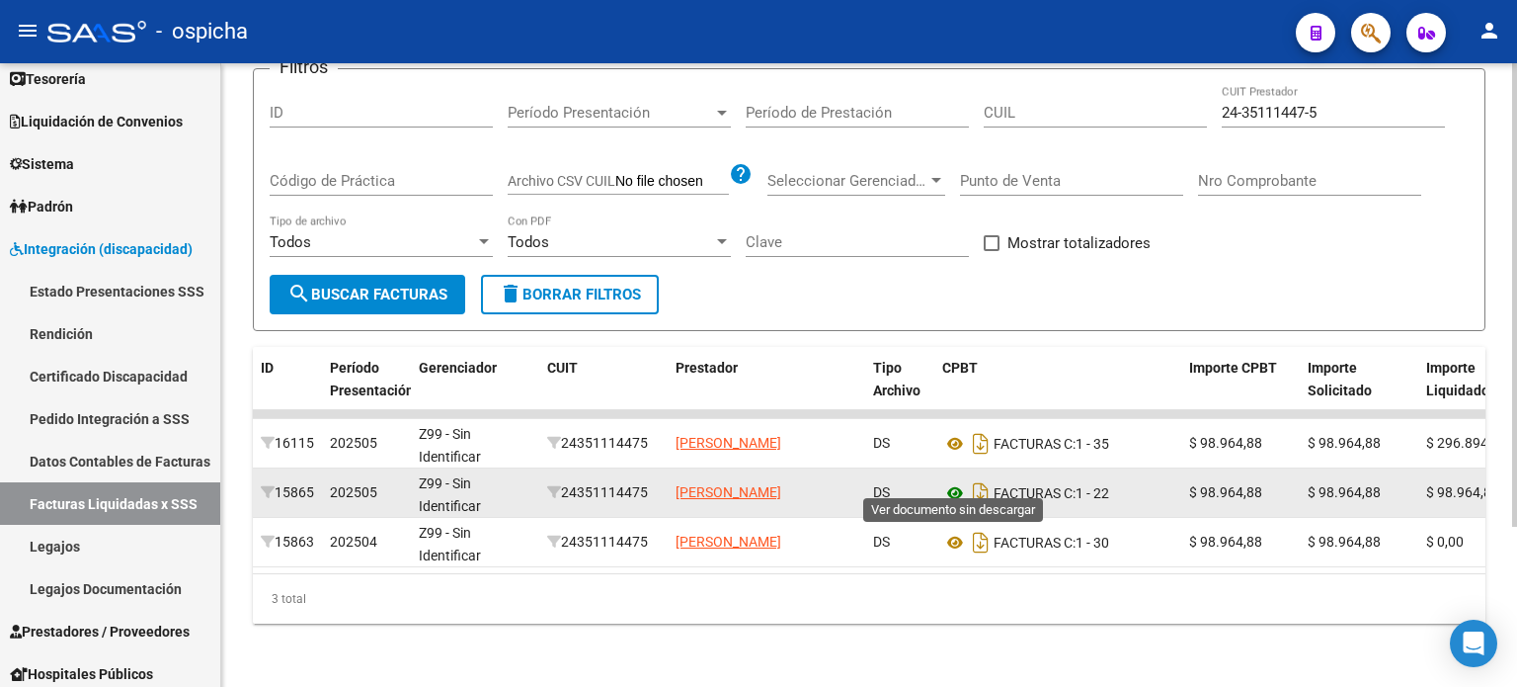
click at [957, 481] on icon at bounding box center [955, 493] width 26 height 24
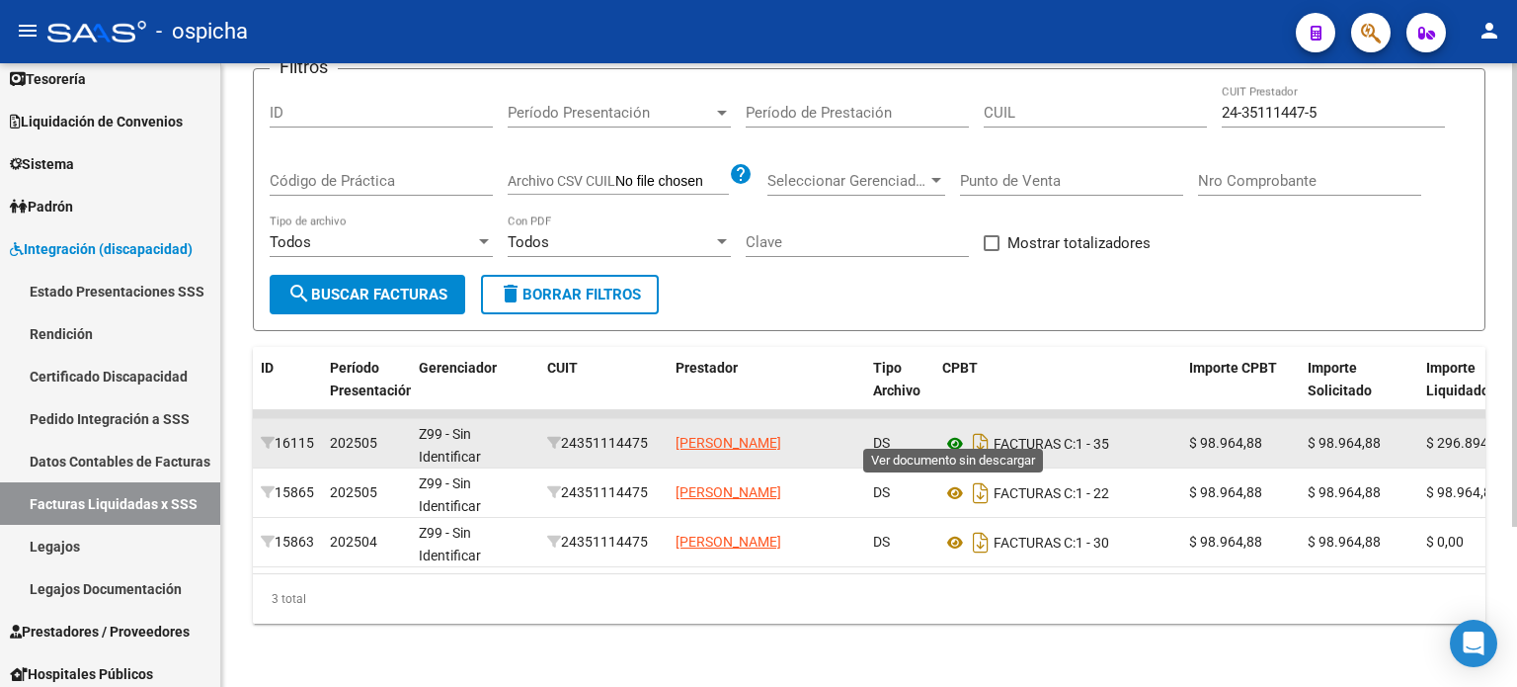
click at [959, 432] on icon at bounding box center [955, 444] width 26 height 24
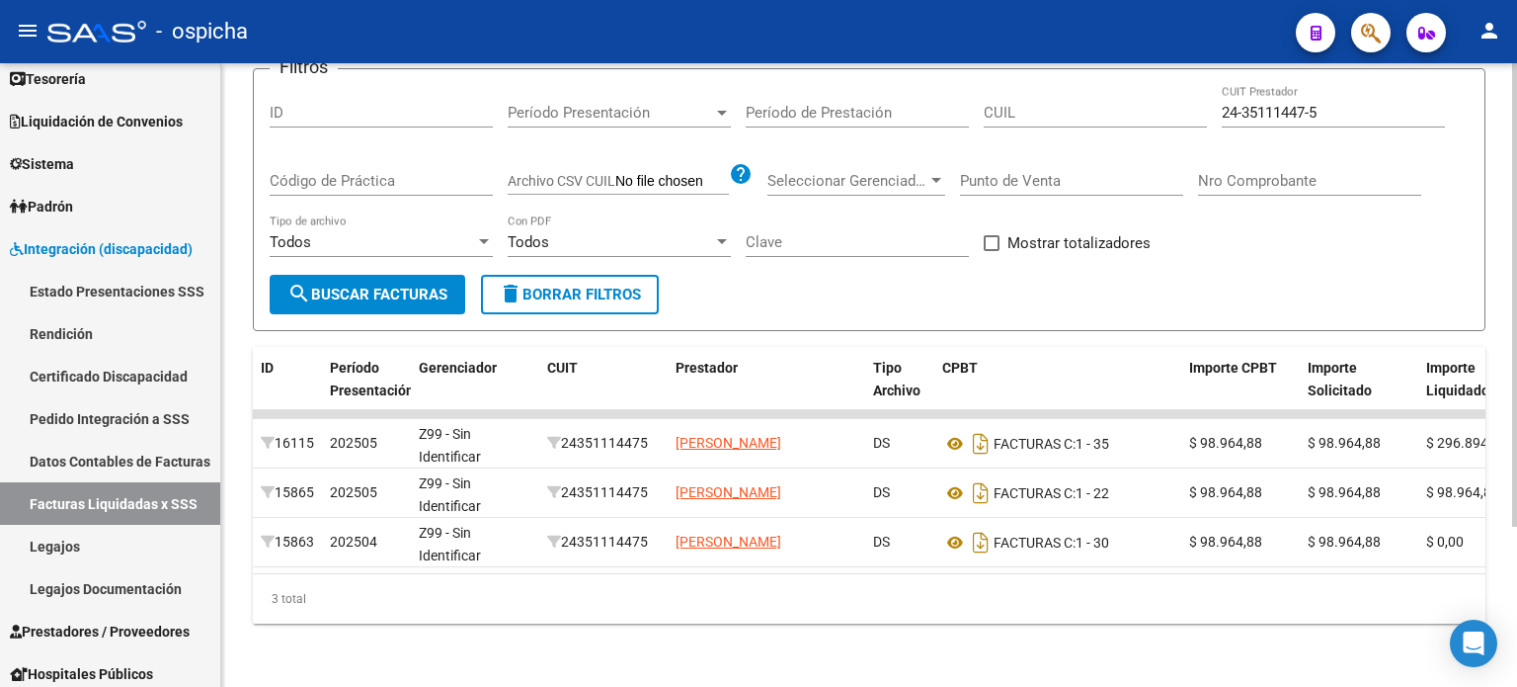
scroll to position [0, 0]
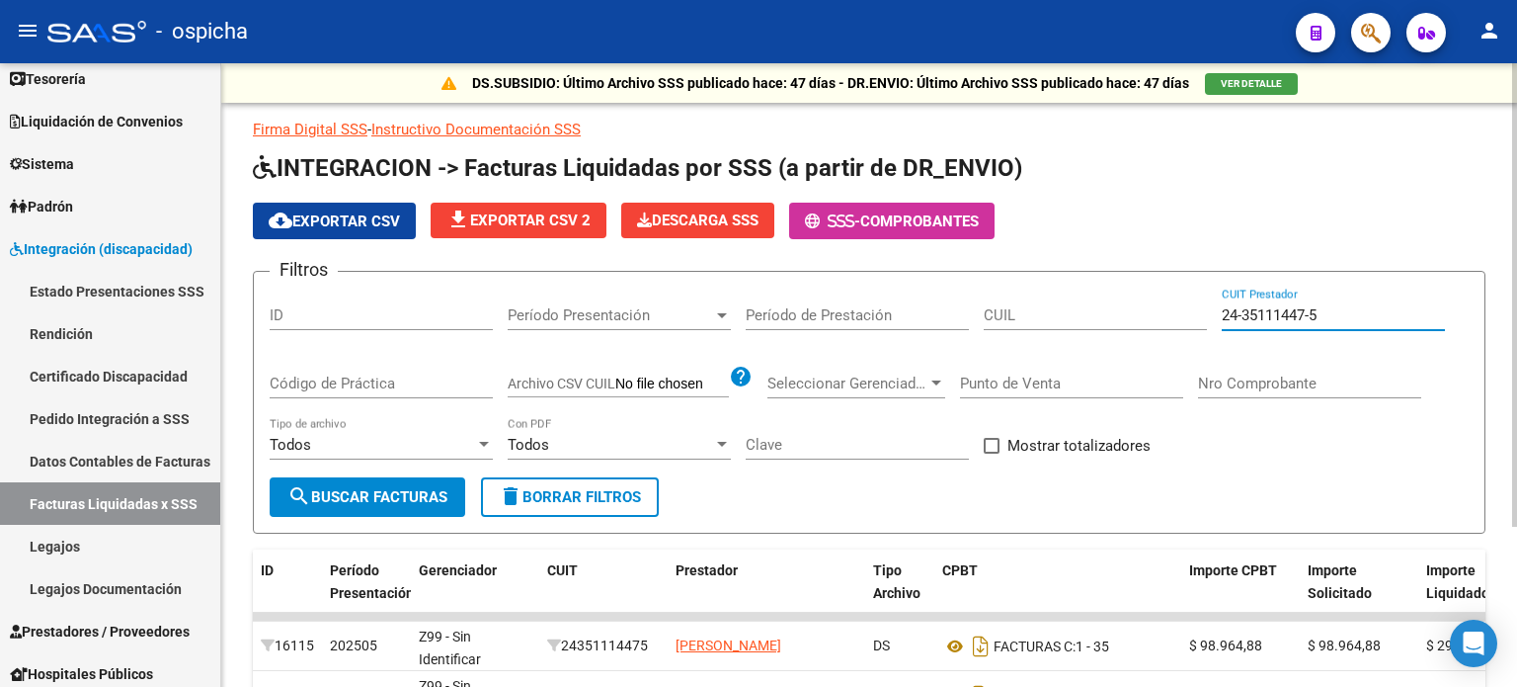
click at [1343, 313] on input "24-35111447-5" at bounding box center [1333, 315] width 223 height 18
click at [629, 492] on span "delete Borrar Filtros" at bounding box center [570, 497] width 142 height 18
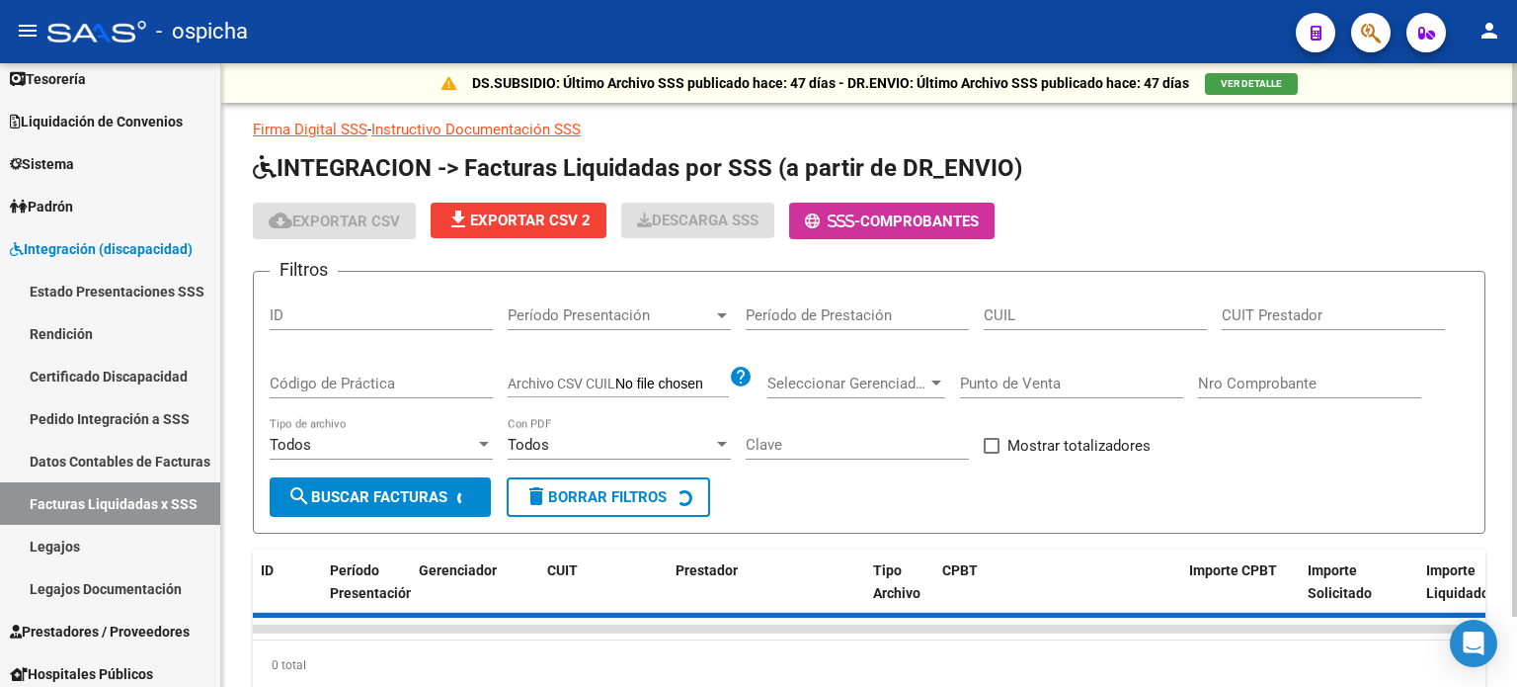
click at [1281, 312] on input "CUIT Prestador" at bounding box center [1333, 315] width 223 height 18
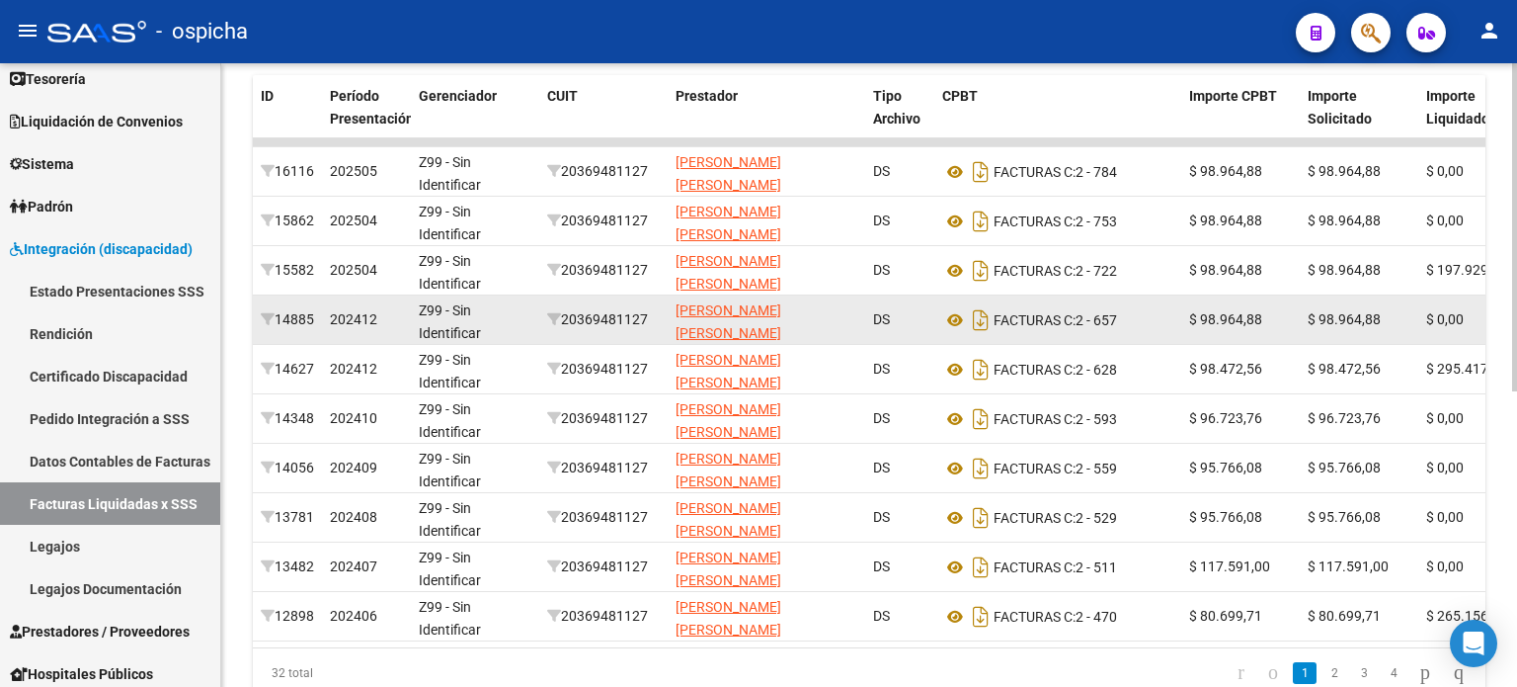
scroll to position [494, 0]
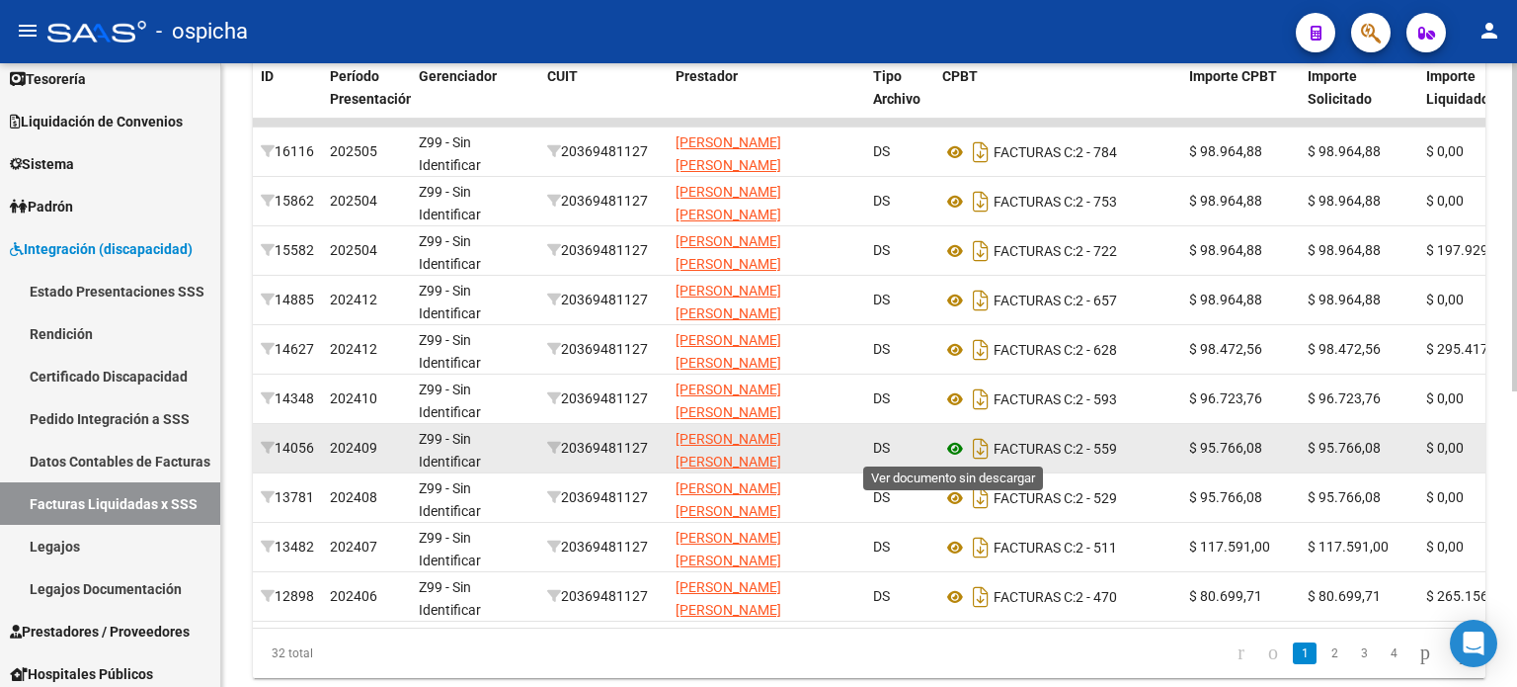
type input "20-36948112-7"
click at [949, 446] on icon at bounding box center [955, 449] width 26 height 24
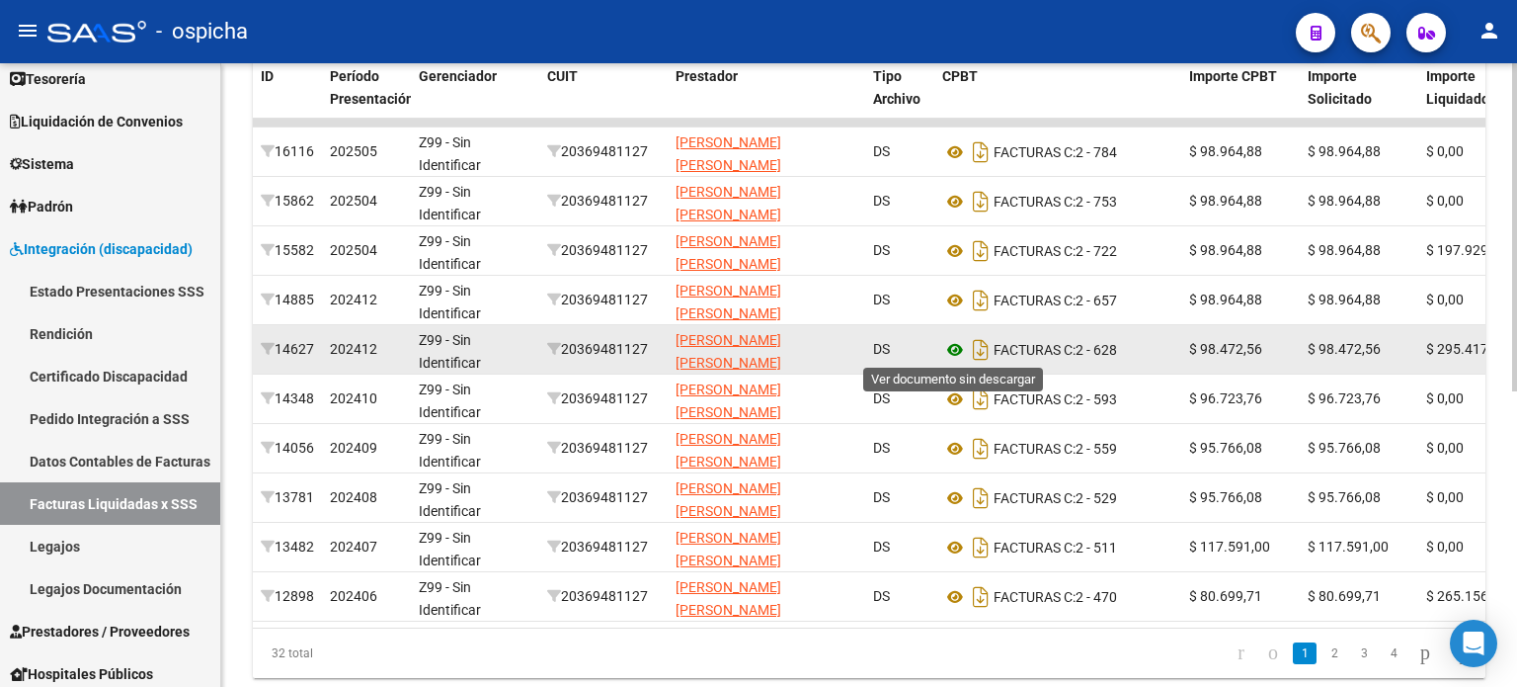
click at [956, 348] on icon at bounding box center [955, 350] width 26 height 24
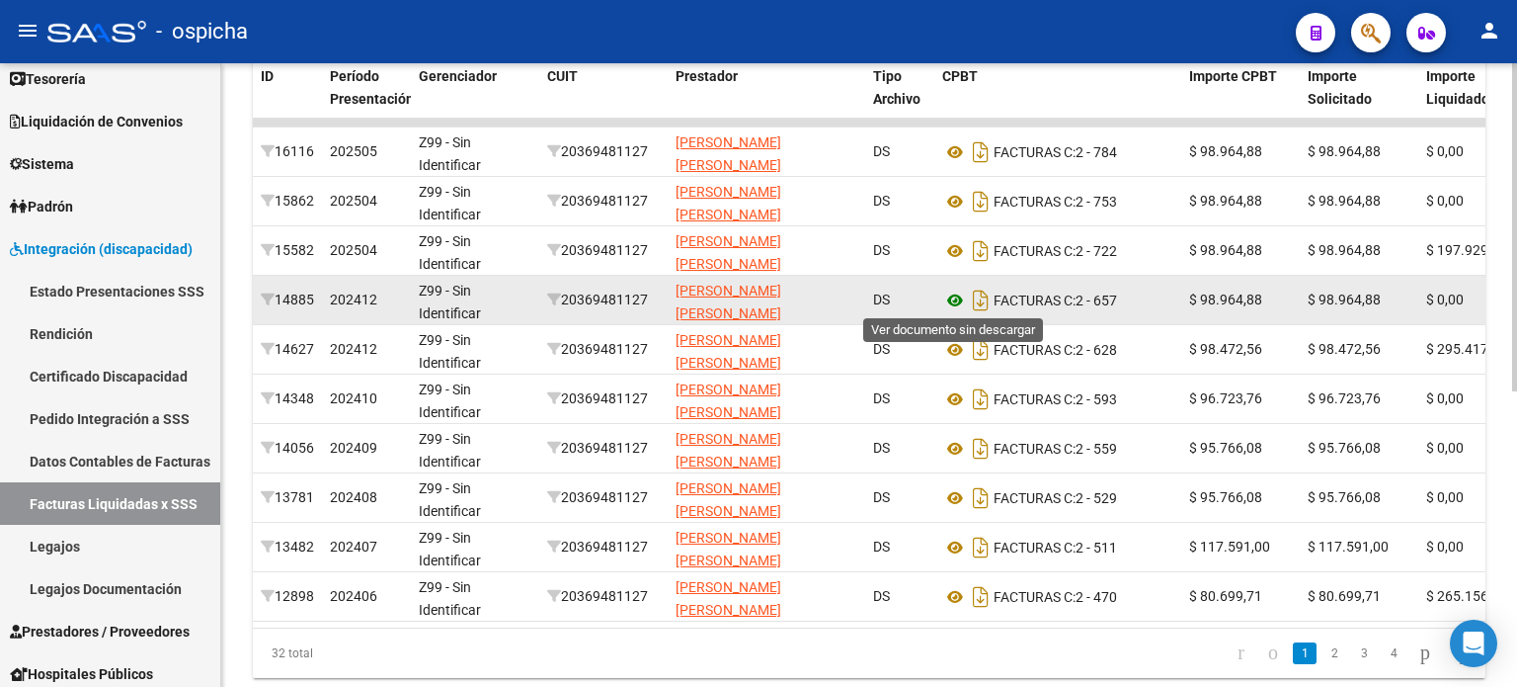
click at [952, 295] on icon at bounding box center [955, 300] width 26 height 24
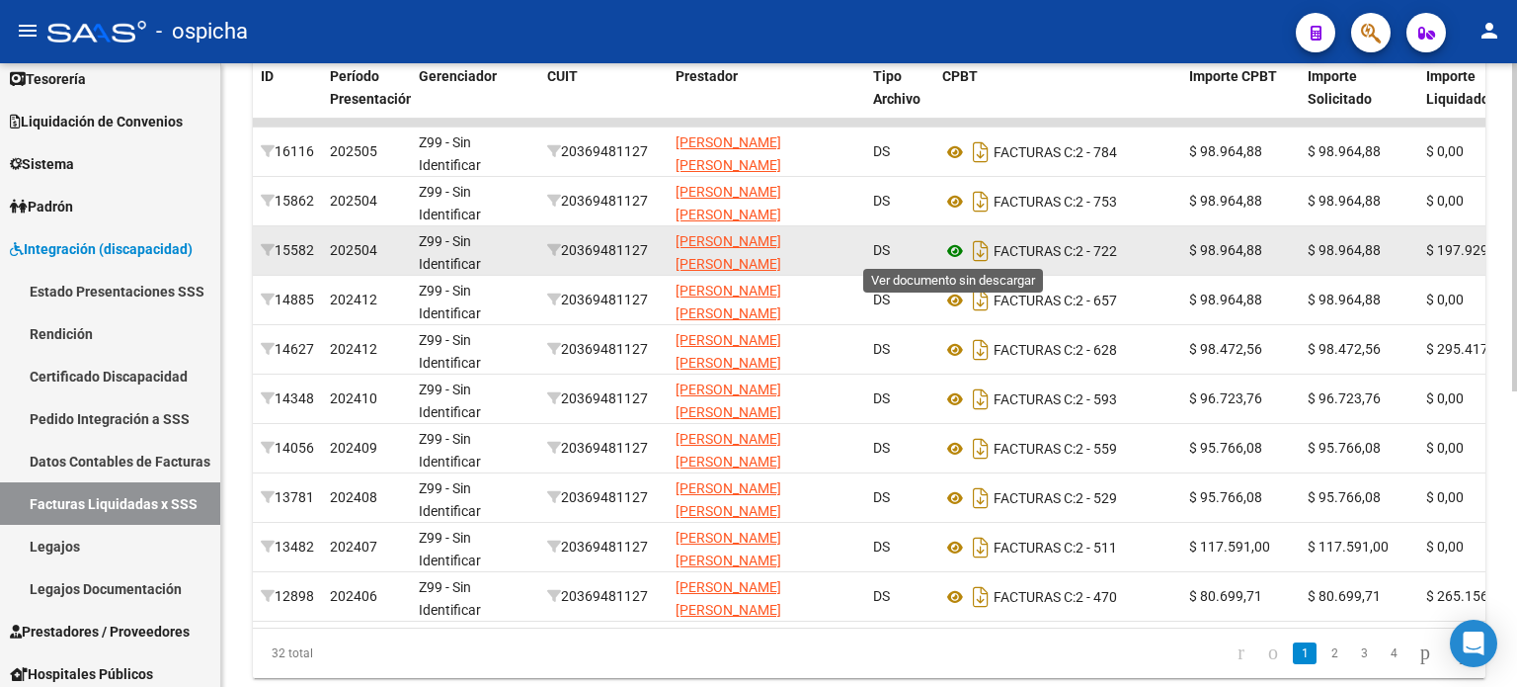
click at [955, 245] on icon at bounding box center [955, 251] width 26 height 24
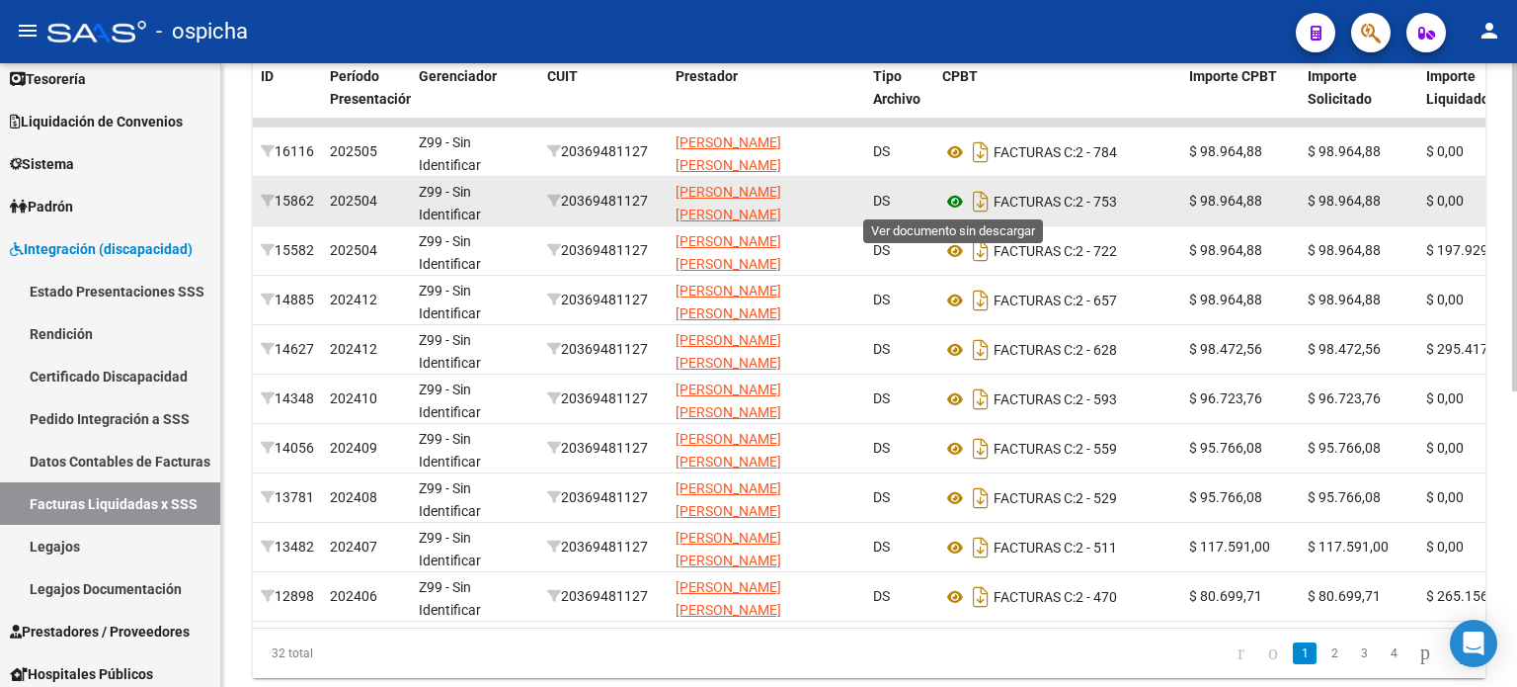
click at [956, 199] on icon at bounding box center [955, 202] width 26 height 24
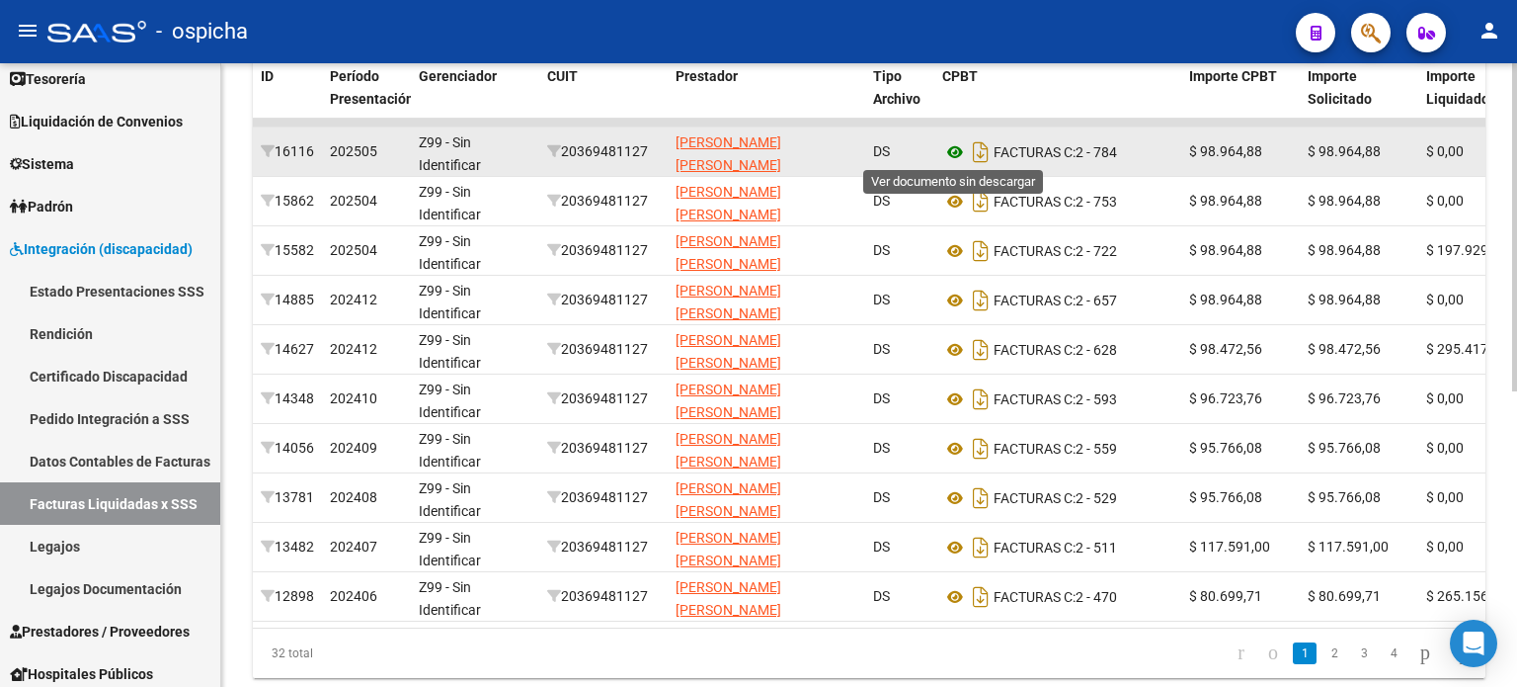
click at [953, 151] on icon at bounding box center [955, 152] width 26 height 24
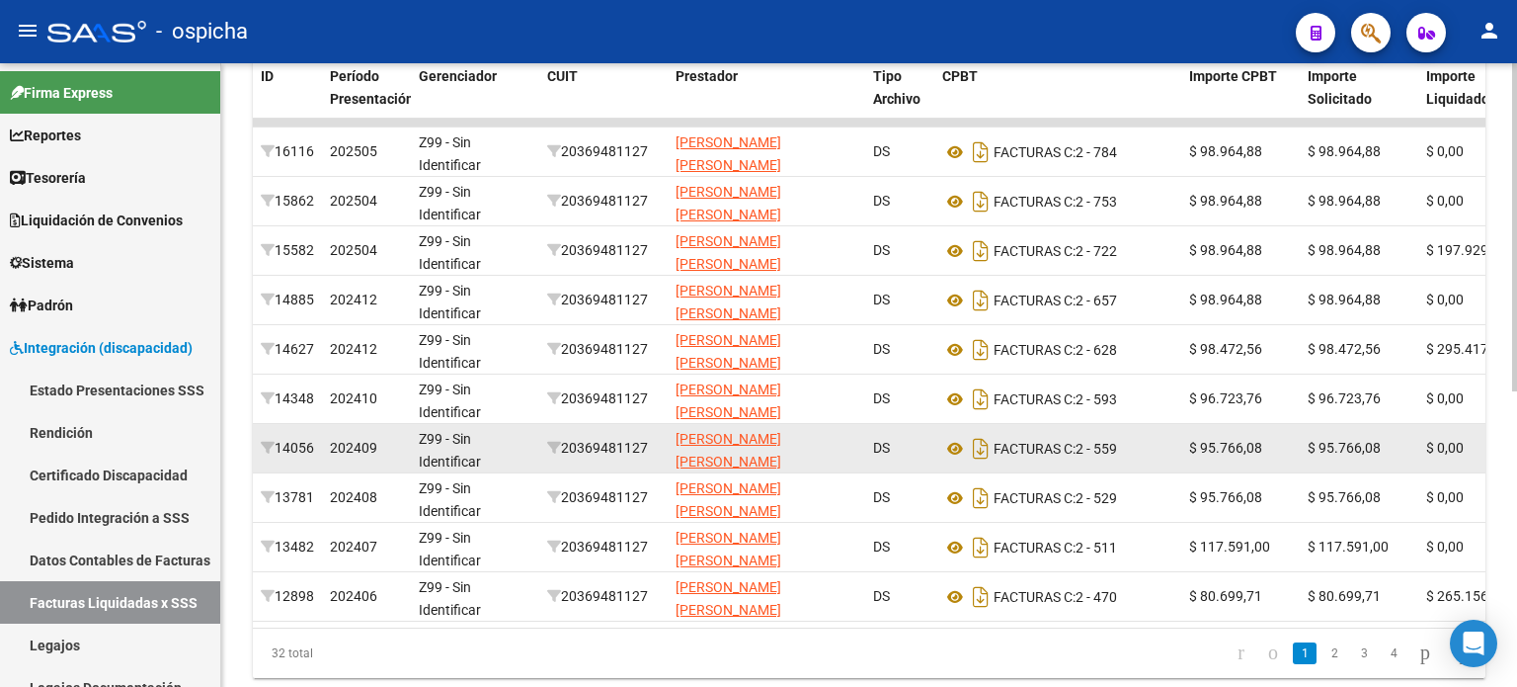
scroll to position [0, 0]
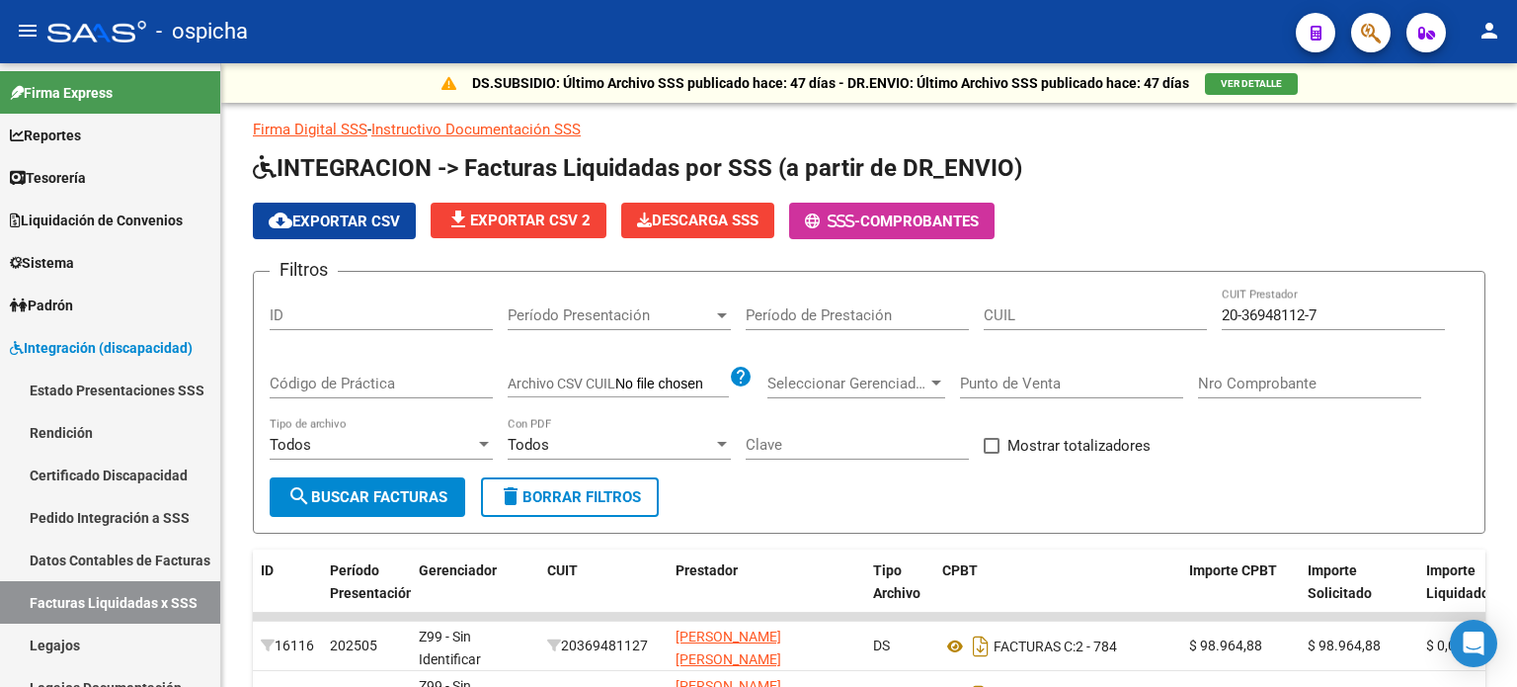
click at [1355, 41] on button "button" at bounding box center [1371, 33] width 40 height 40
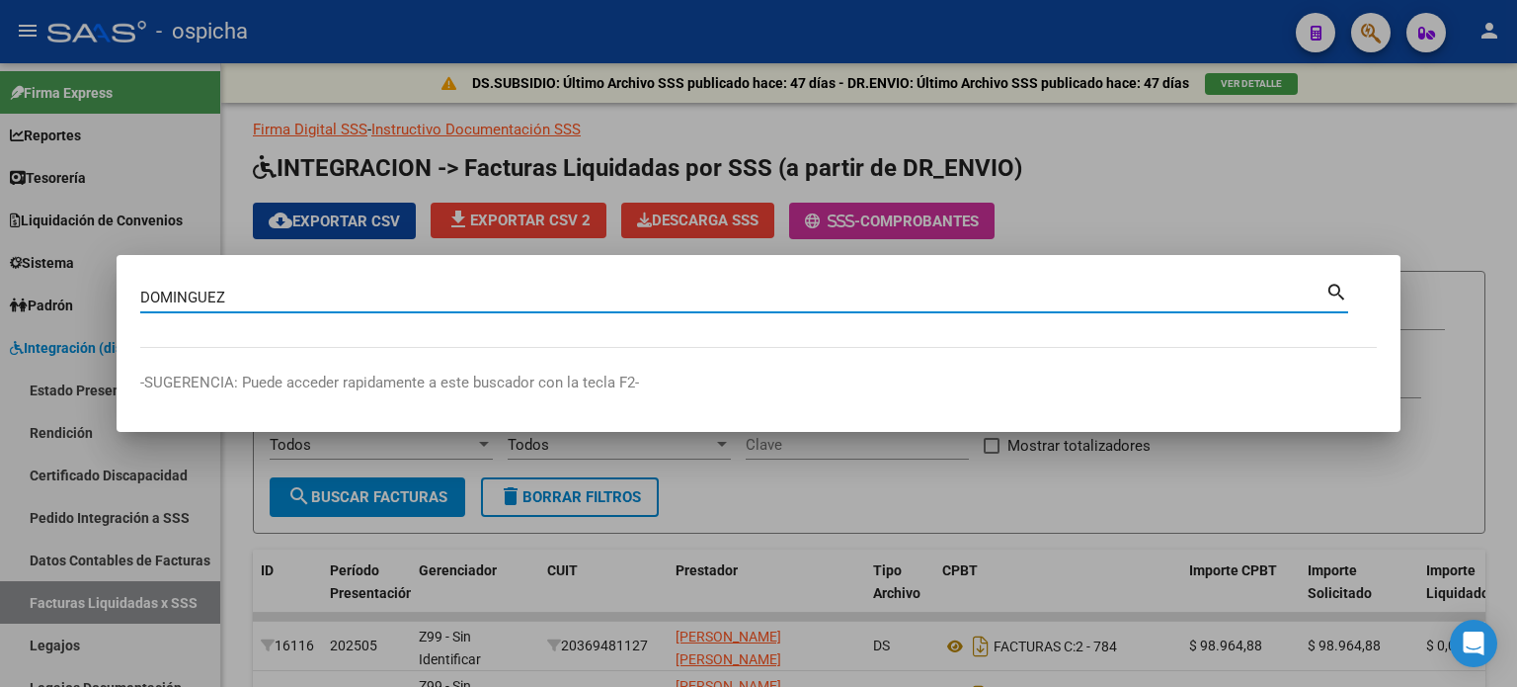
type input "DOMINGUEZ"
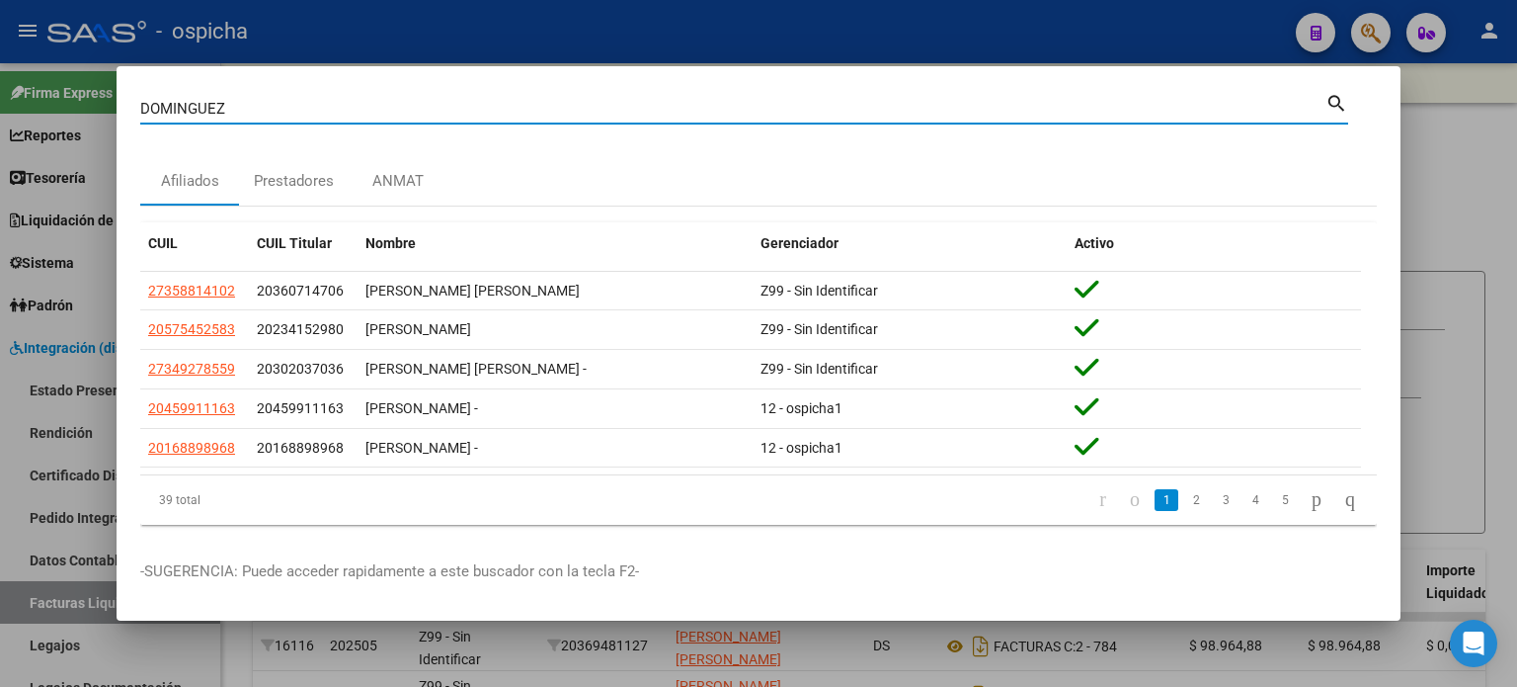
click at [1441, 156] on div at bounding box center [758, 343] width 1517 height 687
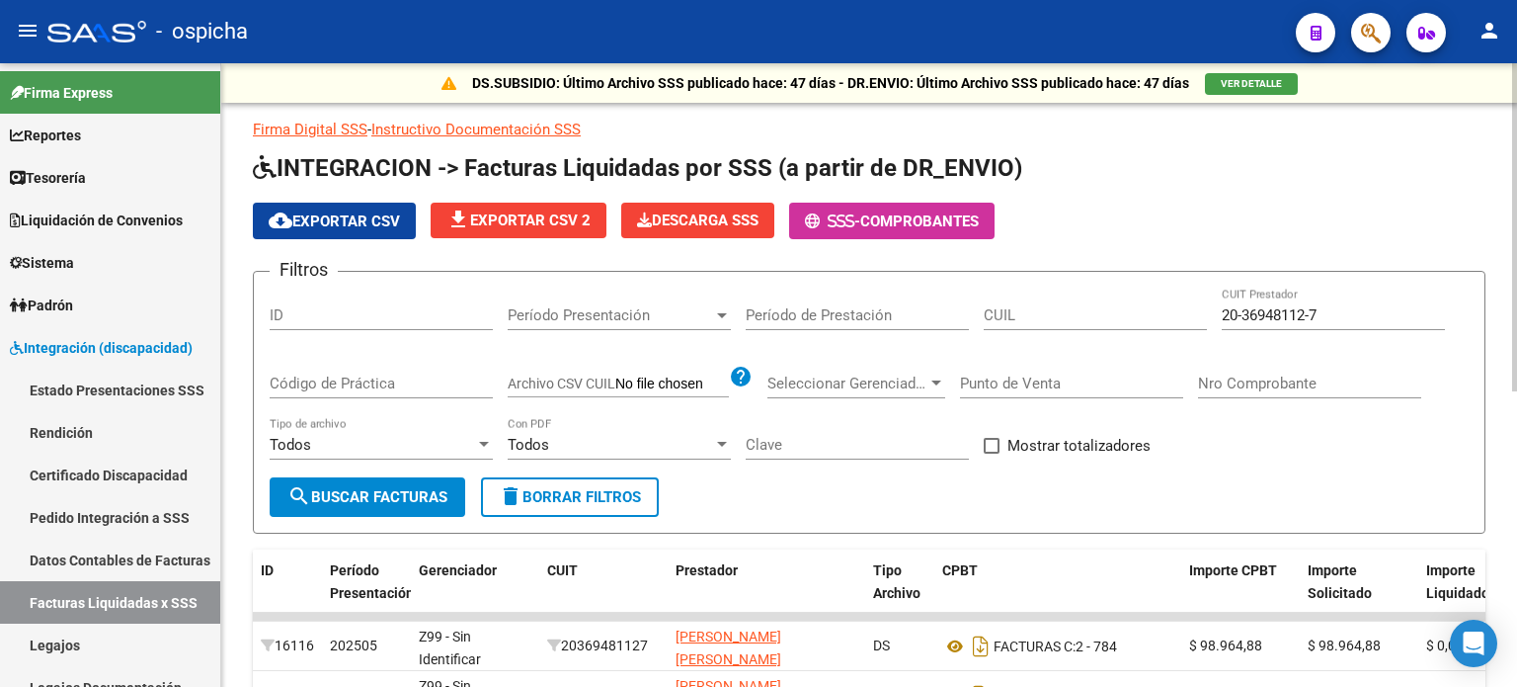
click at [1272, 386] on input "Nro Comprobante" at bounding box center [1309, 383] width 223 height 18
type input "5299"
click at [635, 497] on span "delete Borrar Filtros" at bounding box center [570, 497] width 142 height 18
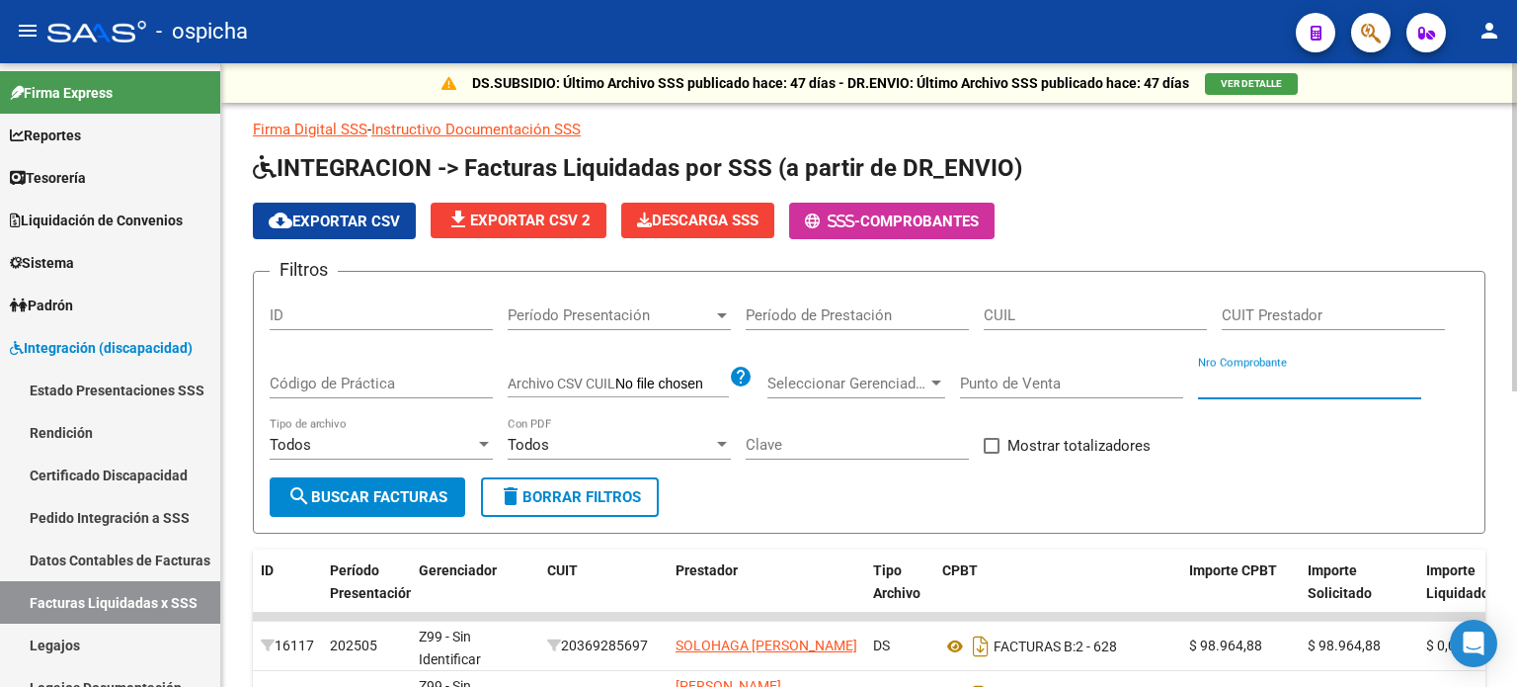
click at [1325, 374] on input "Nro Comprobante" at bounding box center [1309, 383] width 223 height 18
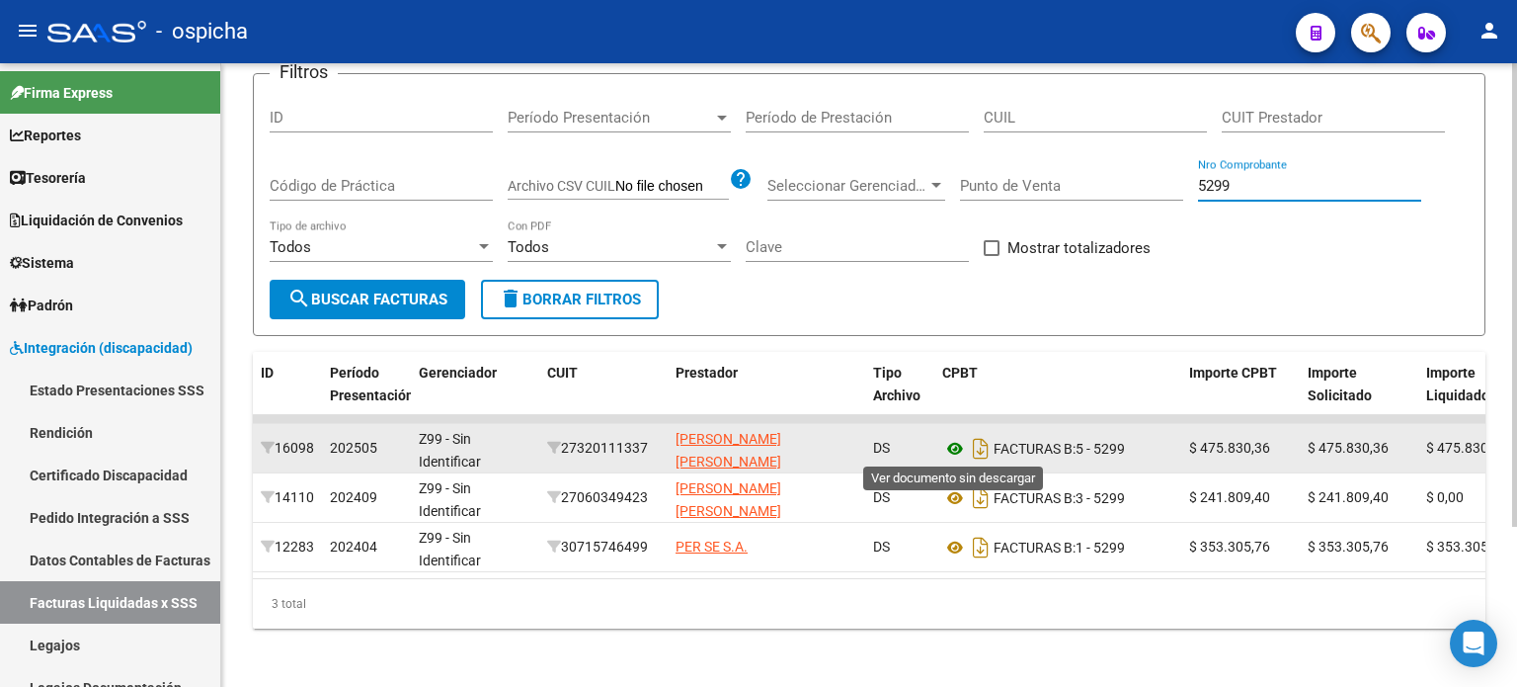
type input "5299"
click at [957, 443] on icon at bounding box center [955, 449] width 26 height 24
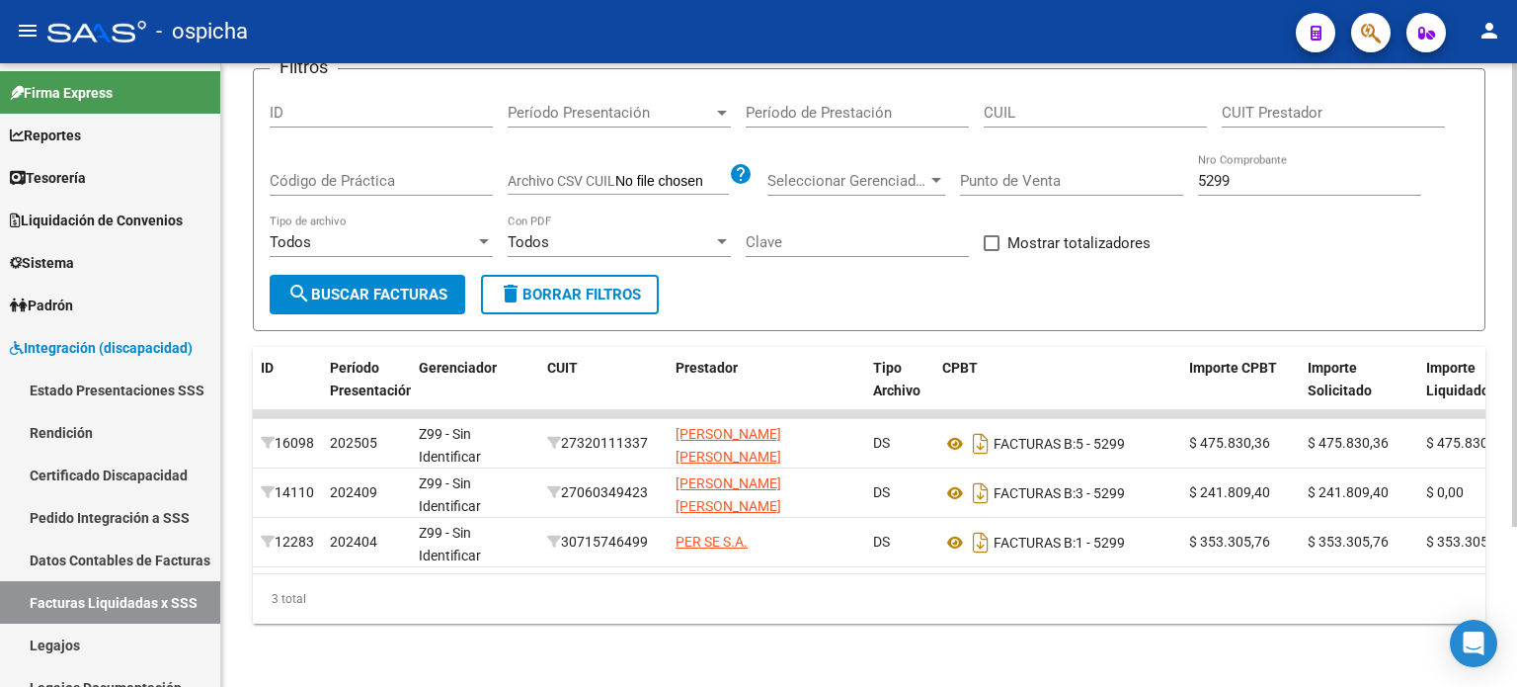
scroll to position [0, 0]
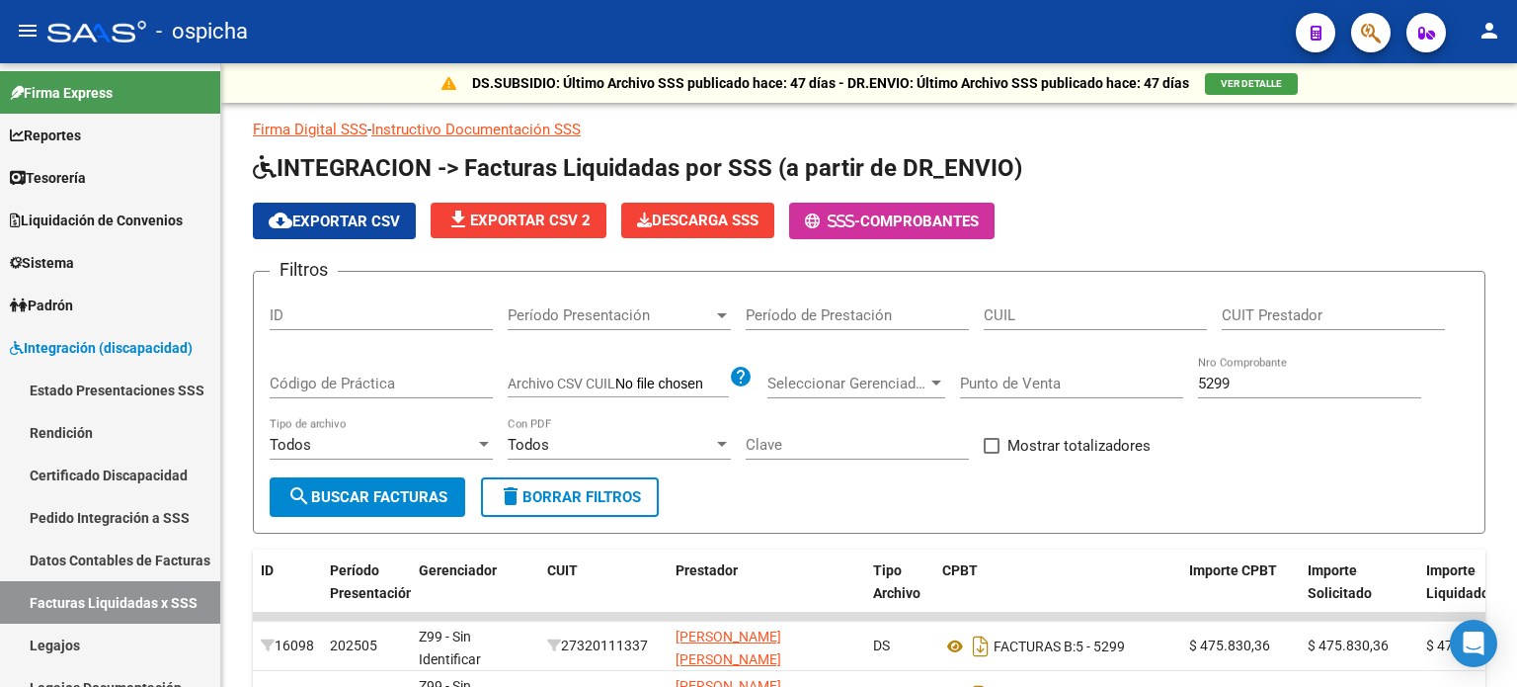
click at [1371, 45] on span "button" at bounding box center [1371, 33] width 20 height 41
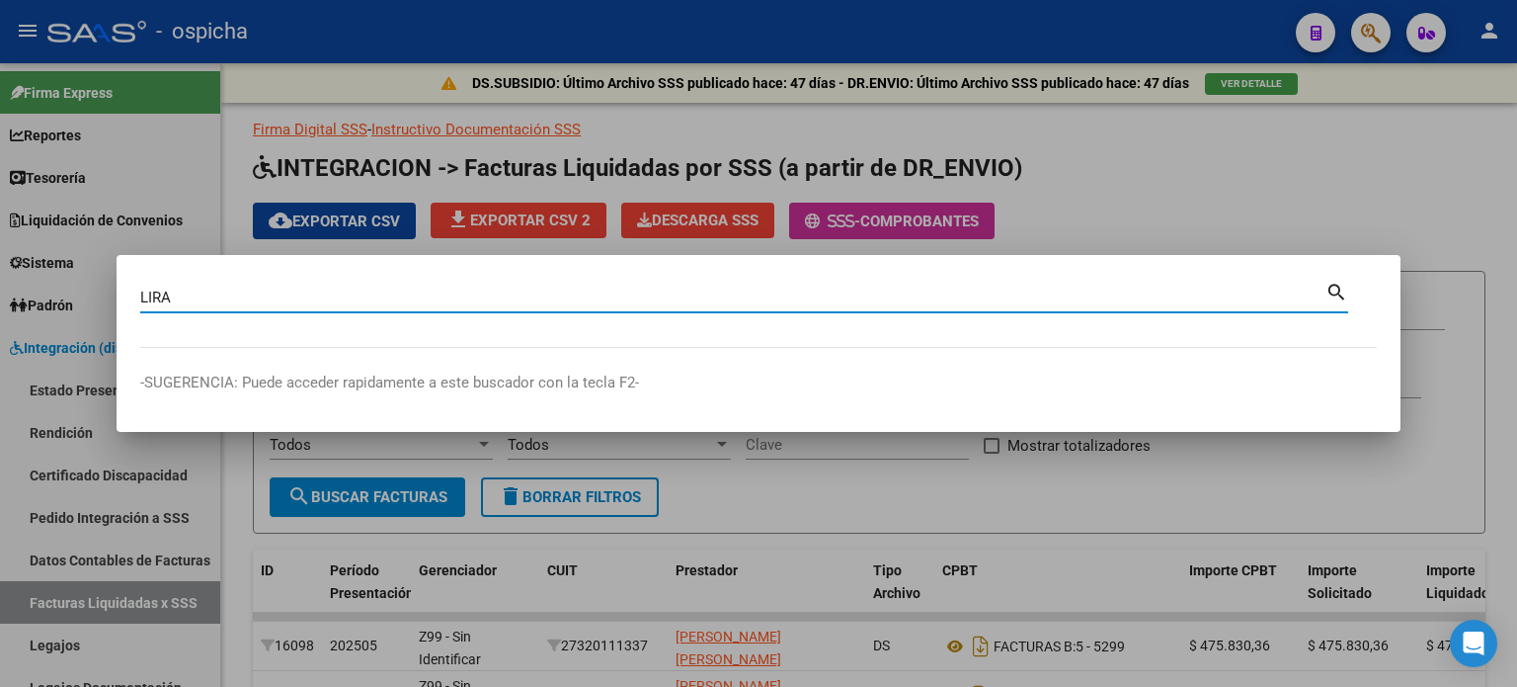
type input "LIRA"
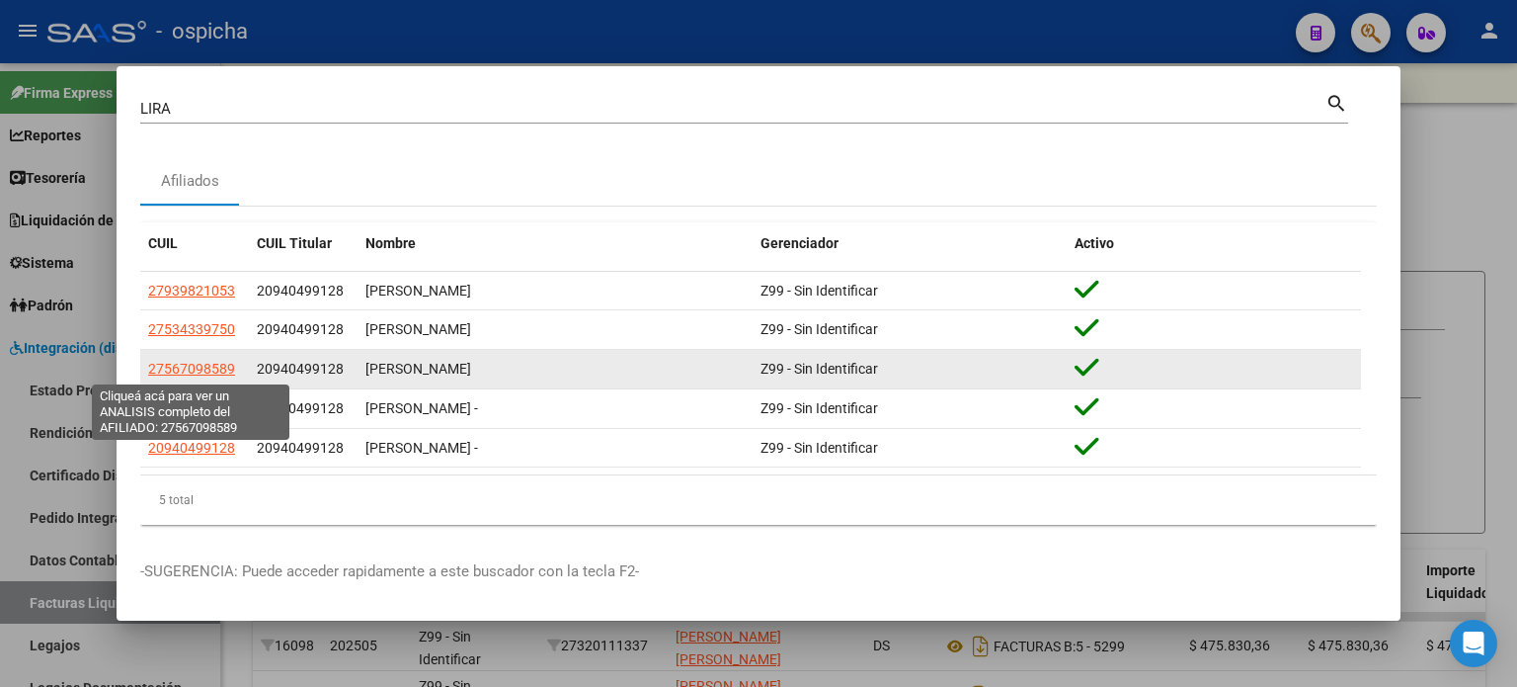
click at [213, 372] on span "27567098589" at bounding box center [191, 369] width 87 height 16
type textarea "27567098589"
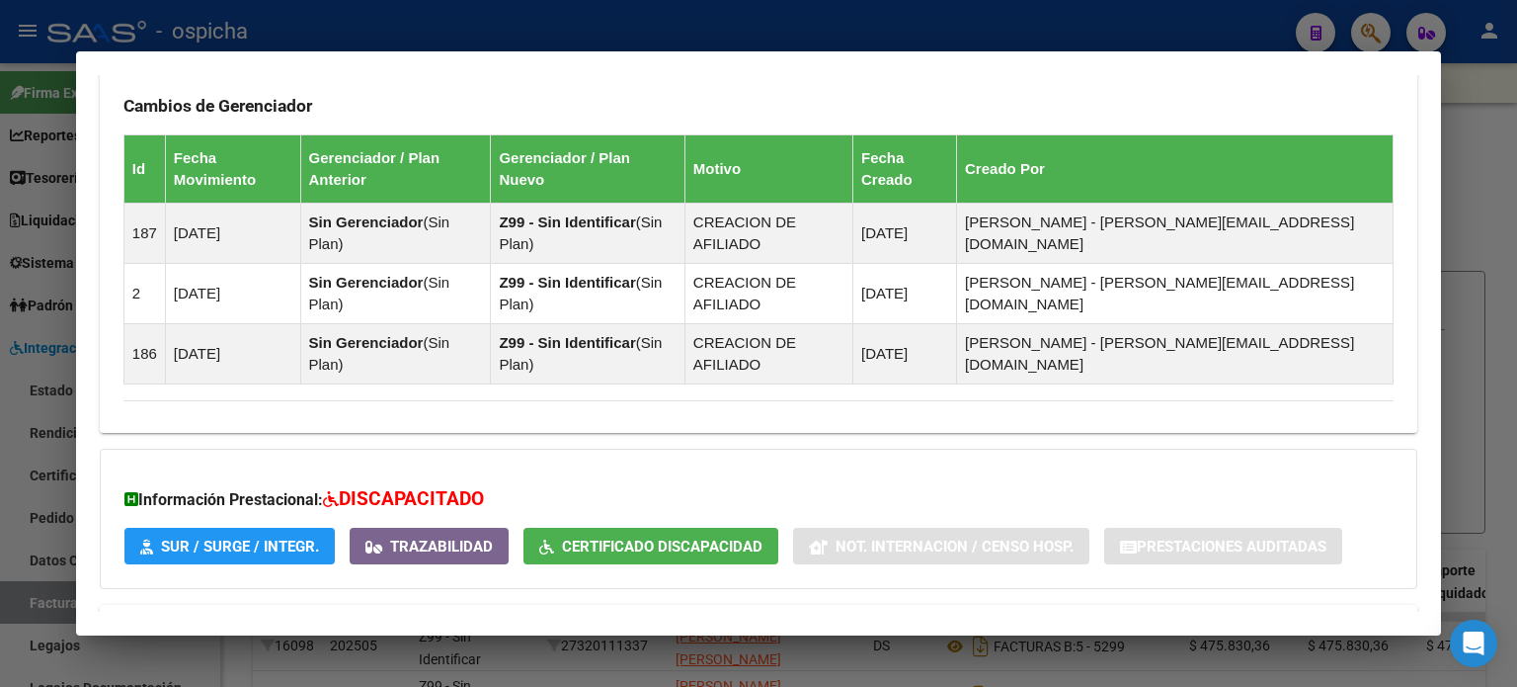
scroll to position [1415, 0]
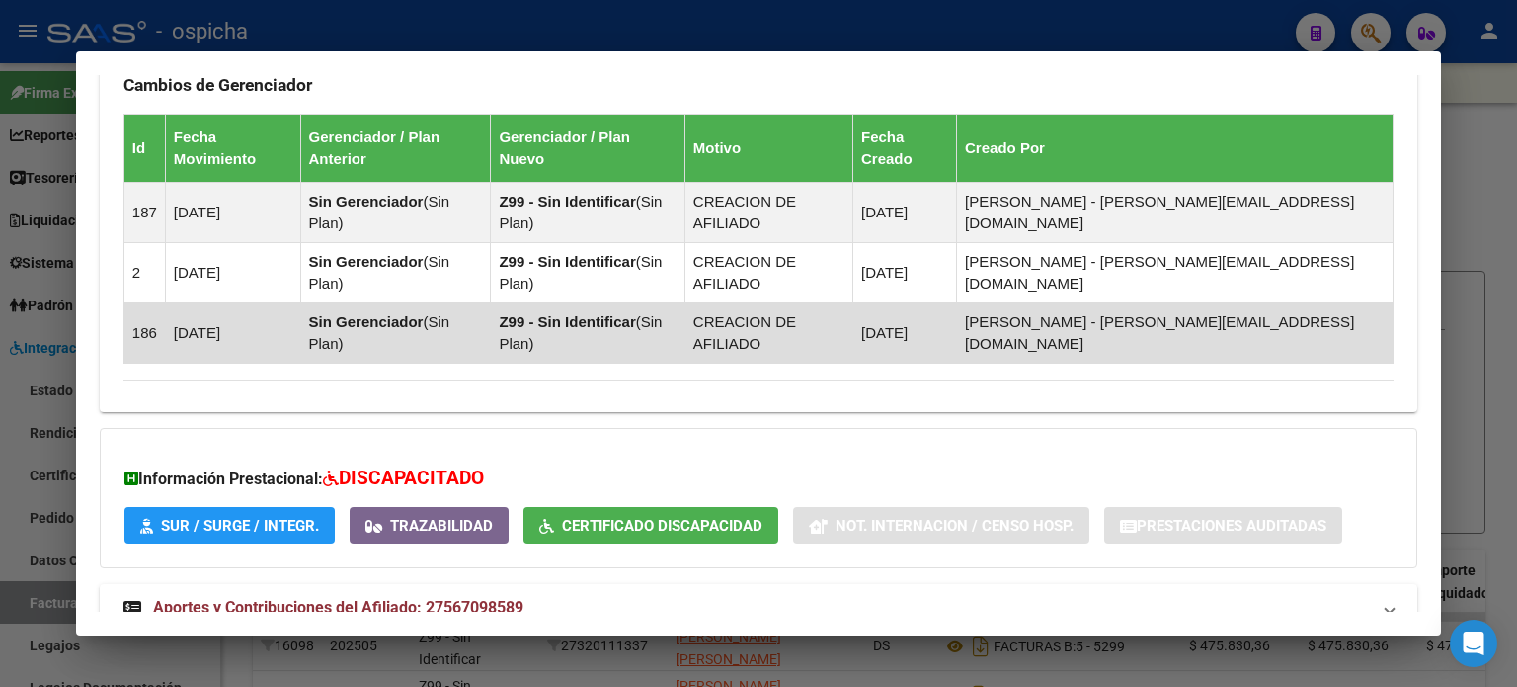
drag, startPoint x: 130, startPoint y: 280, endPoint x: 1358, endPoint y: 336, distance: 1229.2
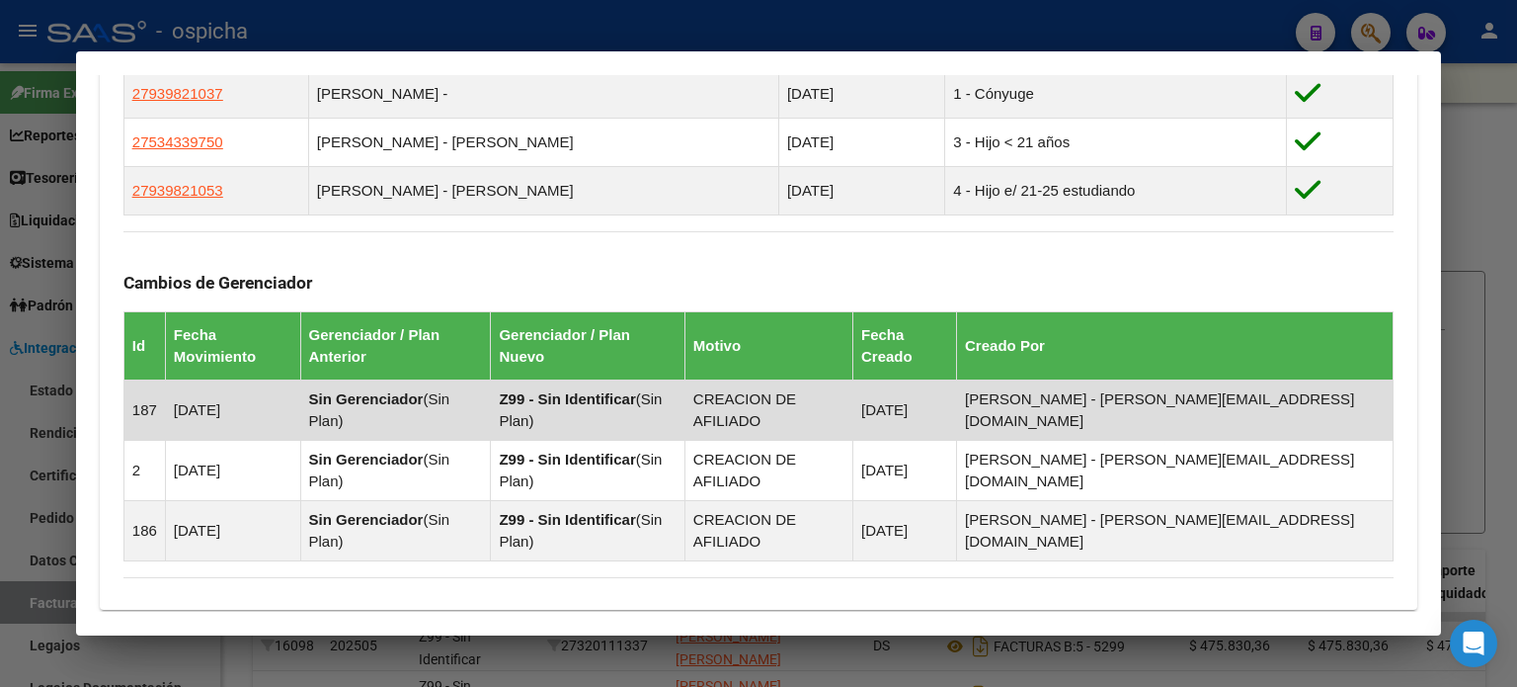
scroll to position [822, 0]
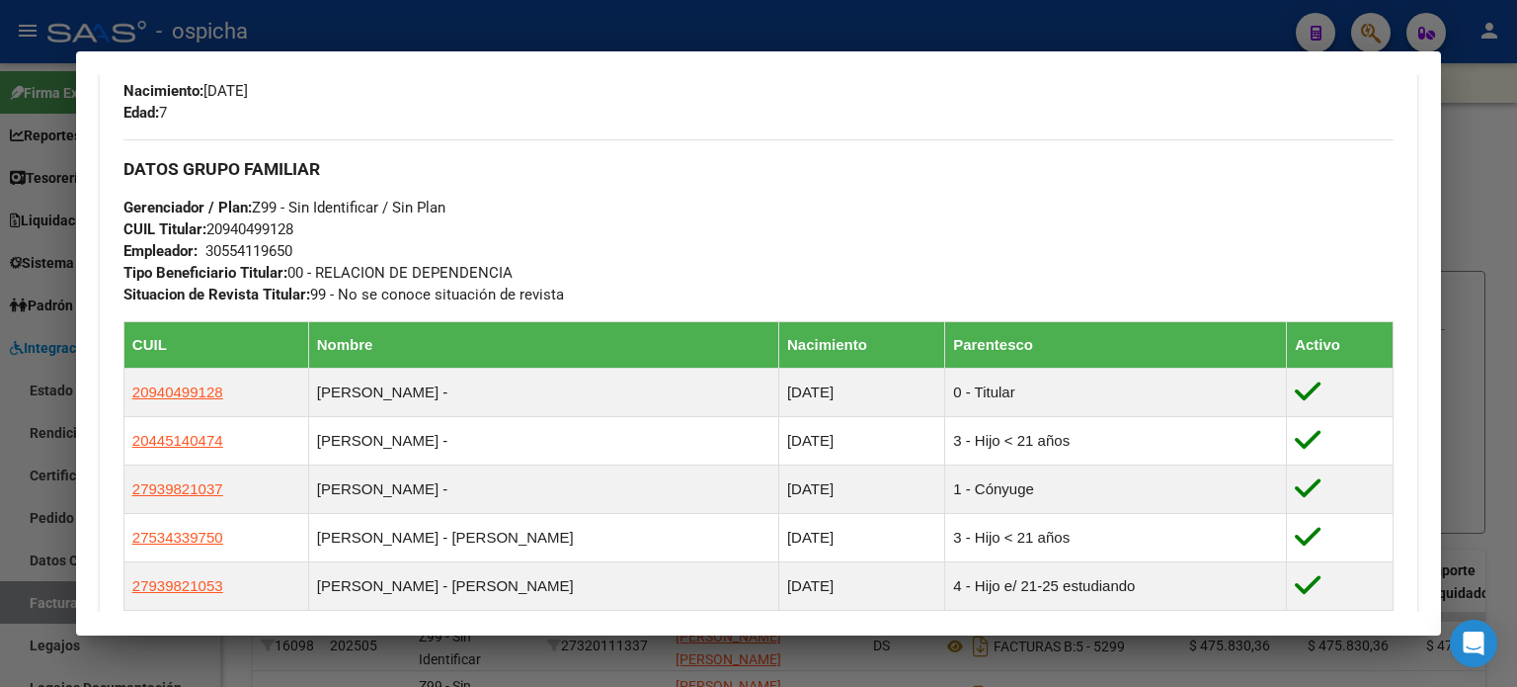
click at [1481, 191] on div at bounding box center [758, 343] width 1517 height 687
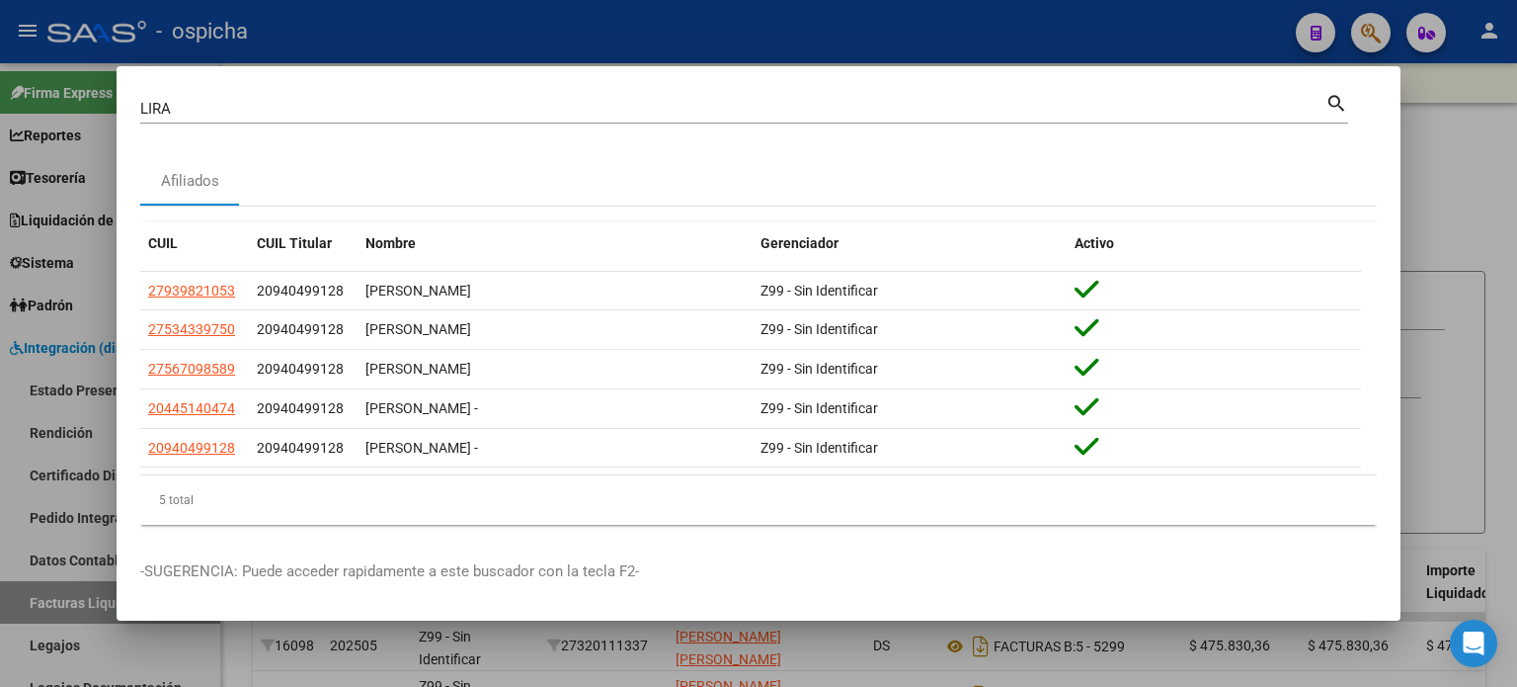
click at [111, 165] on div at bounding box center [758, 343] width 1517 height 687
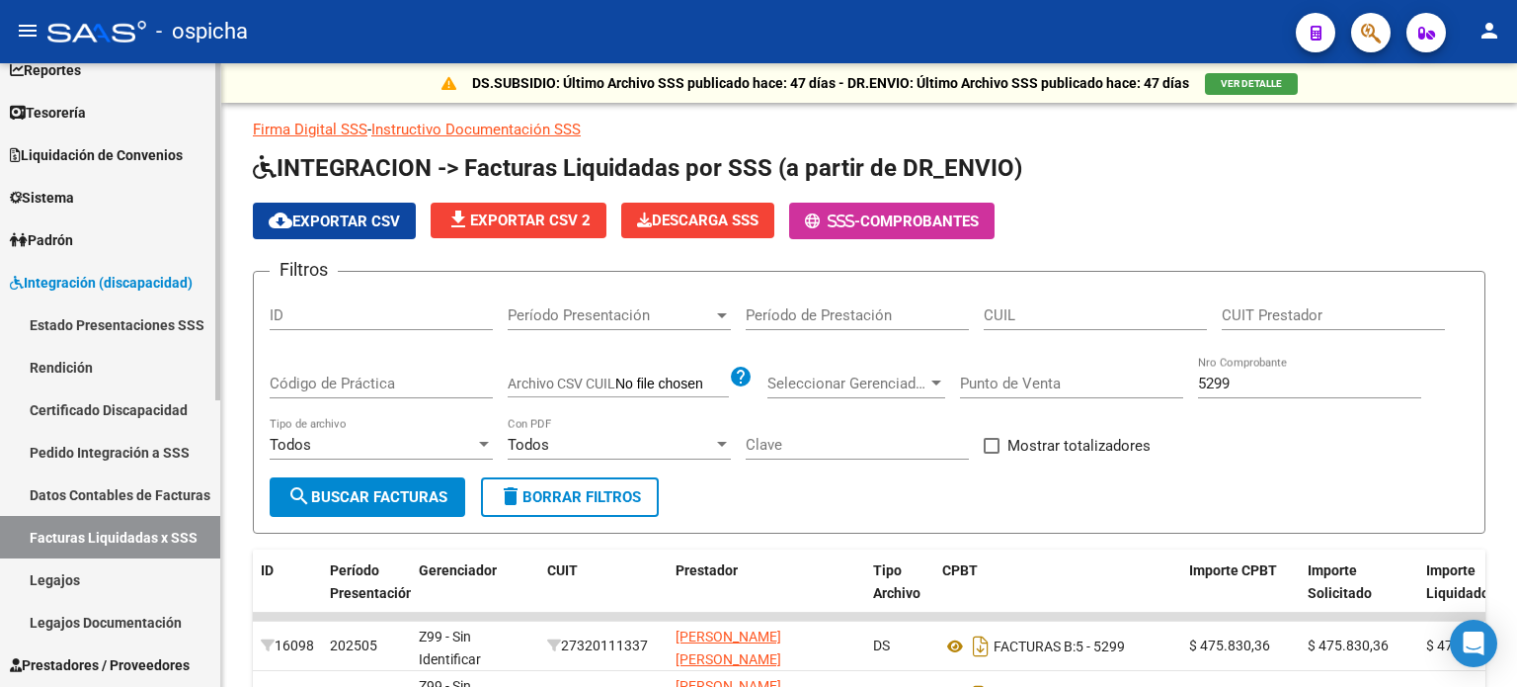
scroll to position [99, 0]
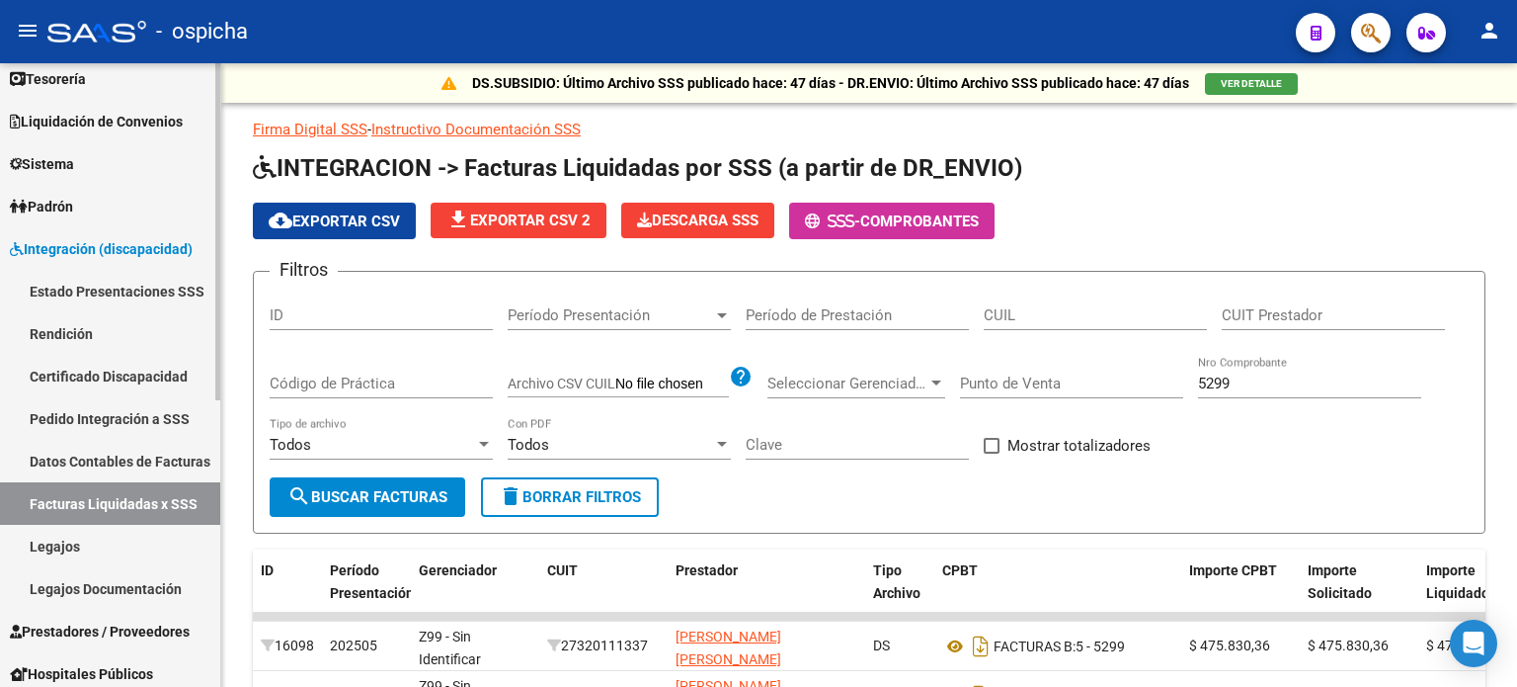
drag, startPoint x: 35, startPoint y: 548, endPoint x: 186, endPoint y: 536, distance: 151.6
click at [35, 548] on link "Legajos" at bounding box center [110, 546] width 220 height 42
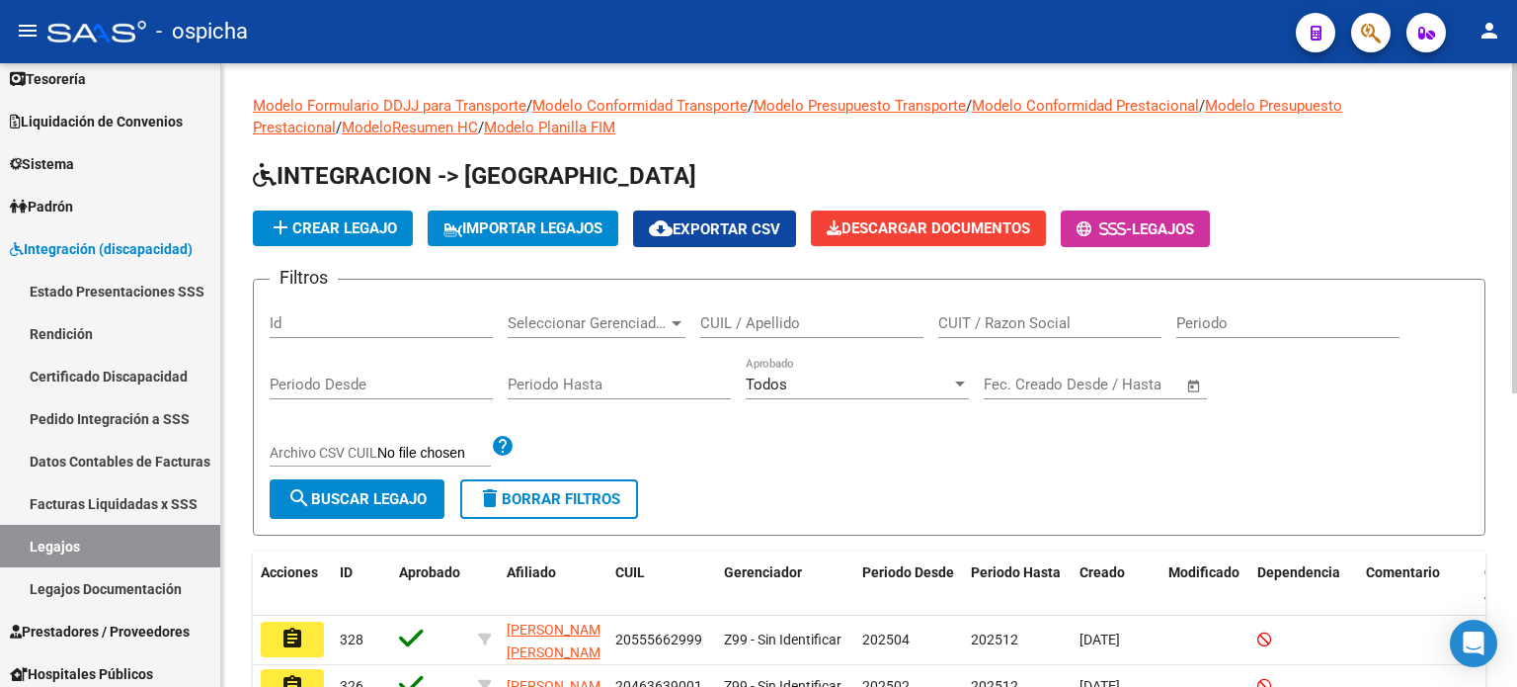
click at [755, 322] on input "CUIL / Apellido" at bounding box center [811, 323] width 223 height 18
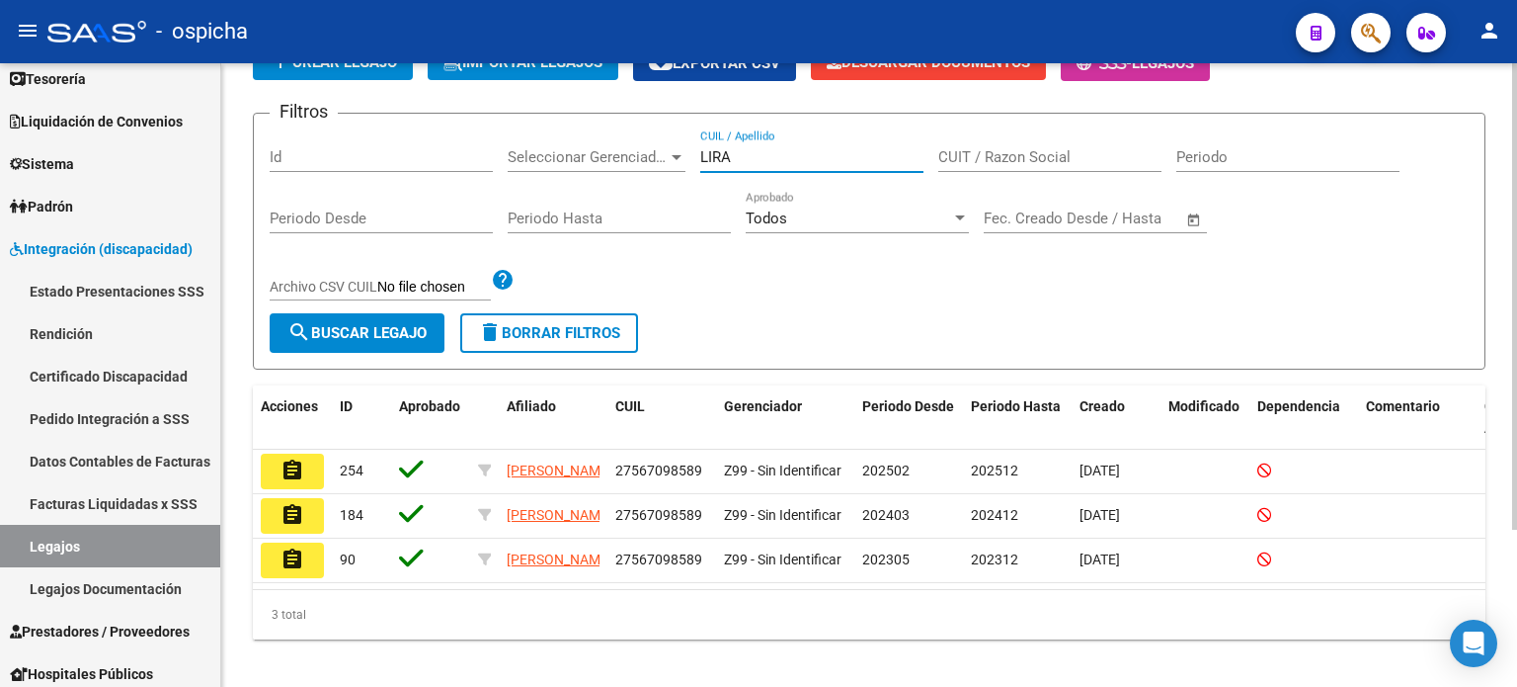
scroll to position [198, 0]
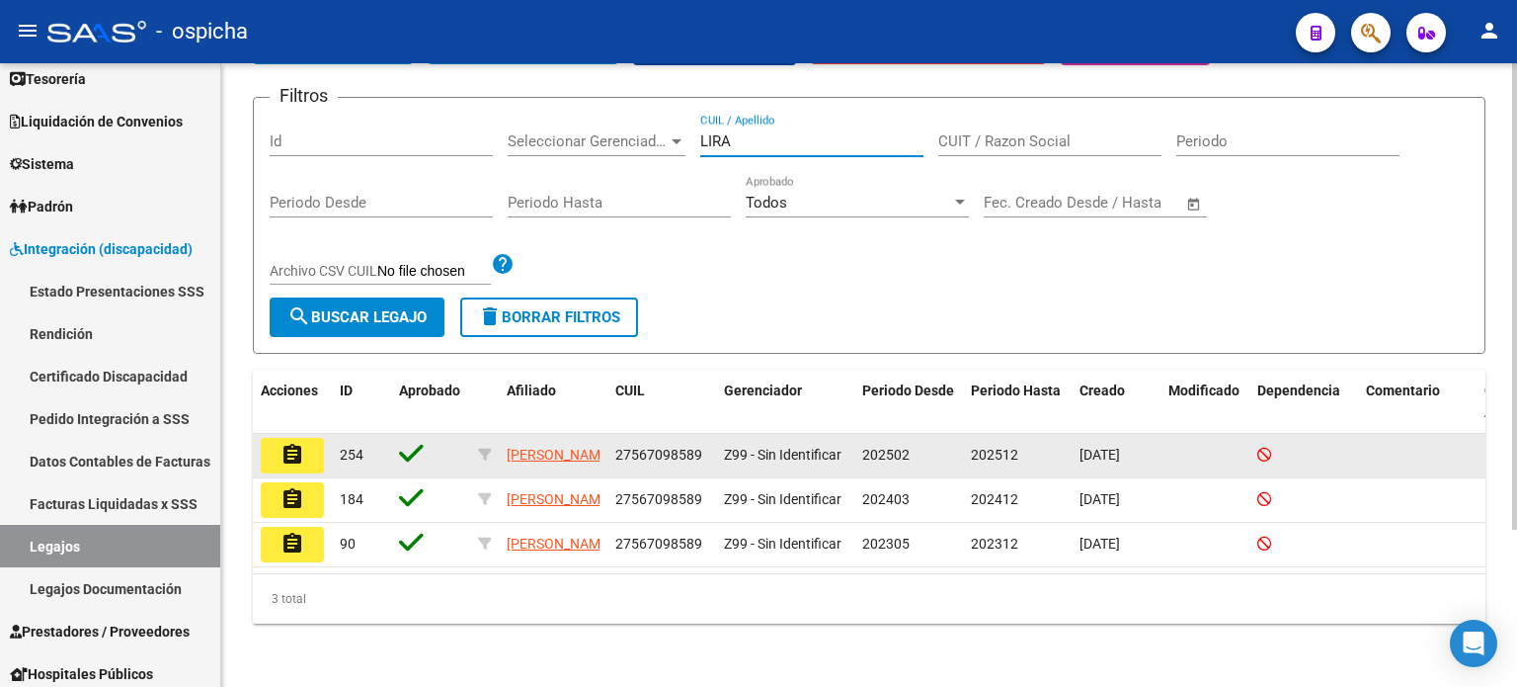
type input "LIRA"
click at [299, 444] on mat-icon "assignment" at bounding box center [293, 455] width 24 height 24
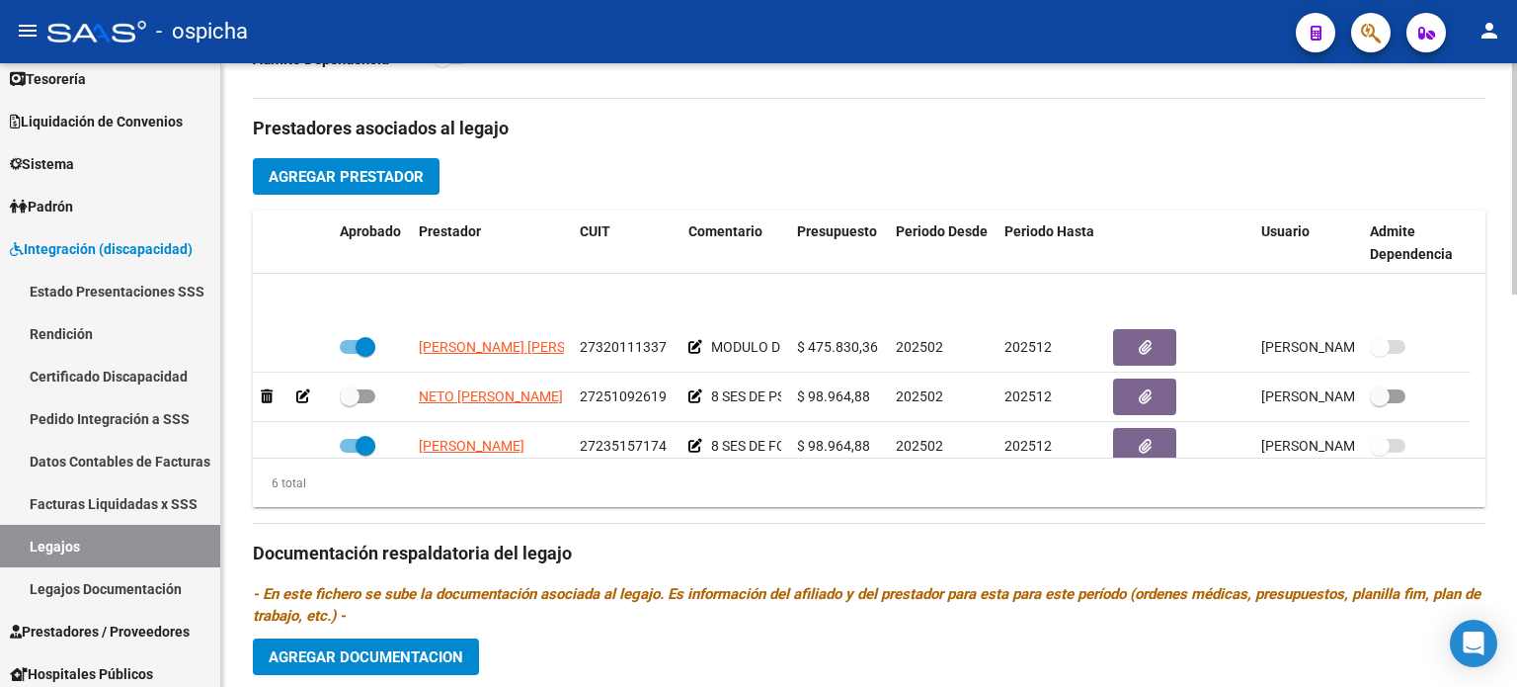
scroll to position [119, 0]
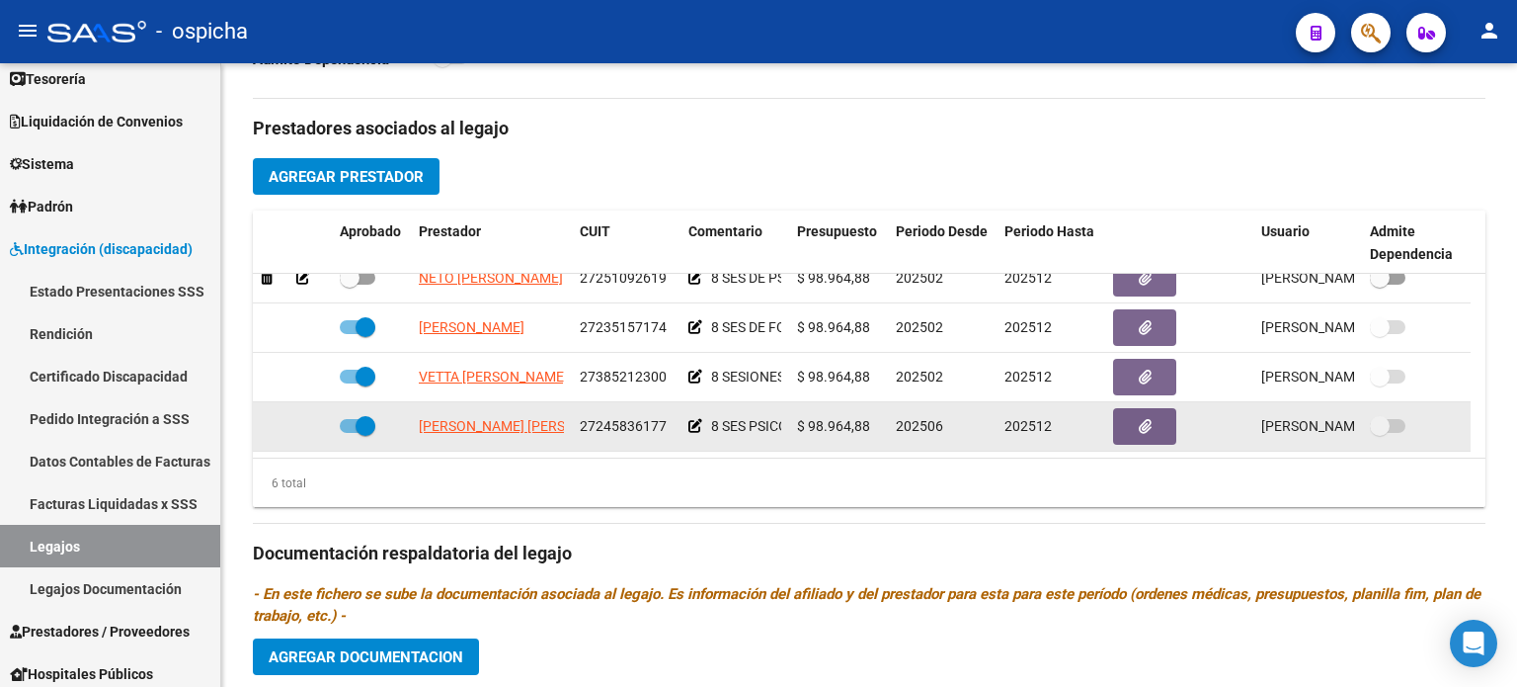
drag, startPoint x: 419, startPoint y: 295, endPoint x: 673, endPoint y: 427, distance: 285.9
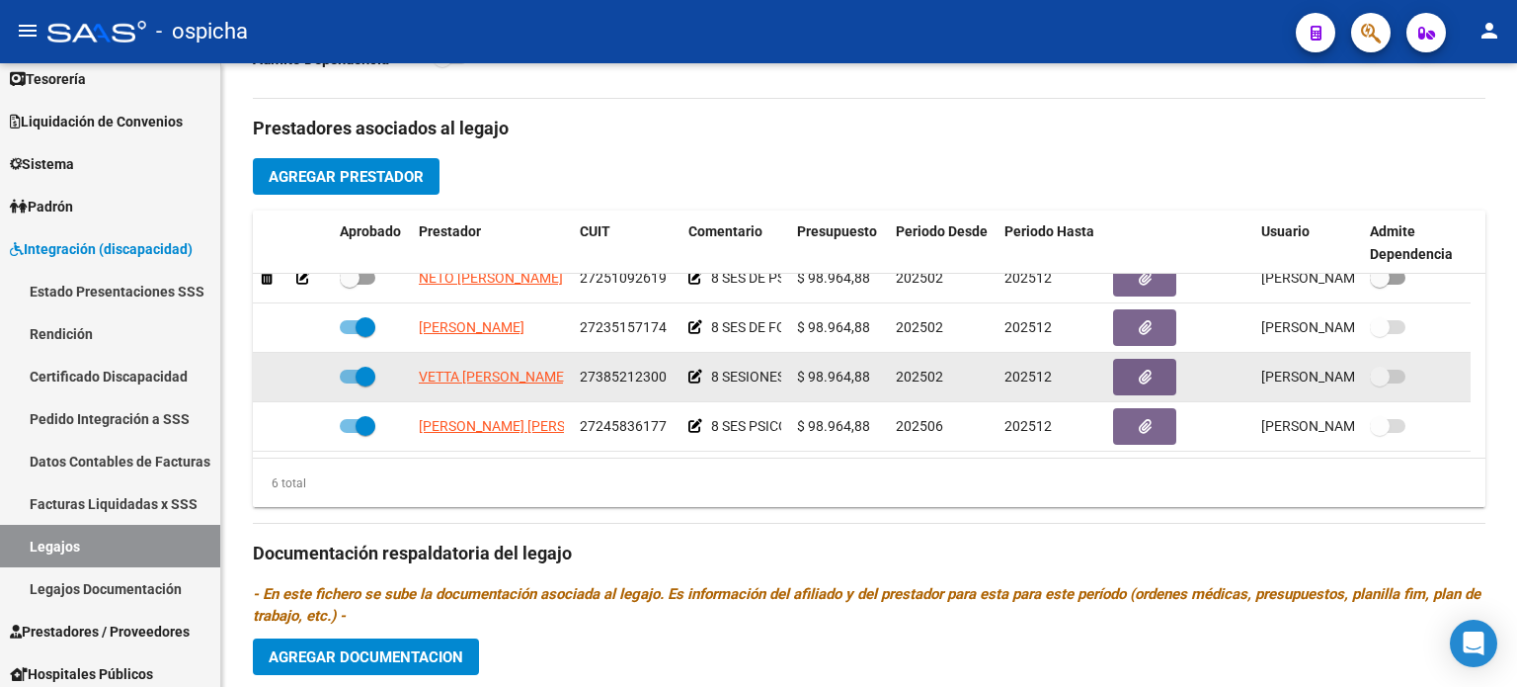
copy datatable-scroller "NETO [PERSON_NAME] 27251092619 8 SES DE PSICOLOGIA MENSUALES $ 98.964,88 202502…"
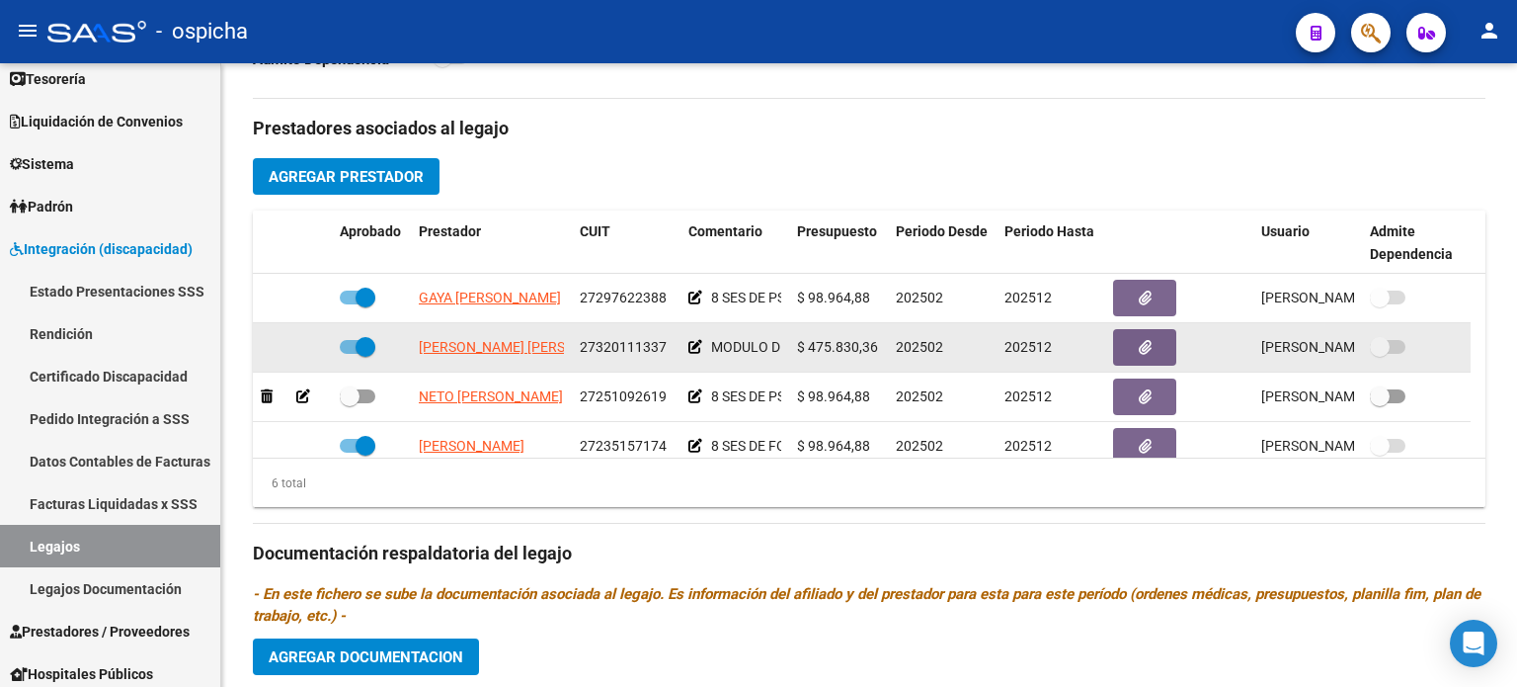
drag, startPoint x: 416, startPoint y: 288, endPoint x: 788, endPoint y: 359, distance: 379.0
click at [788, 359] on datatable-scroller "GAYA [PERSON_NAME] 27297622388 8 SES DE PSICOPEDAGOGIA MENSUALES $ 98.964,88 20…" at bounding box center [869, 422] width 1233 height 296
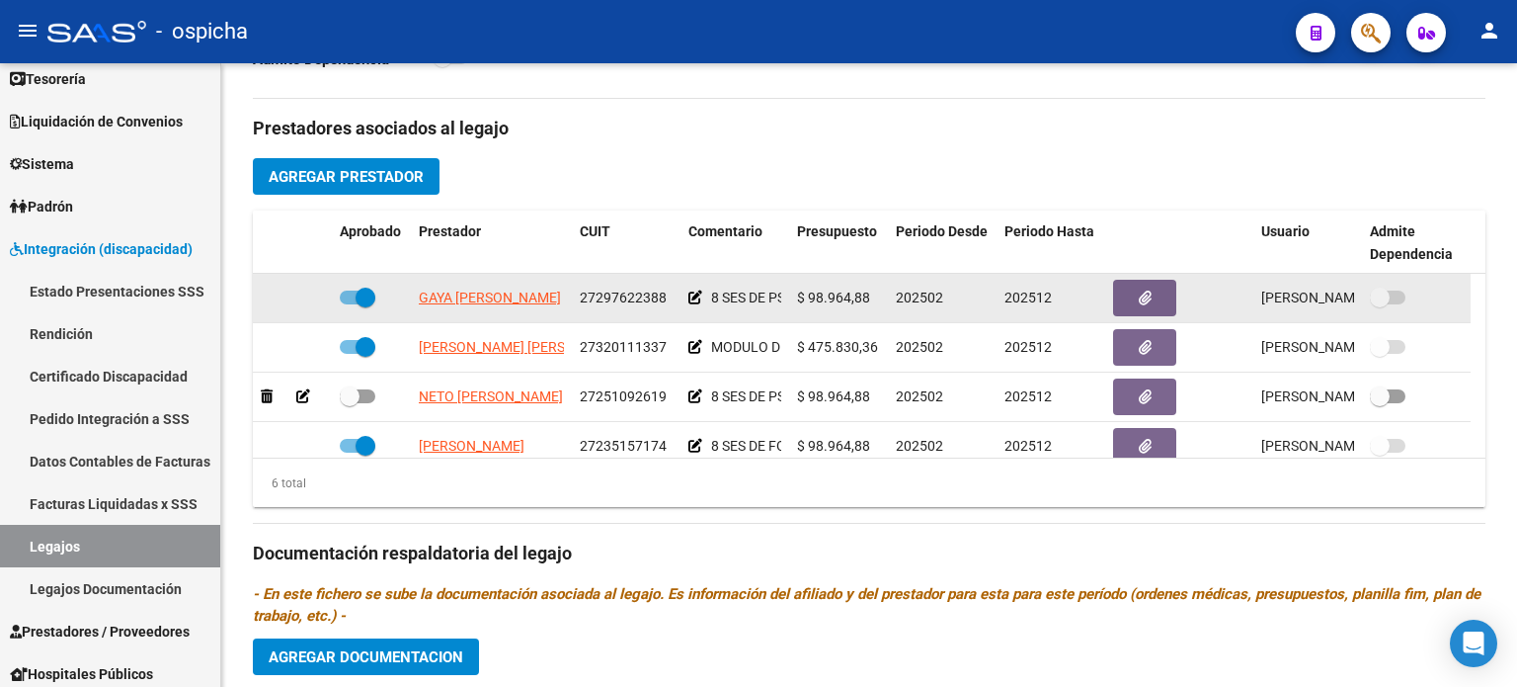
copy datatable-scroller "GAYA [PERSON_NAME] 27297622388 8 SES DE PSICOPEDAGOGIA MENSUALES $ 98.964,88 20…"
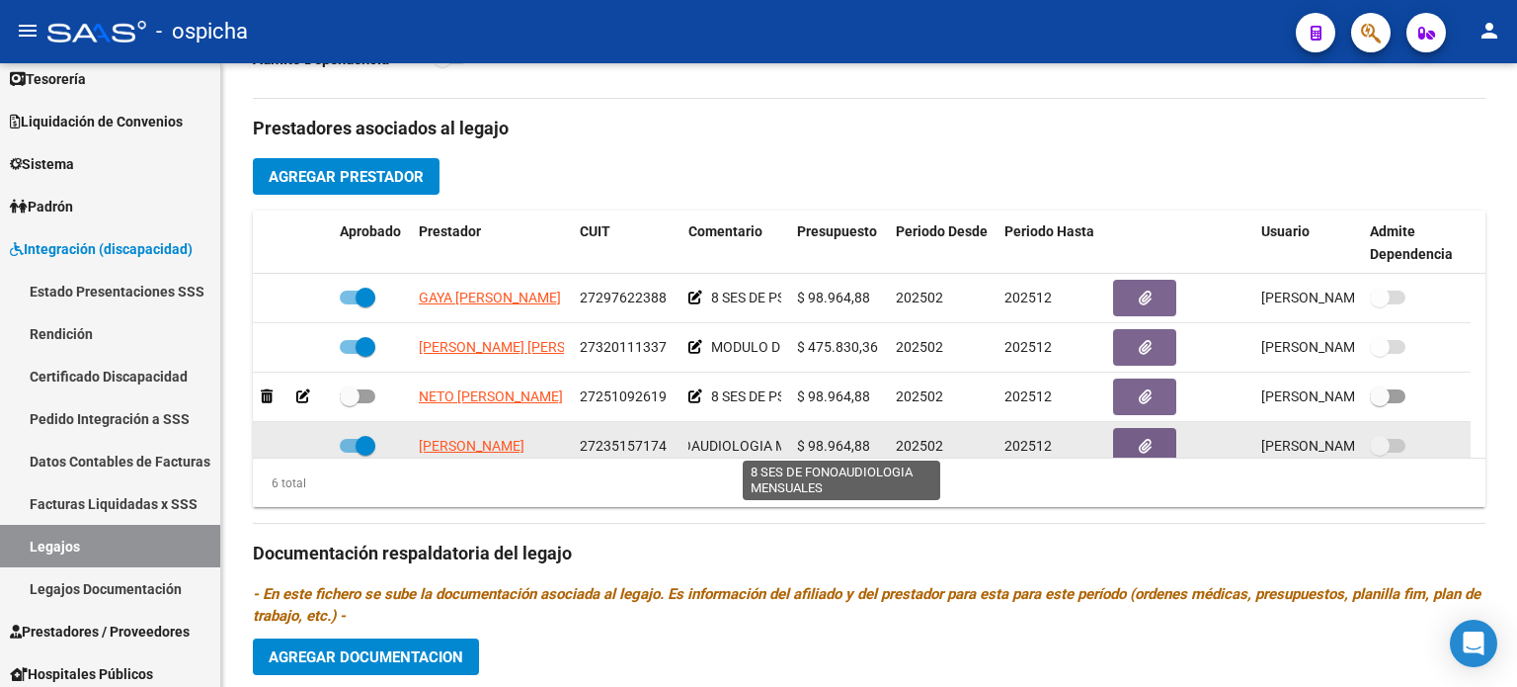
scroll to position [0, 188]
drag, startPoint x: 709, startPoint y: 446, endPoint x: 787, endPoint y: 444, distance: 78.1
click at [787, 444] on datatable-body-cell "8 SES DE FONOAUDIOLOGIA MENSUALES" at bounding box center [735, 446] width 109 height 48
copy div "8 SES DE FONOAUDIOLOGIA MENSUALES"
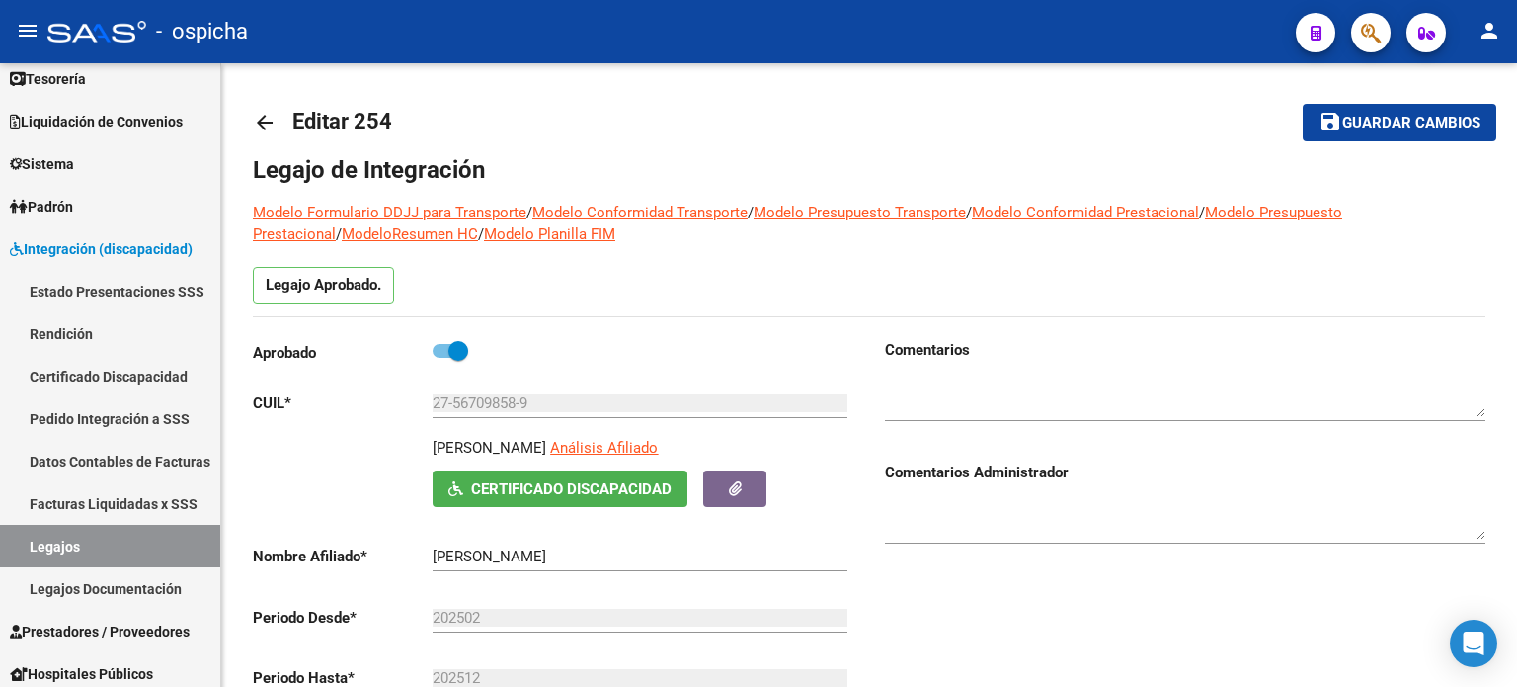
scroll to position [0, 0]
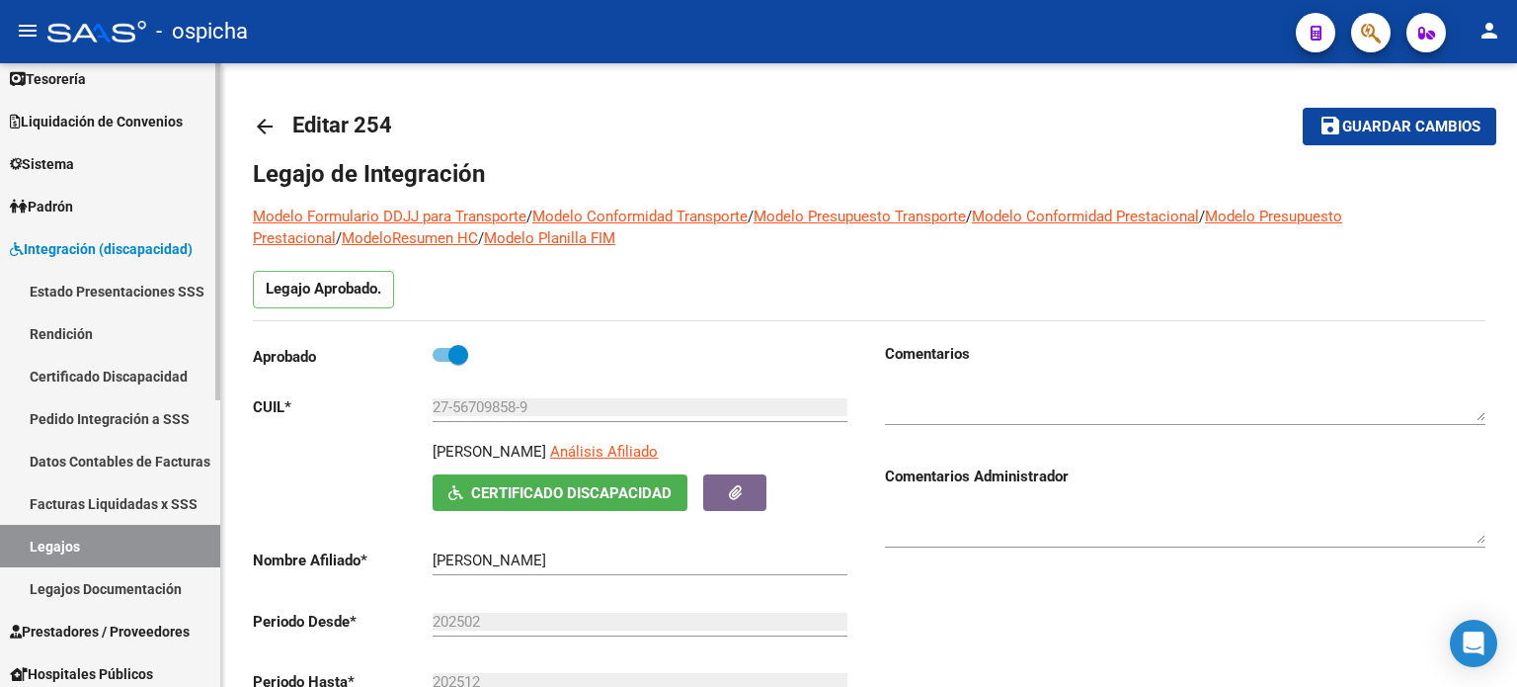
click at [127, 503] on link "Facturas Liquidadas x SSS" at bounding box center [110, 503] width 220 height 42
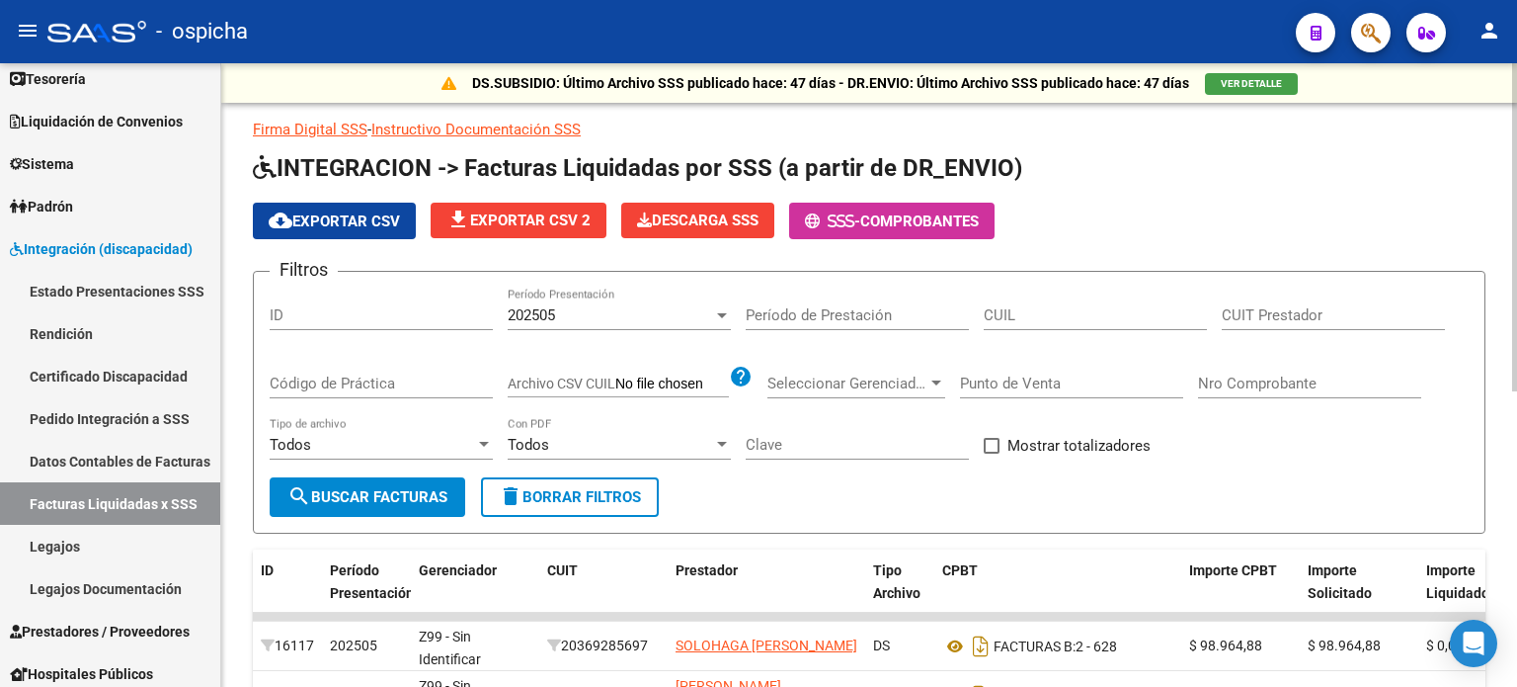
click at [1307, 316] on input "CUIT Prestador" at bounding box center [1333, 315] width 223 height 18
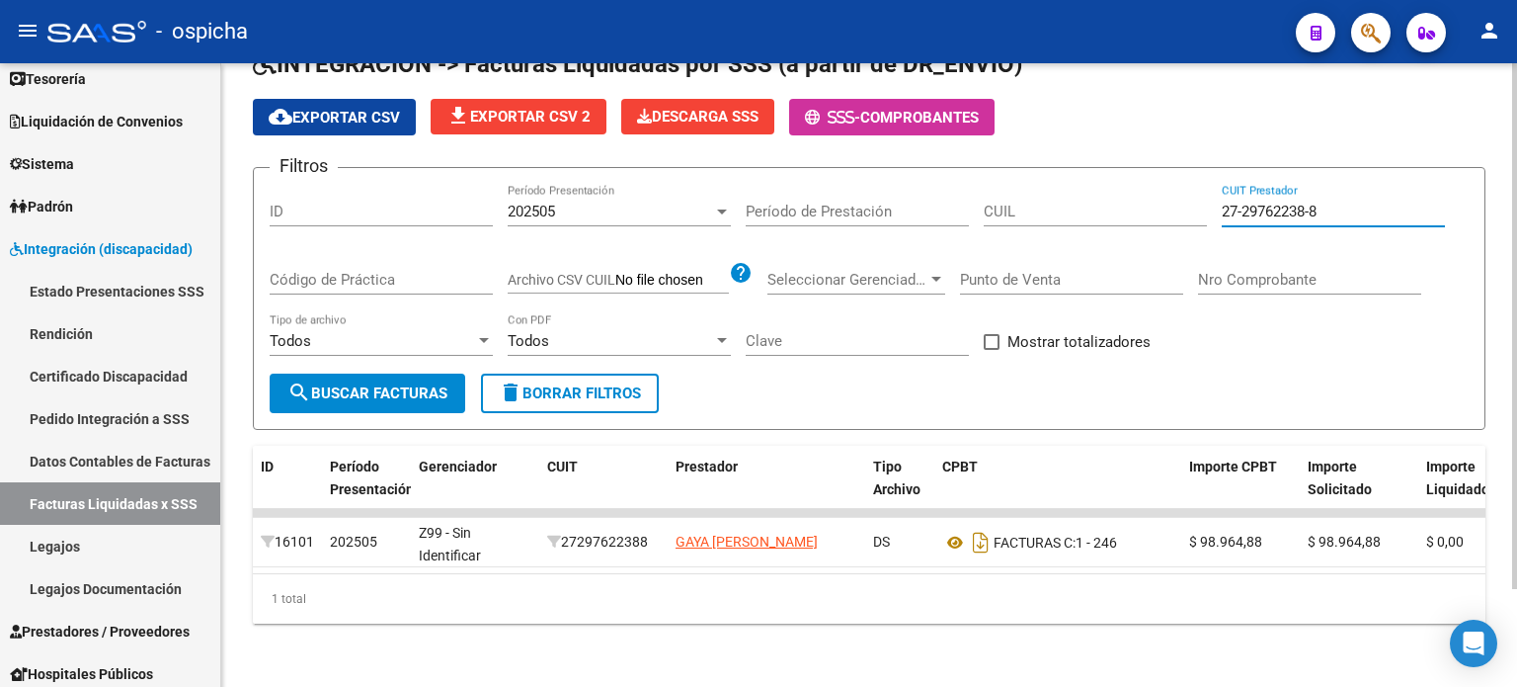
scroll to position [116, 0]
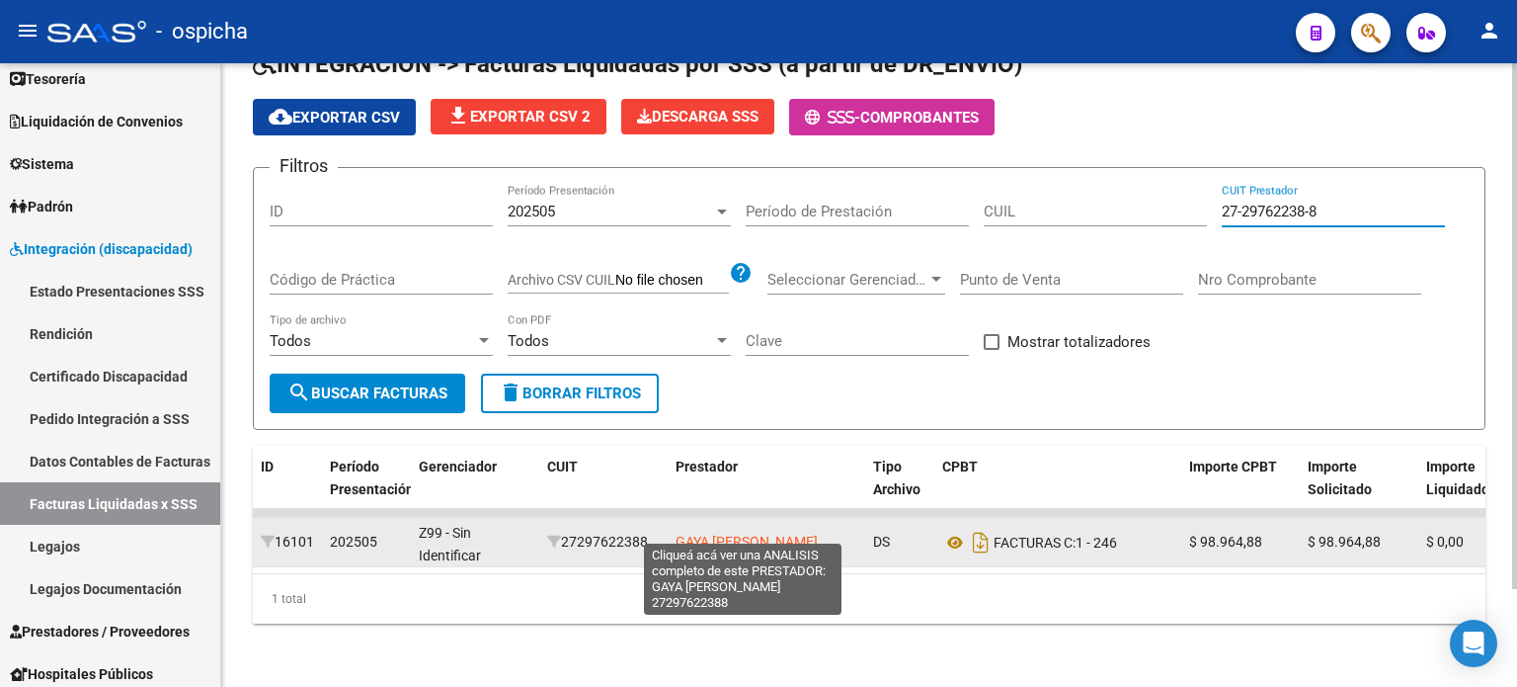
type input "27-29762238-8"
click at [789, 533] on span "GAYA [PERSON_NAME]" at bounding box center [747, 541] width 142 height 16
type textarea "27297622388"
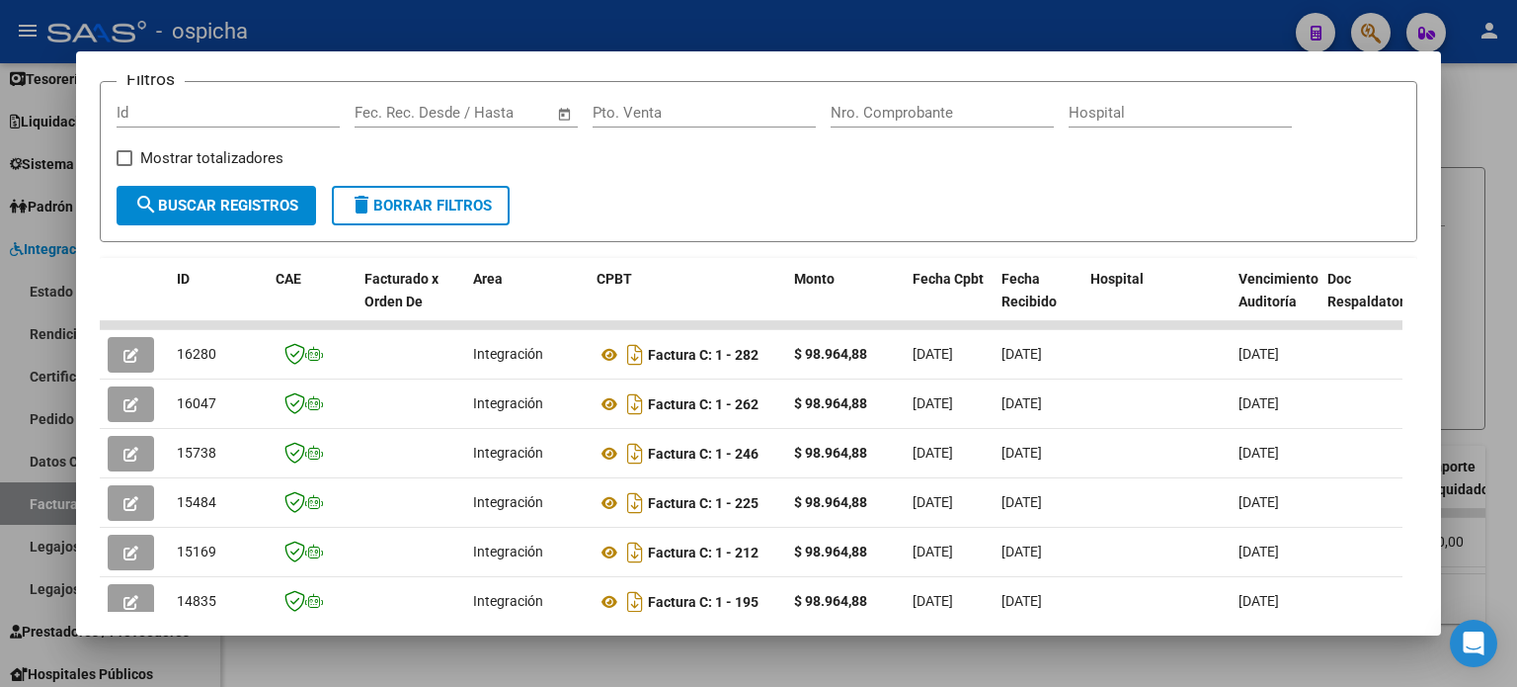
scroll to position [385, 0]
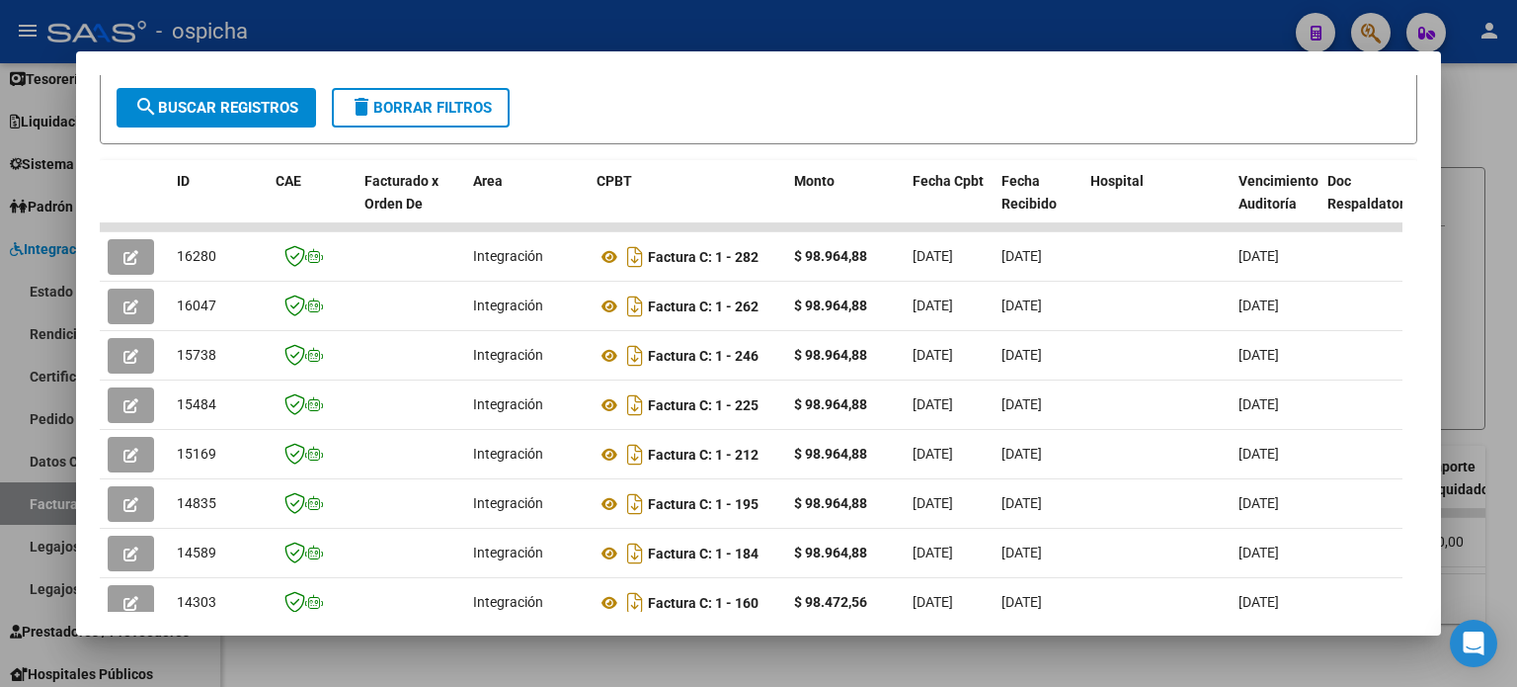
click at [1457, 131] on div at bounding box center [758, 343] width 1517 height 687
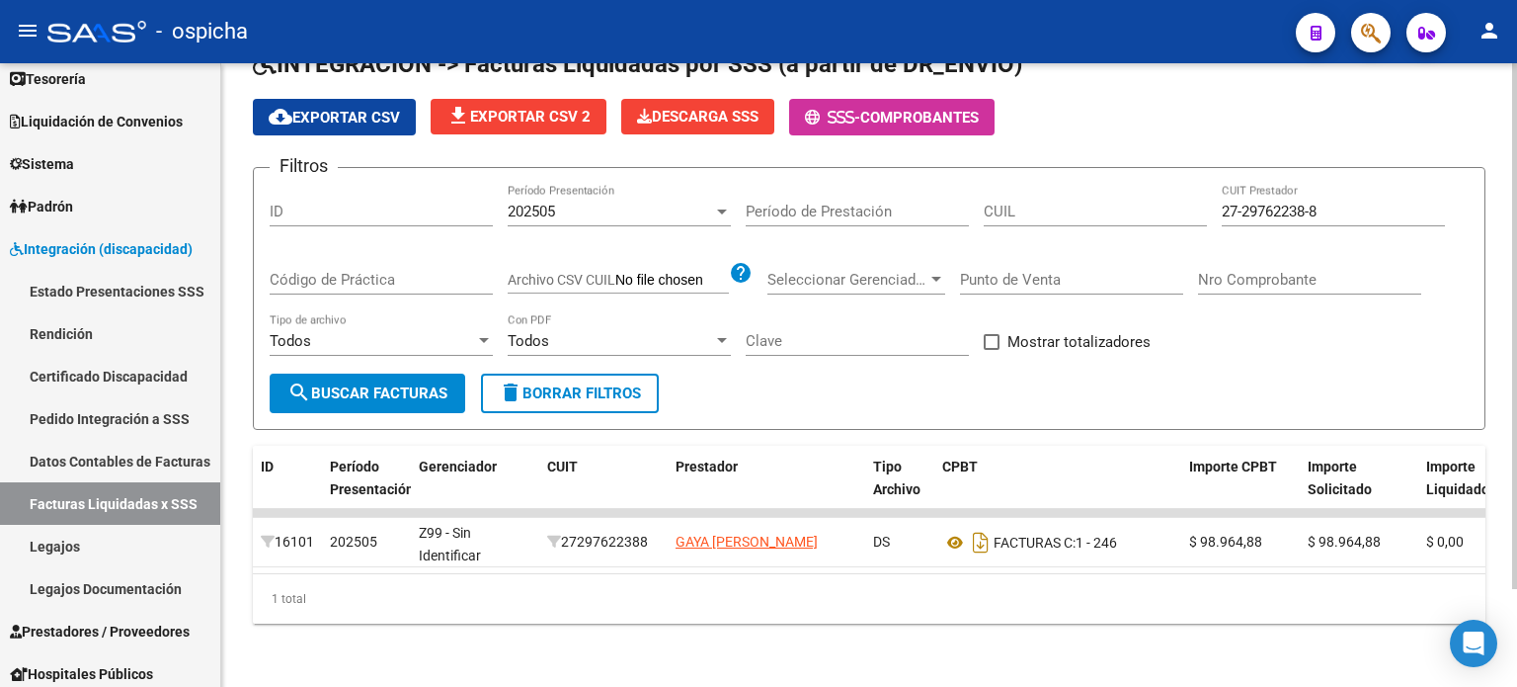
scroll to position [0, 0]
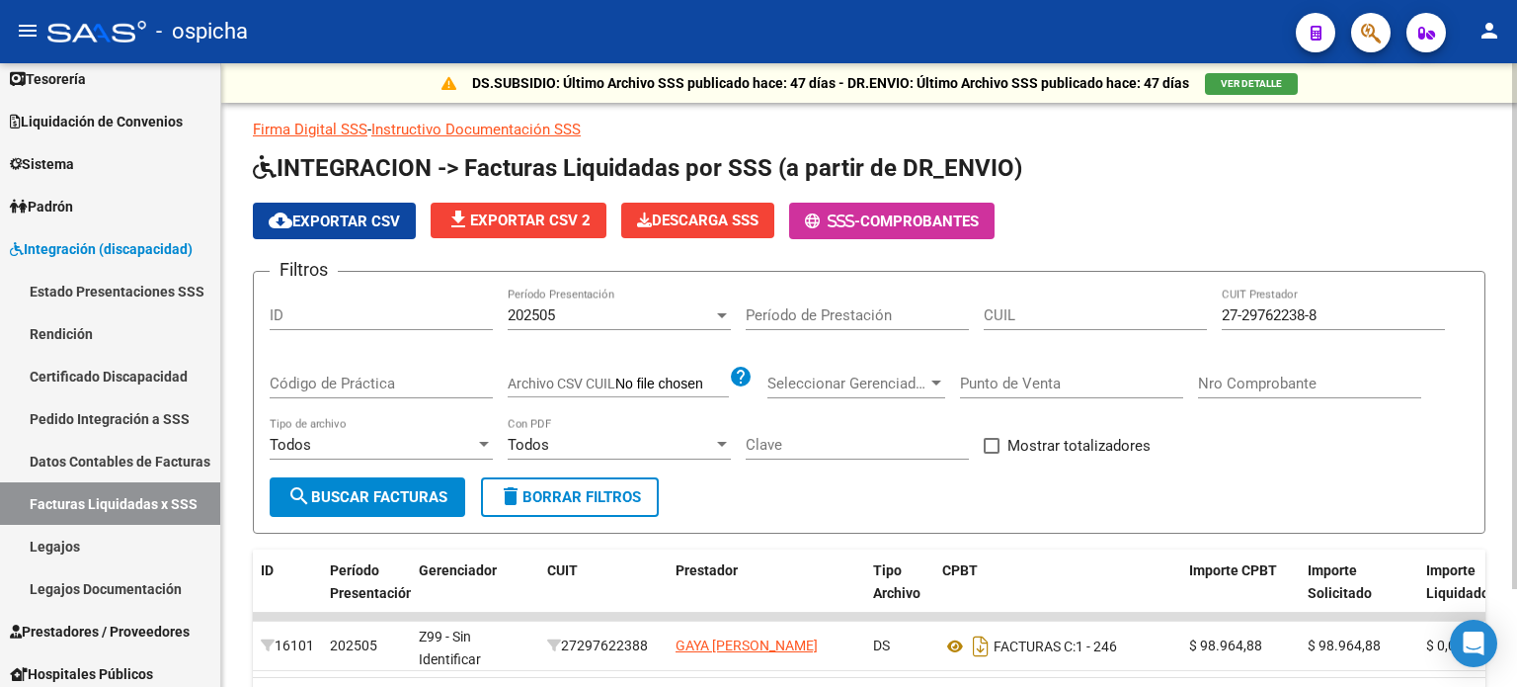
click at [1367, 309] on input "27-29762238-8" at bounding box center [1333, 315] width 223 height 18
type input "2"
type input "27-29762238-8"
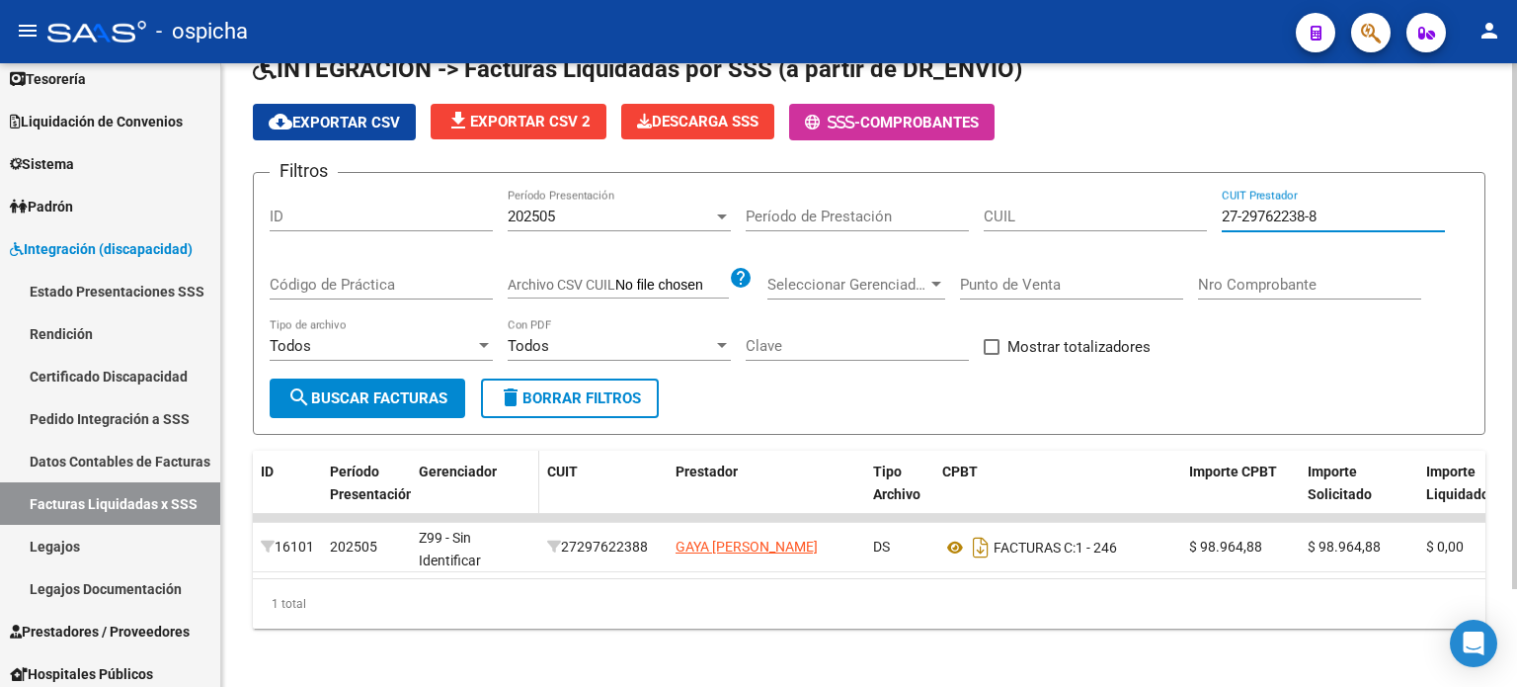
scroll to position [116, 0]
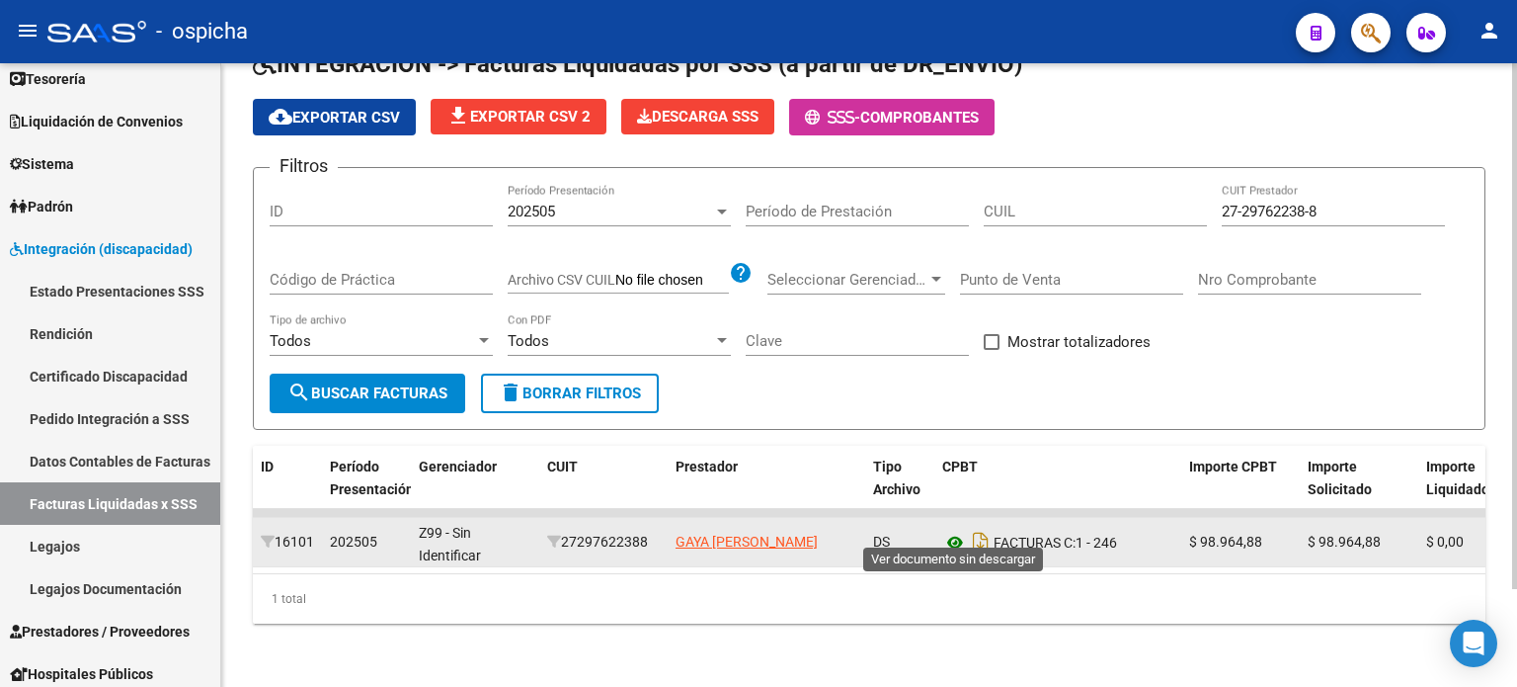
click at [956, 531] on icon at bounding box center [955, 543] width 26 height 24
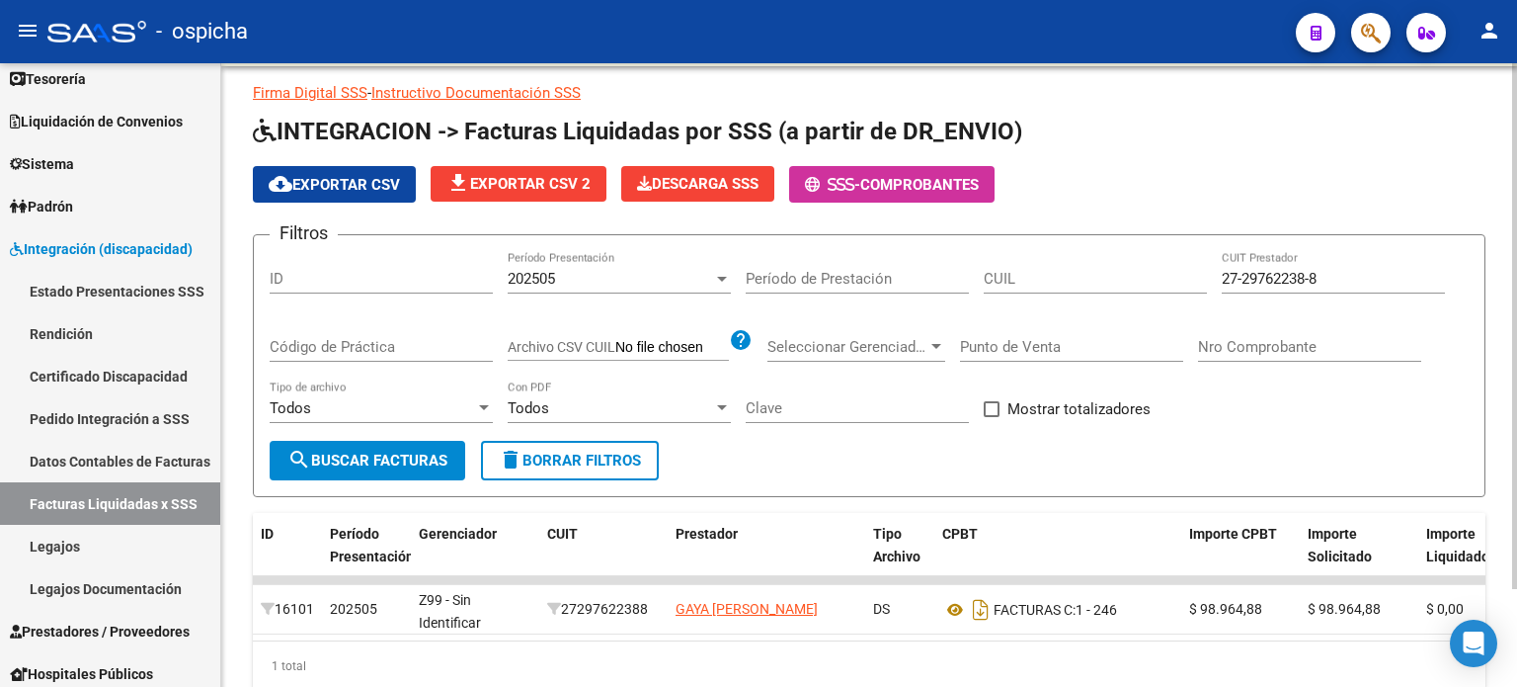
scroll to position [0, 0]
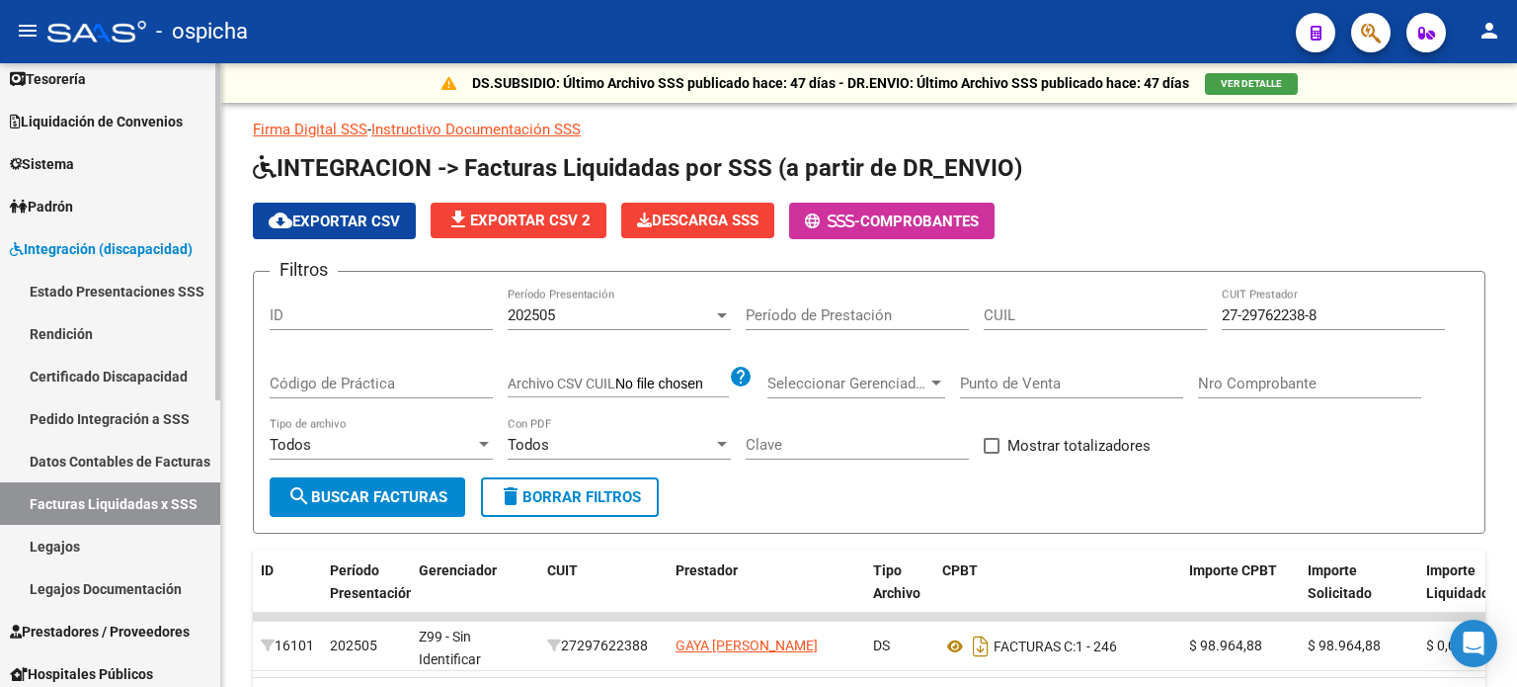
click at [34, 540] on link "Legajos" at bounding box center [110, 546] width 220 height 42
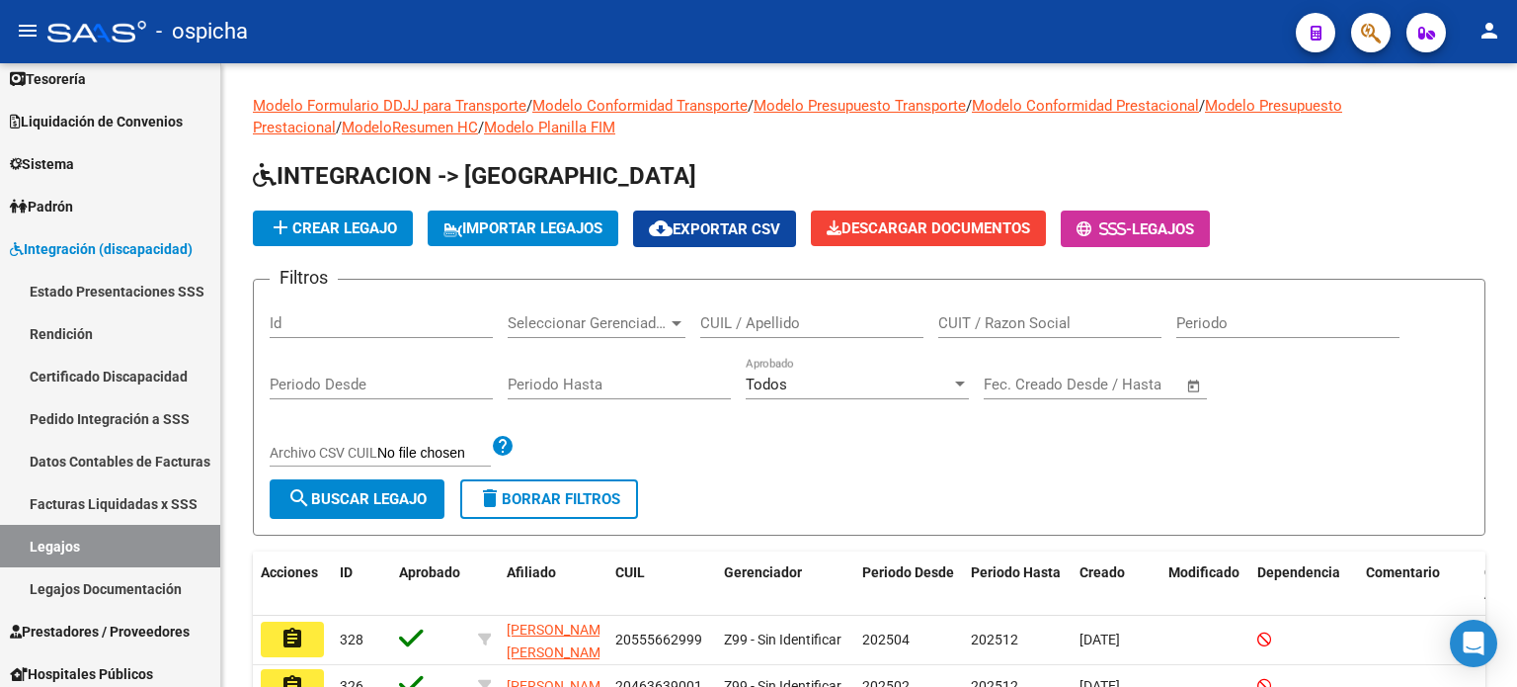
click at [1359, 31] on button "button" at bounding box center [1371, 33] width 40 height 40
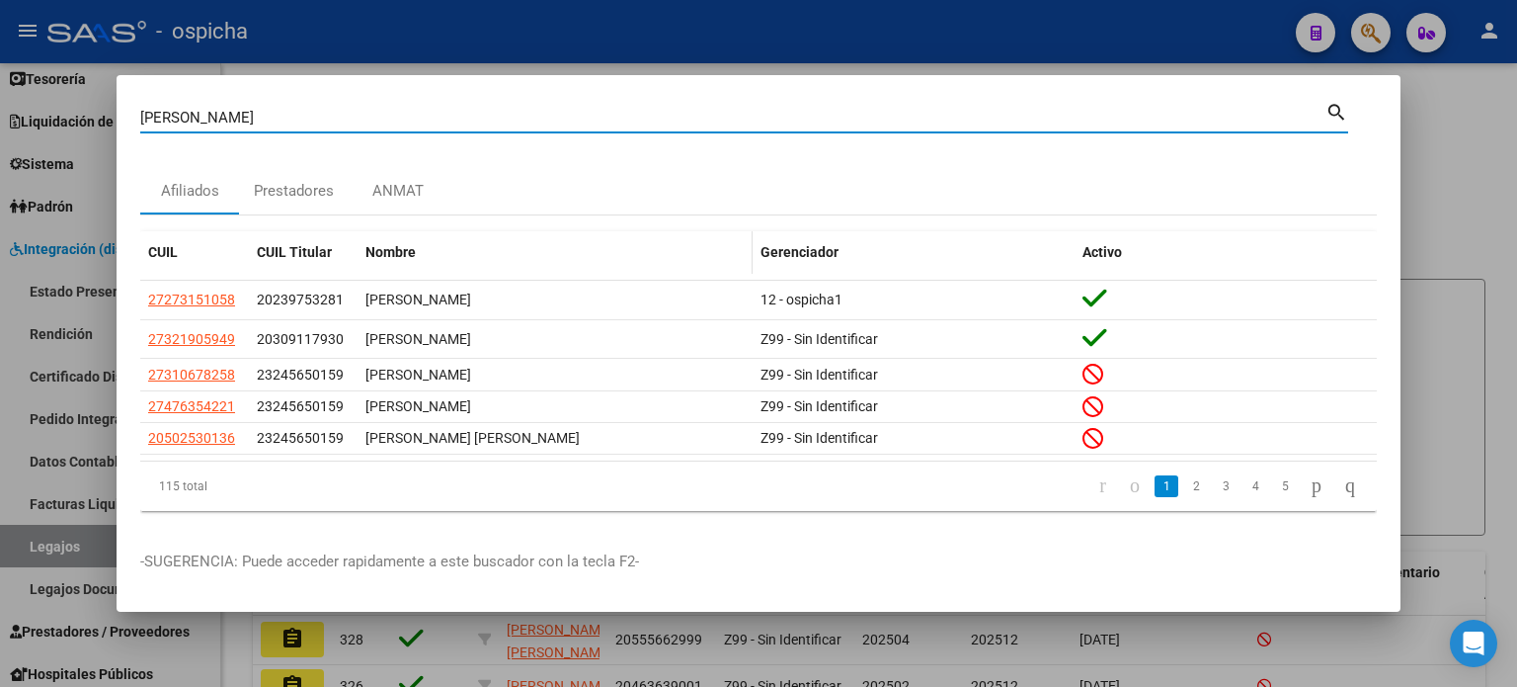
type input "[PERSON_NAME]"
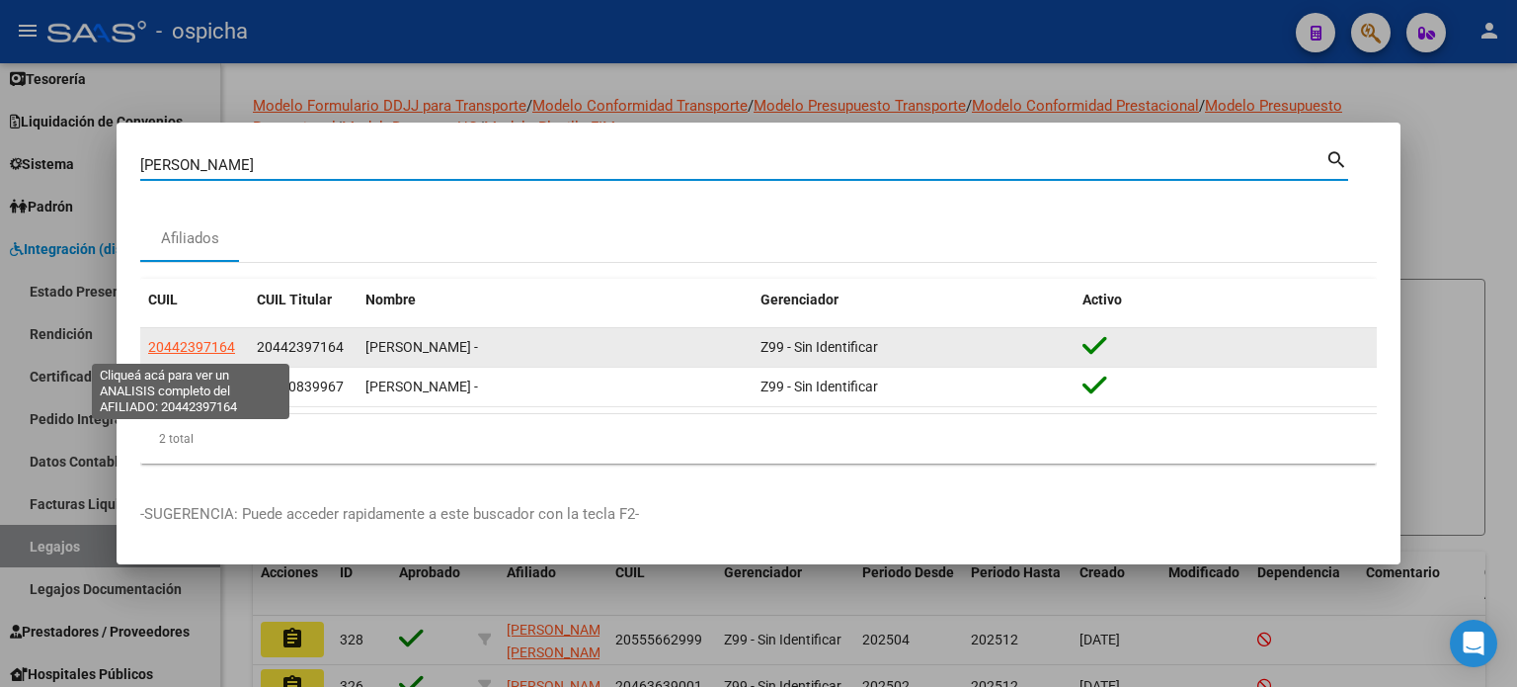
click at [194, 346] on span "20442397164" at bounding box center [191, 347] width 87 height 16
type textarea "20442397164"
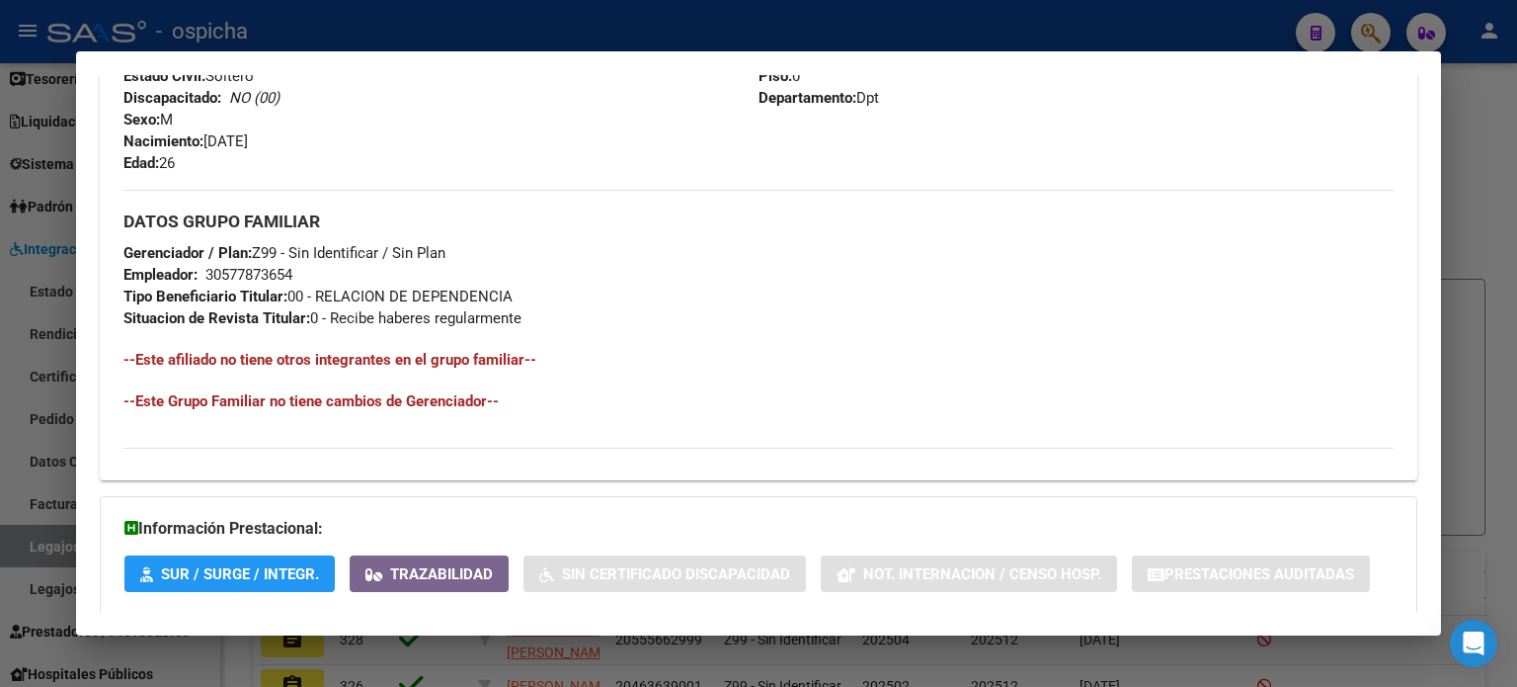
scroll to position [921, 0]
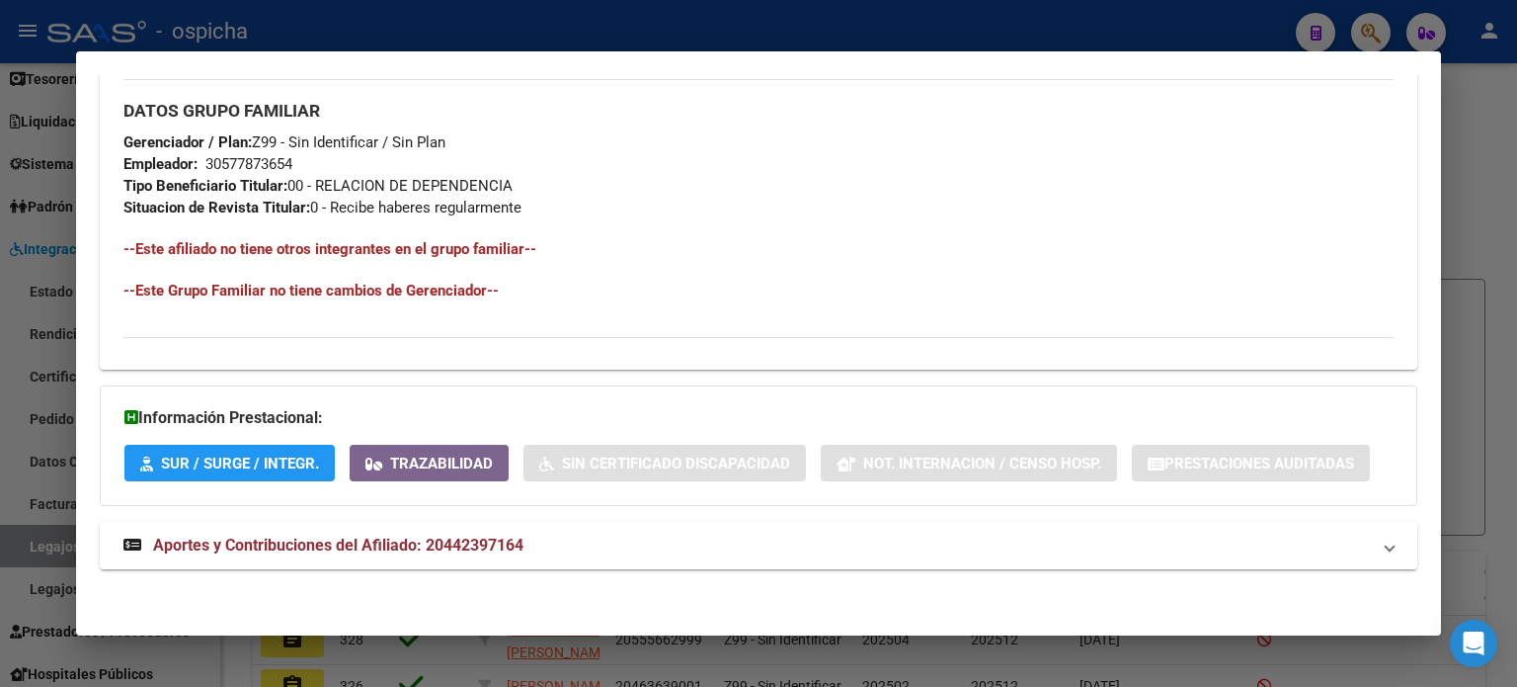
click at [1494, 165] on div at bounding box center [758, 343] width 1517 height 687
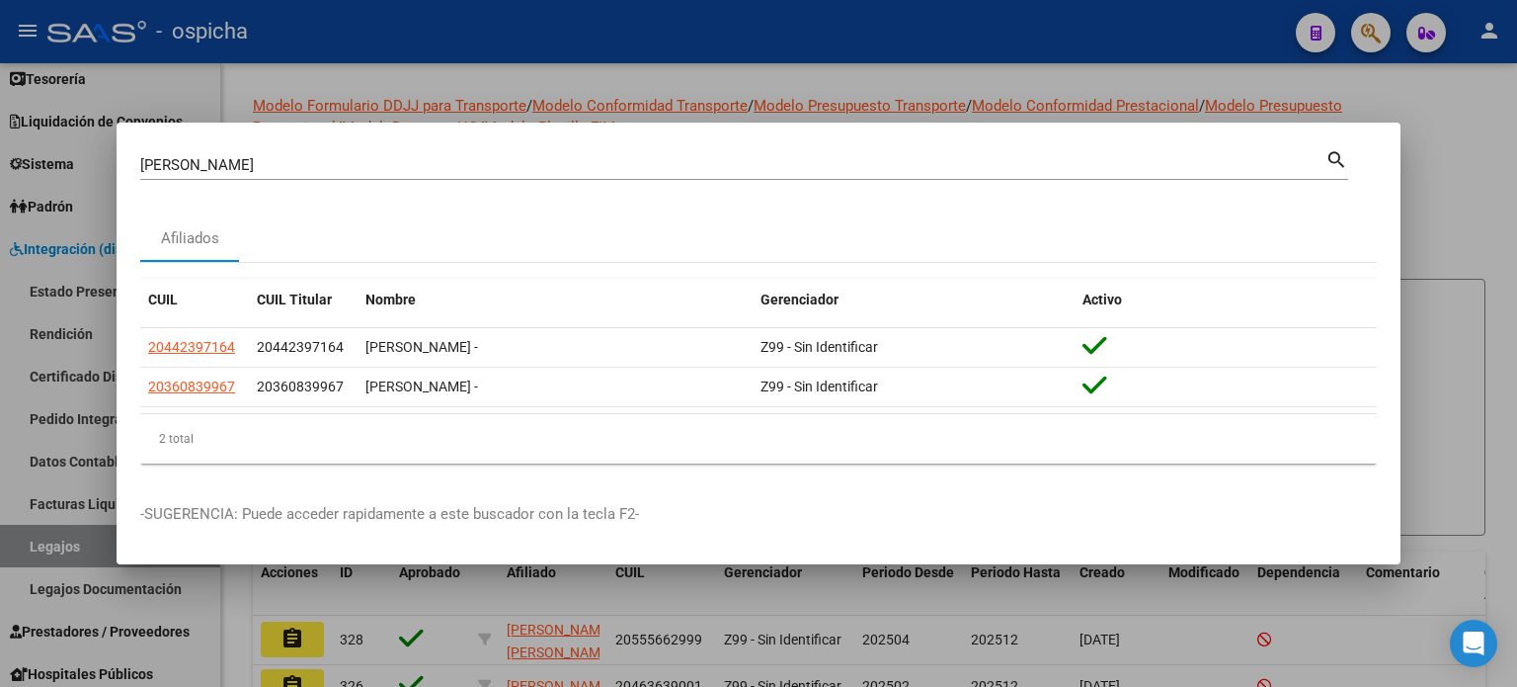
click at [1499, 174] on div at bounding box center [758, 343] width 1517 height 687
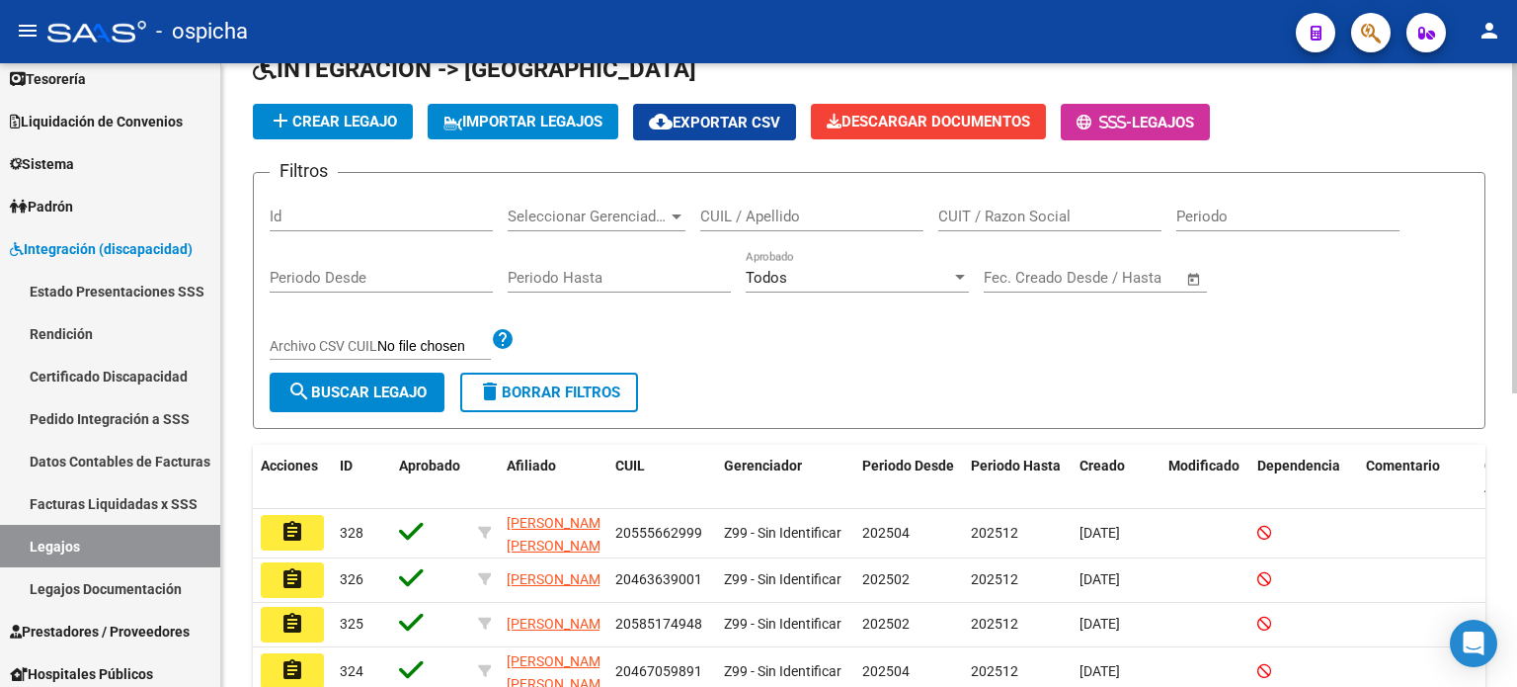
scroll to position [198, 0]
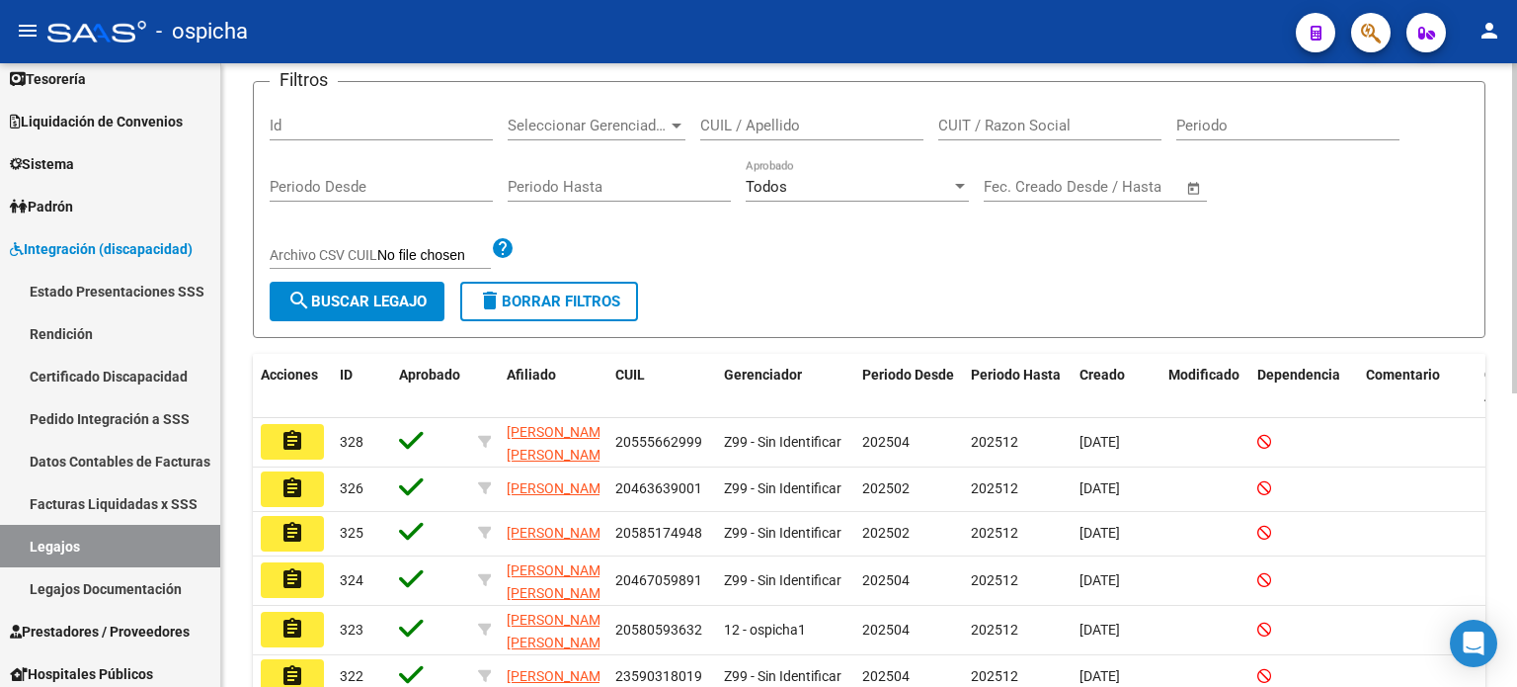
click at [731, 119] on input "CUIL / Apellido" at bounding box center [811, 126] width 223 height 18
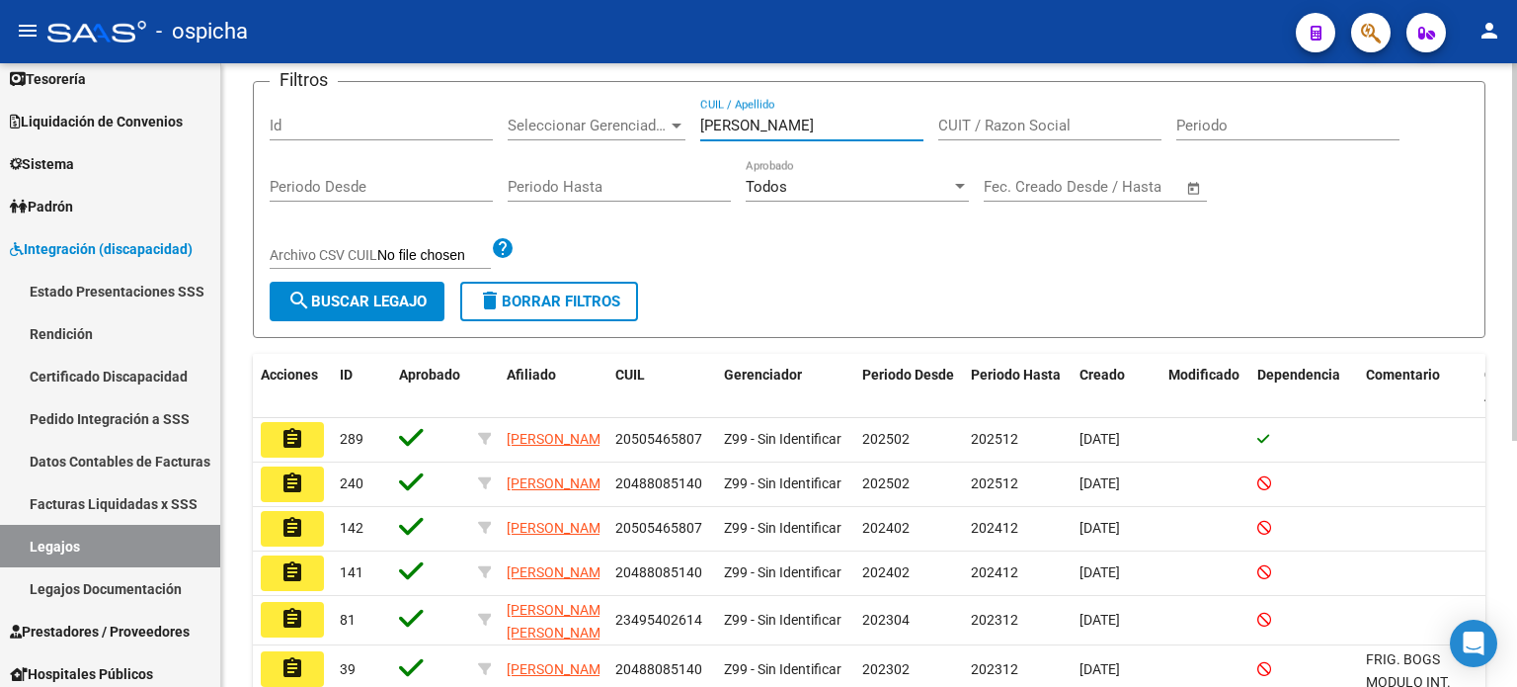
scroll to position [296, 0]
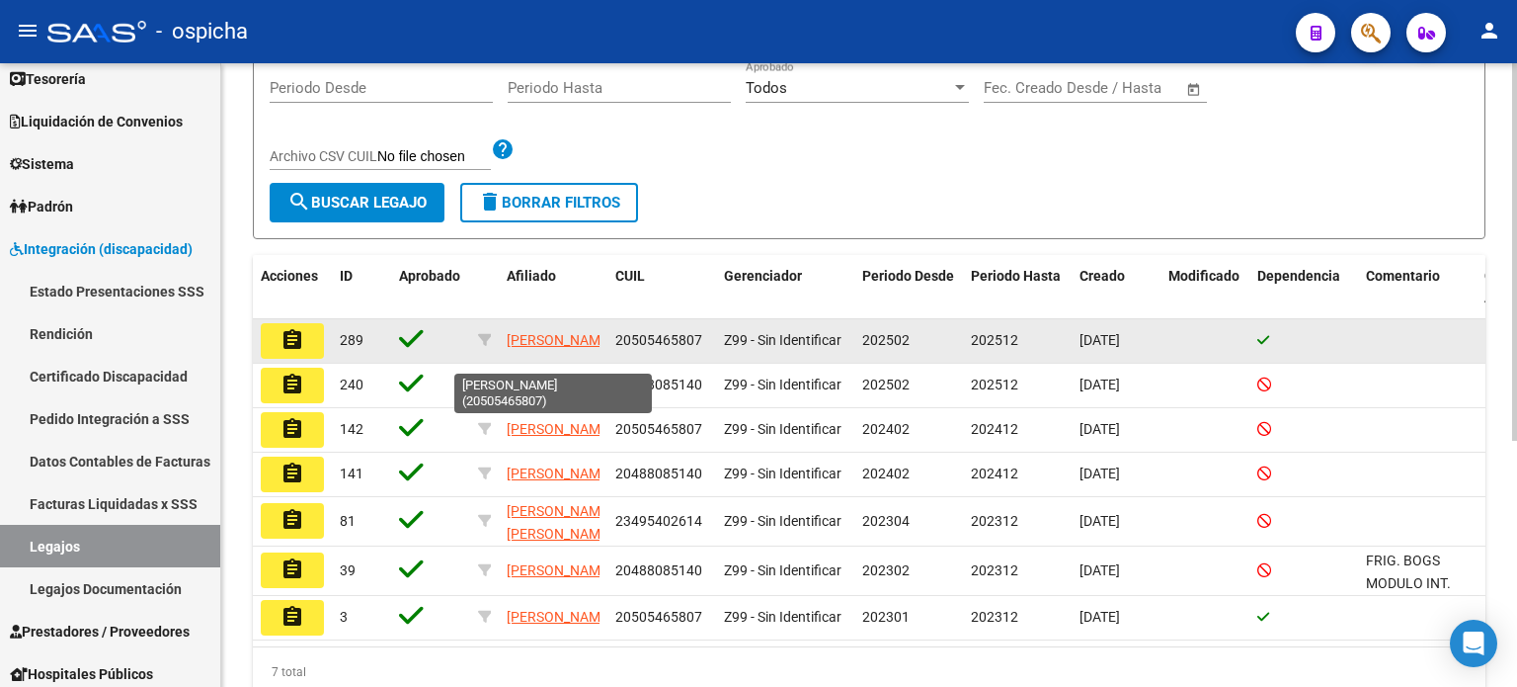
type input "[PERSON_NAME]"
click at [544, 342] on app-link-go-to "[PERSON_NAME]" at bounding box center [560, 340] width 106 height 23
click at [308, 343] on button "assignment" at bounding box center [292, 341] width 63 height 36
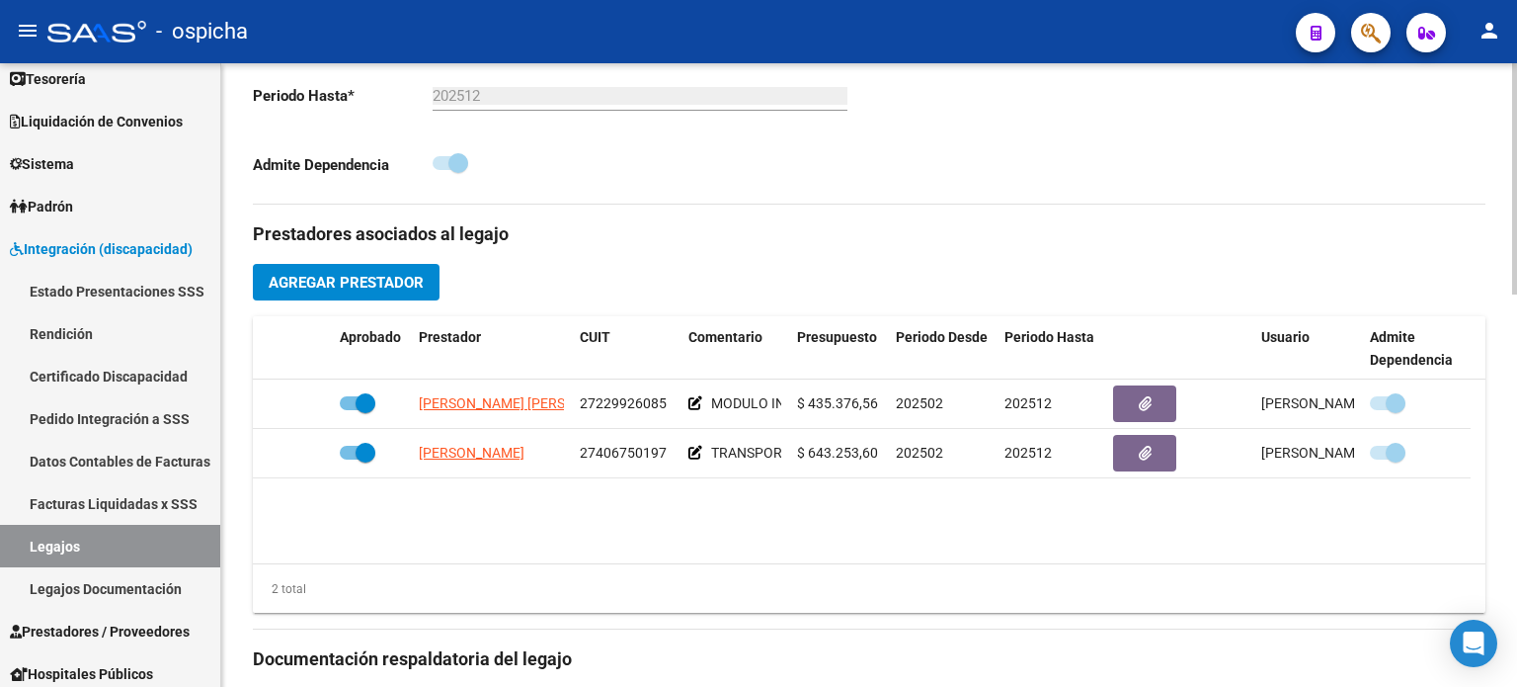
scroll to position [593, 0]
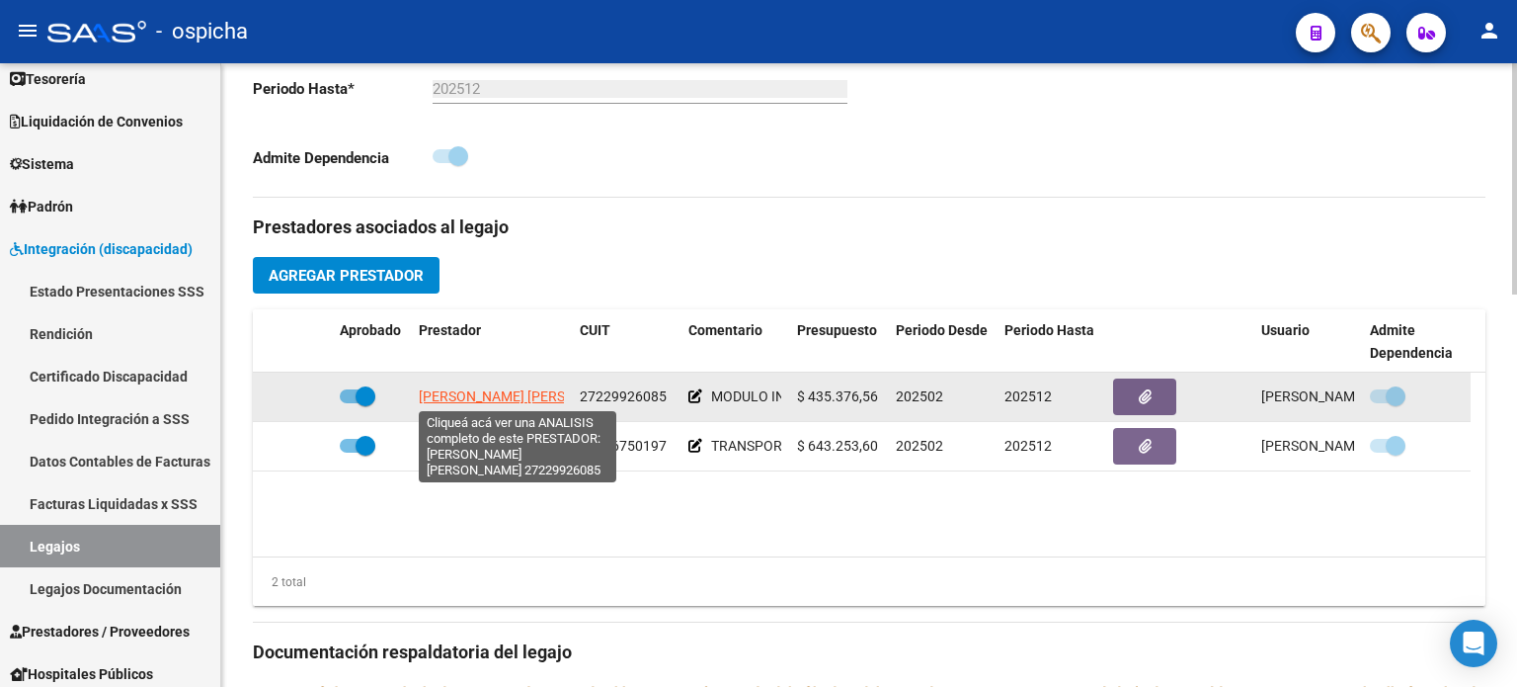
click at [527, 388] on span "[PERSON_NAME] [PERSON_NAME]" at bounding box center [526, 396] width 214 height 16
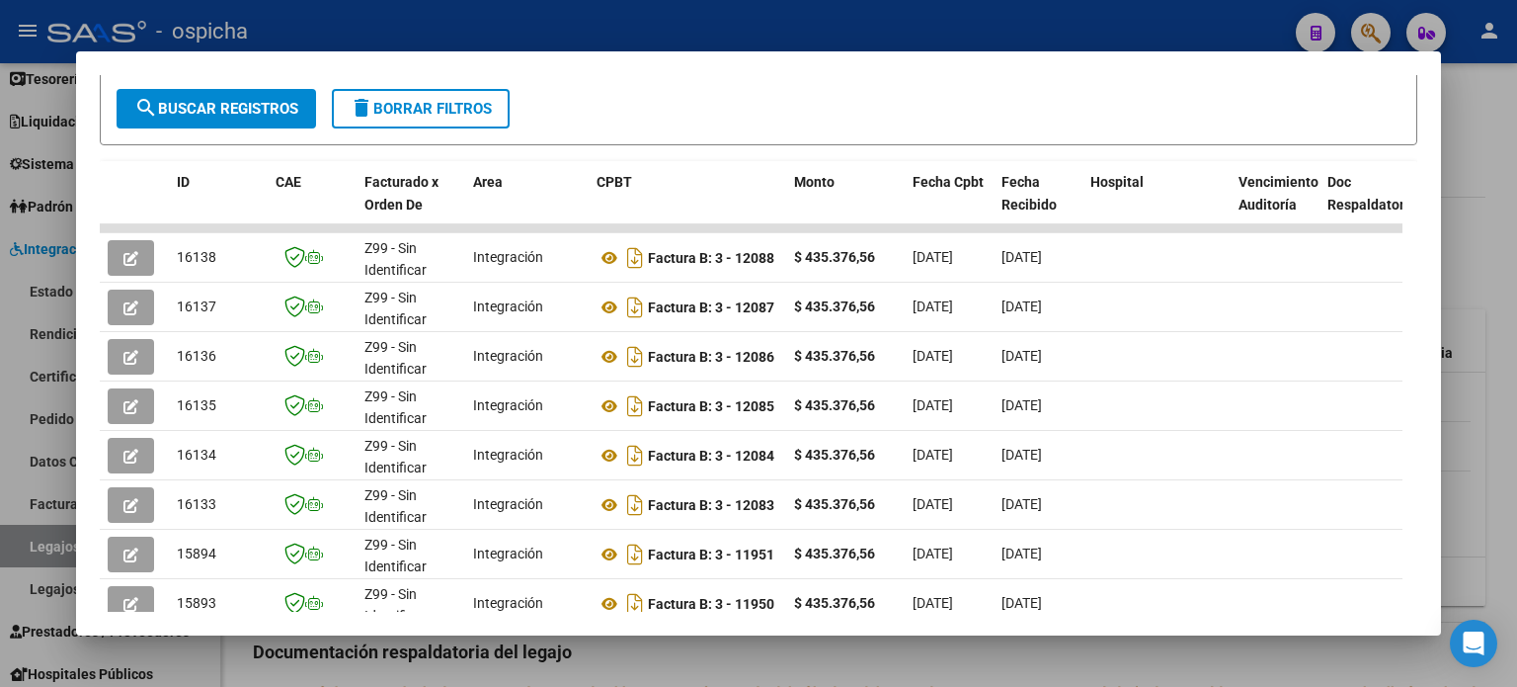
scroll to position [385, 0]
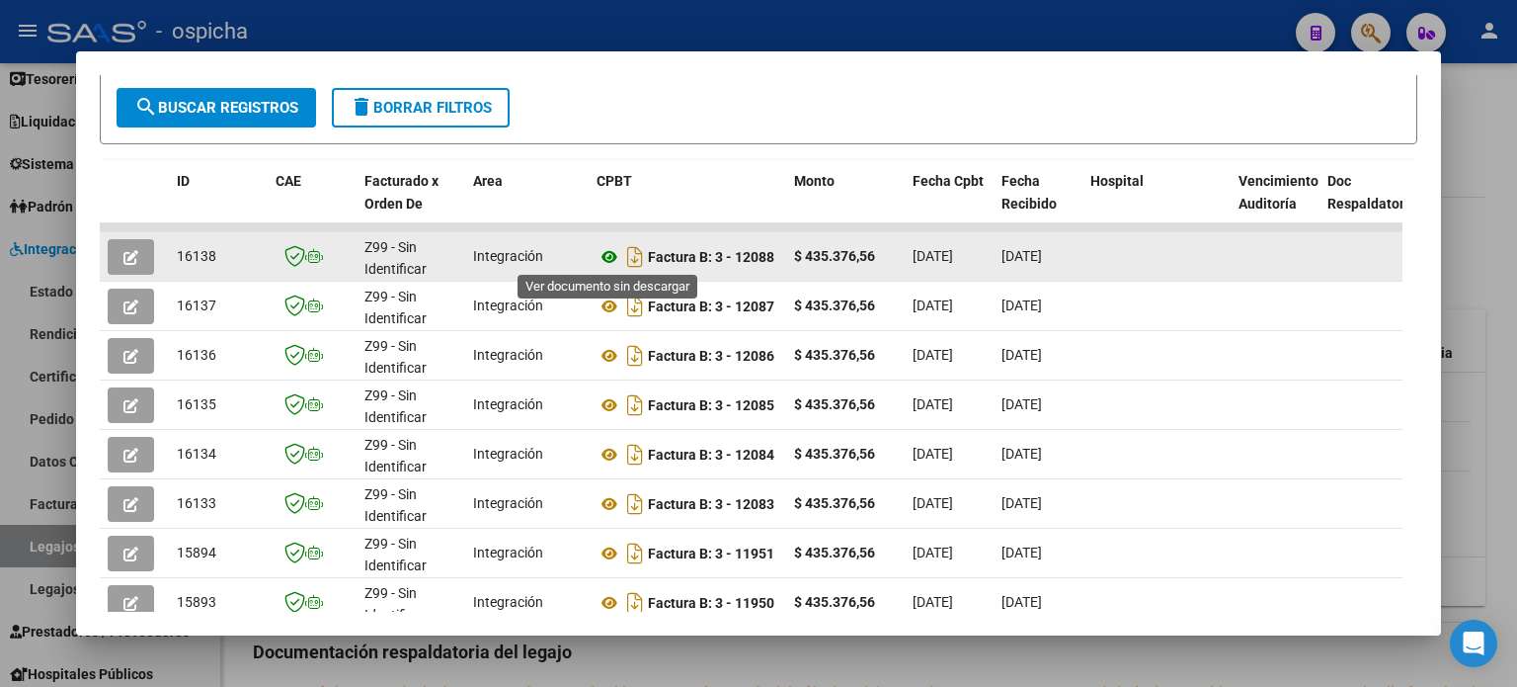
click at [605, 254] on icon at bounding box center [610, 257] width 26 height 24
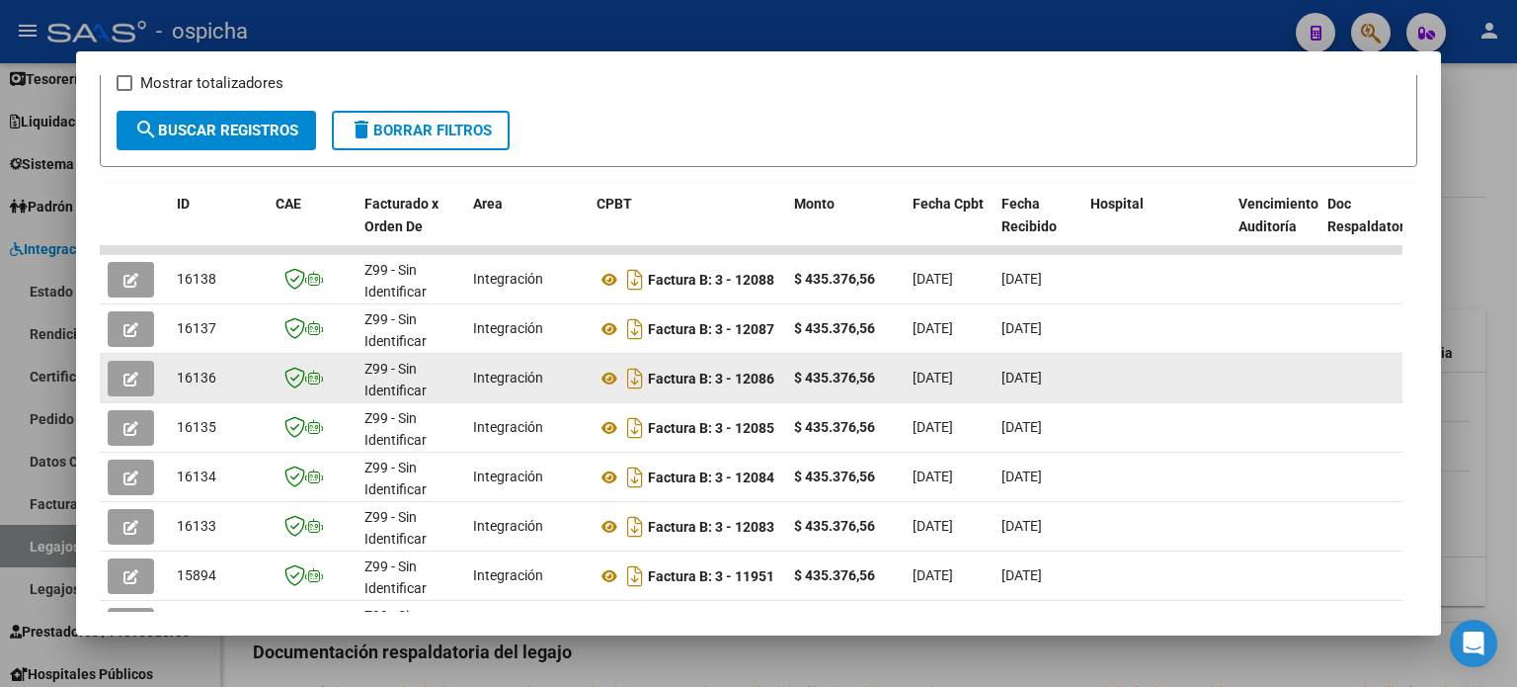
scroll to position [395, 0]
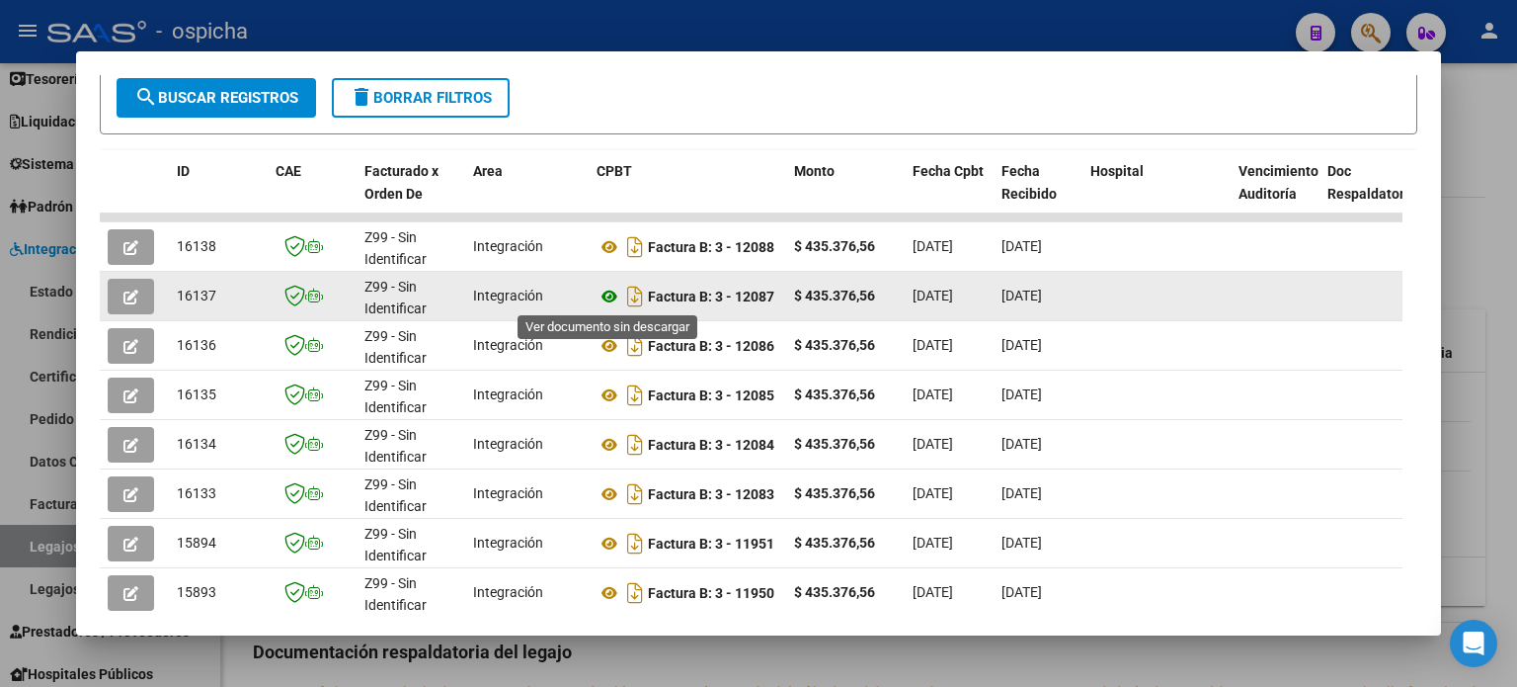
click at [608, 296] on icon at bounding box center [610, 297] width 26 height 24
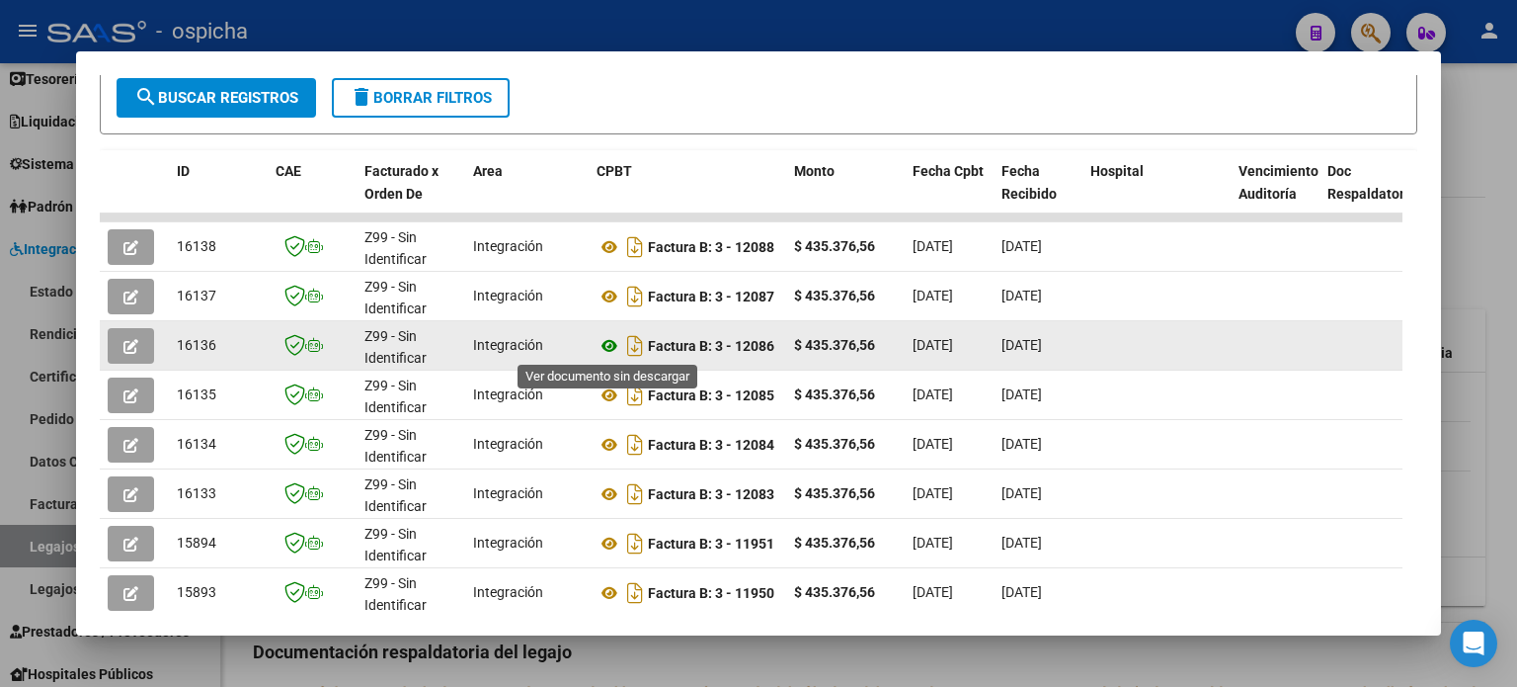
click at [605, 343] on icon at bounding box center [610, 346] width 26 height 24
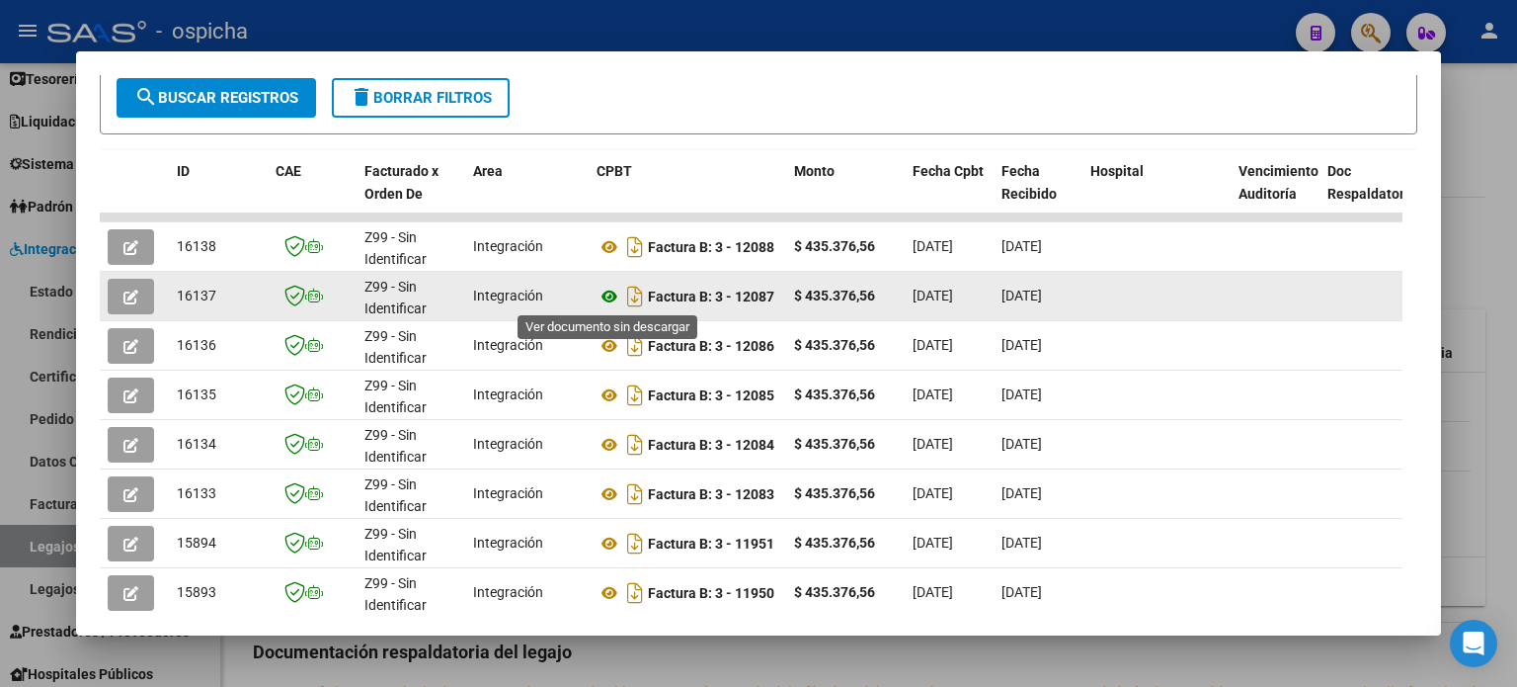
click at [612, 292] on icon at bounding box center [610, 297] width 26 height 24
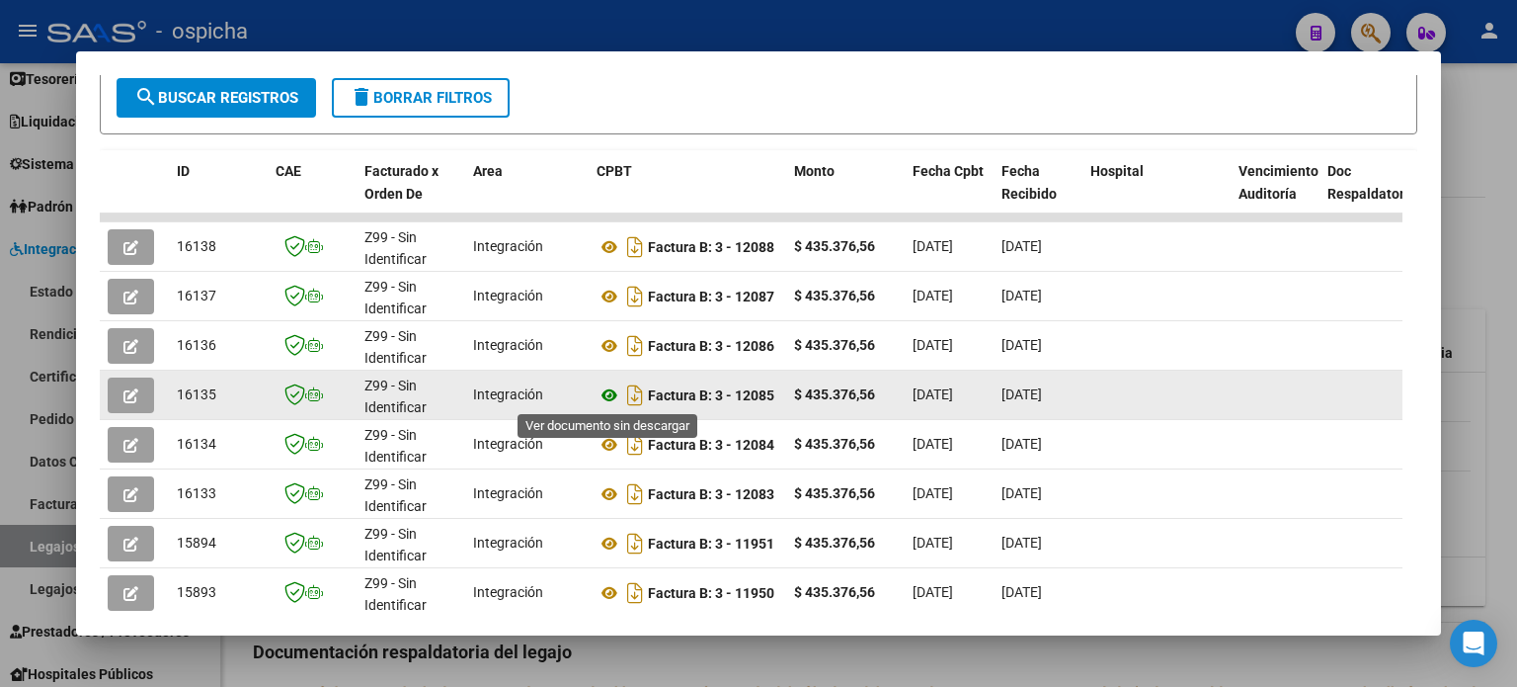
click at [609, 399] on icon at bounding box center [610, 395] width 26 height 24
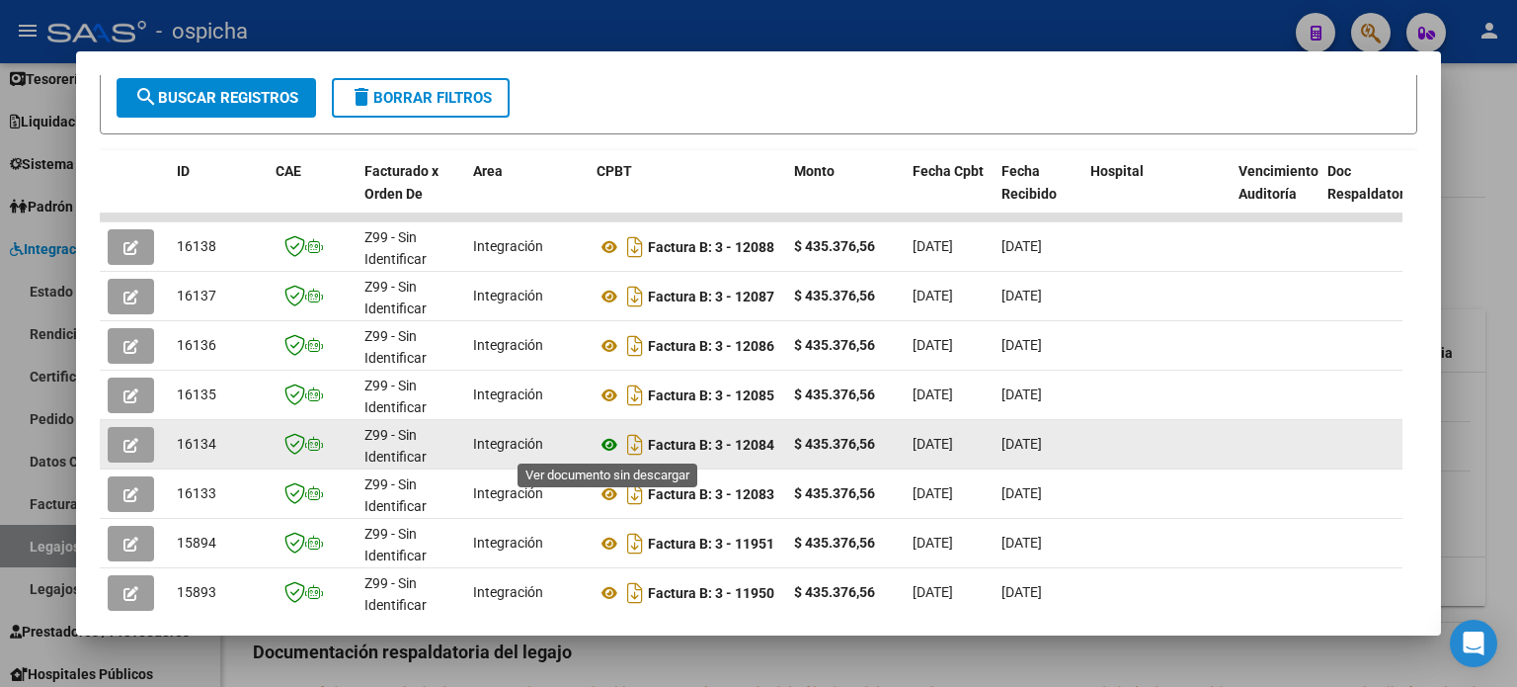
click at [612, 444] on icon at bounding box center [610, 445] width 26 height 24
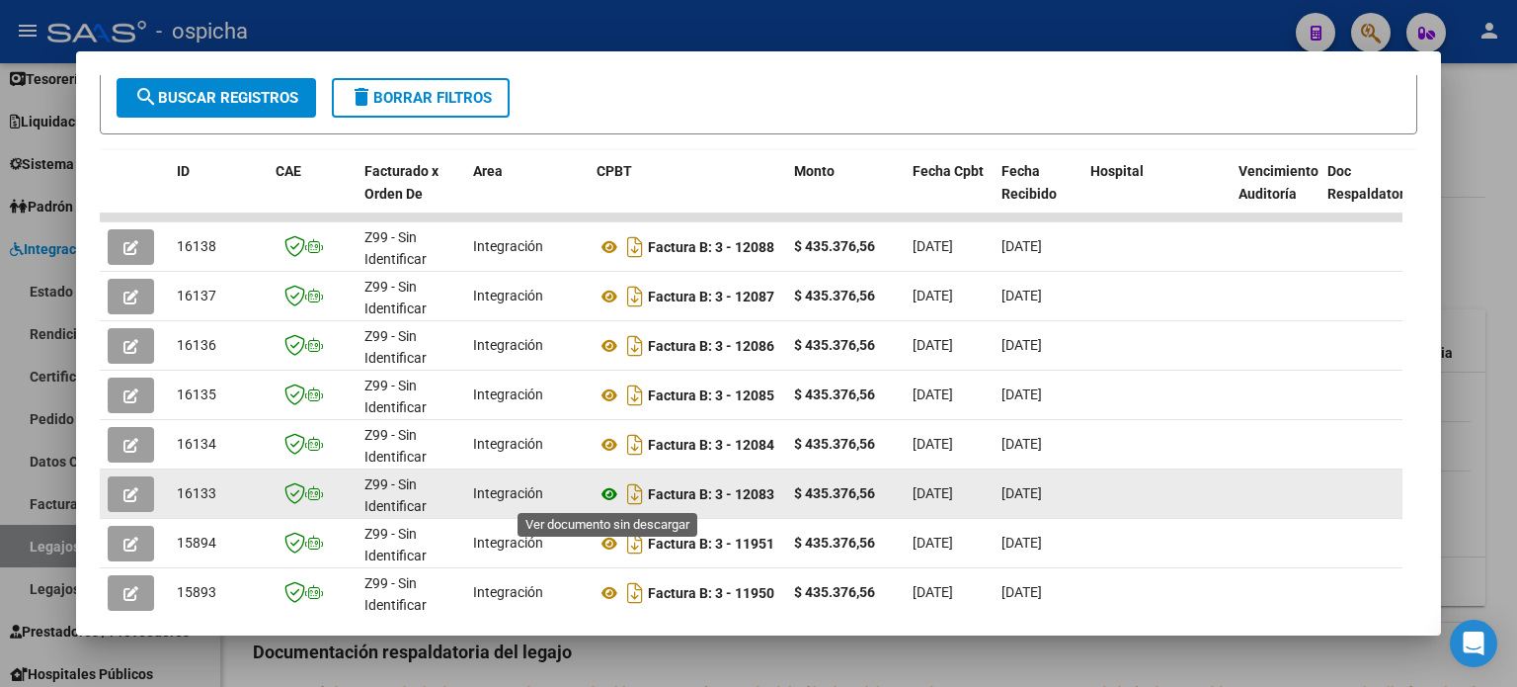
click at [609, 494] on icon at bounding box center [610, 494] width 26 height 24
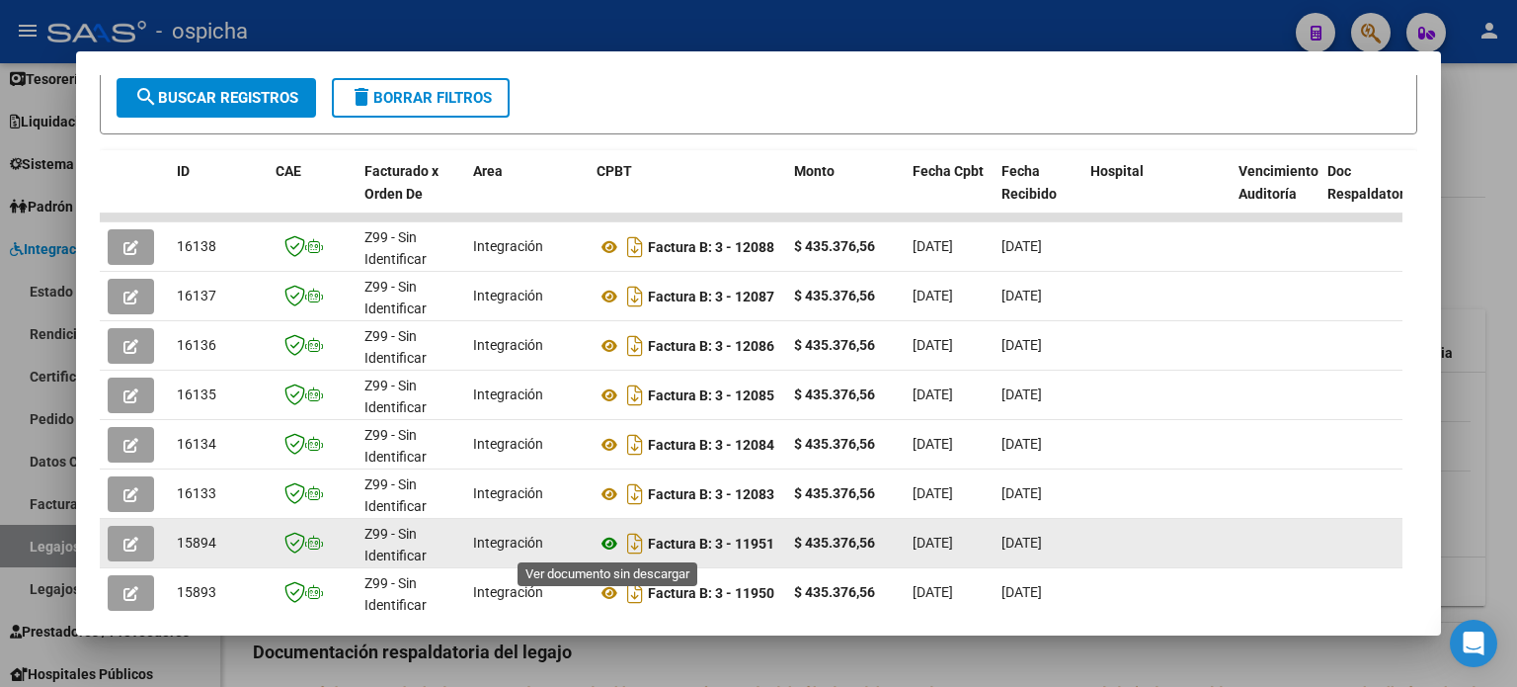
click at [609, 543] on icon at bounding box center [610, 543] width 26 height 24
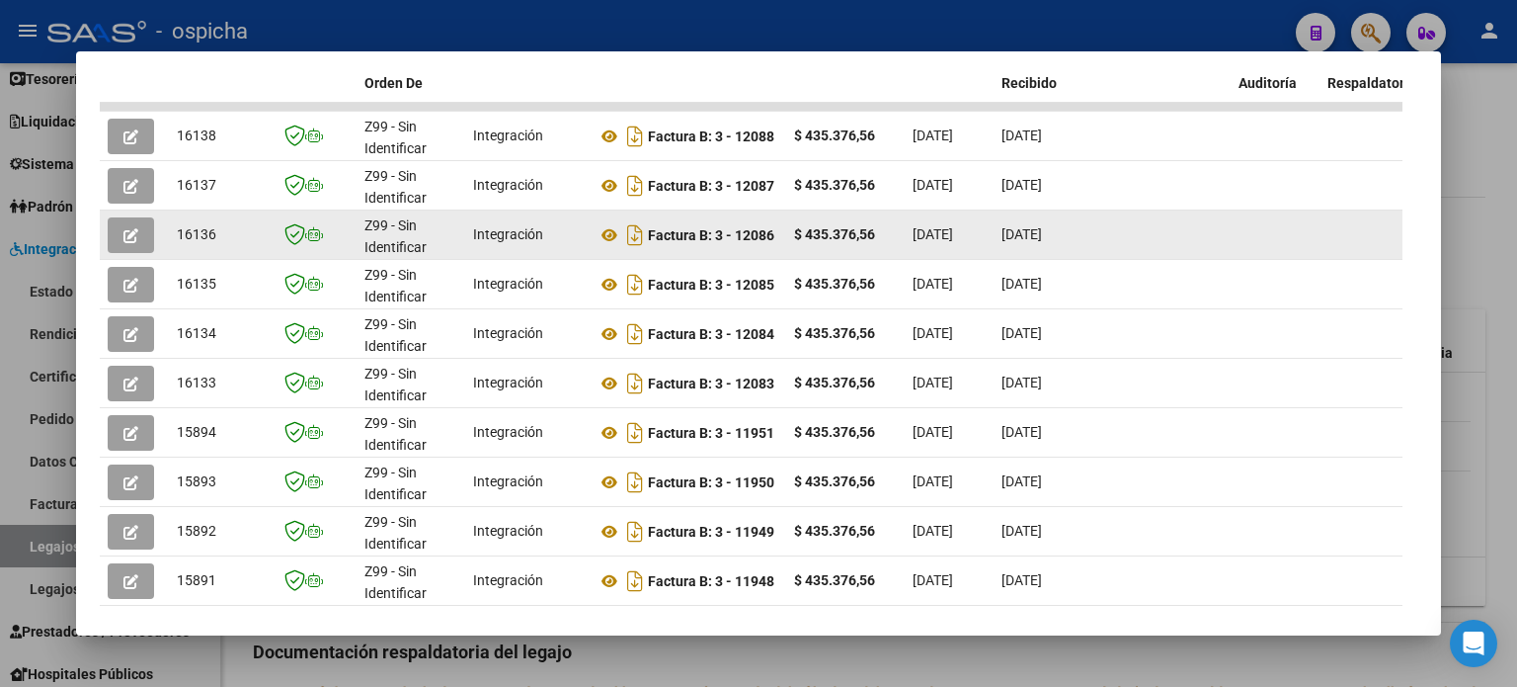
scroll to position [593, 0]
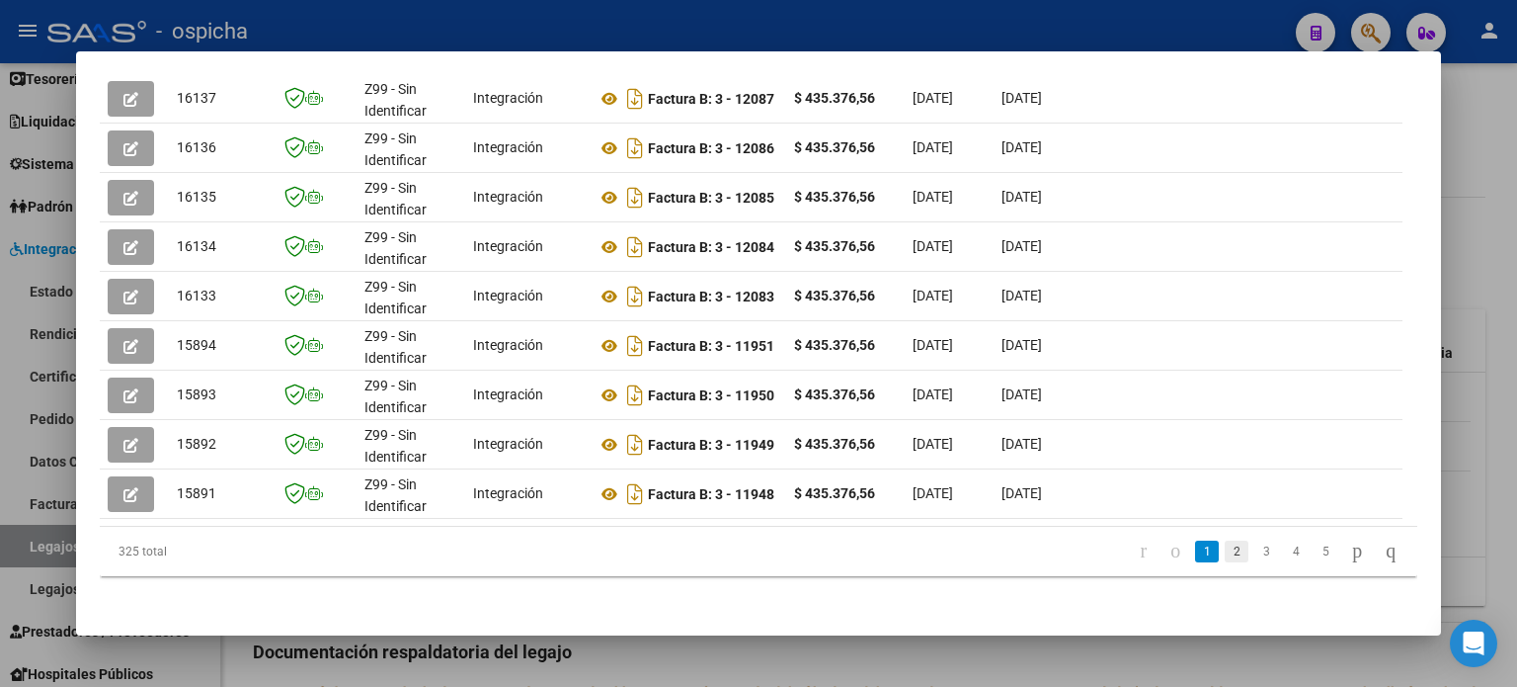
click at [1225, 562] on link "2" at bounding box center [1237, 551] width 24 height 22
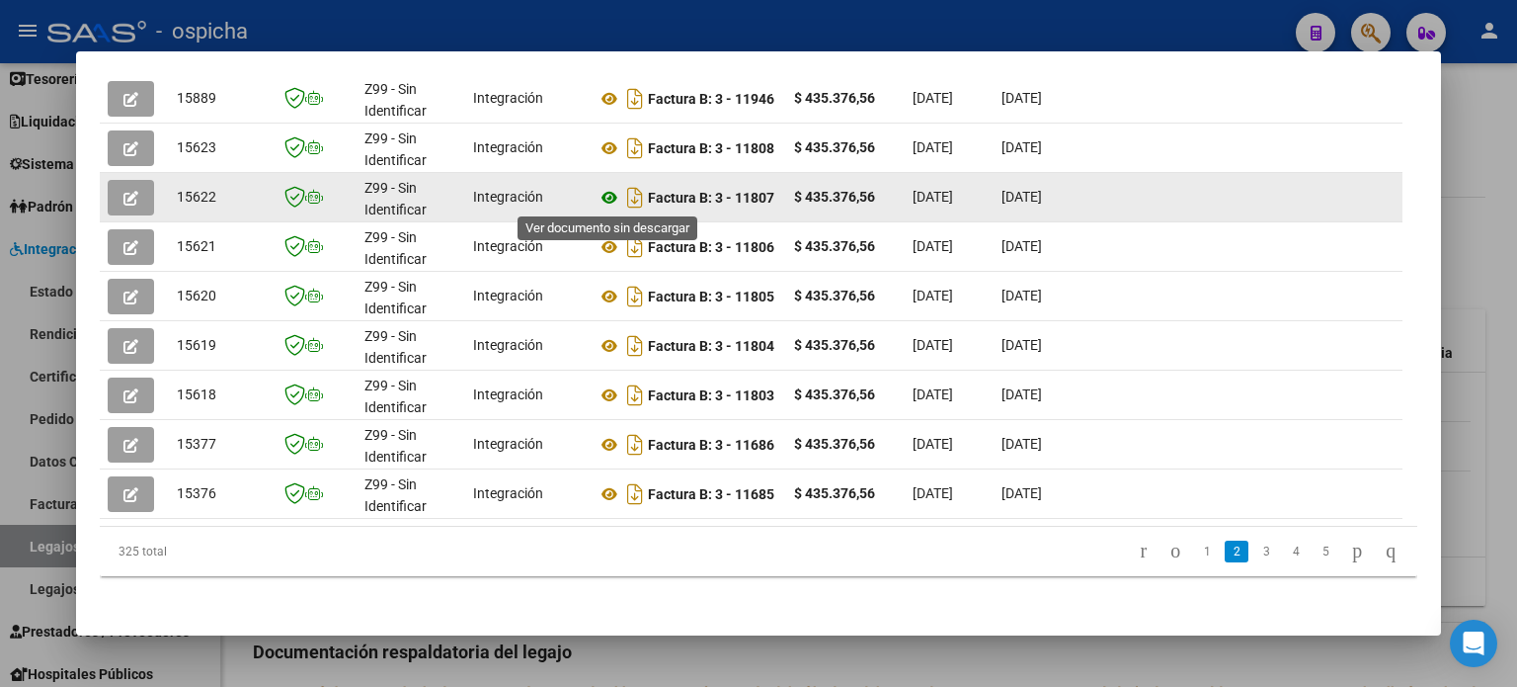
click at [609, 194] on icon at bounding box center [610, 198] width 26 height 24
click at [604, 200] on icon at bounding box center [610, 198] width 26 height 24
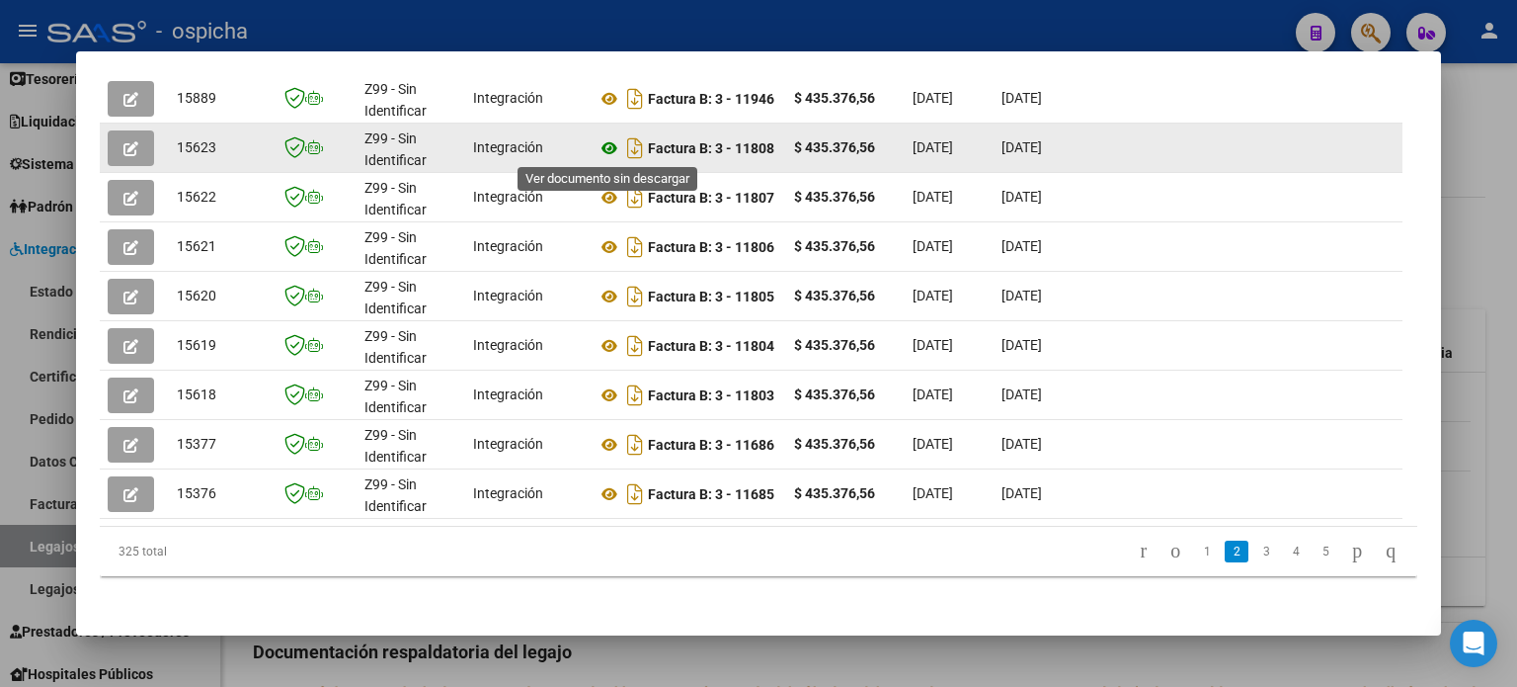
click at [614, 148] on icon at bounding box center [610, 148] width 26 height 24
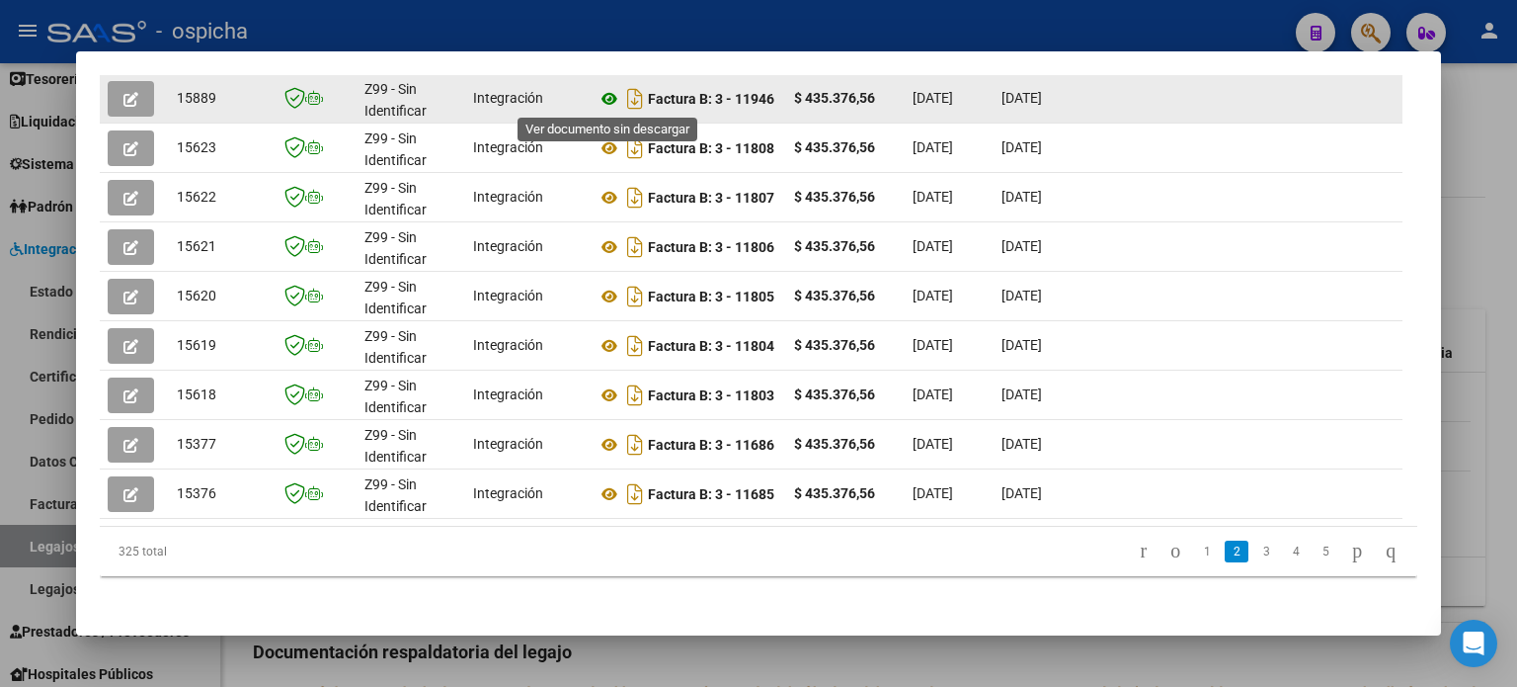
click at [612, 96] on icon at bounding box center [610, 99] width 26 height 24
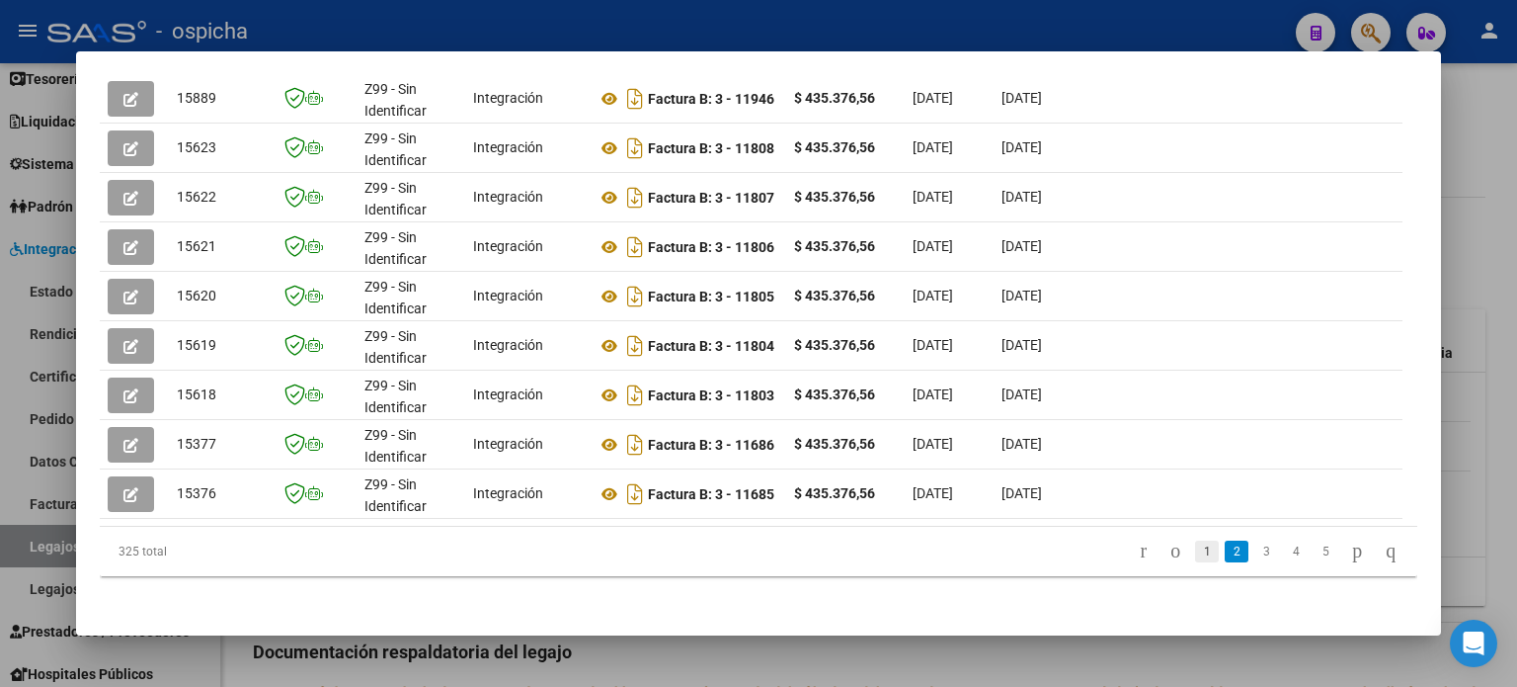
click at [1195, 562] on link "1" at bounding box center [1207, 551] width 24 height 22
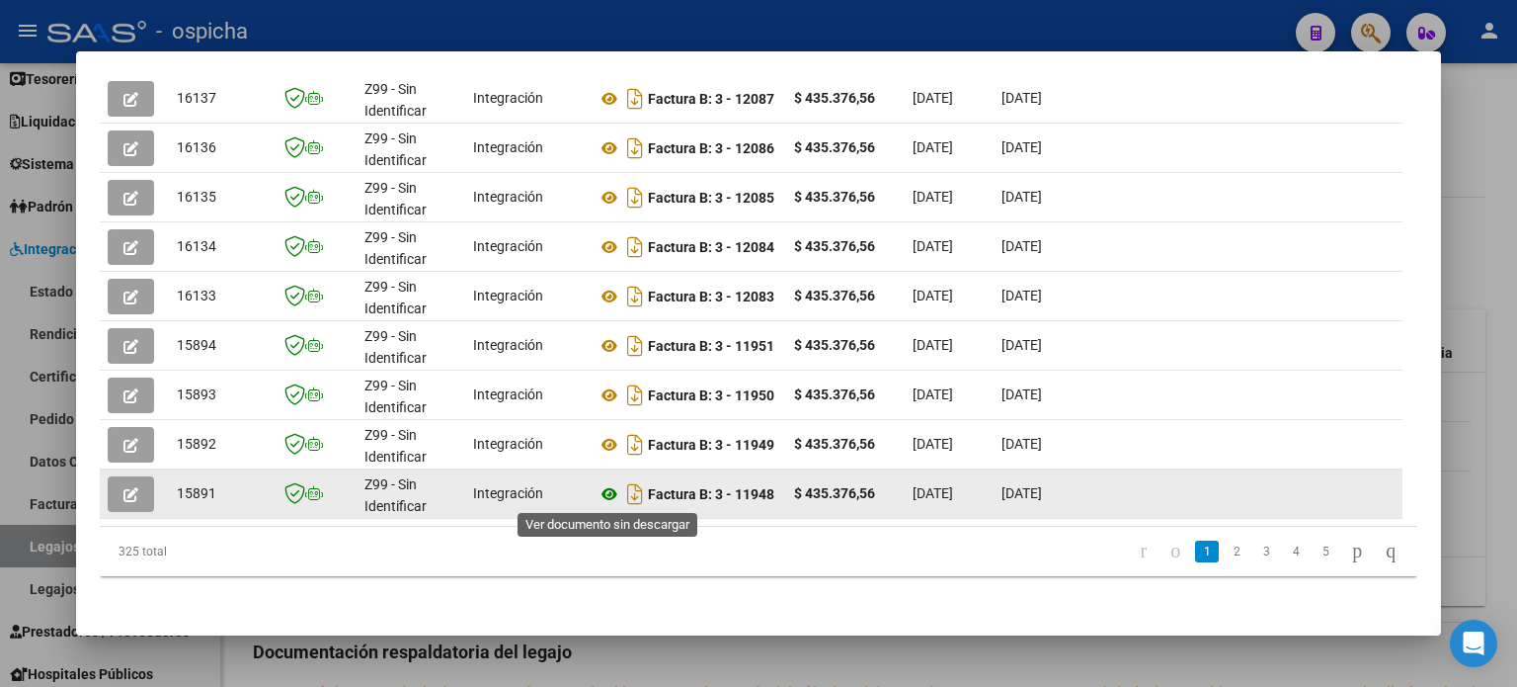
click at [607, 492] on icon at bounding box center [610, 494] width 26 height 24
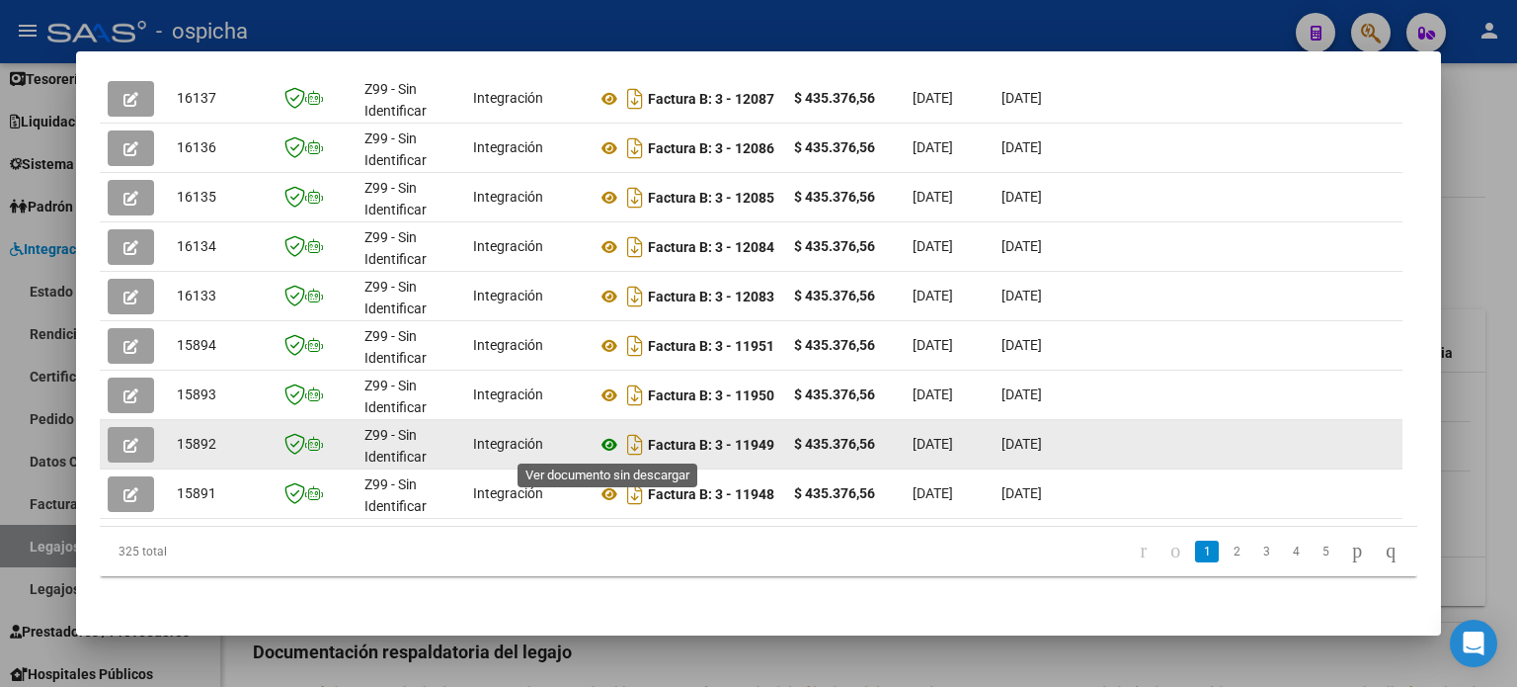
click at [614, 447] on icon at bounding box center [610, 445] width 26 height 24
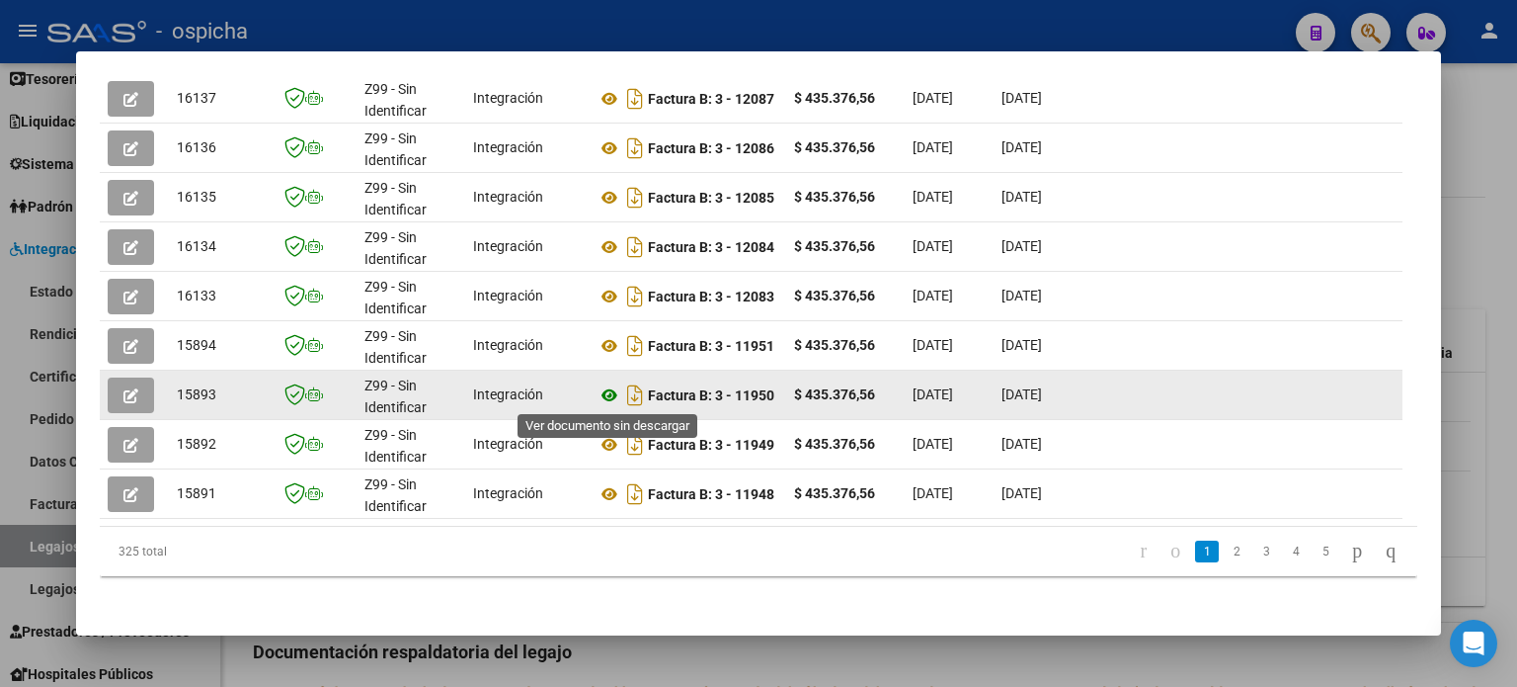
click at [612, 390] on icon at bounding box center [610, 395] width 26 height 24
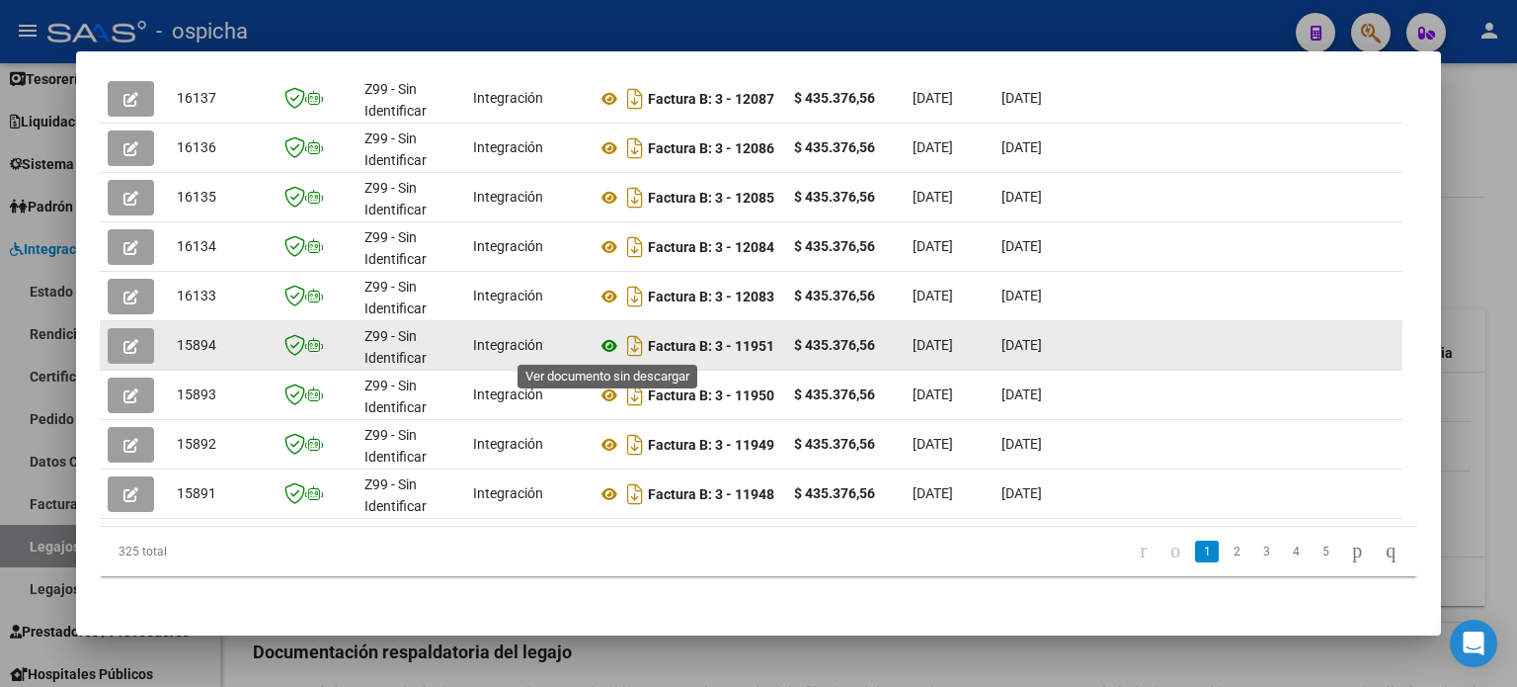
click at [619, 343] on icon at bounding box center [610, 346] width 26 height 24
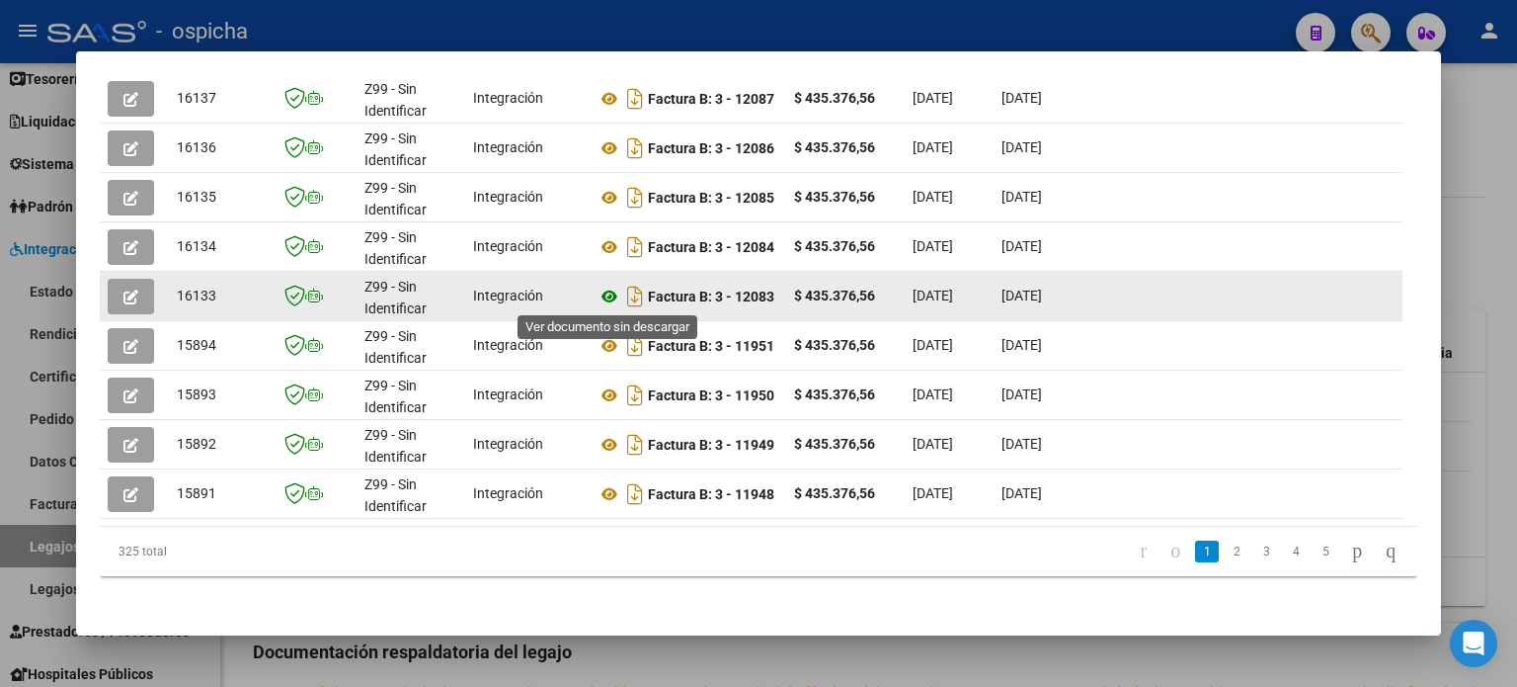
click at [606, 295] on icon at bounding box center [610, 297] width 26 height 24
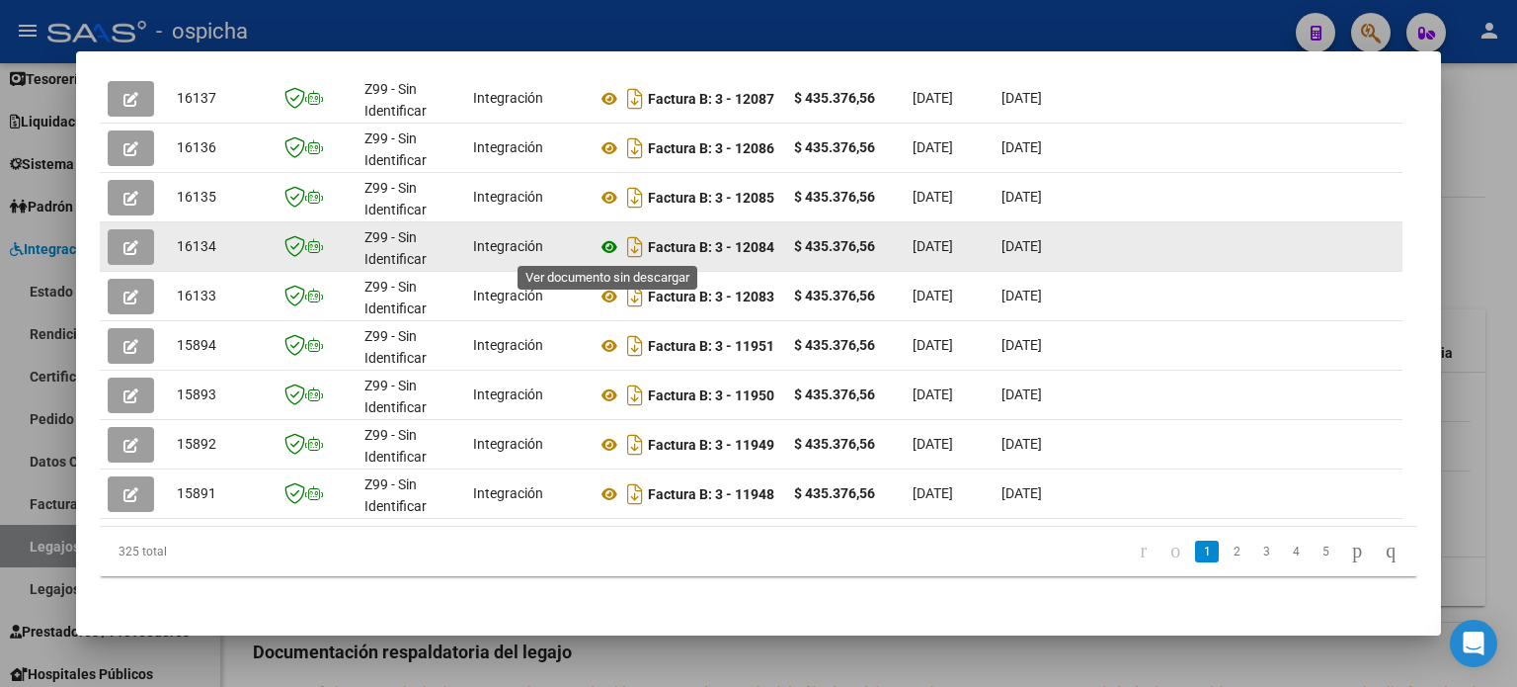
click at [612, 244] on icon at bounding box center [610, 247] width 26 height 24
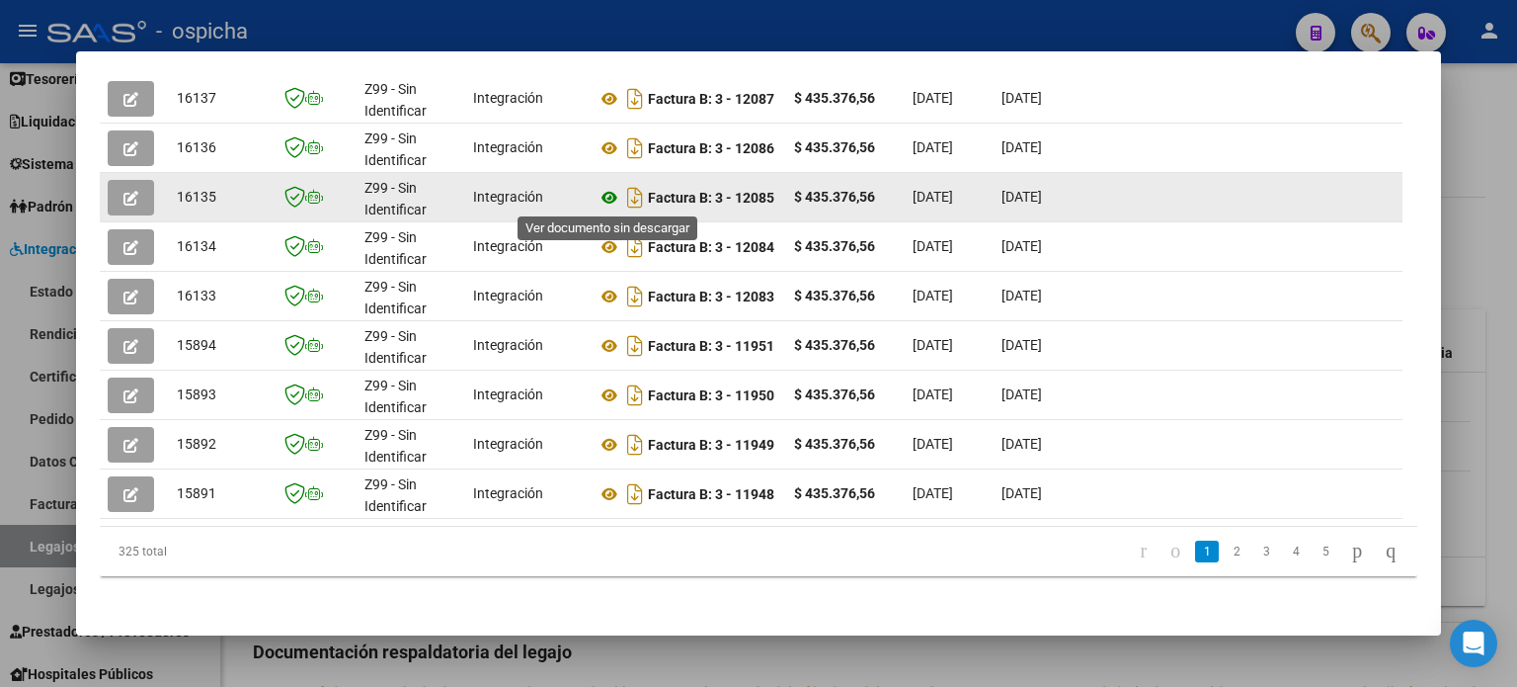
click at [610, 194] on icon at bounding box center [610, 198] width 26 height 24
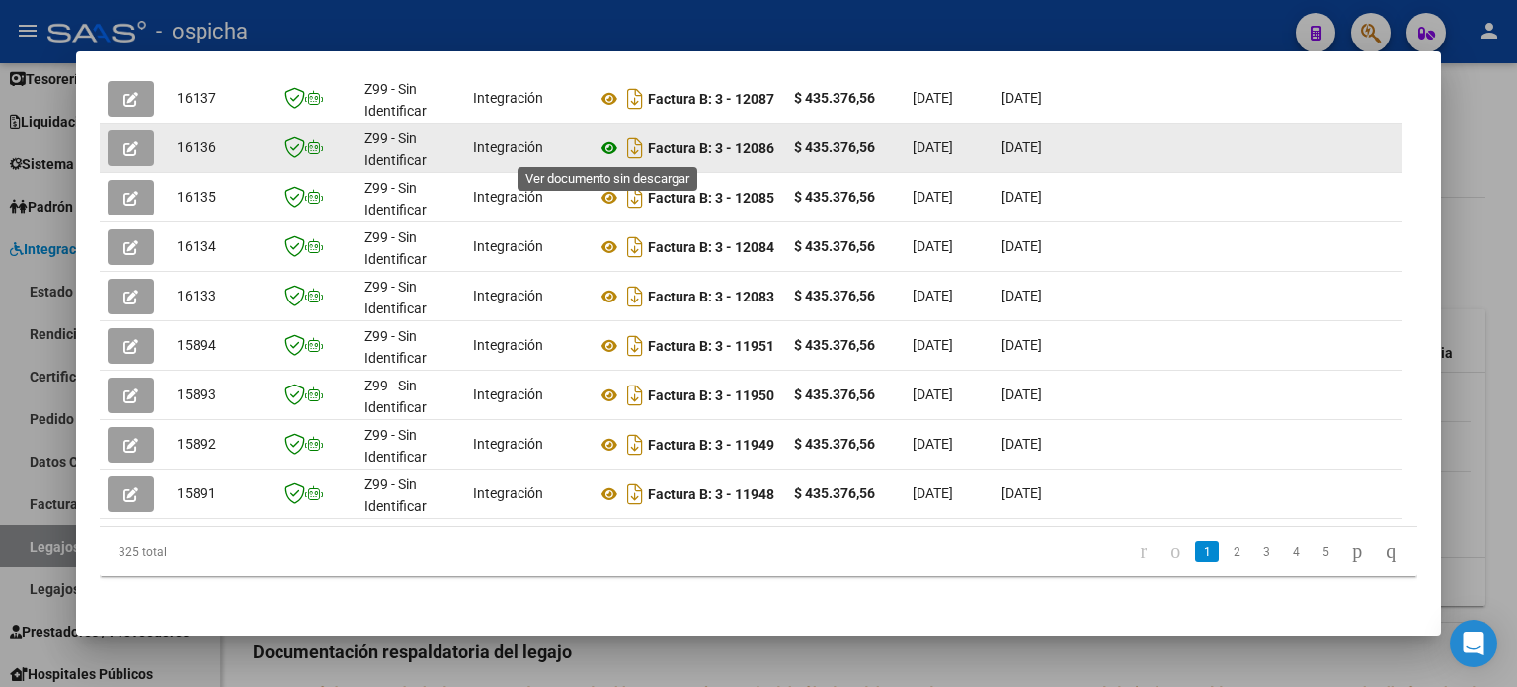
click at [604, 147] on icon at bounding box center [610, 148] width 26 height 24
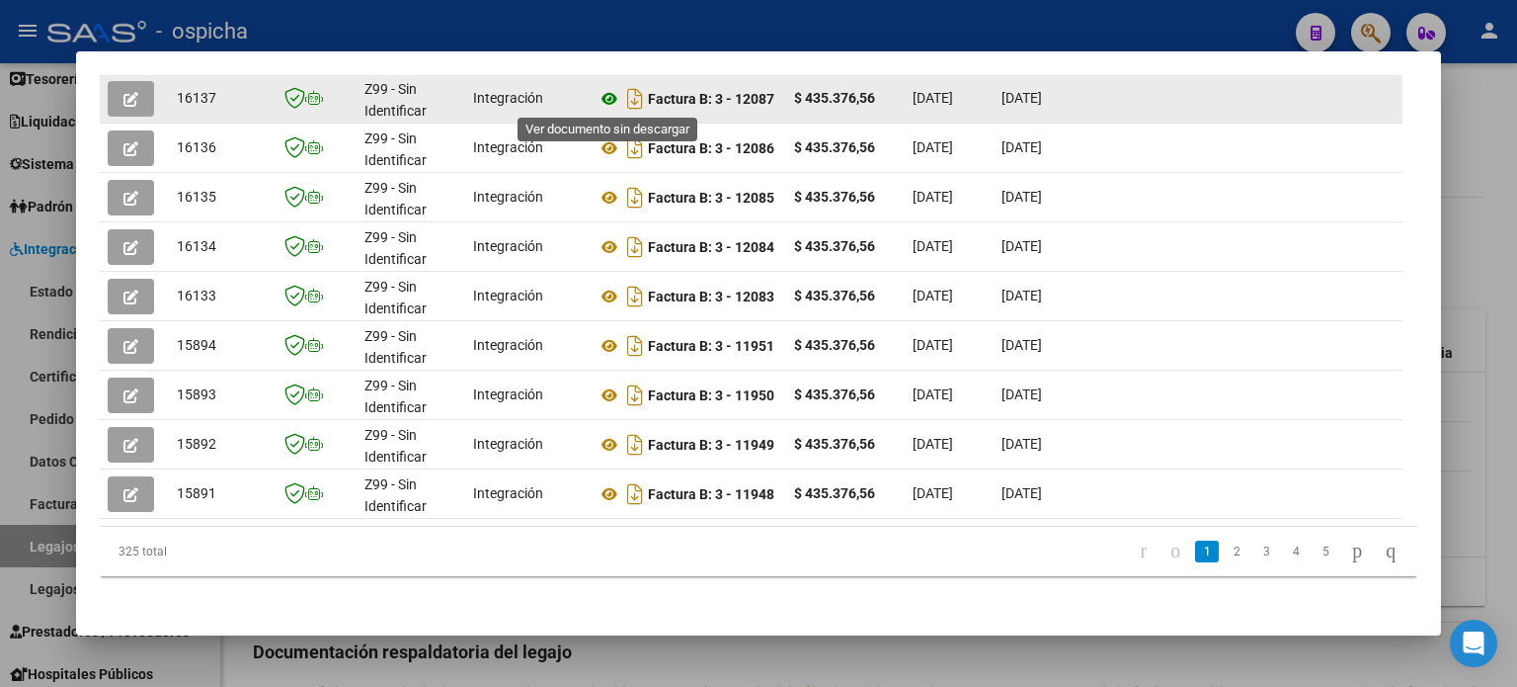
click at [611, 99] on icon at bounding box center [610, 99] width 26 height 24
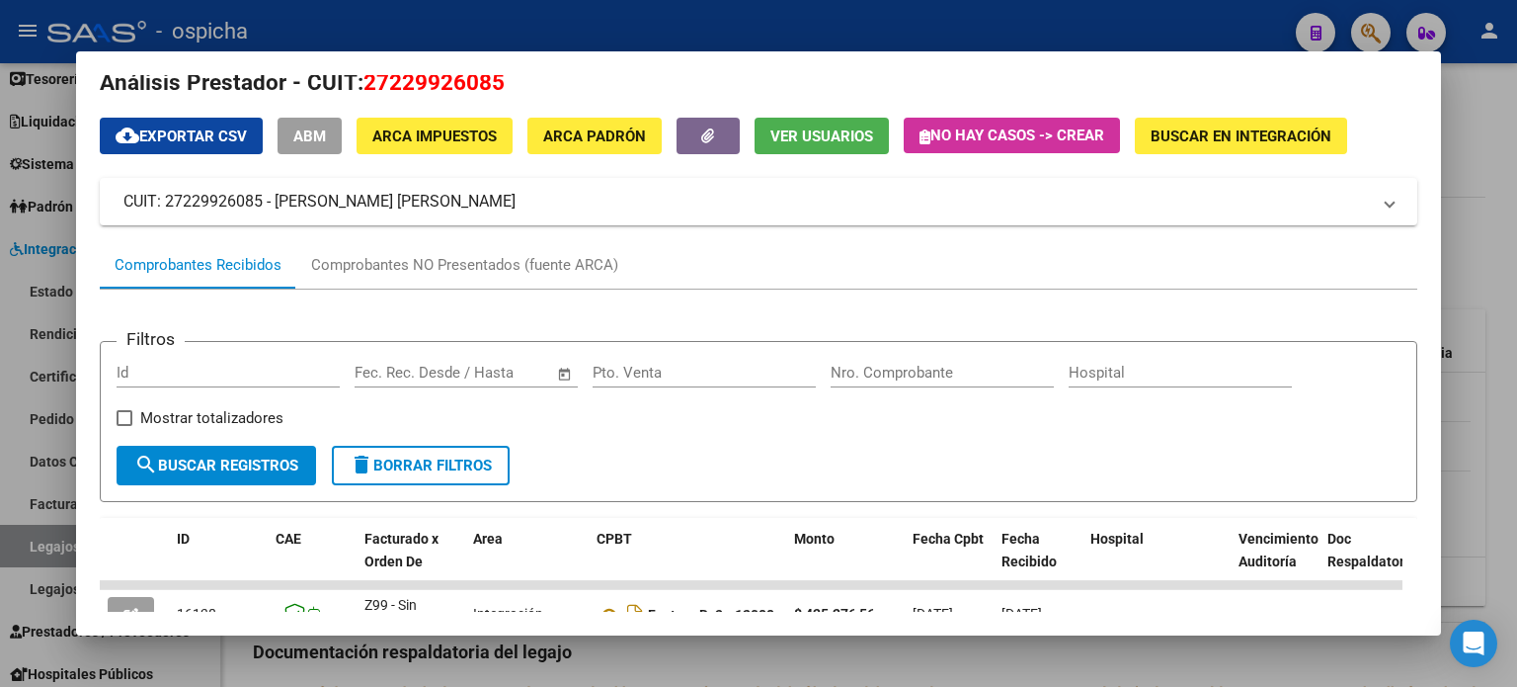
scroll to position [0, 0]
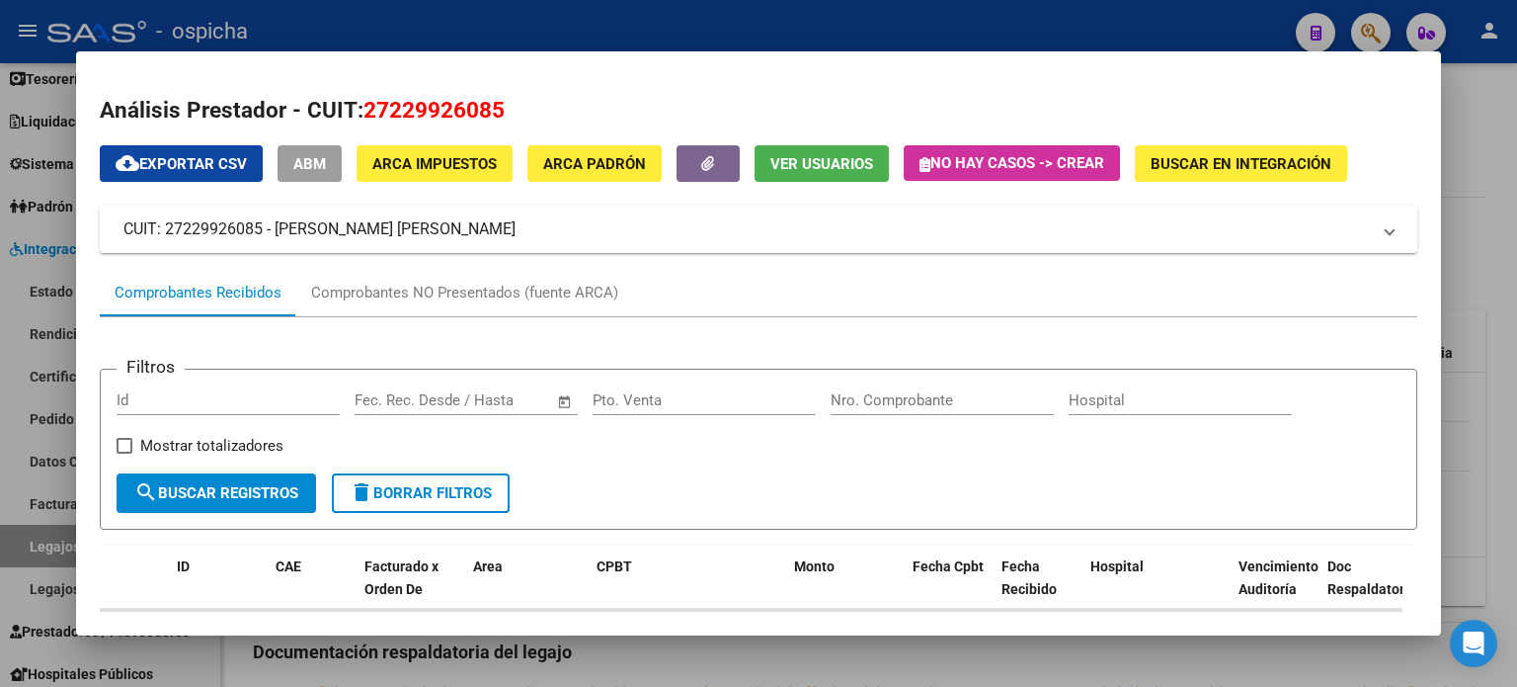
click at [1474, 114] on div at bounding box center [758, 343] width 1517 height 687
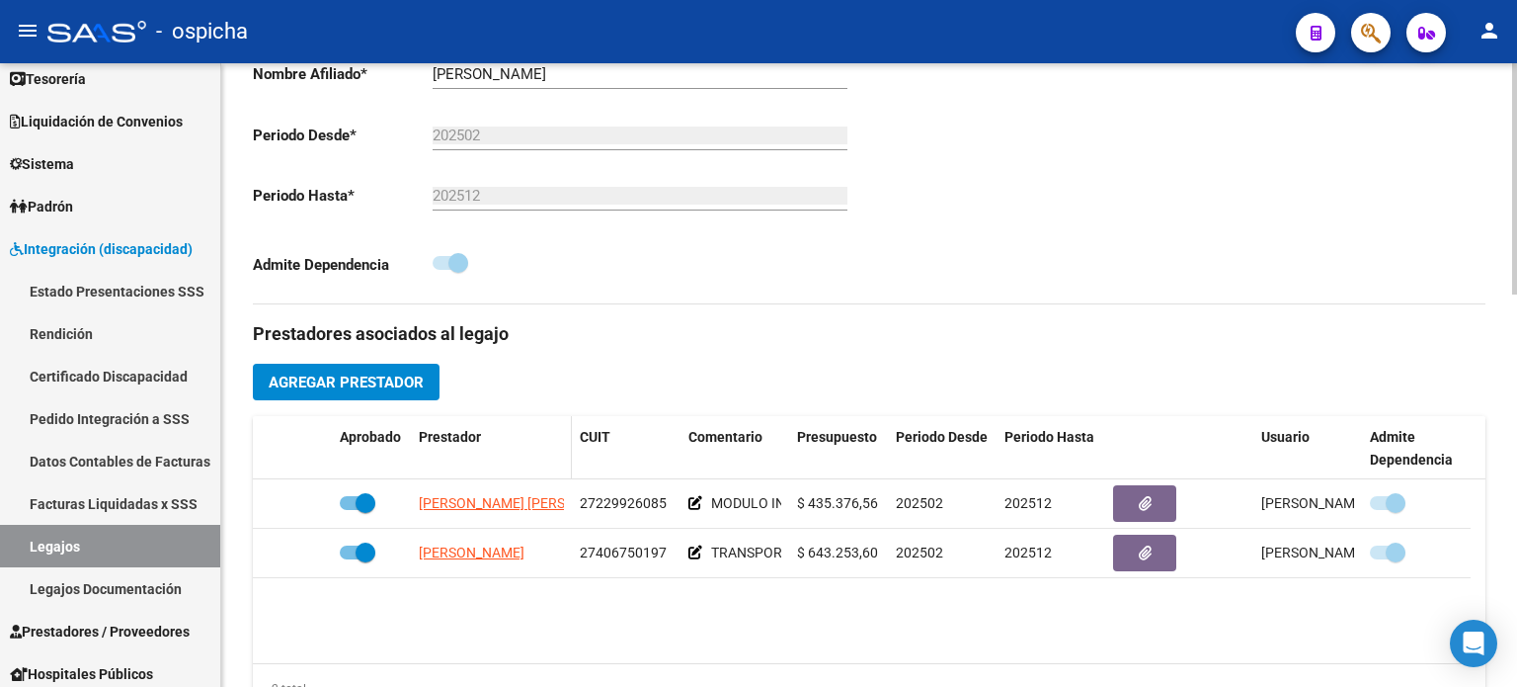
scroll to position [494, 0]
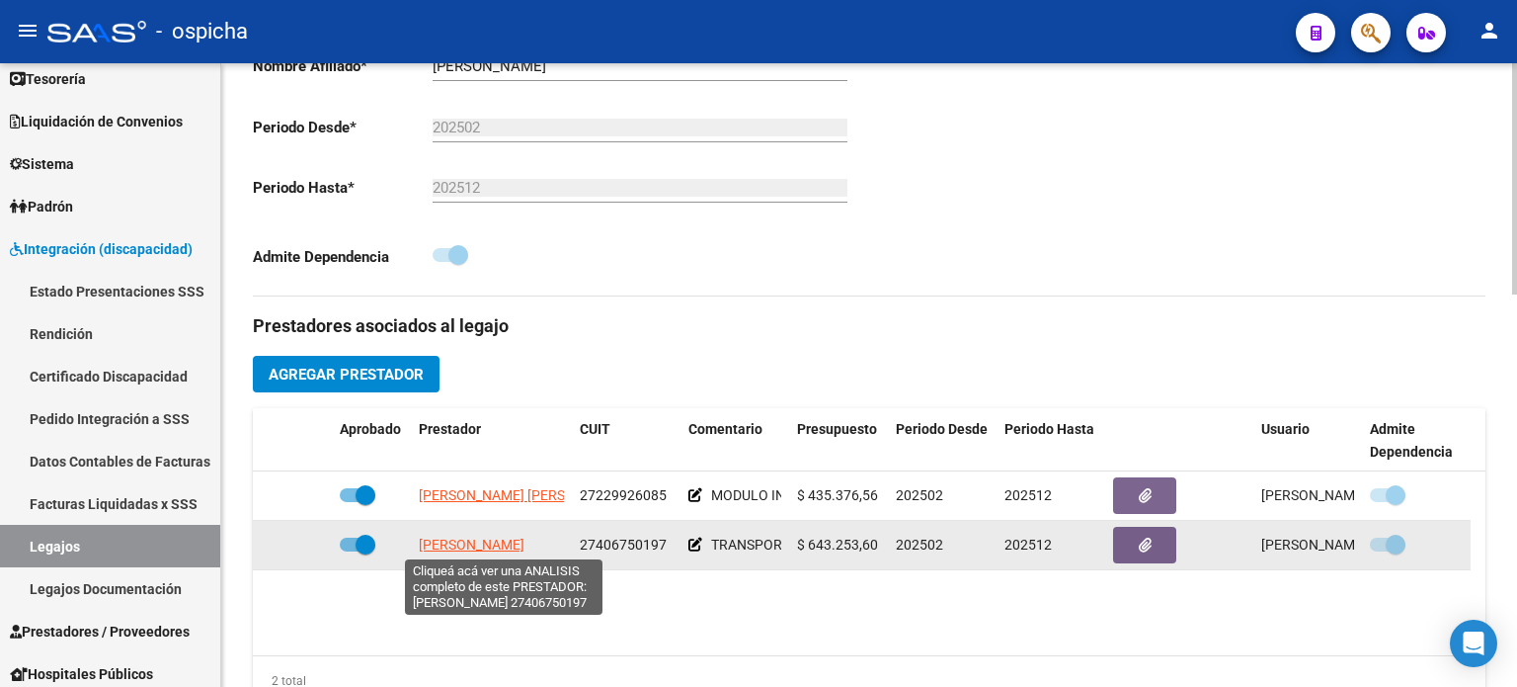
click at [500, 540] on span "[PERSON_NAME]" at bounding box center [472, 544] width 106 height 16
type textarea "27406750197"
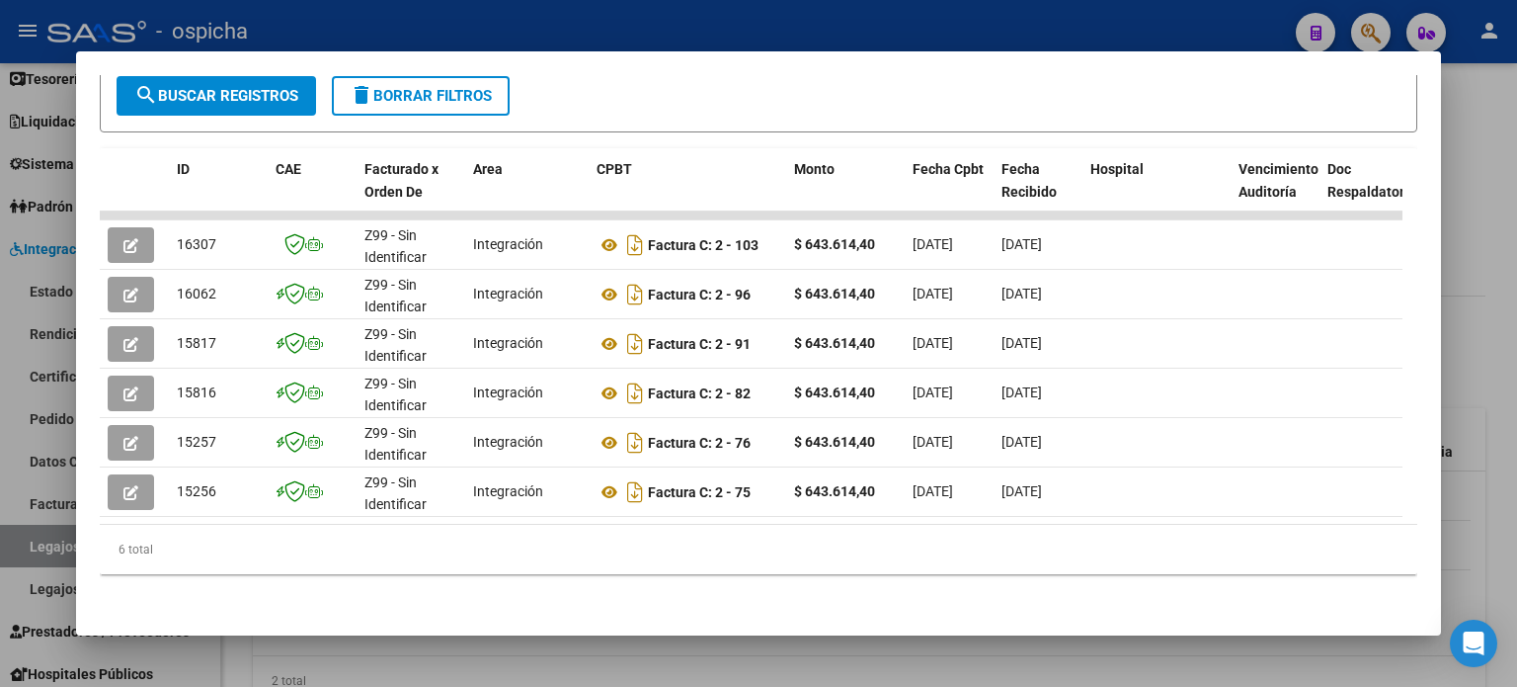
scroll to position [410, 0]
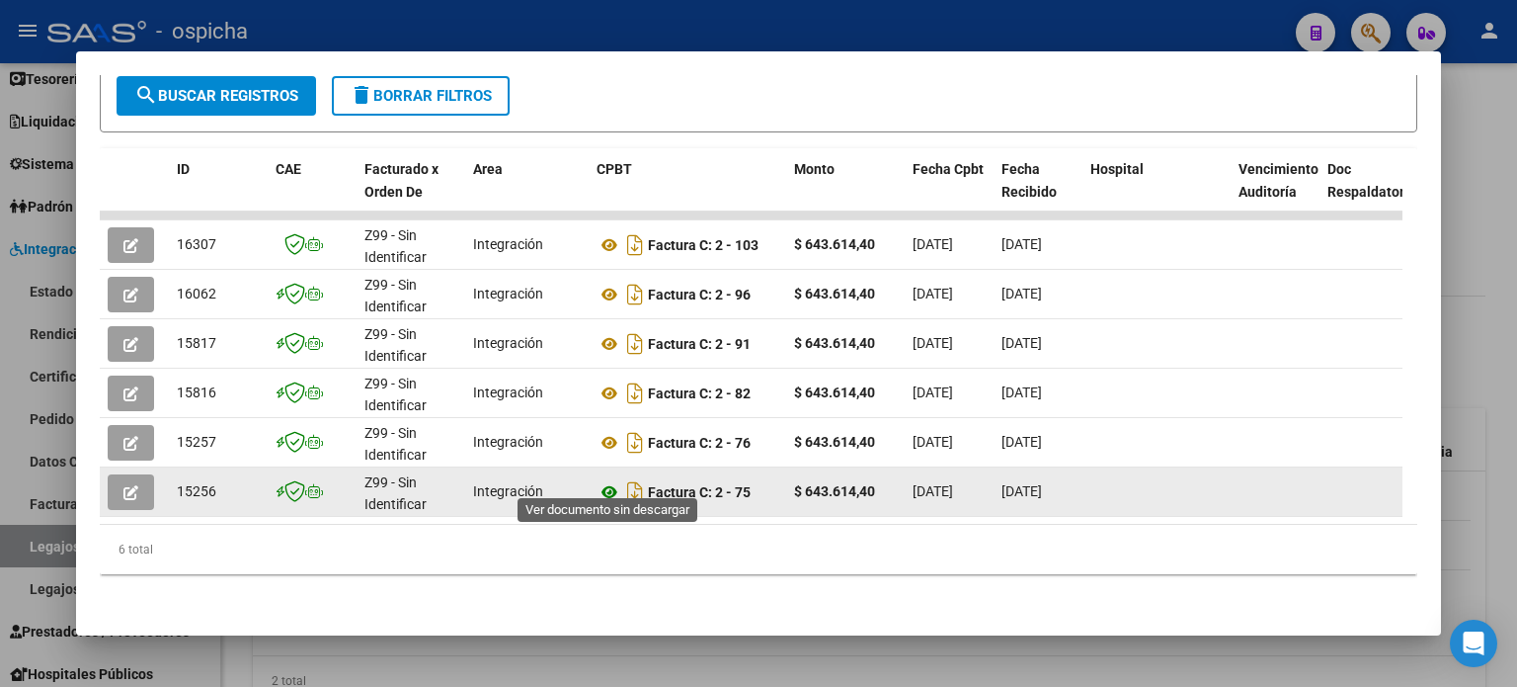
click at [617, 481] on icon at bounding box center [610, 492] width 26 height 24
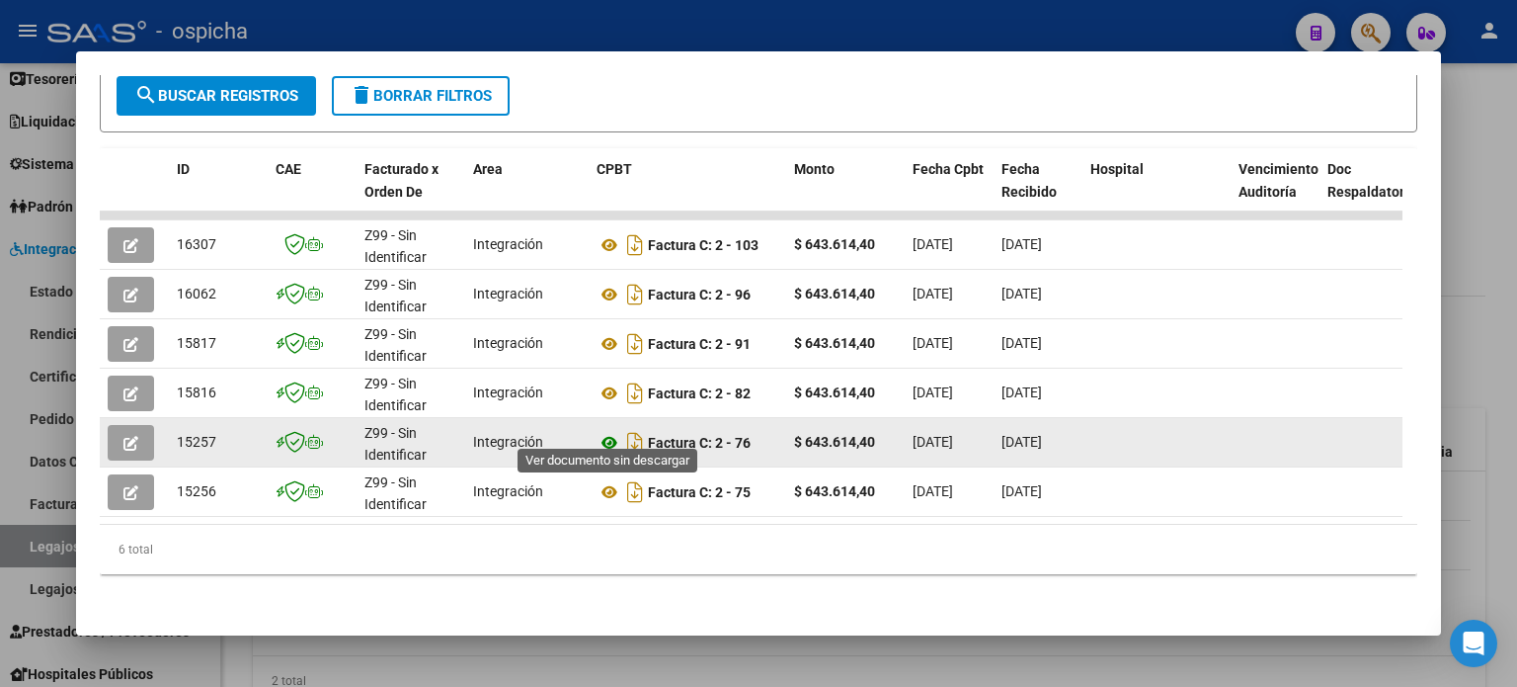
click at [605, 431] on icon at bounding box center [610, 443] width 26 height 24
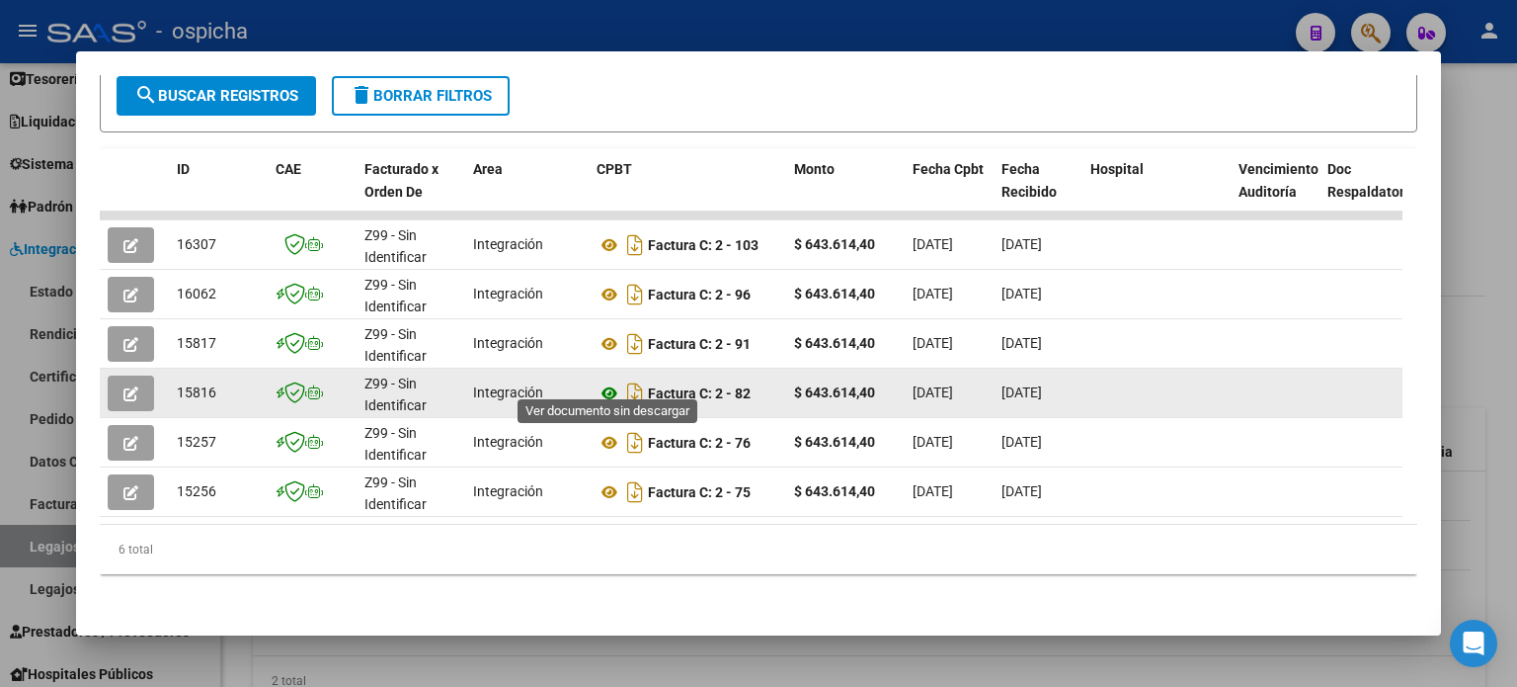
click at [609, 381] on icon at bounding box center [610, 393] width 26 height 24
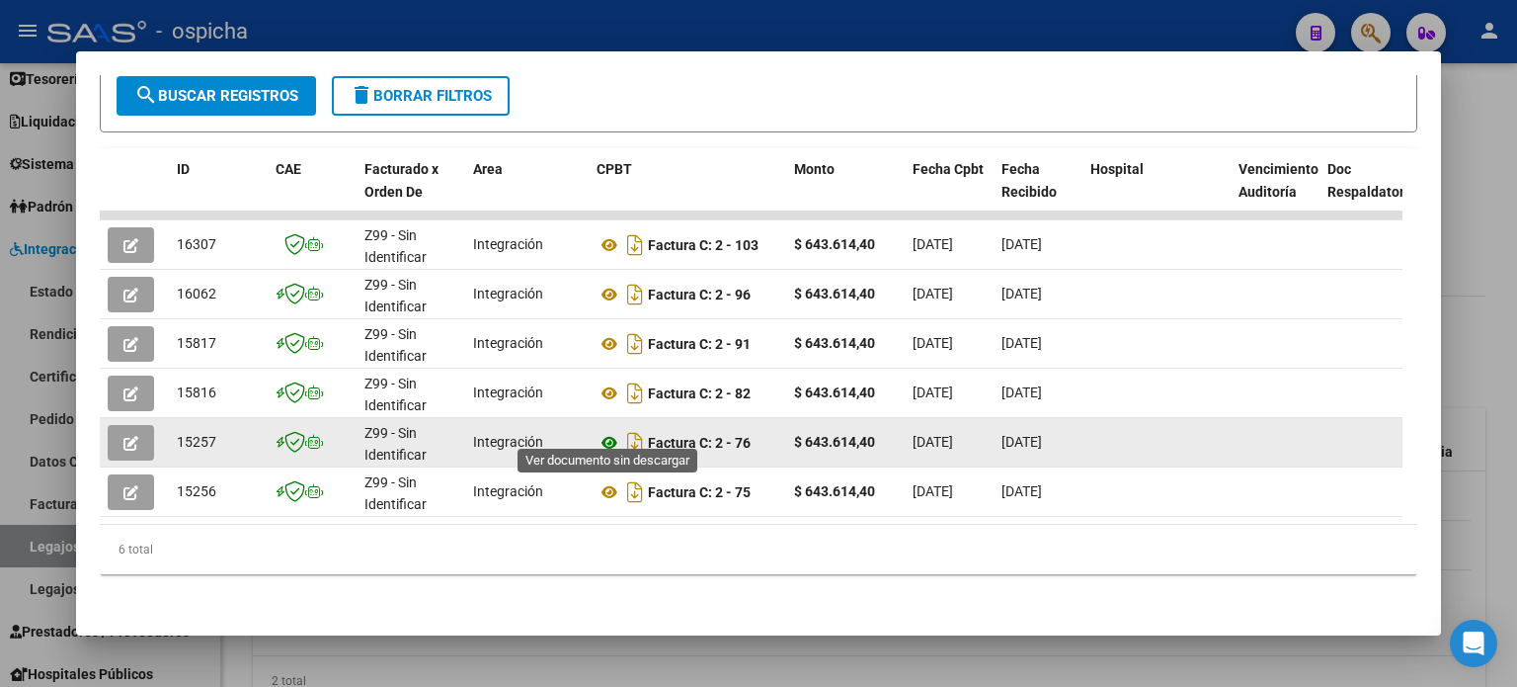
click at [612, 431] on icon at bounding box center [610, 443] width 26 height 24
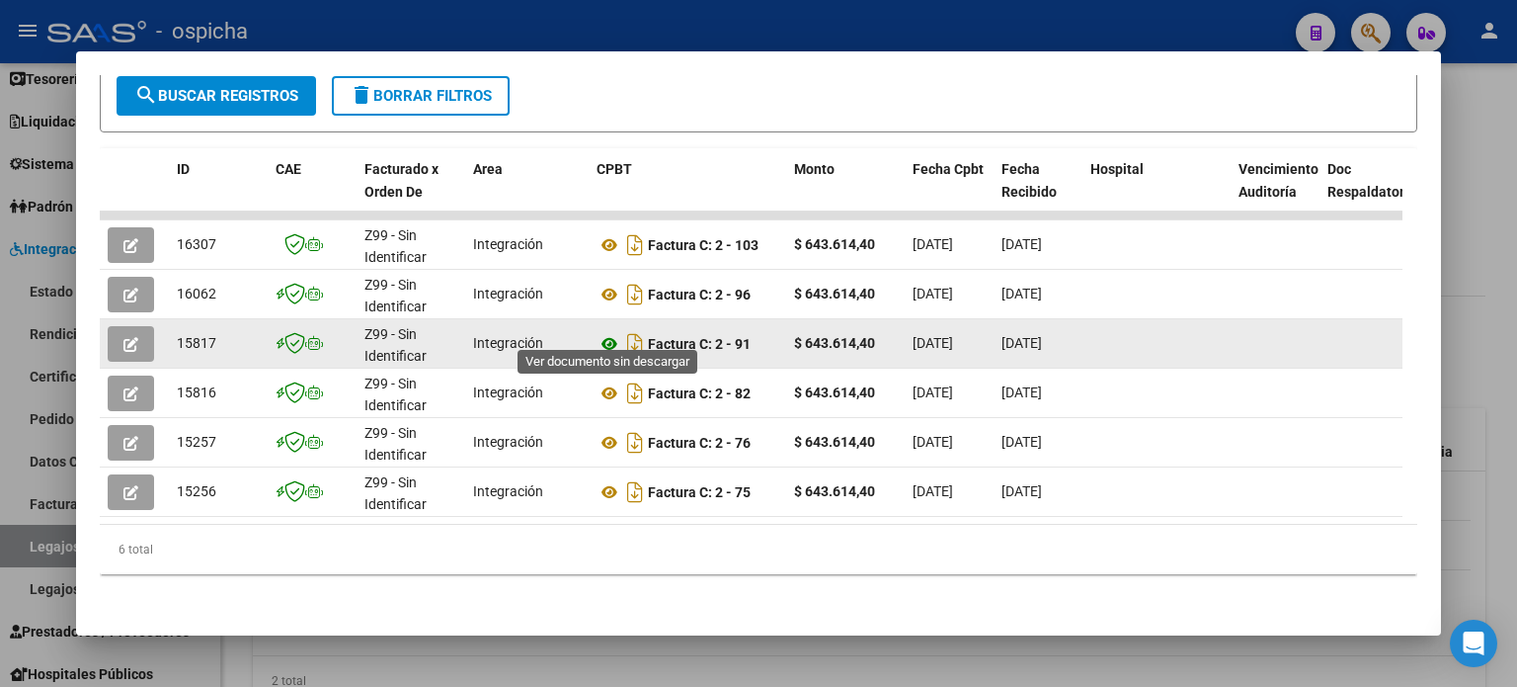
click at [609, 332] on icon at bounding box center [610, 344] width 26 height 24
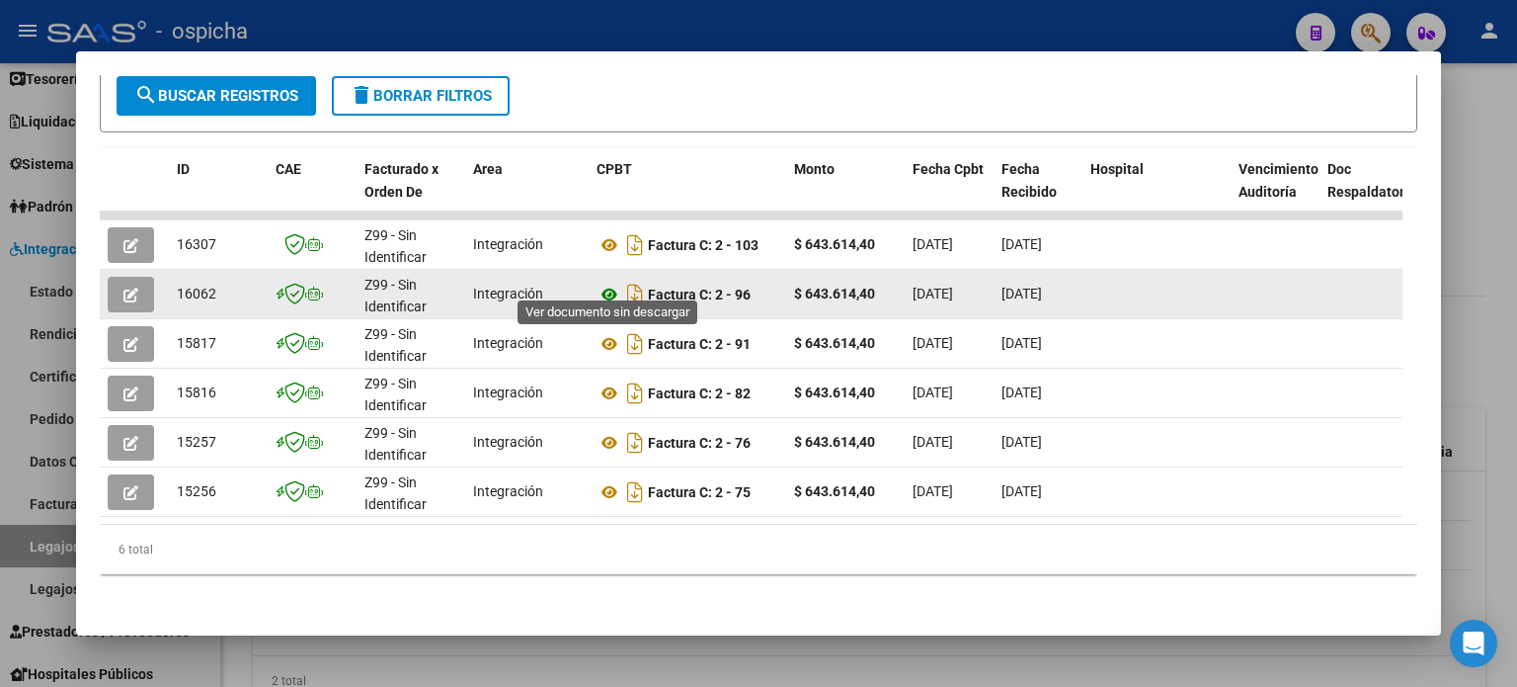
click at [611, 283] on icon at bounding box center [610, 295] width 26 height 24
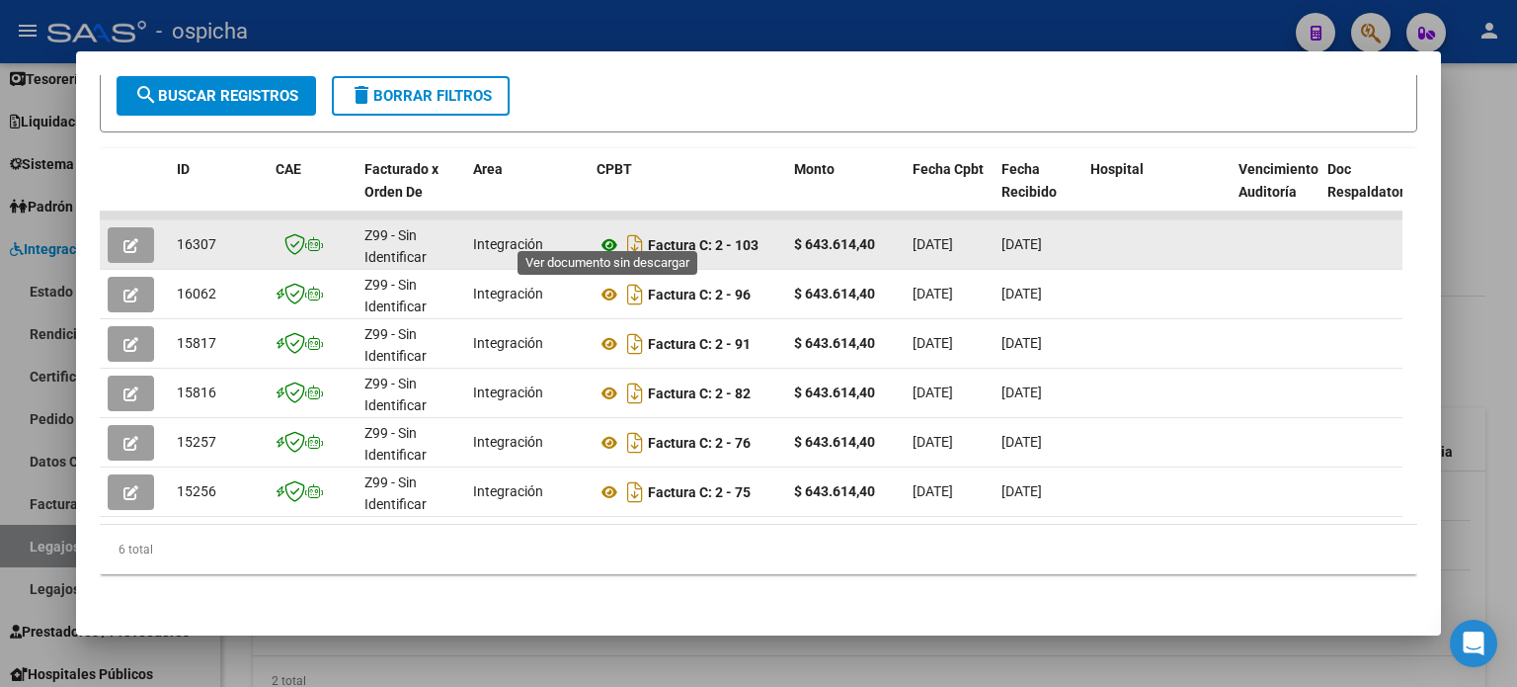
click at [612, 233] on icon at bounding box center [610, 245] width 26 height 24
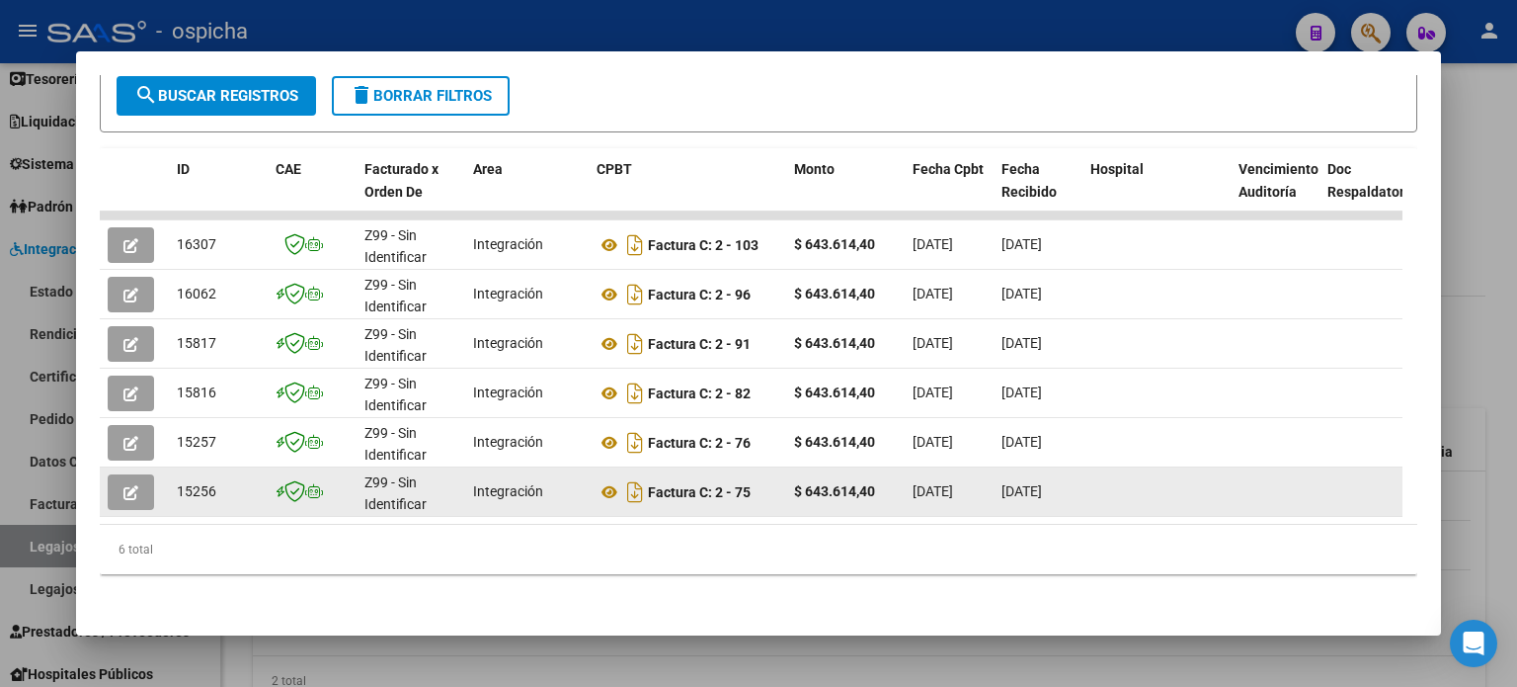
scroll to position [114, 0]
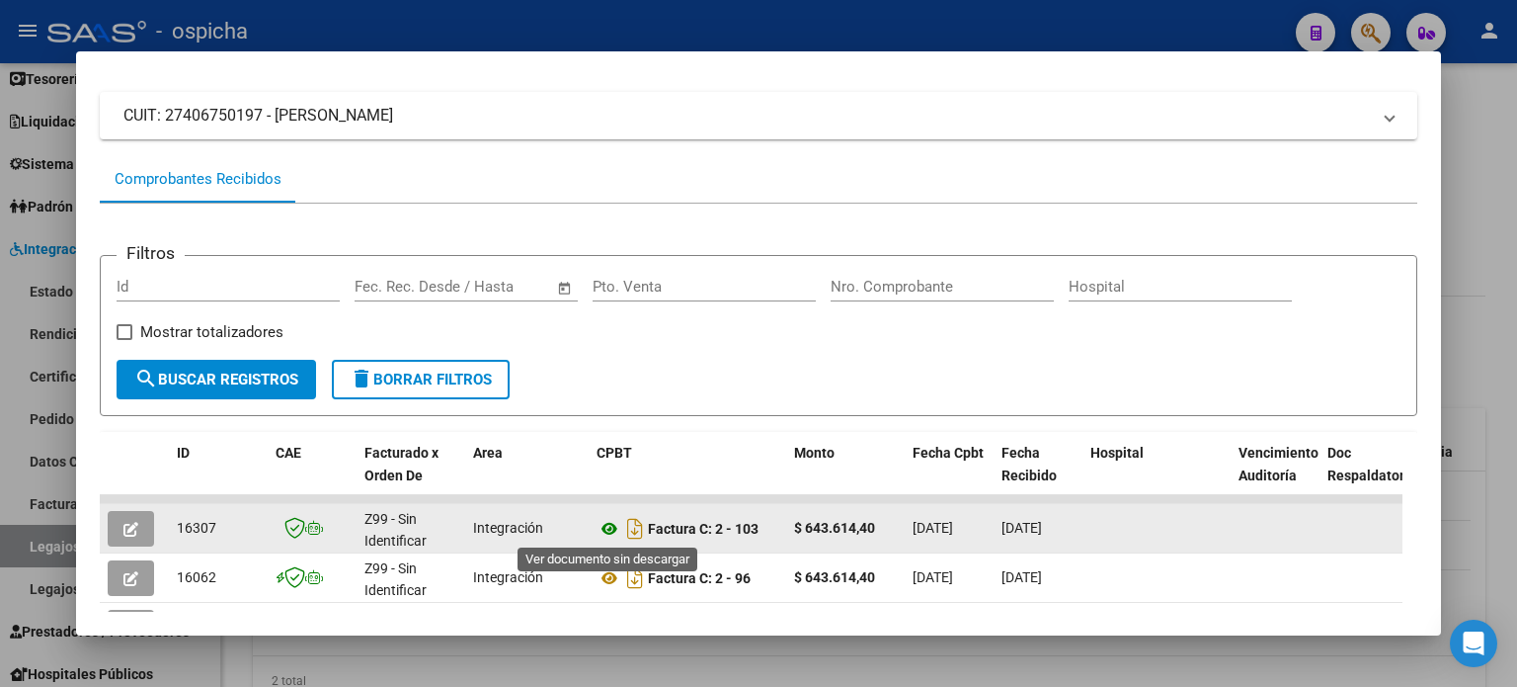
click at [609, 525] on icon at bounding box center [610, 529] width 26 height 24
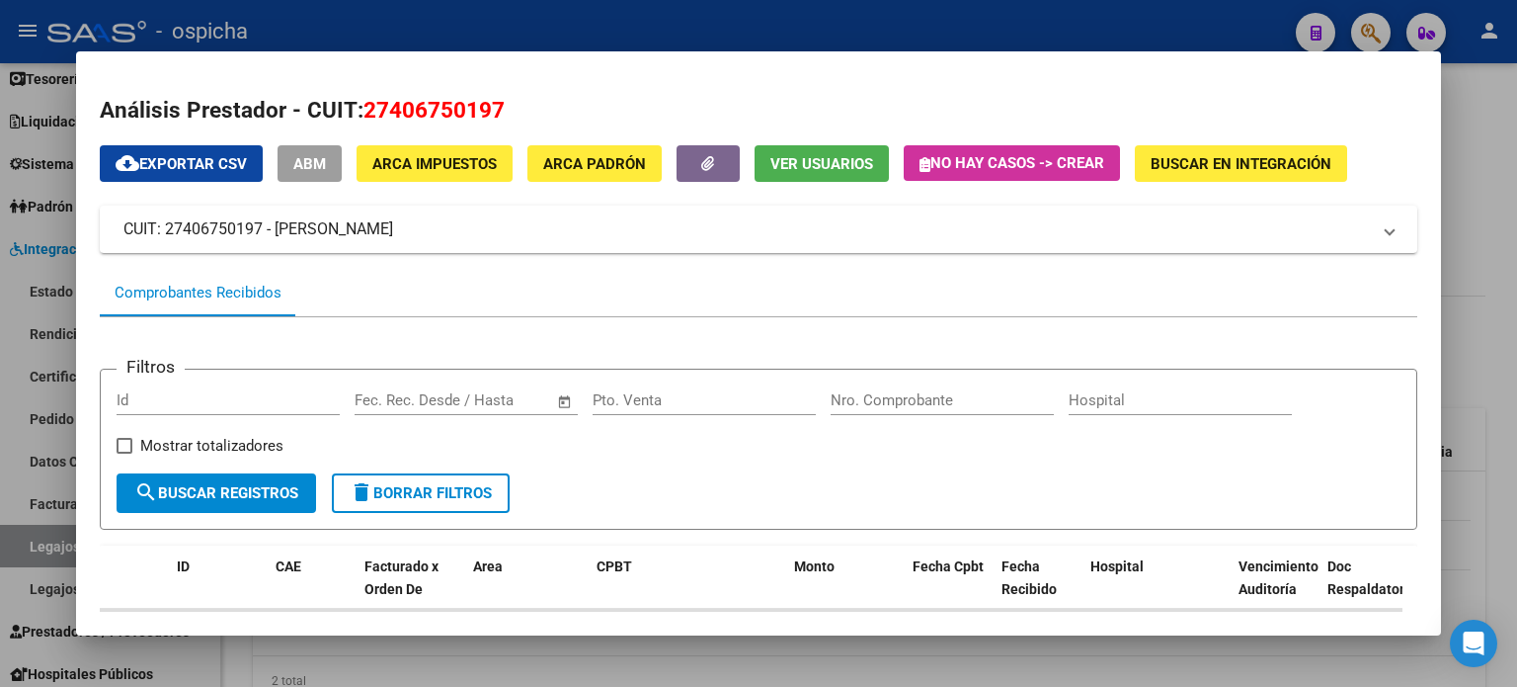
scroll to position [0, 0]
click at [1498, 103] on div at bounding box center [758, 343] width 1517 height 687
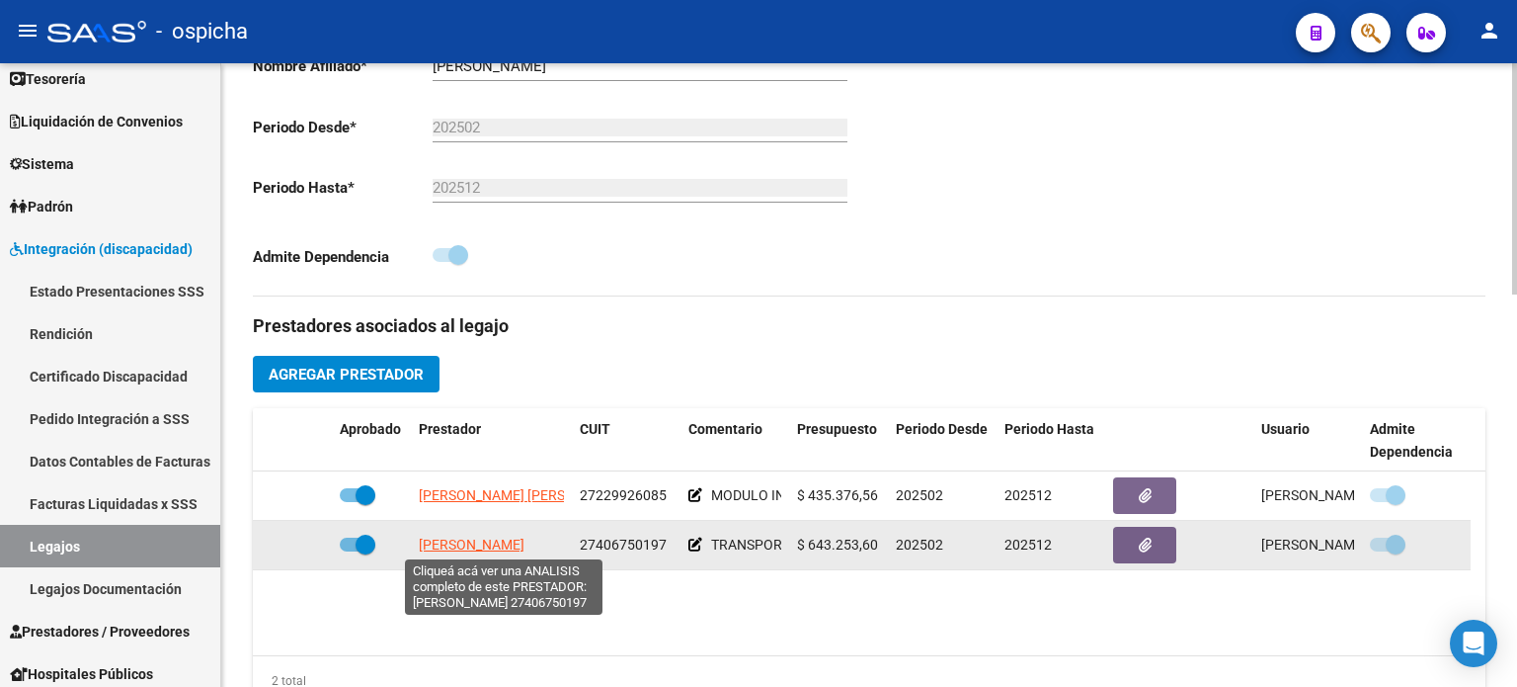
click at [515, 548] on span "[PERSON_NAME]" at bounding box center [472, 544] width 106 height 16
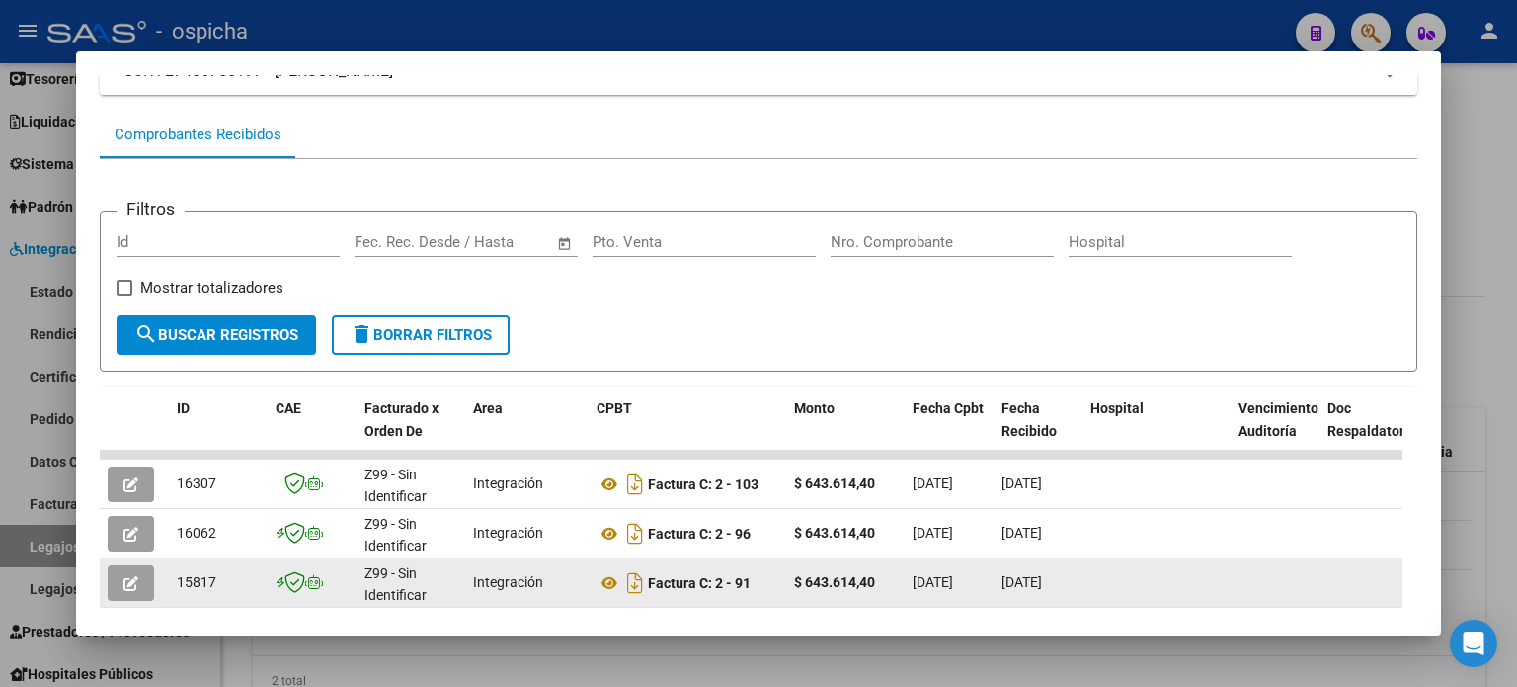
scroll to position [296, 0]
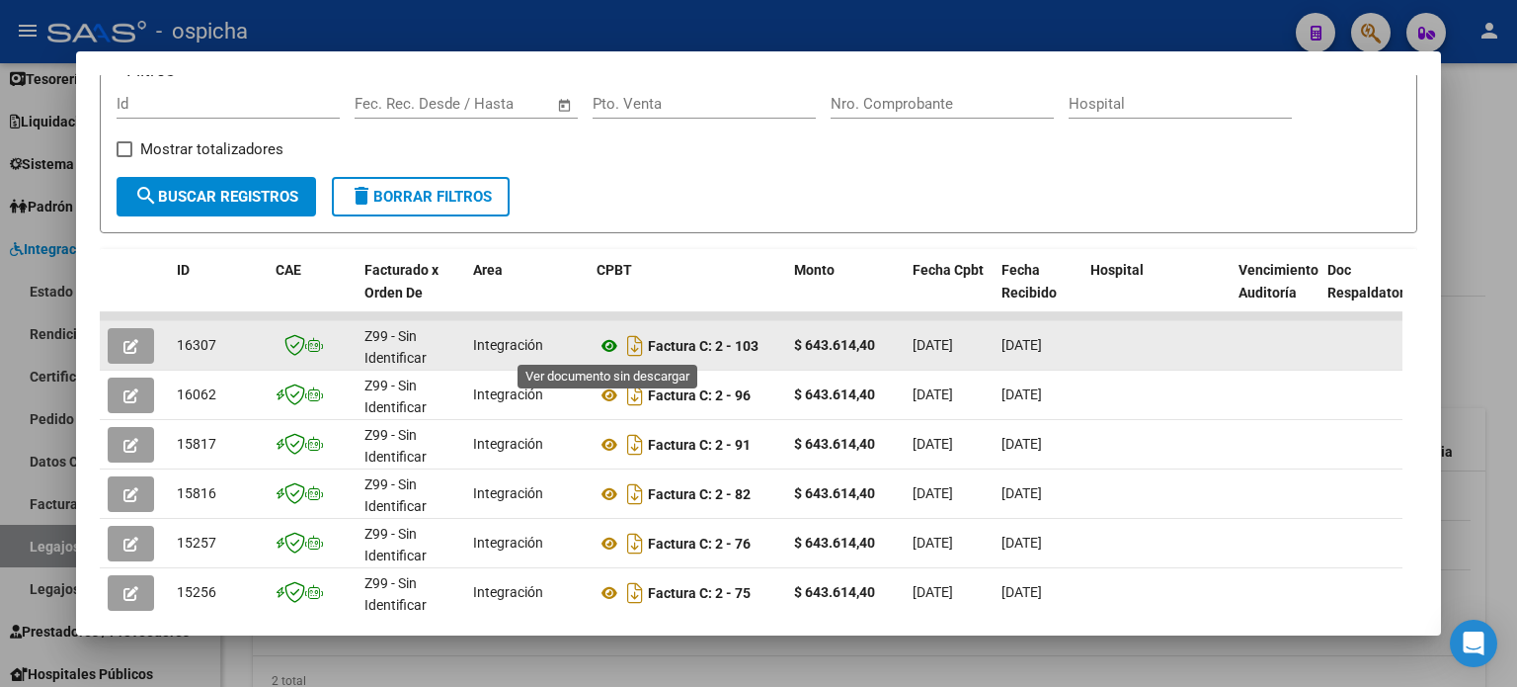
click at [612, 348] on icon at bounding box center [610, 346] width 26 height 24
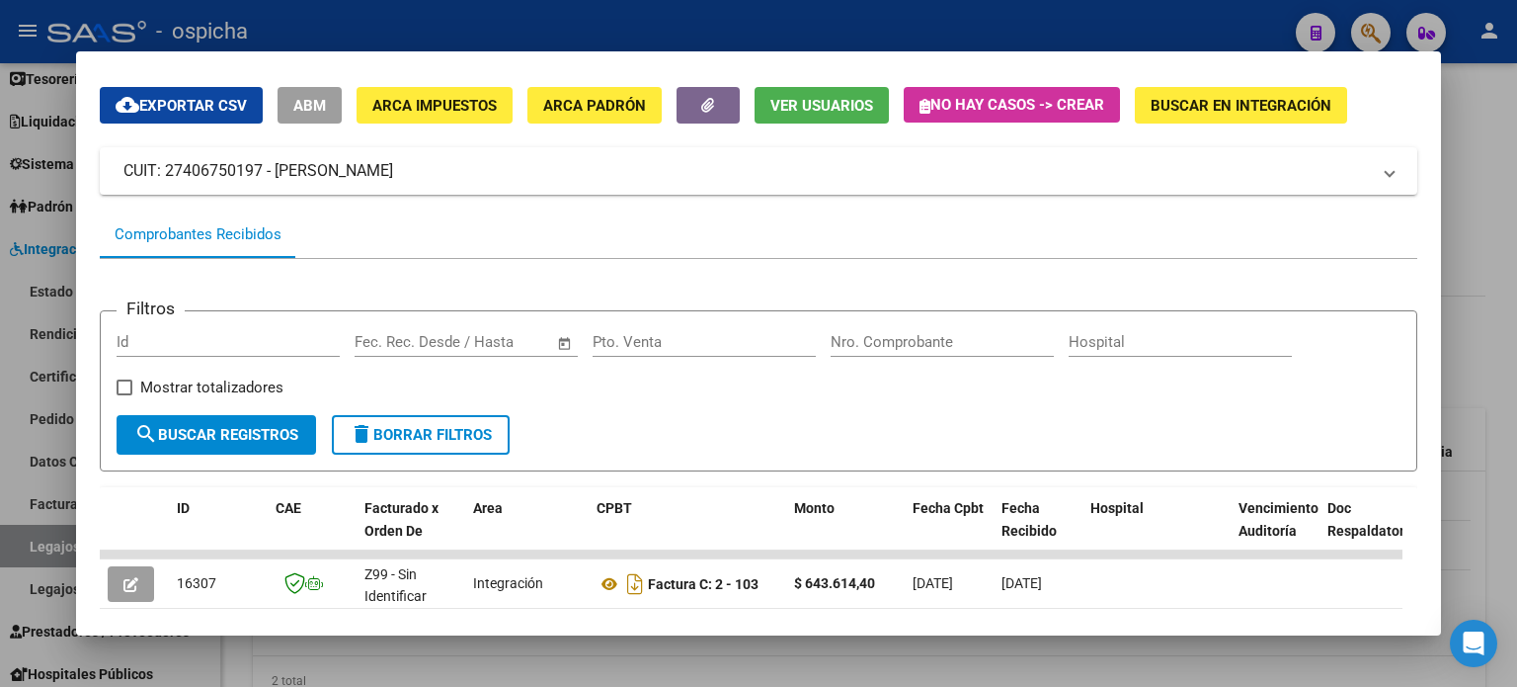
scroll to position [0, 0]
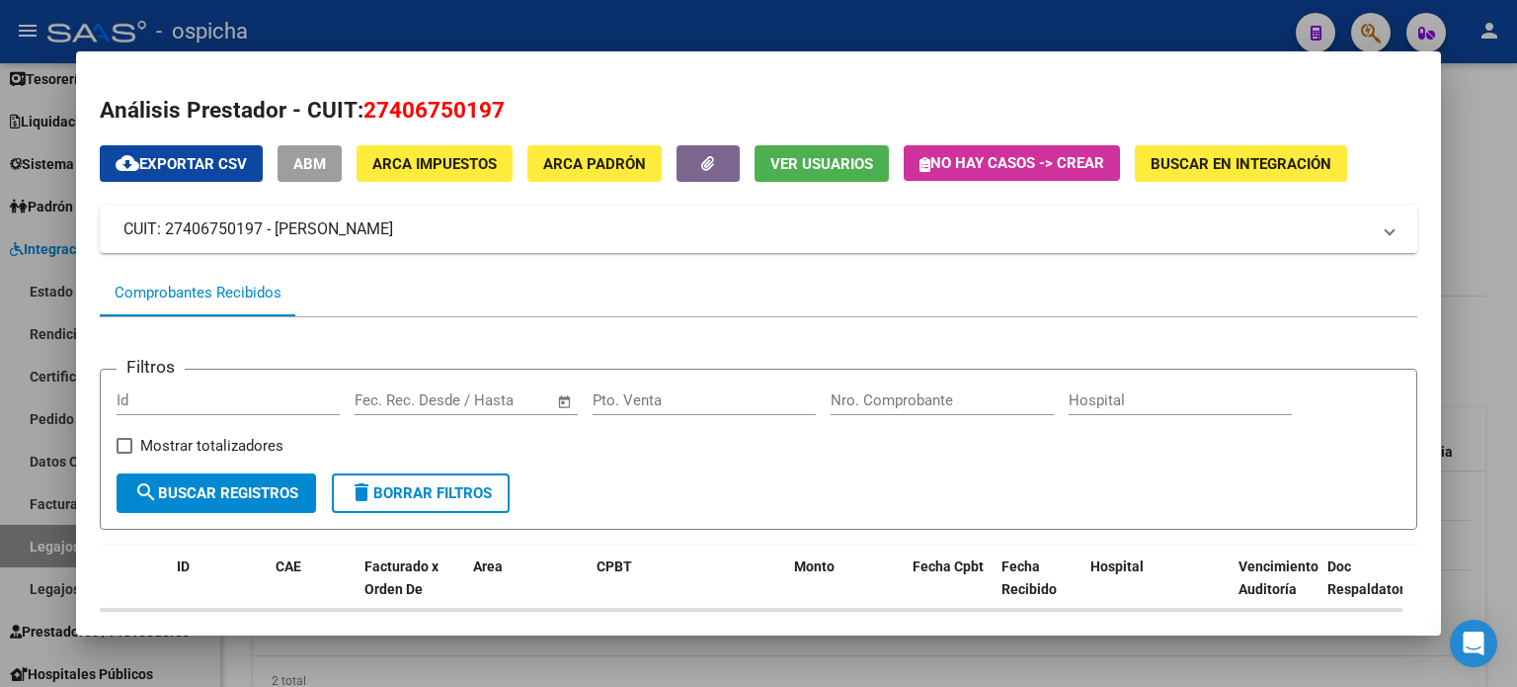
click at [1503, 116] on div at bounding box center [758, 343] width 1517 height 687
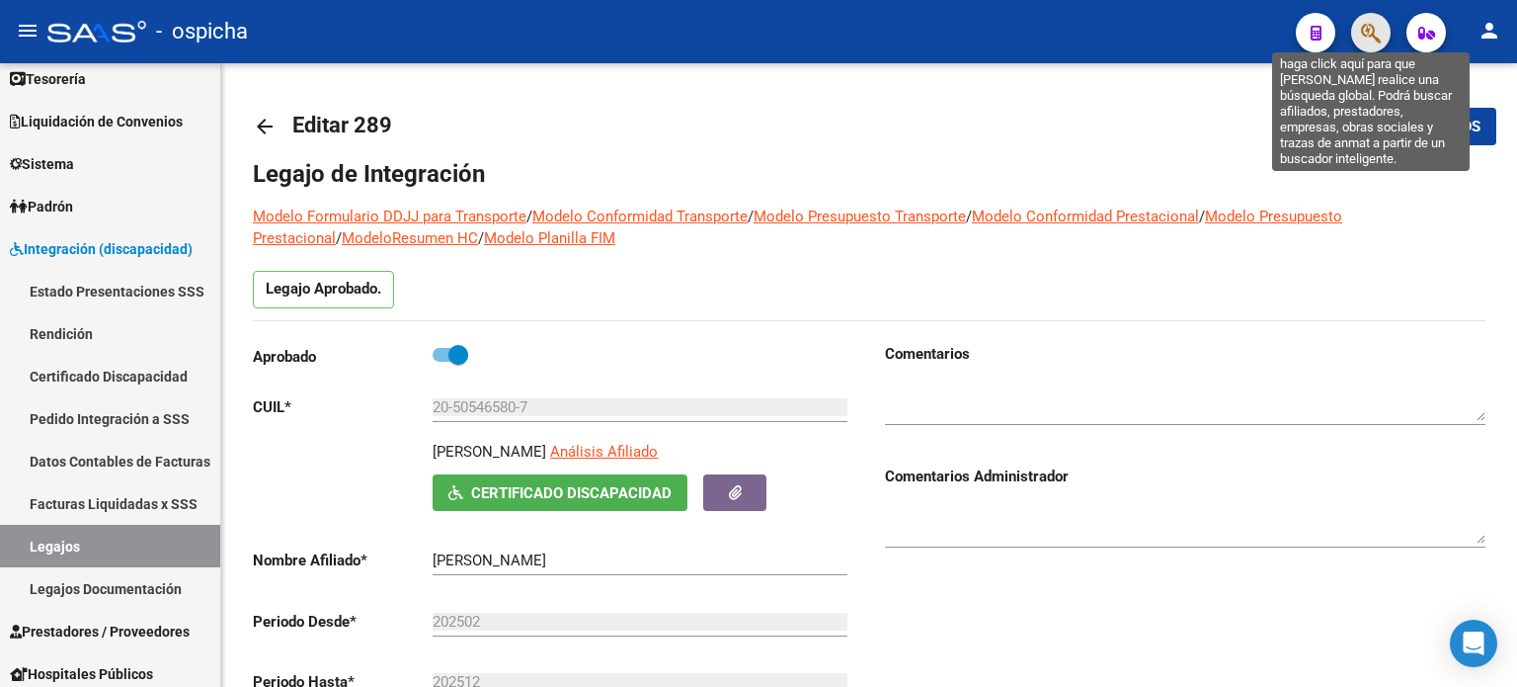
click at [1381, 39] on icon "button" at bounding box center [1371, 33] width 20 height 23
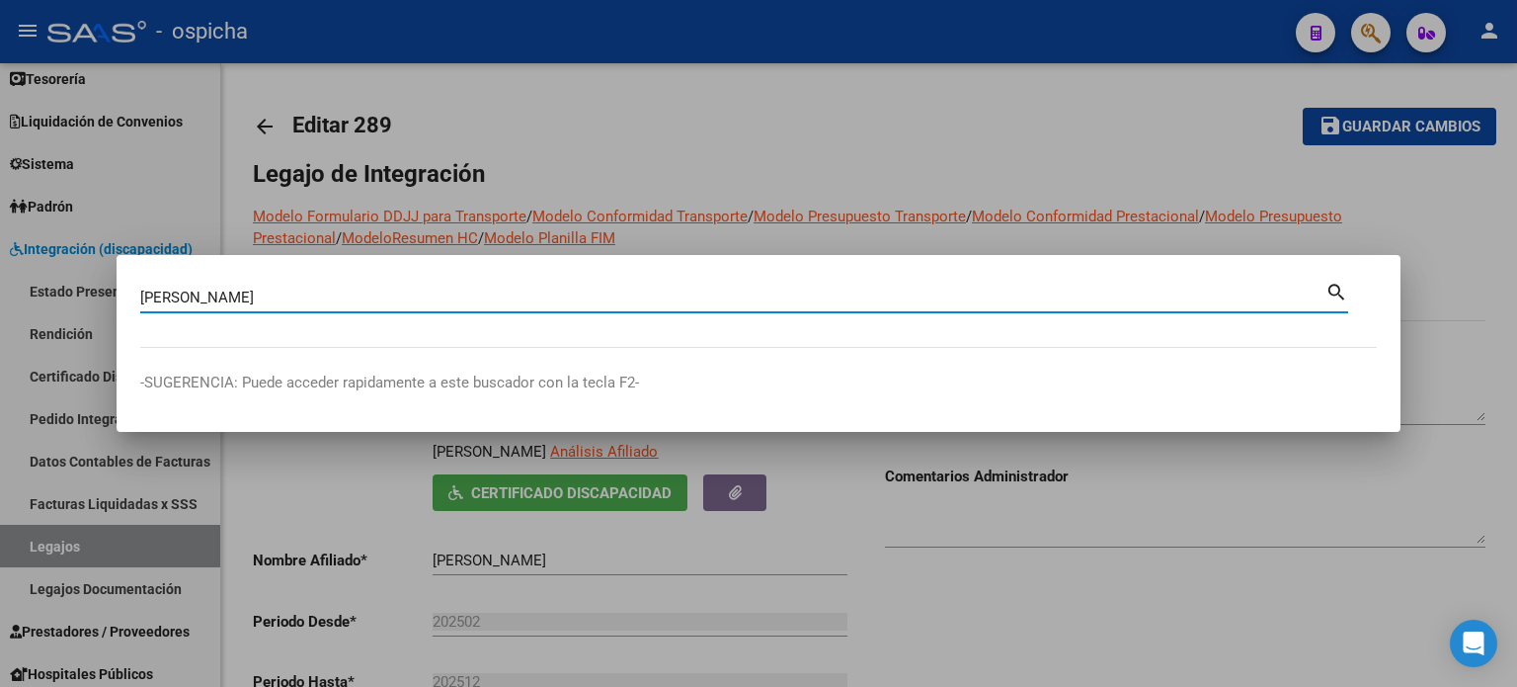
type input "[PERSON_NAME]"
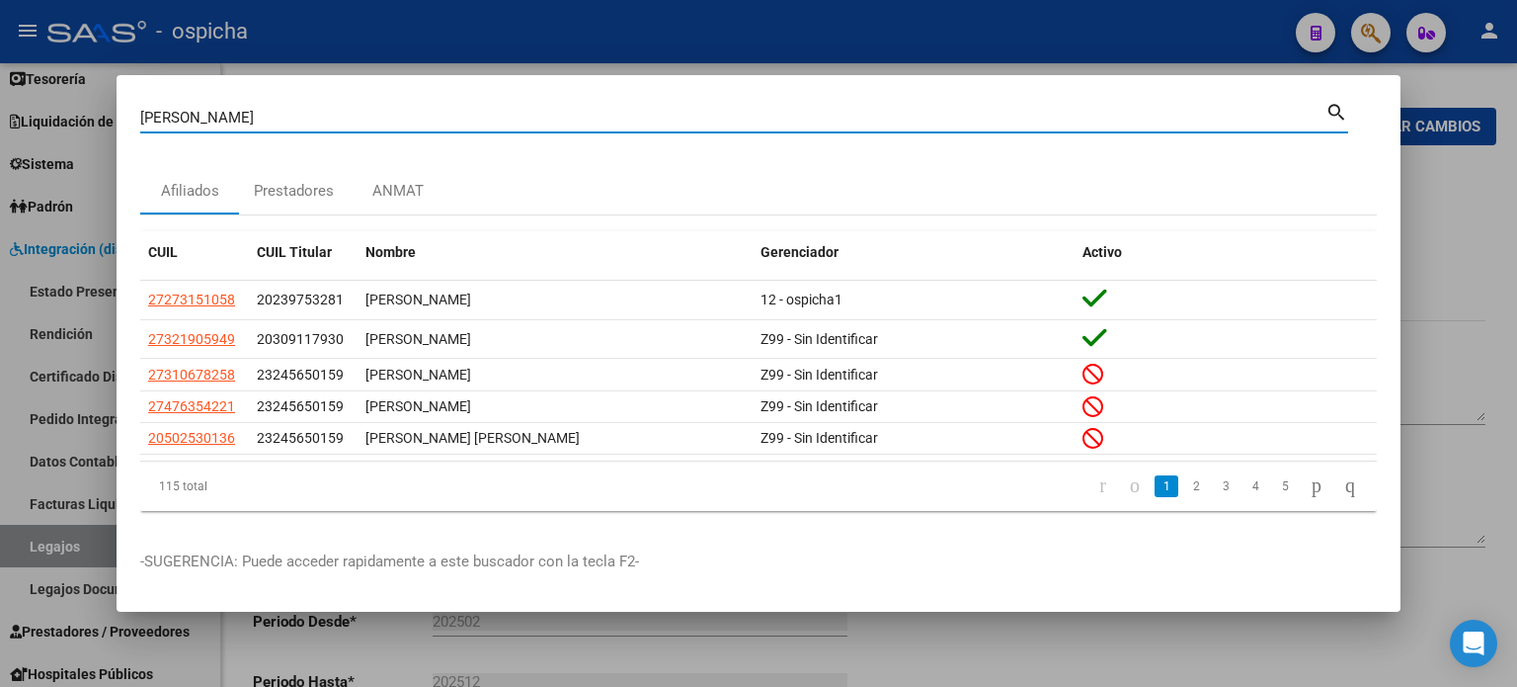
click at [1492, 147] on div at bounding box center [758, 343] width 1517 height 687
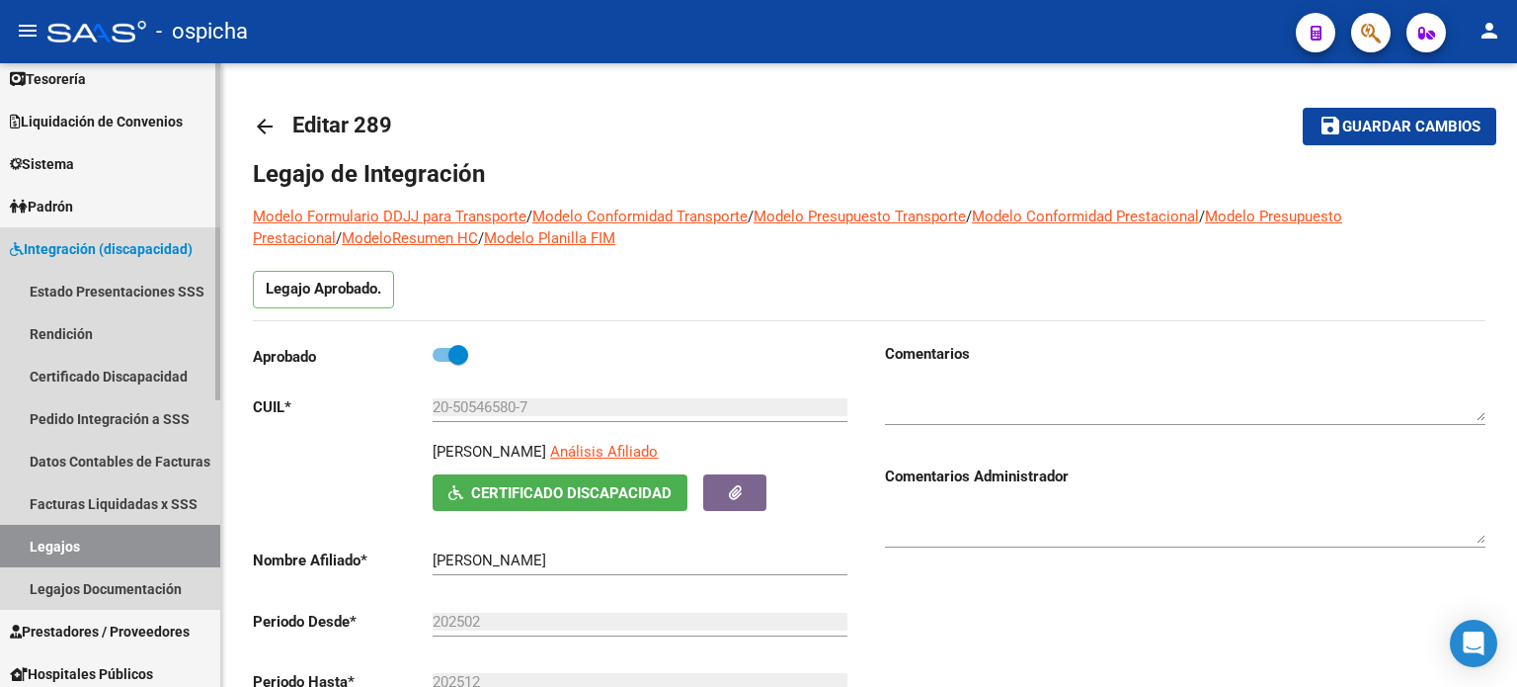
click at [67, 544] on link "Legajos" at bounding box center [110, 546] width 220 height 42
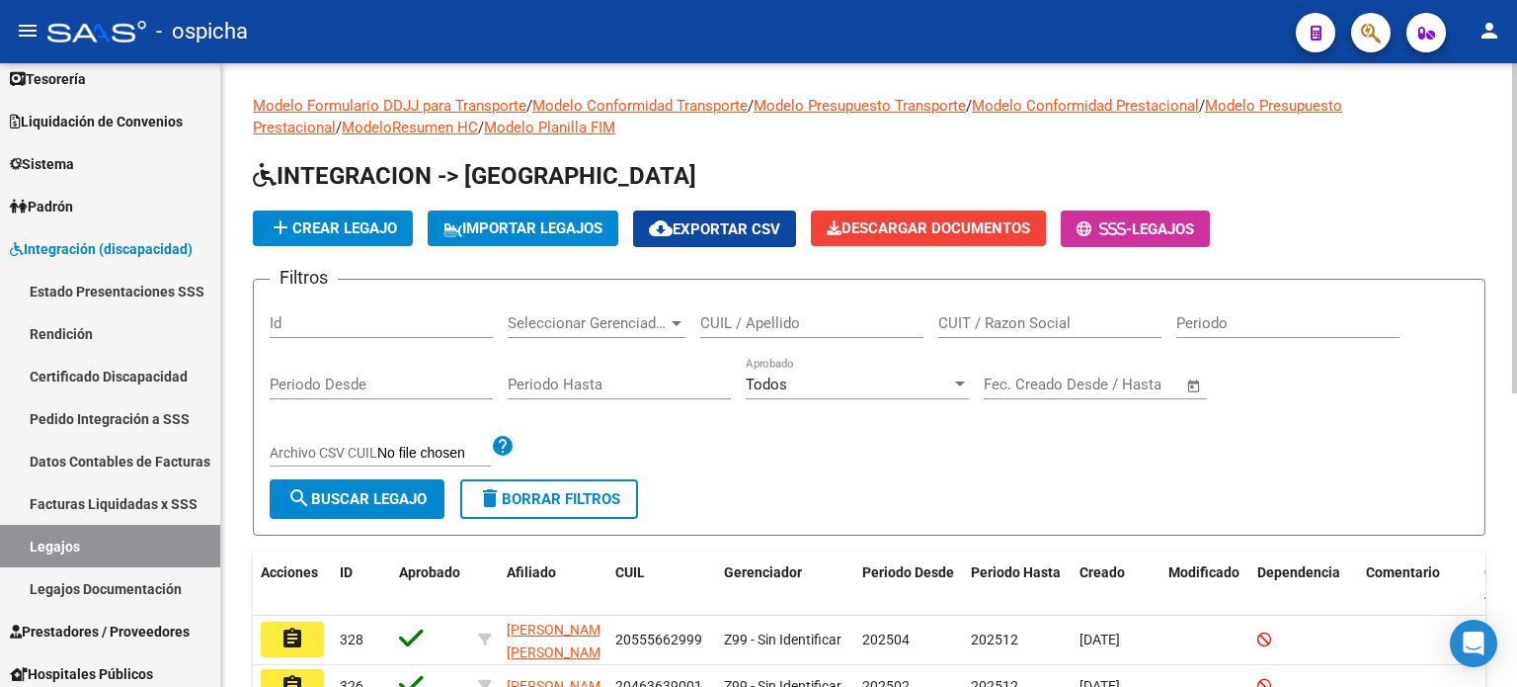
click at [765, 323] on input "CUIL / Apellido" at bounding box center [811, 323] width 223 height 18
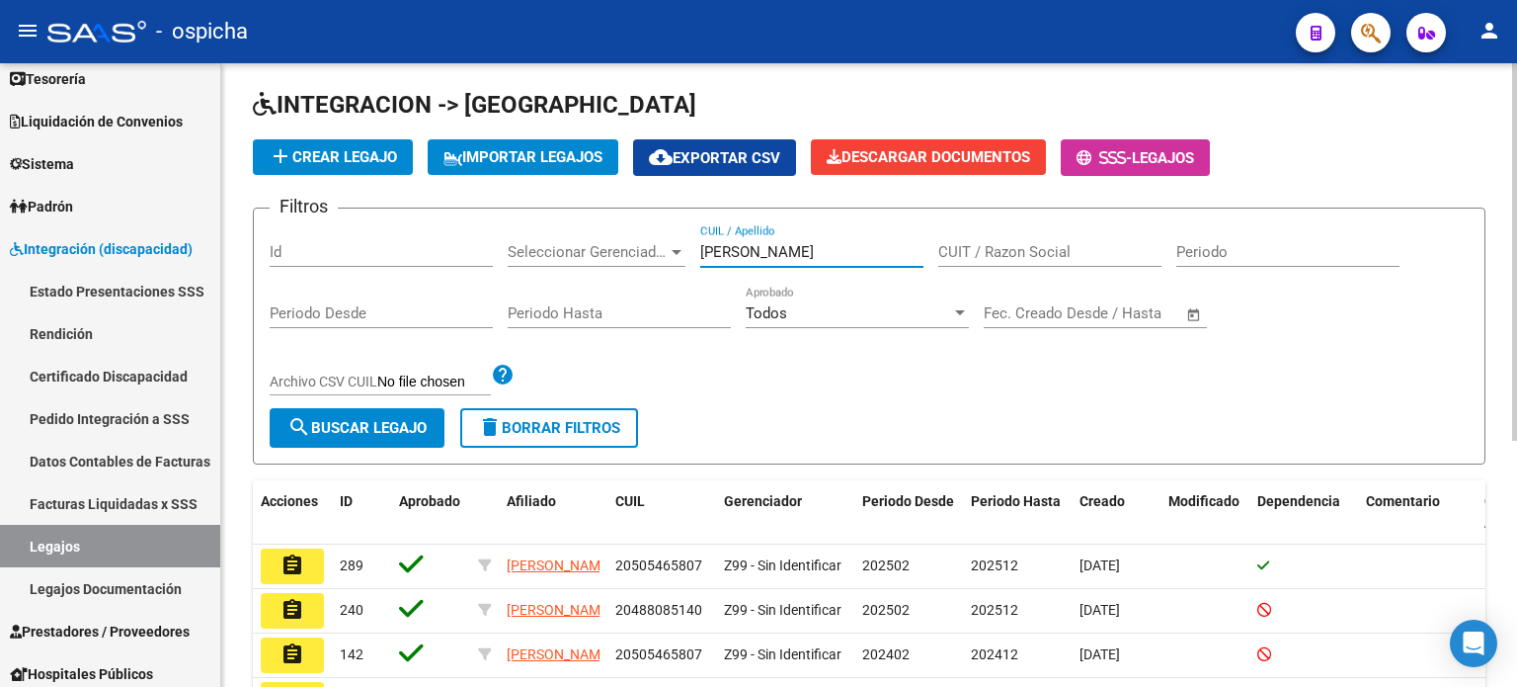
scroll to position [198, 0]
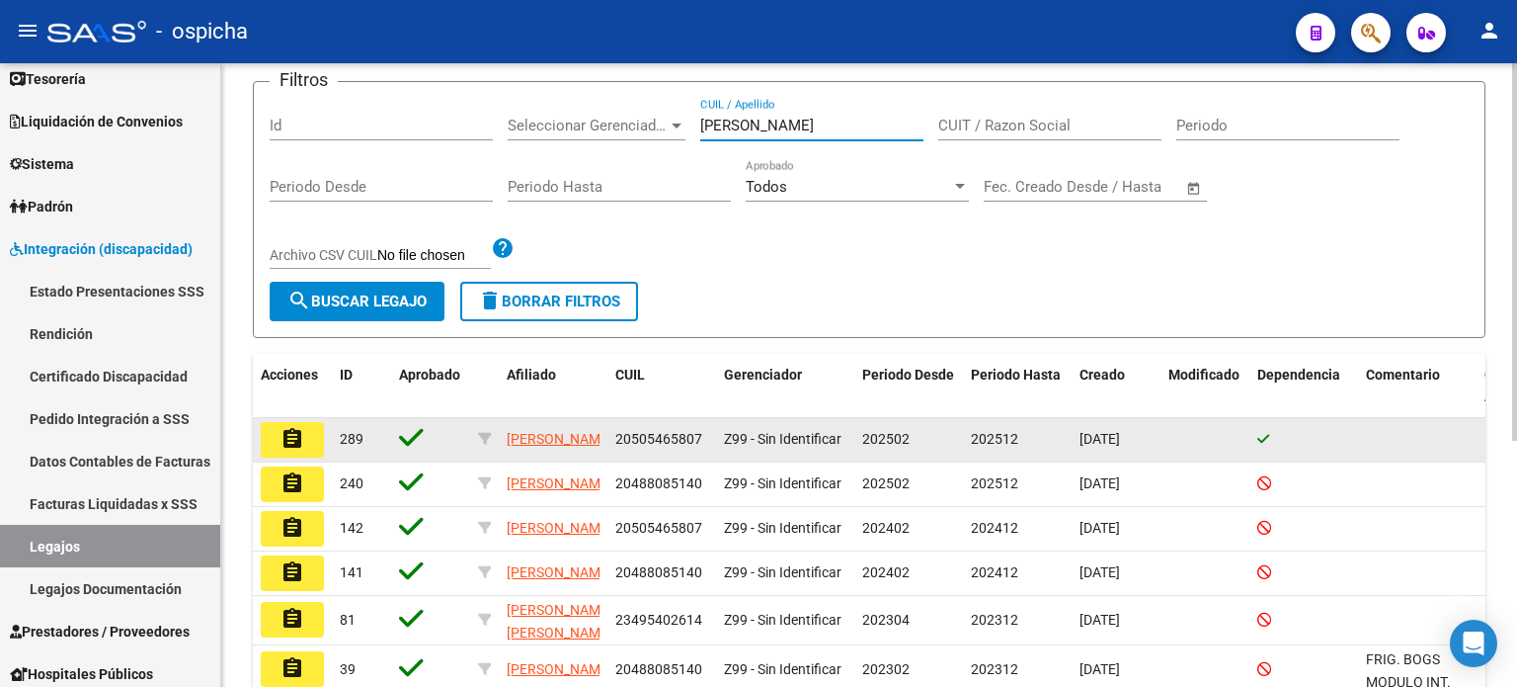
type input "[PERSON_NAME]"
click at [309, 444] on button "assignment" at bounding box center [292, 440] width 63 height 36
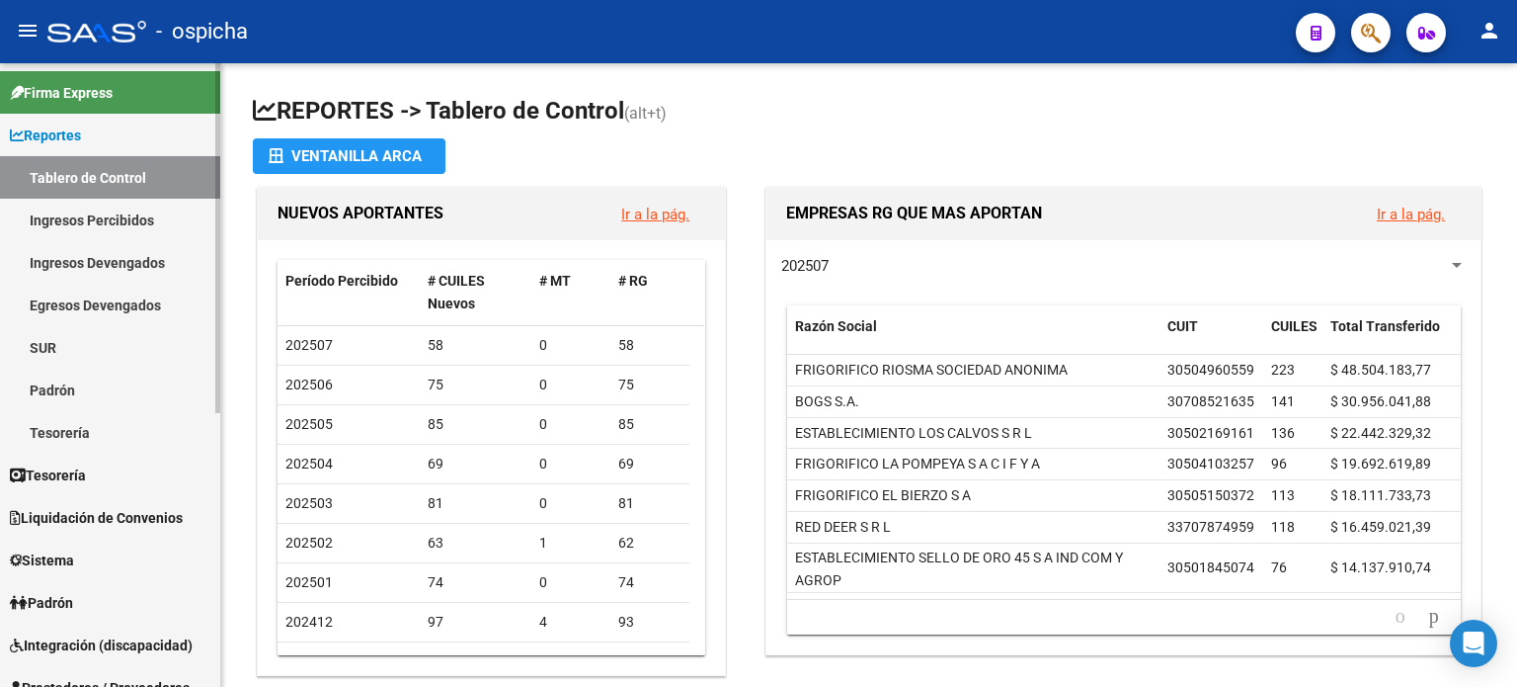
click at [78, 654] on span "Integración (discapacidad)" at bounding box center [101, 645] width 183 height 22
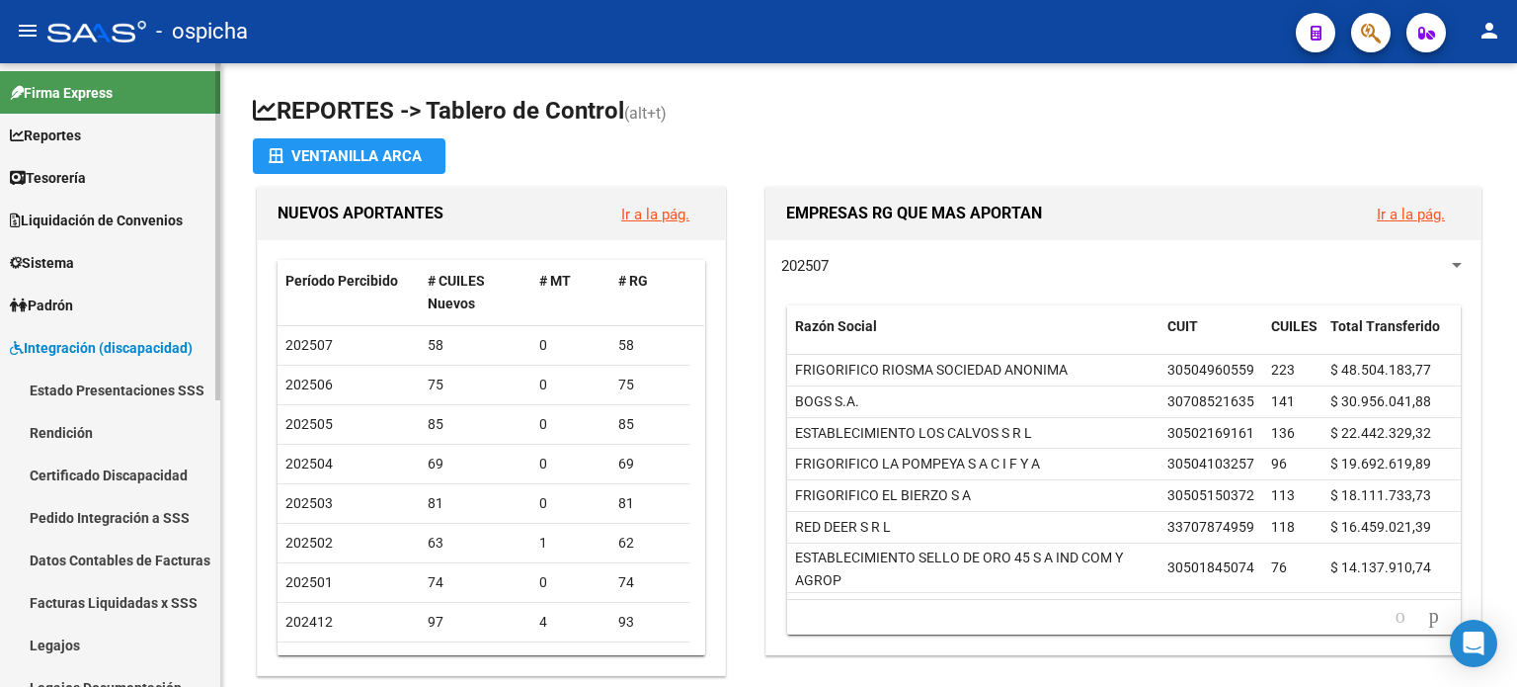
click at [78, 641] on link "Legajos" at bounding box center [110, 644] width 220 height 42
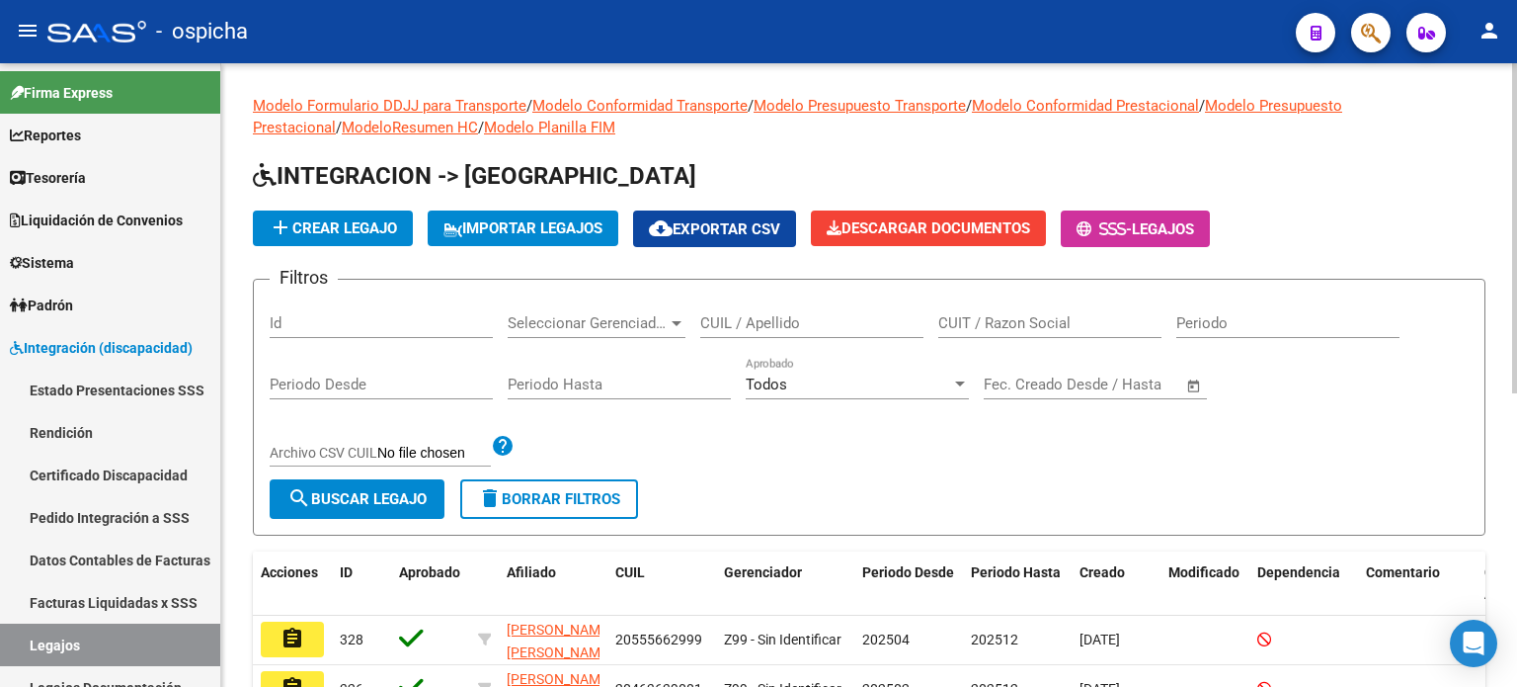
scroll to position [99, 0]
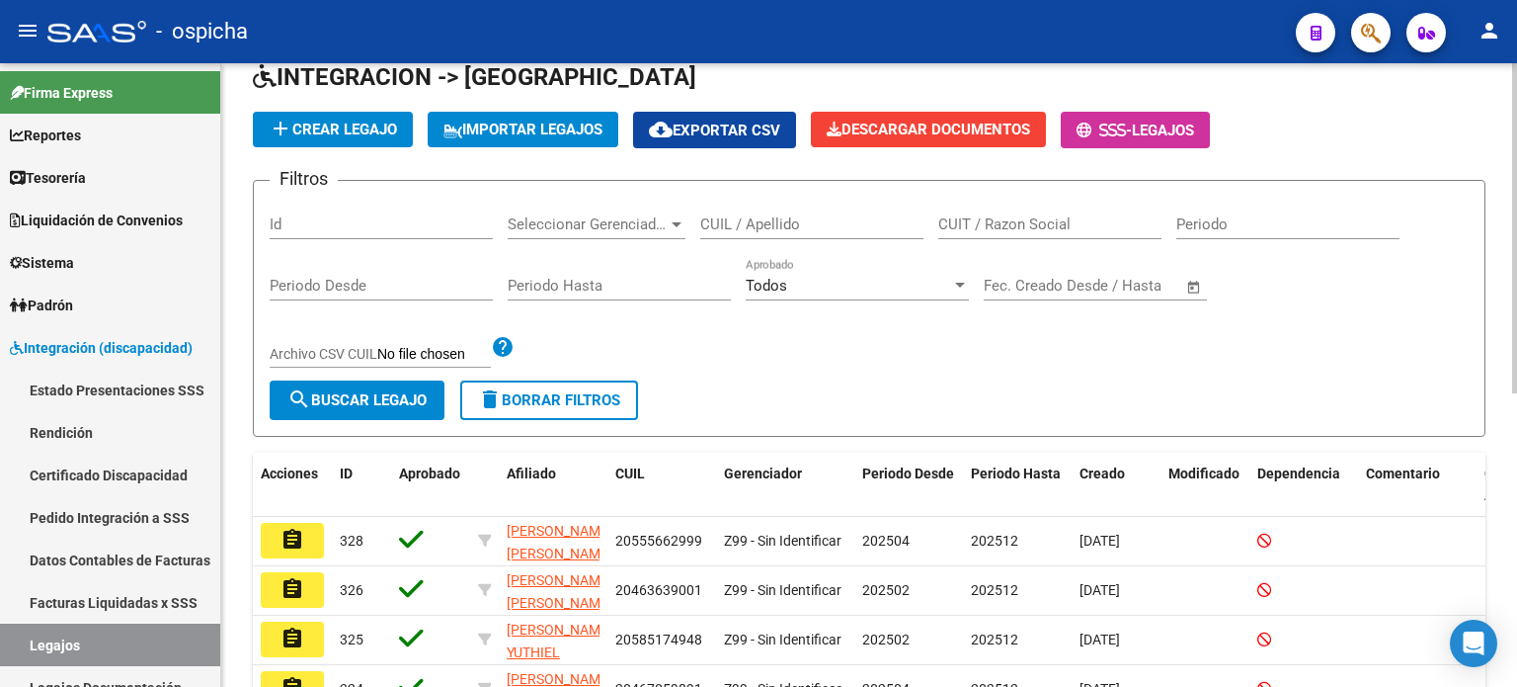
click at [792, 222] on input "CUIL / Apellido" at bounding box center [811, 224] width 223 height 18
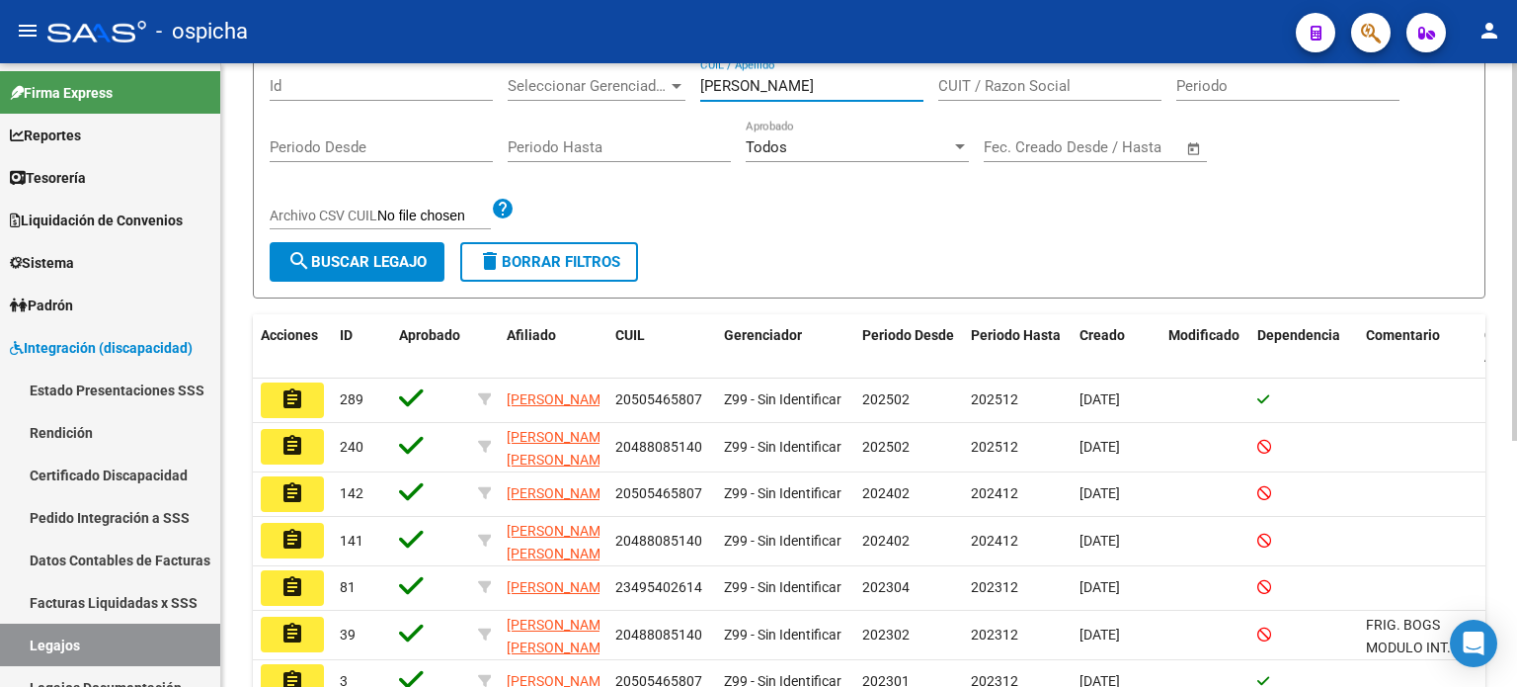
scroll to position [296, 0]
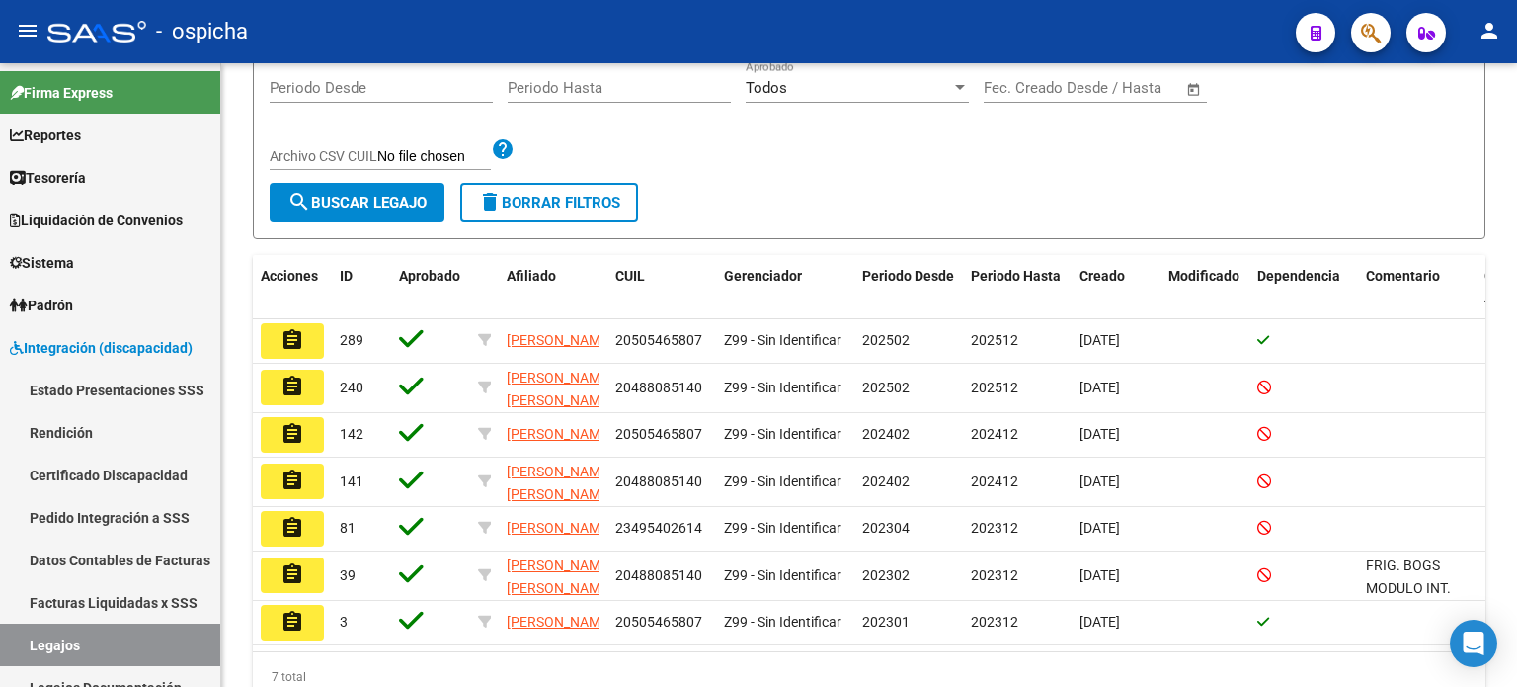
type input "[PERSON_NAME]"
click at [309, 343] on button "assignment" at bounding box center [292, 341] width 63 height 36
